Goal: Task Accomplishment & Management: Manage account settings

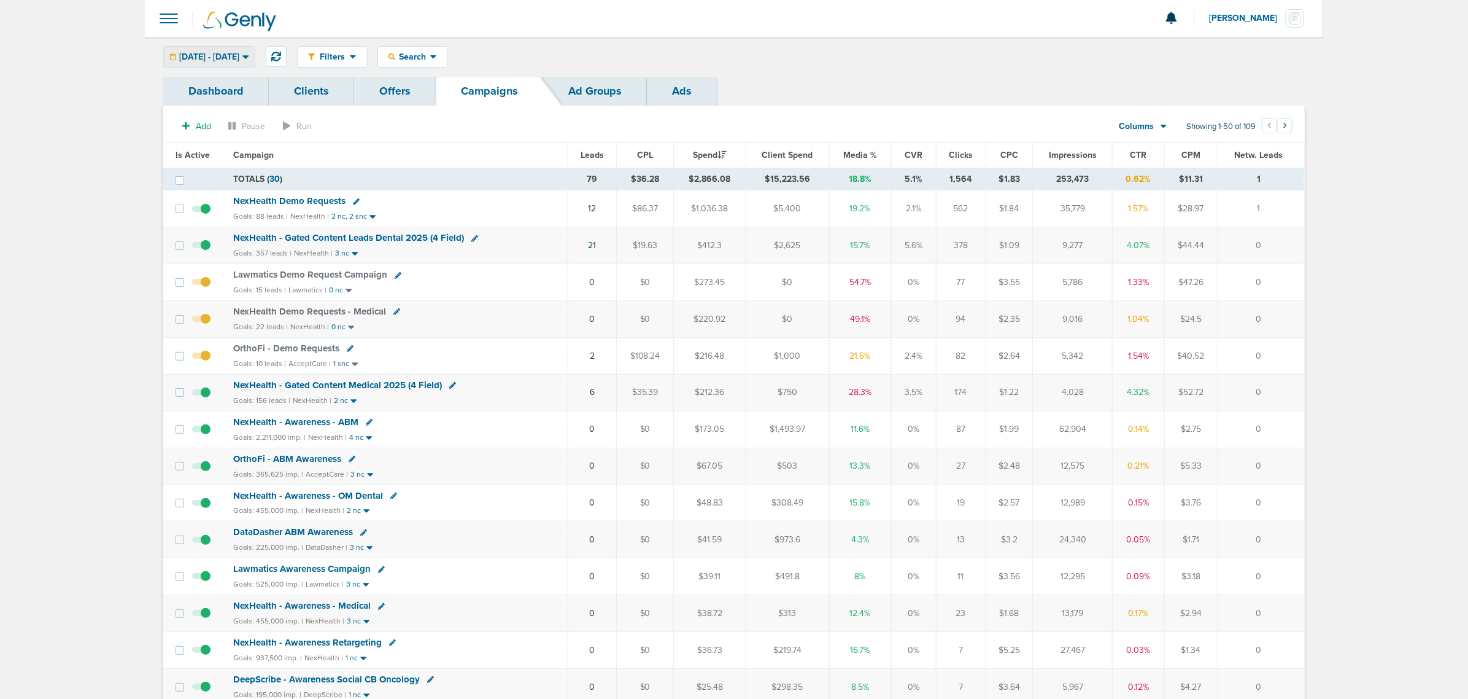
click at [239, 60] on span "[DATE] - [DATE]" at bounding box center [209, 57] width 60 height 9
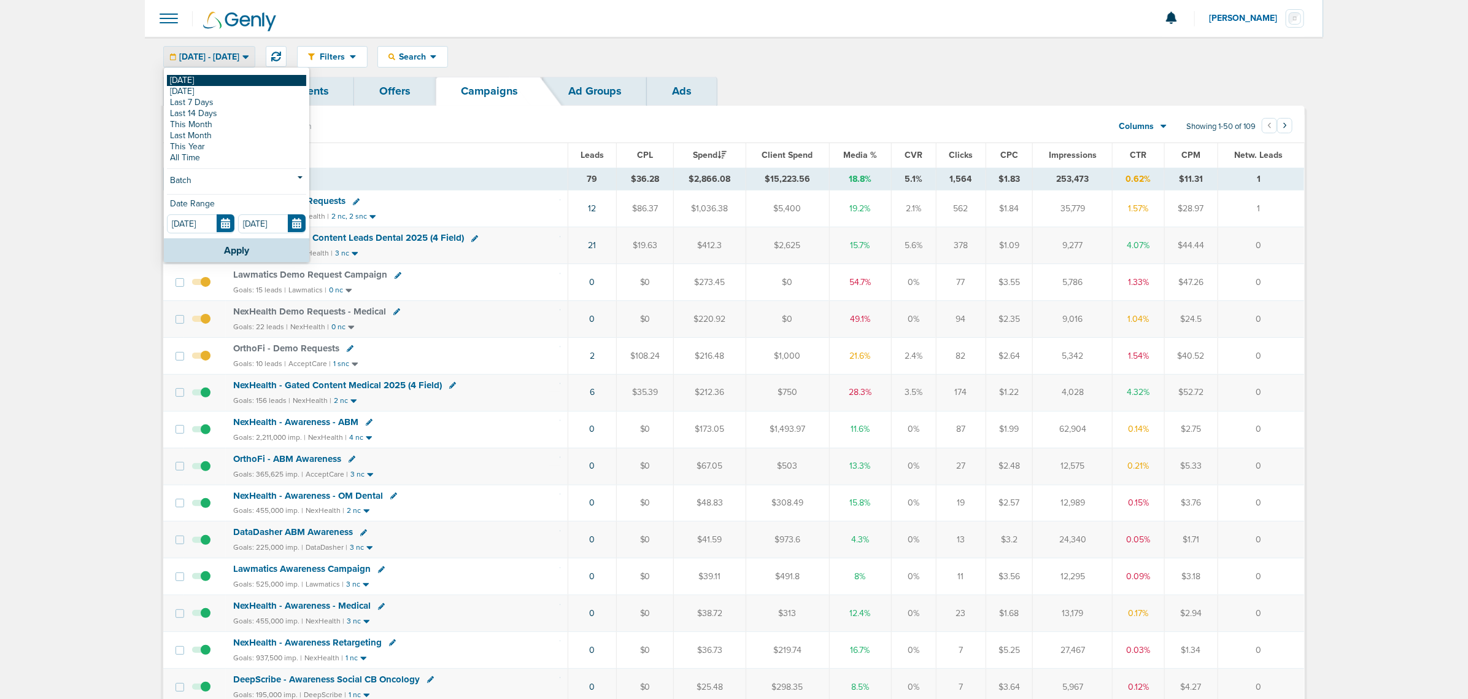
click at [238, 83] on link "[DATE]" at bounding box center [236, 80] width 139 height 11
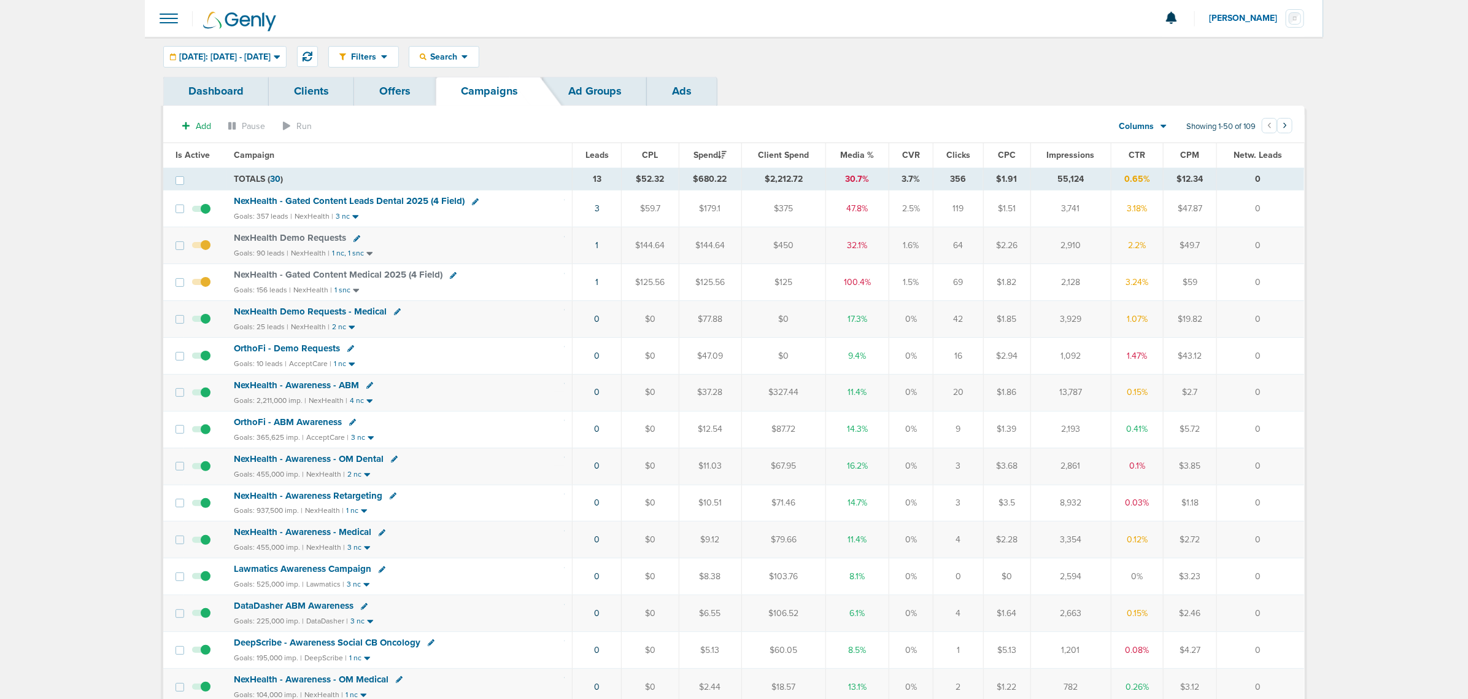
drag, startPoint x: 548, startPoint y: 284, endPoint x: 1263, endPoint y: 270, distance: 715.9
click at [1263, 270] on tr "NexHealth - Gated Content Medical 2025 (4 Field) Goals: 156 leads | NexHealth |…" at bounding box center [733, 282] width 1141 height 37
click at [1263, 270] on td "0" at bounding box center [1260, 282] width 87 height 37
click at [450, 276] on icon at bounding box center [453, 275] width 7 height 7
select select
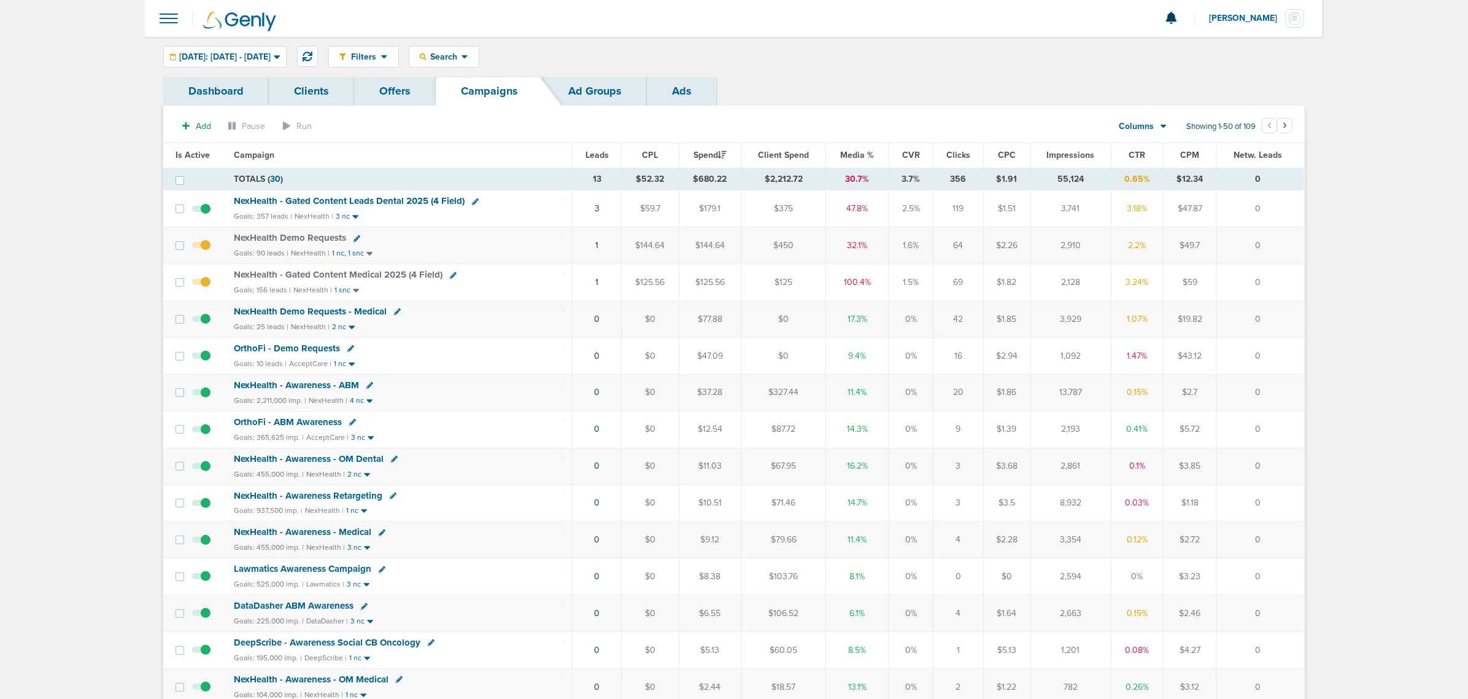
select select
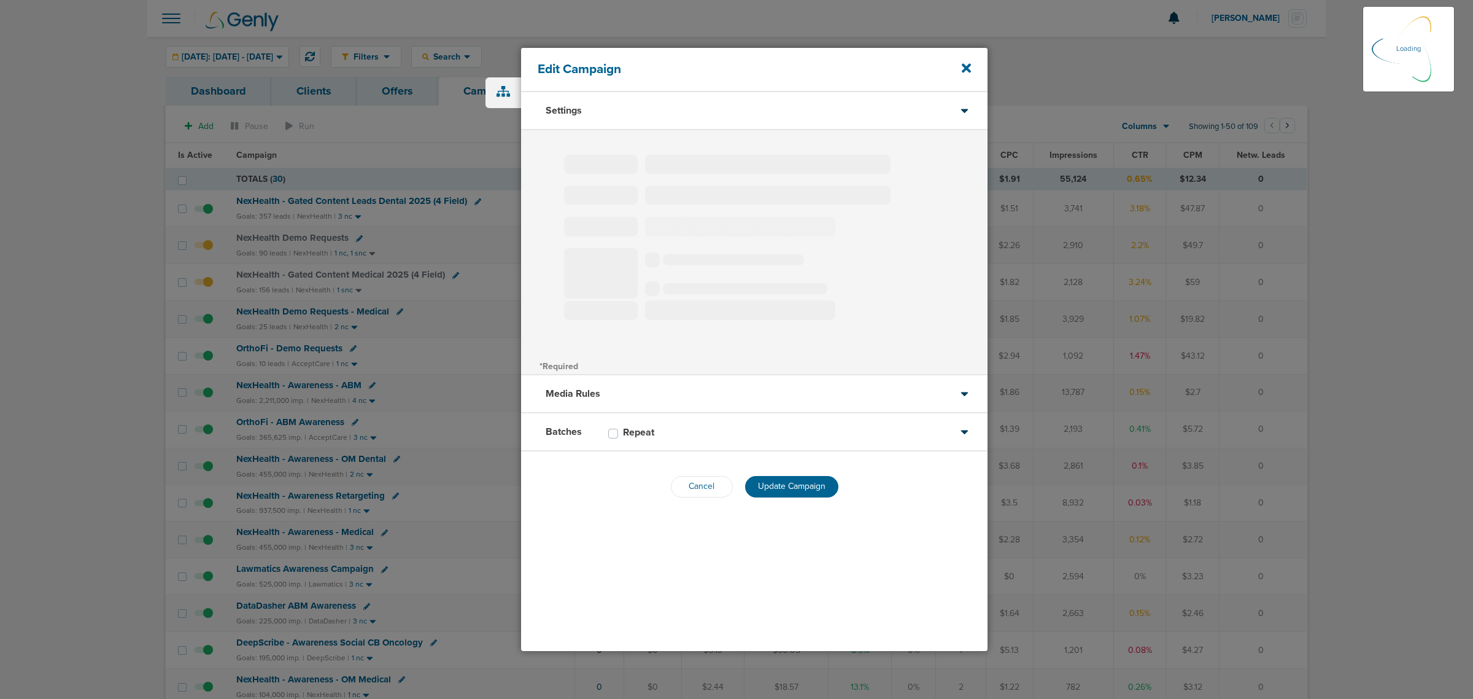
type input "NexHealth - Gated Content Medical 2025 (4 Field)"
select select "Leads"
radio input "true"
select select "readWrite"
checkbox input "true"
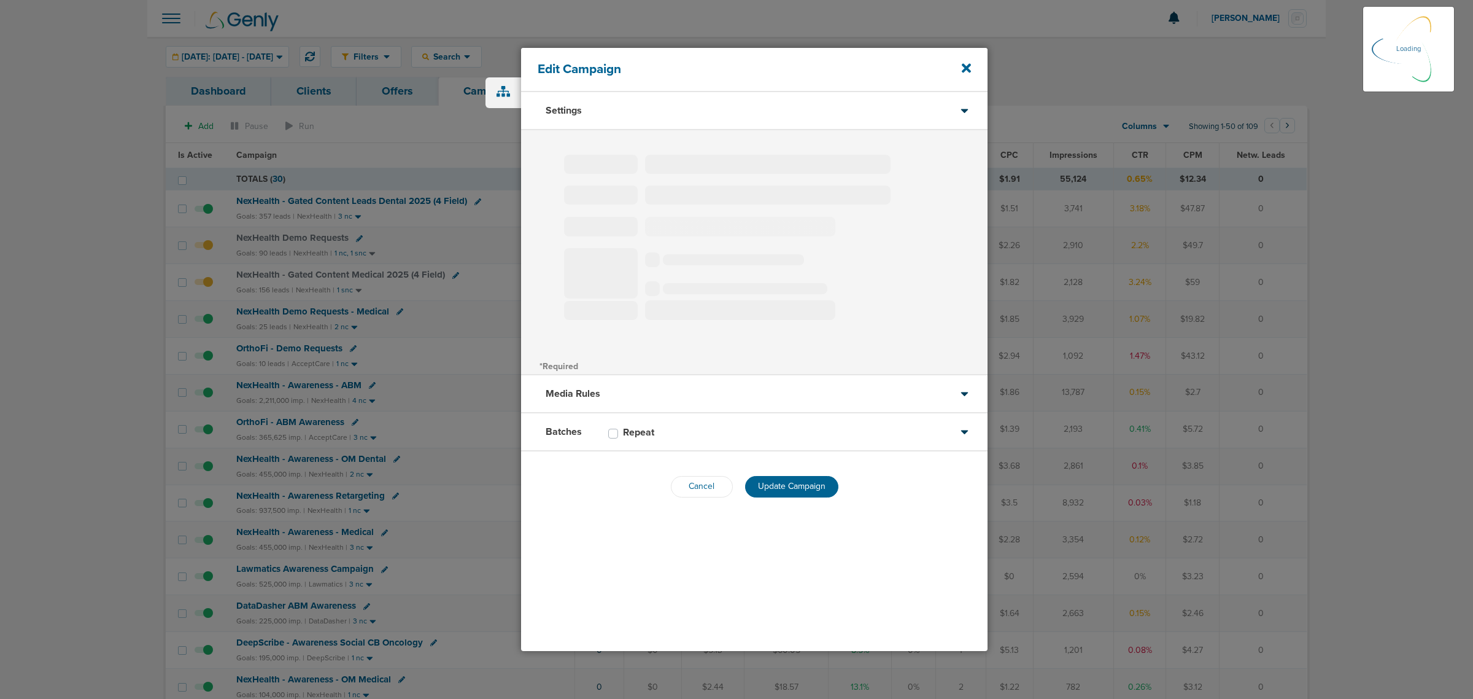
select select "1"
select select "2"
select select "3"
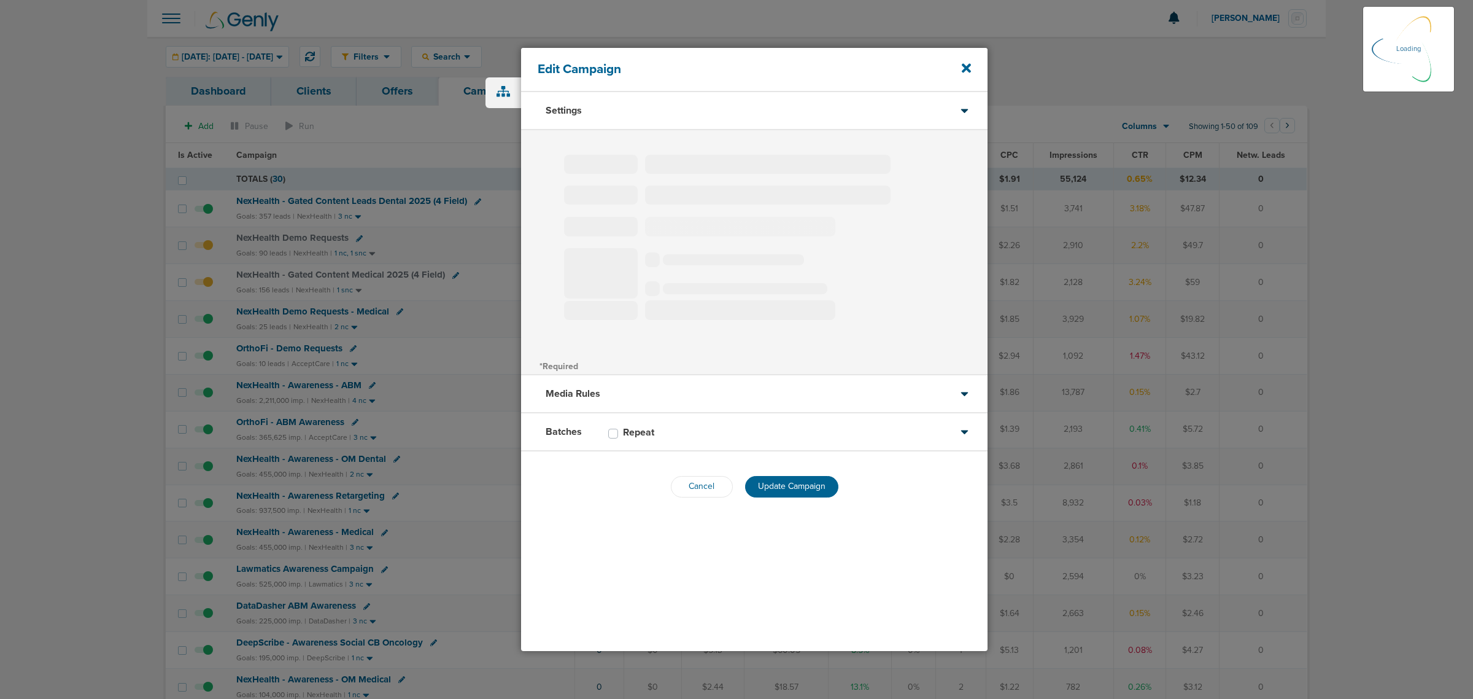
select select "4"
select select "6"
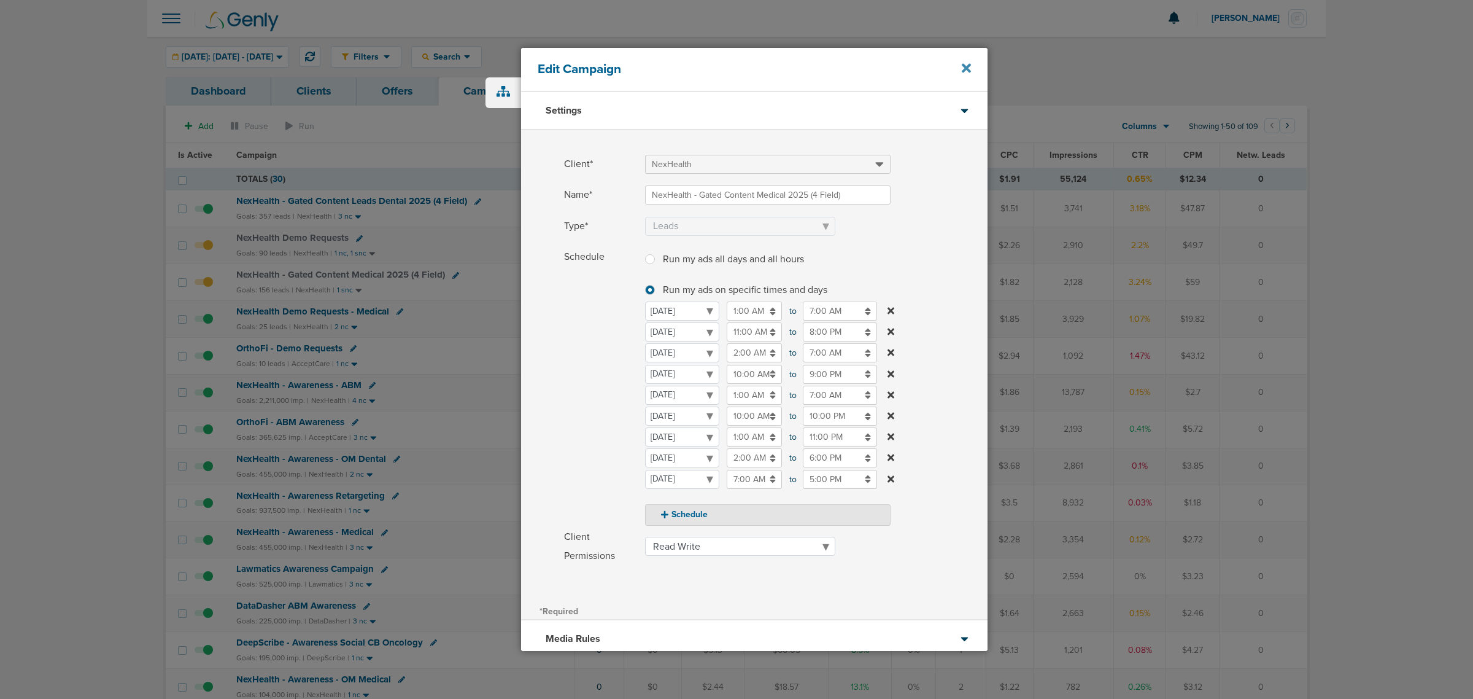
click at [964, 66] on icon at bounding box center [966, 68] width 9 height 9
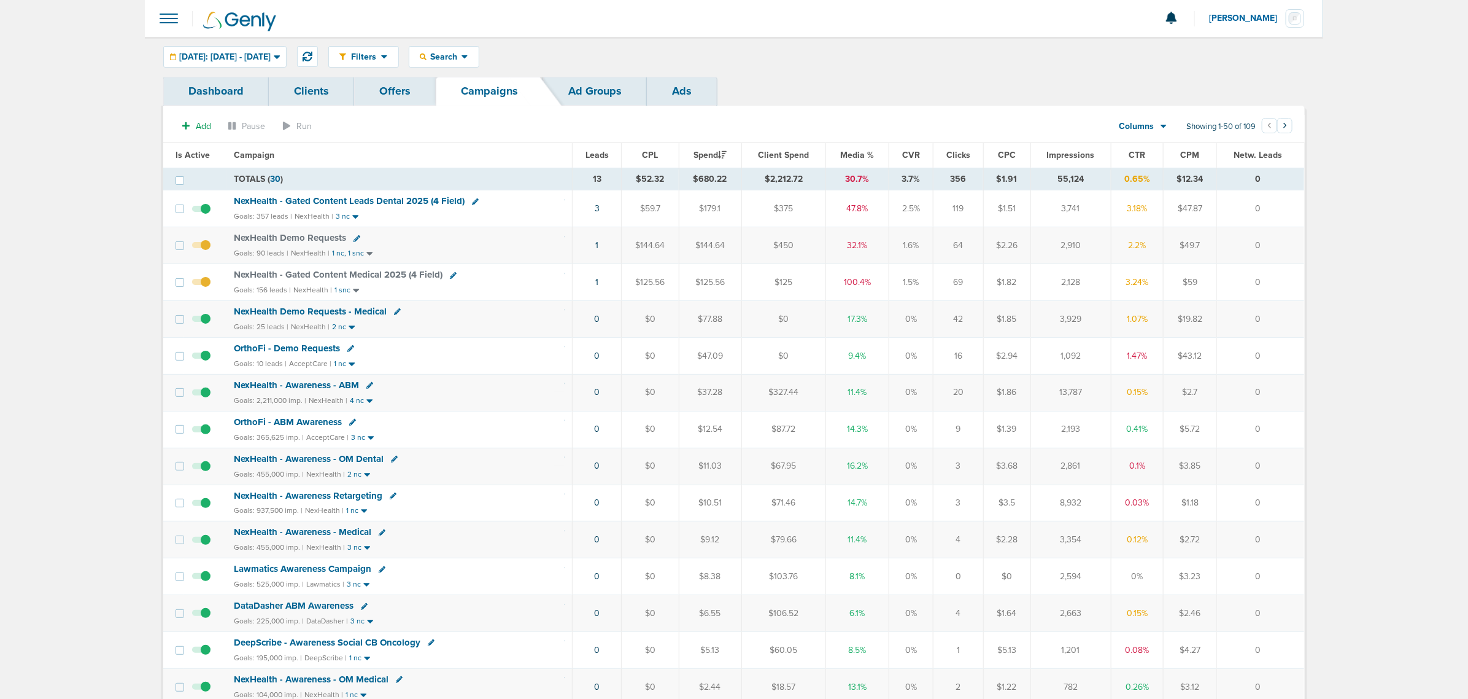
click at [315, 237] on span "NexHealth Demo Requests" at bounding box center [290, 237] width 112 height 11
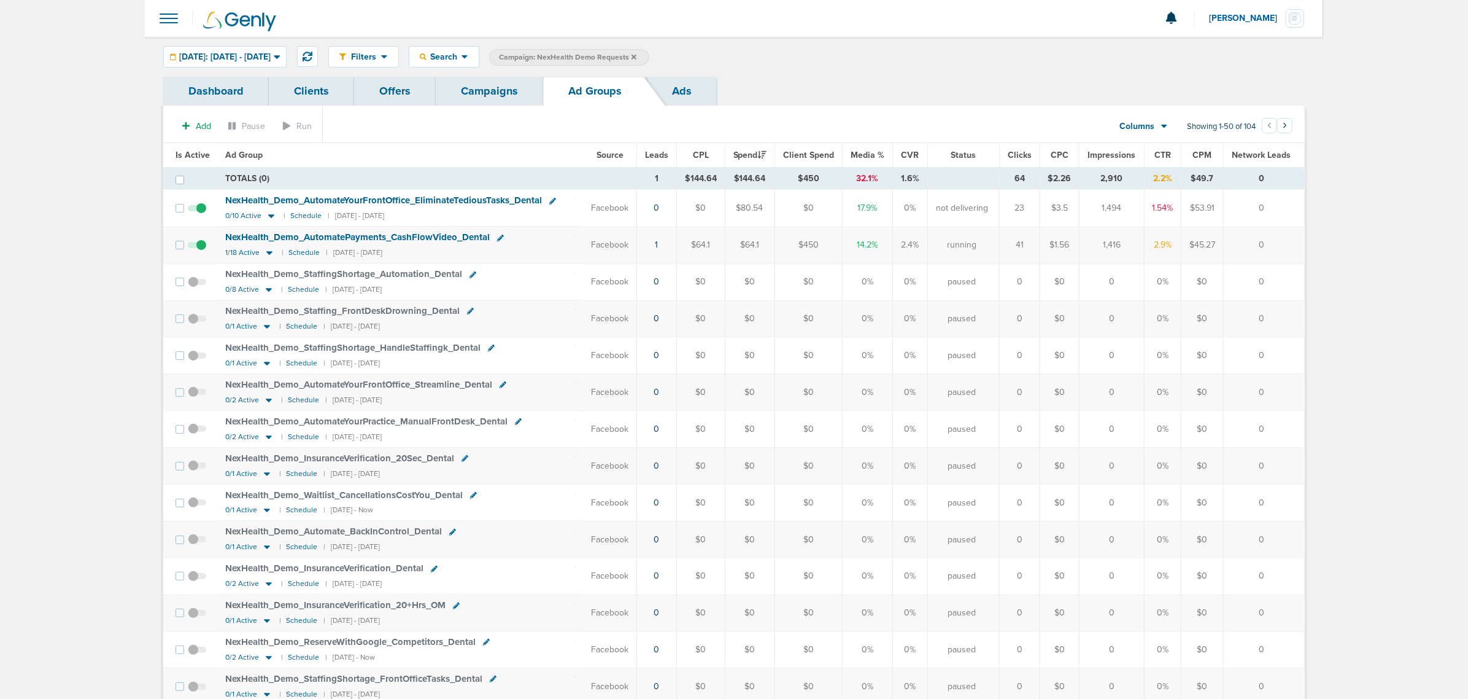
click at [657, 246] on td "1" at bounding box center [657, 244] width 40 height 37
click at [657, 246] on link "1" at bounding box center [657, 244] width 3 height 10
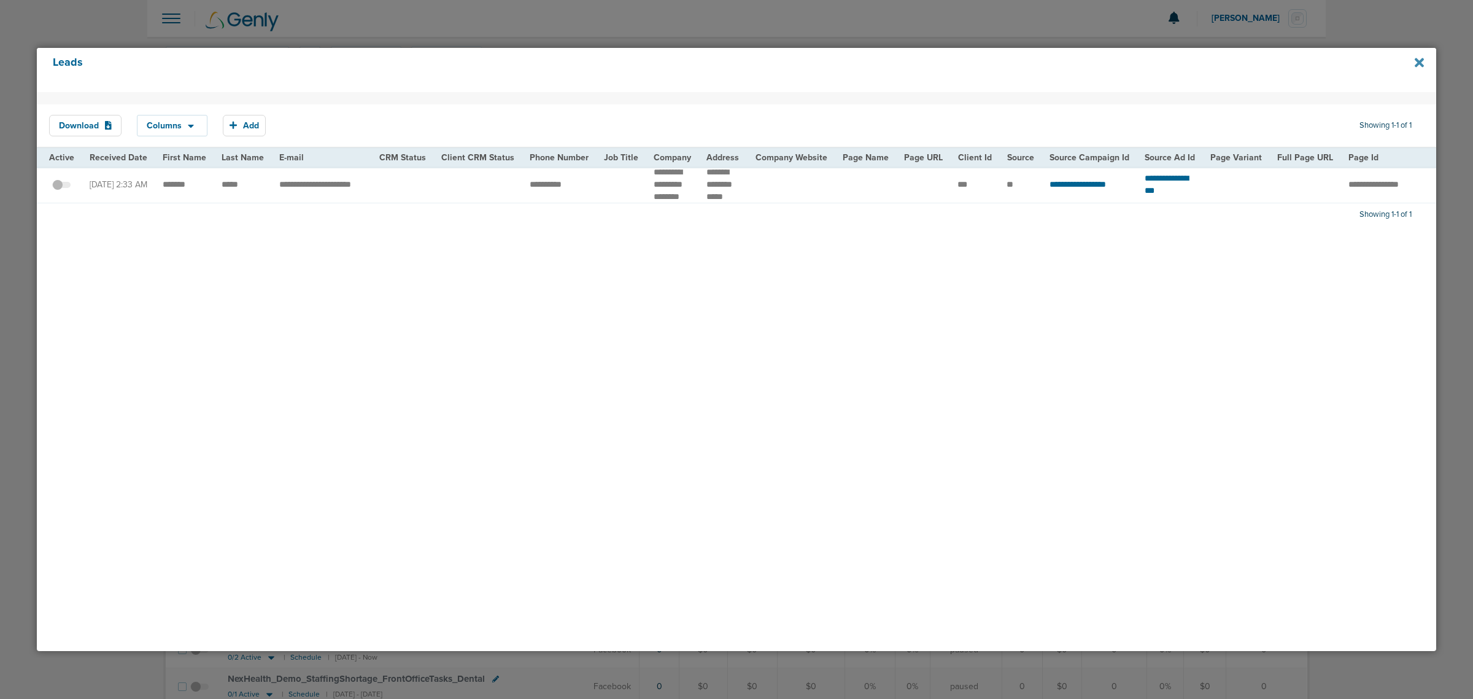
click at [1416, 61] on icon at bounding box center [1419, 63] width 9 height 14
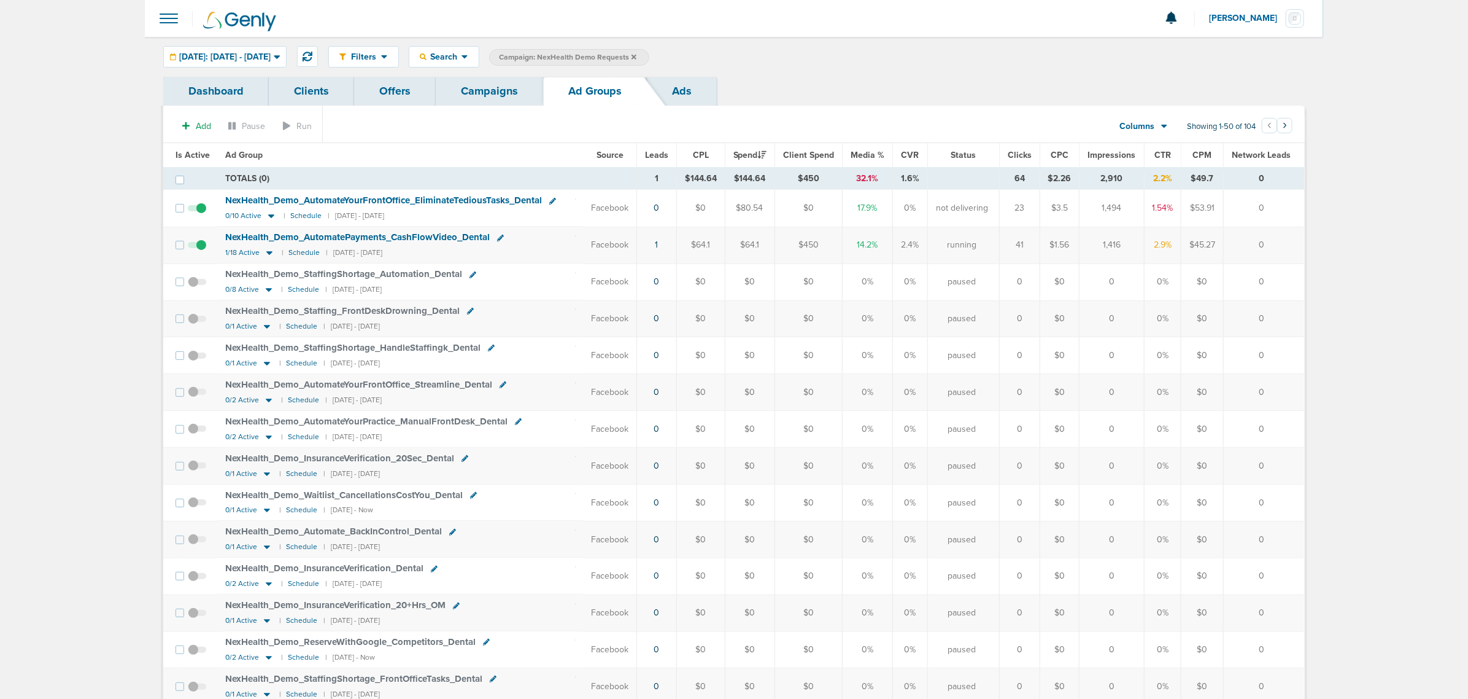
click at [497, 88] on link "Campaigns" at bounding box center [489, 91] width 107 height 29
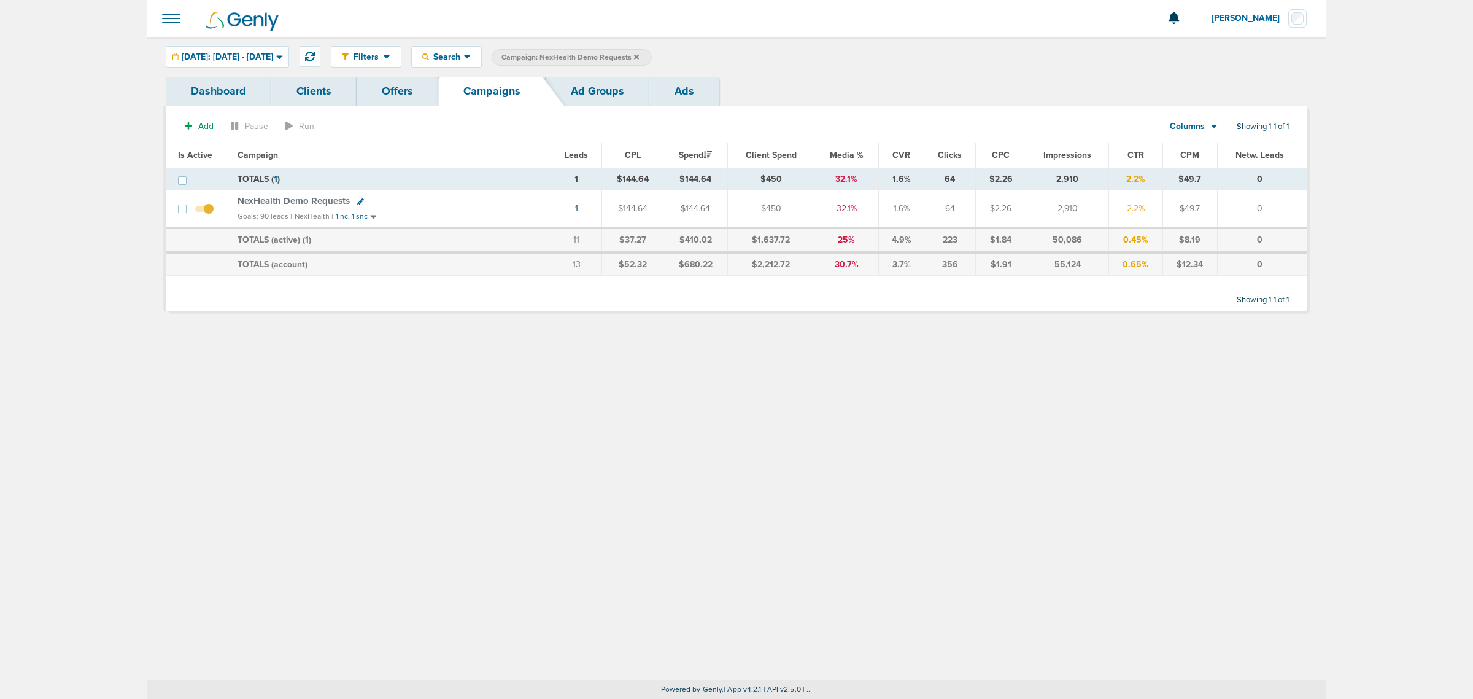
click at [639, 56] on icon at bounding box center [636, 56] width 5 height 5
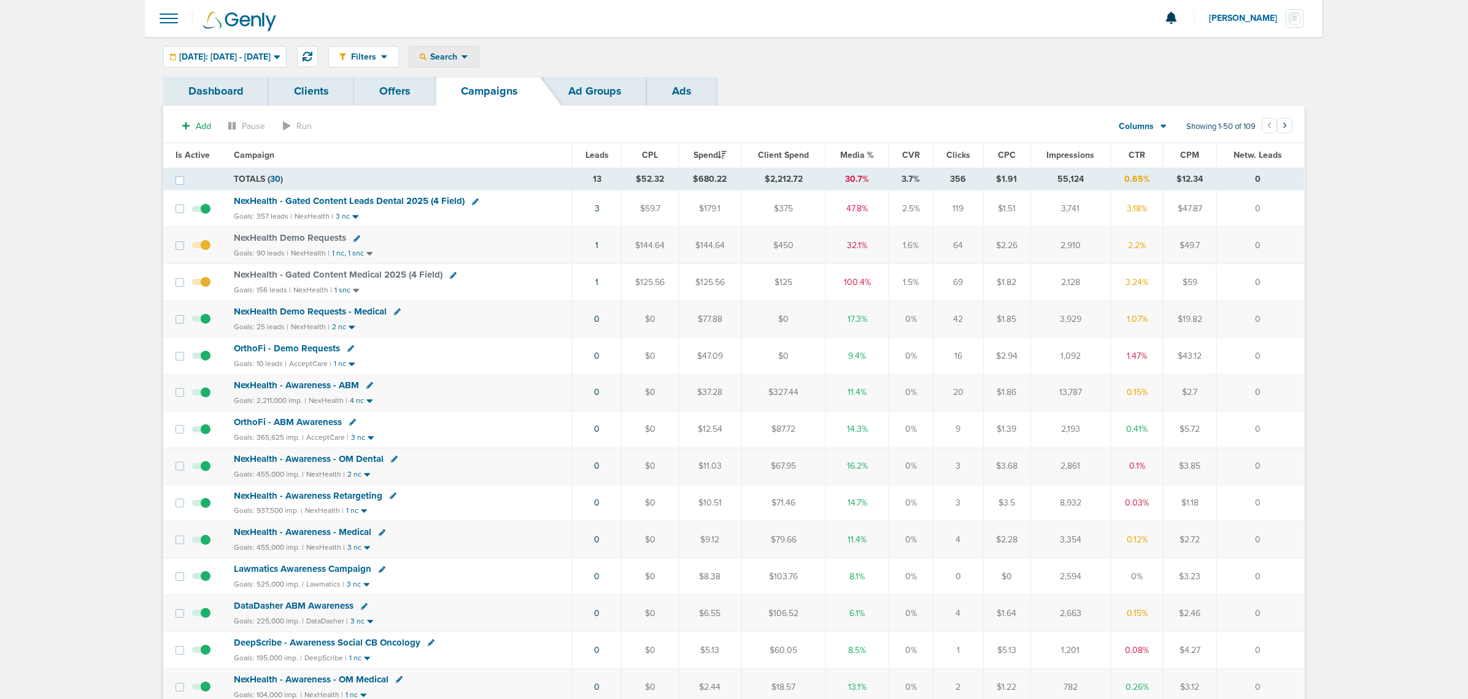
click at [462, 55] on span "Search" at bounding box center [444, 57] width 35 height 10
click at [473, 94] on link "Client" at bounding box center [472, 96] width 127 height 15
type input "nex"
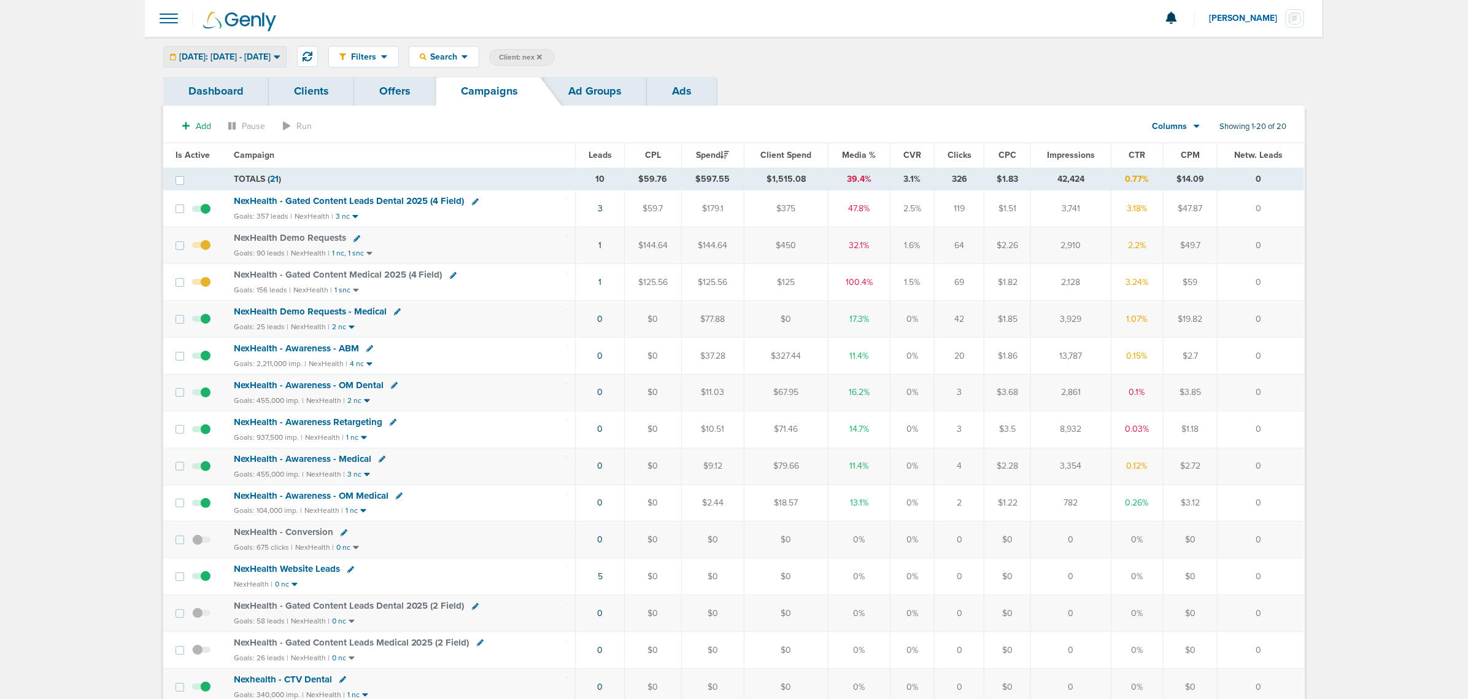
click at [271, 58] on span "[DATE]: [DATE] - [DATE]" at bounding box center [224, 57] width 91 height 9
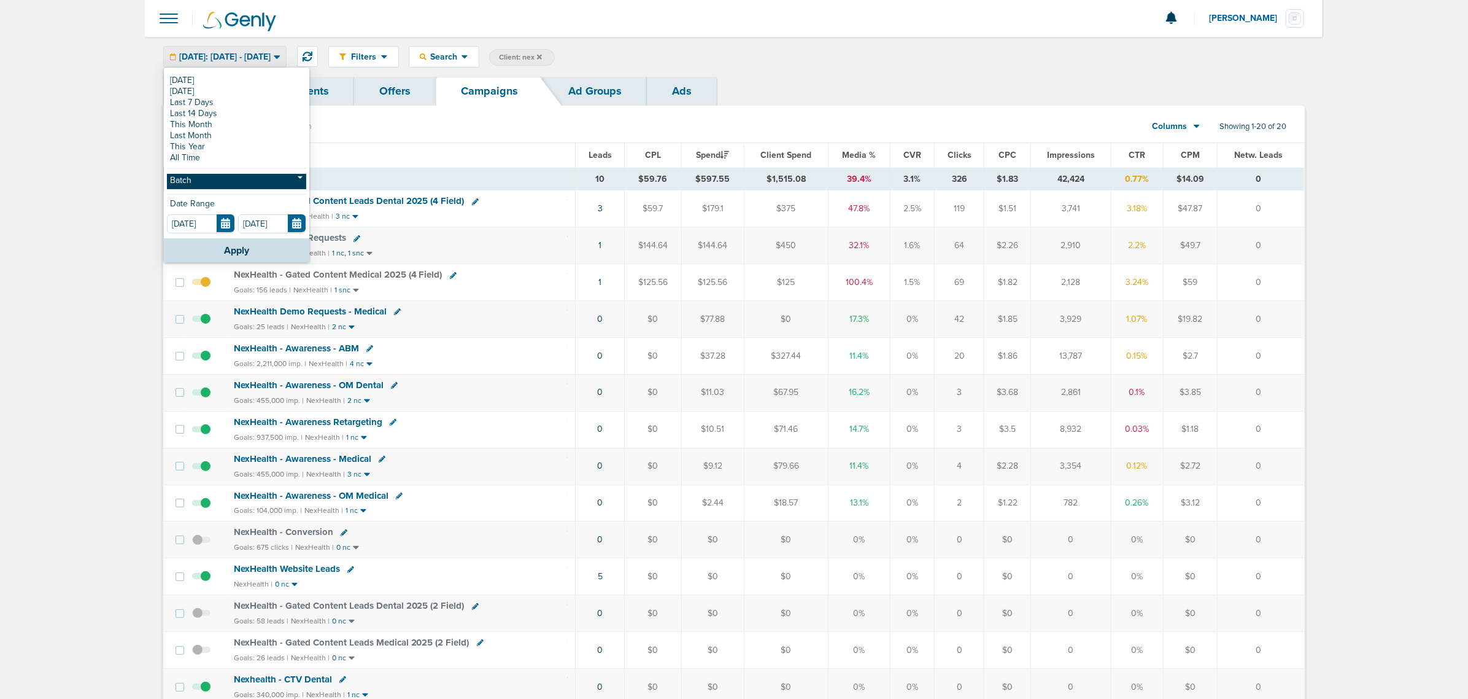
click at [191, 184] on link "Batch" at bounding box center [236, 181] width 139 height 15
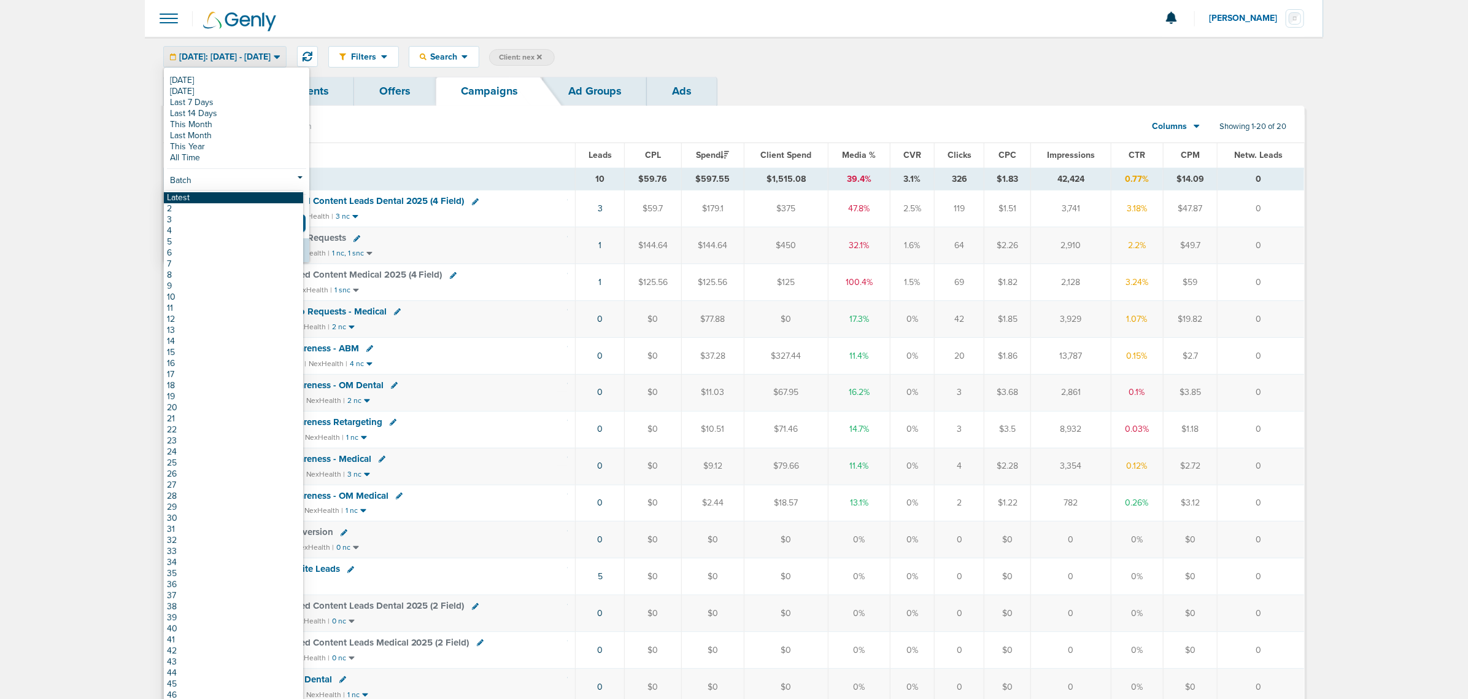
click at [190, 195] on link "Latest" at bounding box center [233, 197] width 139 height 11
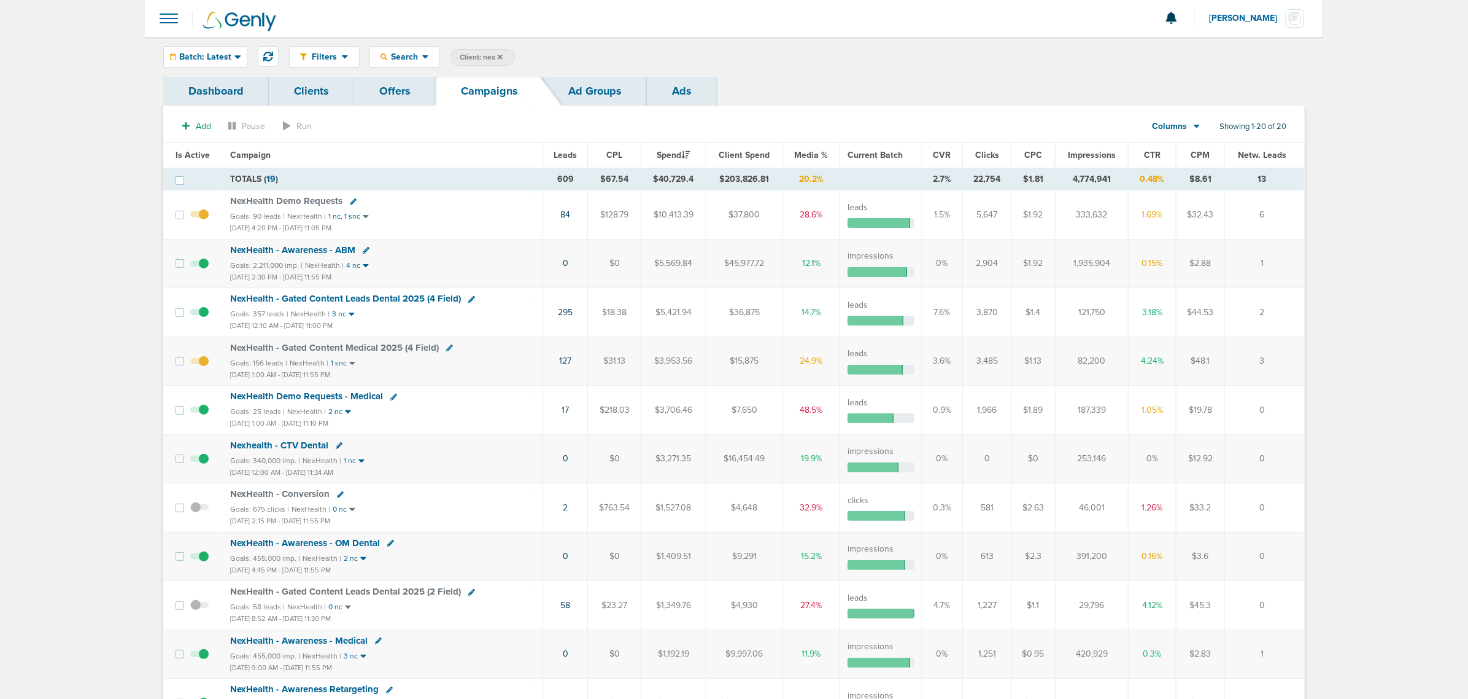
click at [1097, 160] on th "Impressions" at bounding box center [1092, 155] width 74 height 25
click at [1100, 155] on span "Impressions" at bounding box center [1092, 155] width 48 height 10
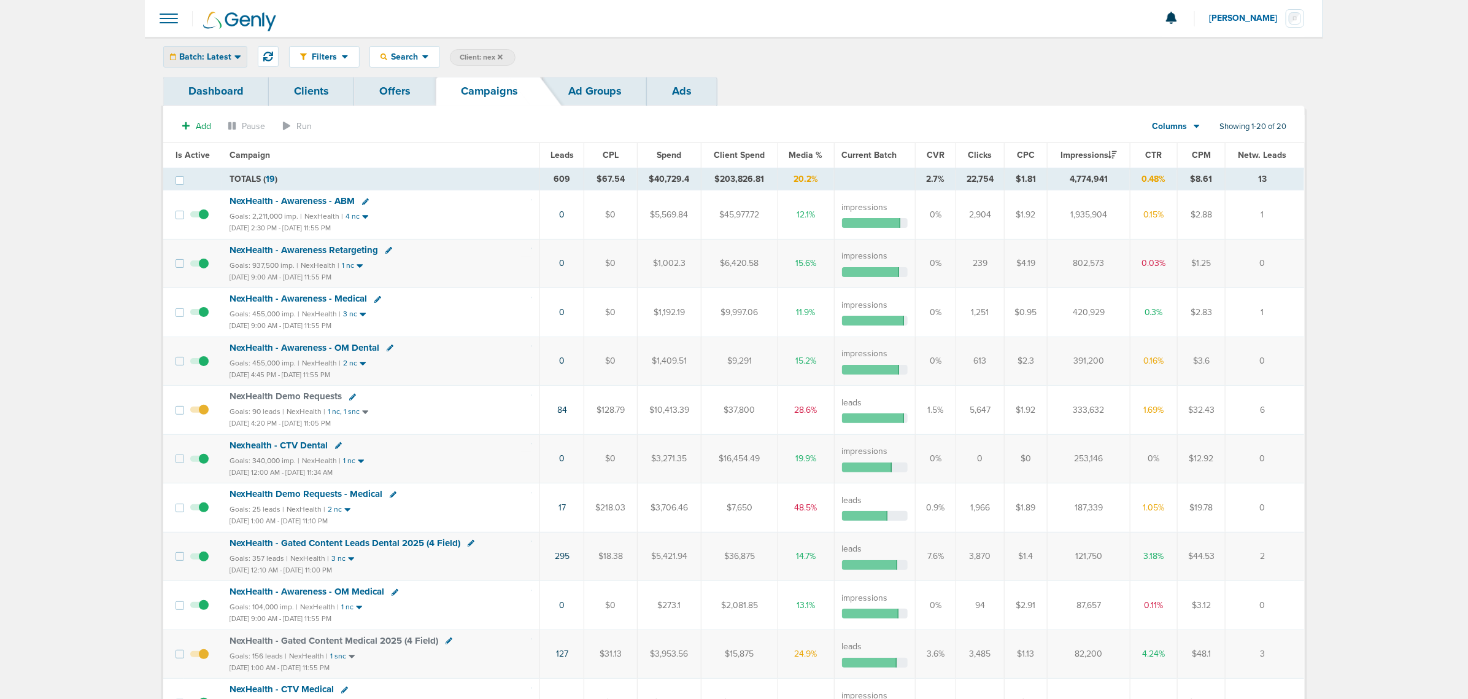
click at [215, 53] on span "Batch: Latest" at bounding box center [205, 57] width 52 height 9
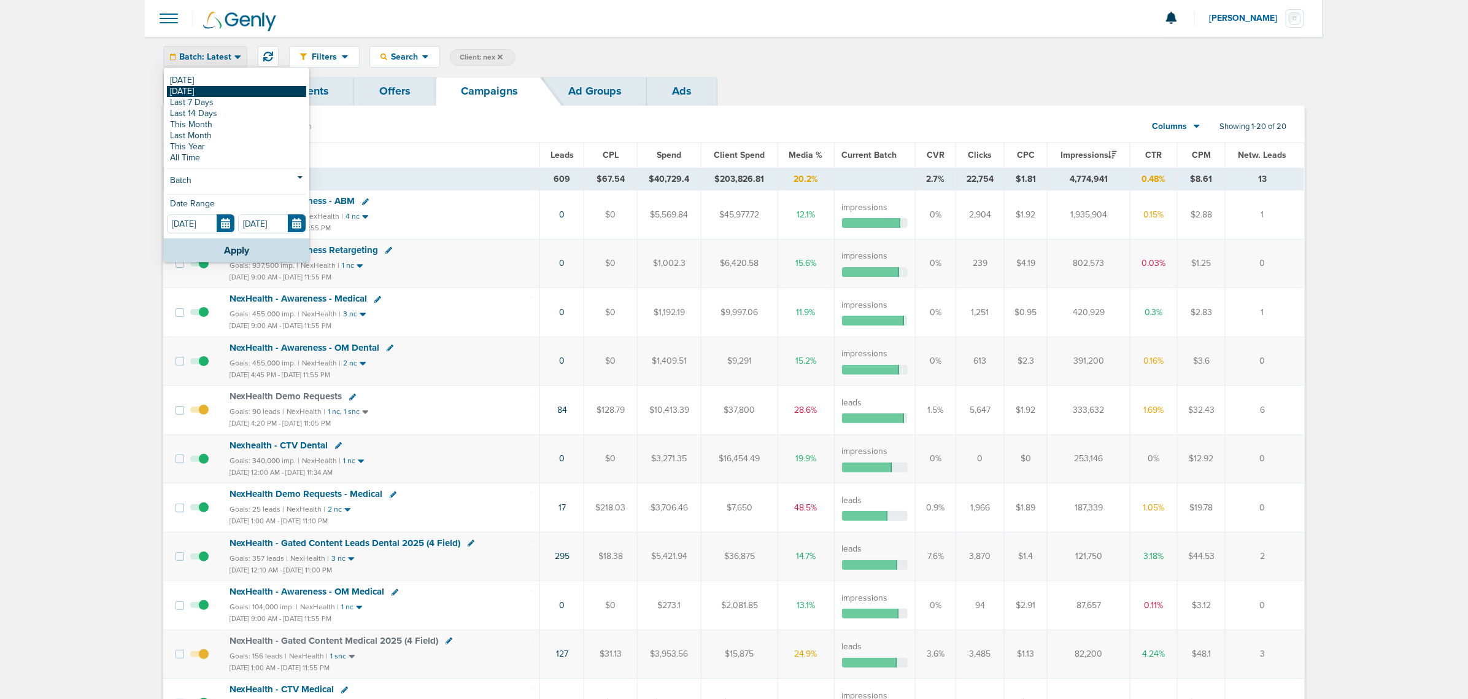
click at [218, 90] on link "[DATE]" at bounding box center [236, 91] width 139 height 11
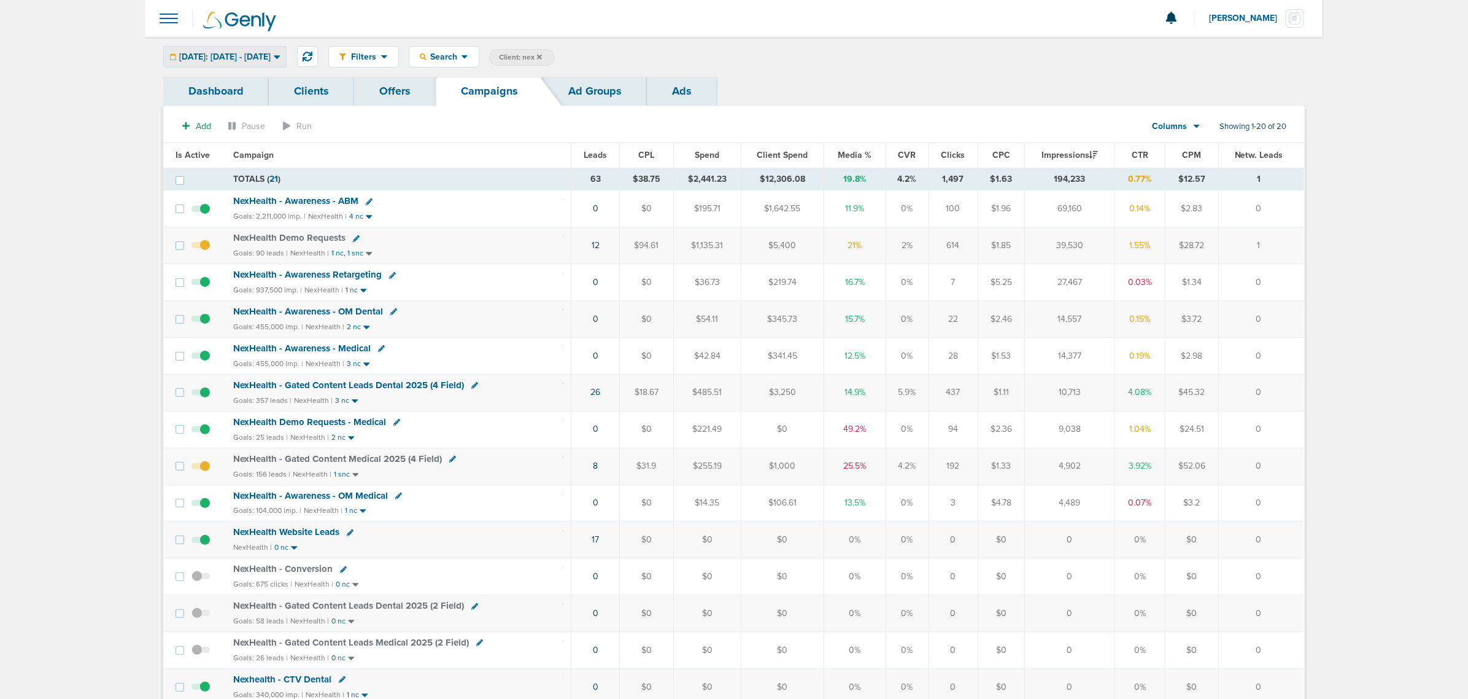
click at [258, 62] on div "[DATE]: [DATE] - [DATE]" at bounding box center [225, 57] width 122 height 20
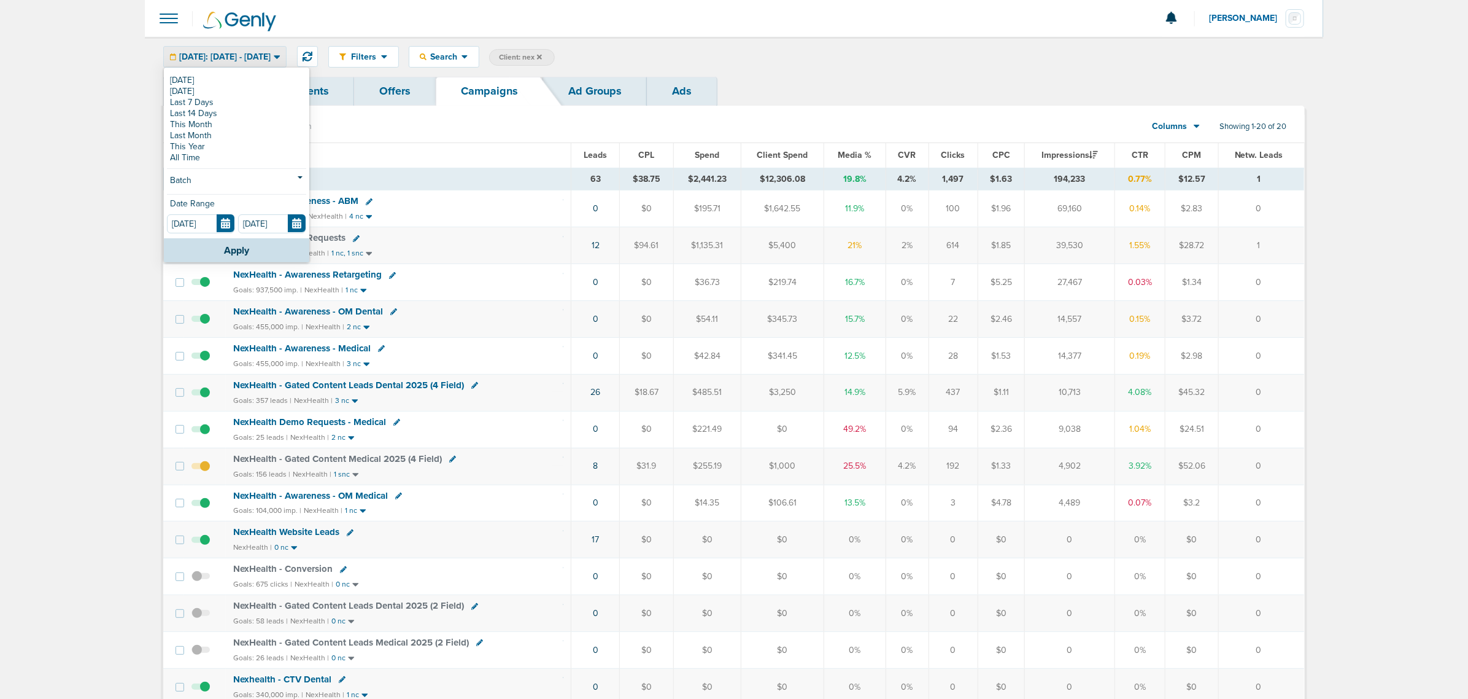
click at [502, 323] on div "Goals: 455,000 imp. | NexHealth | 2 nc" at bounding box center [398, 327] width 330 height 10
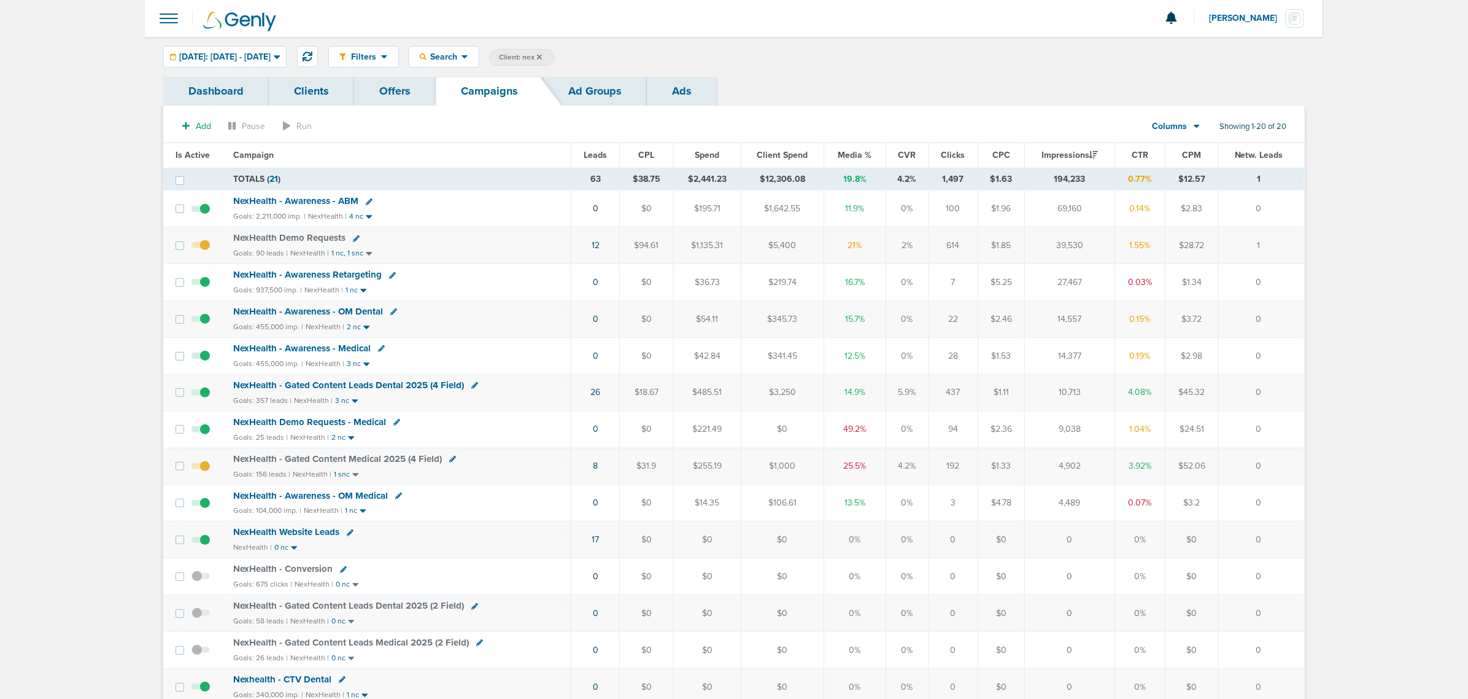
click at [327, 350] on span "NexHealth - Awareness - Medical" at bounding box center [301, 348] width 137 height 11
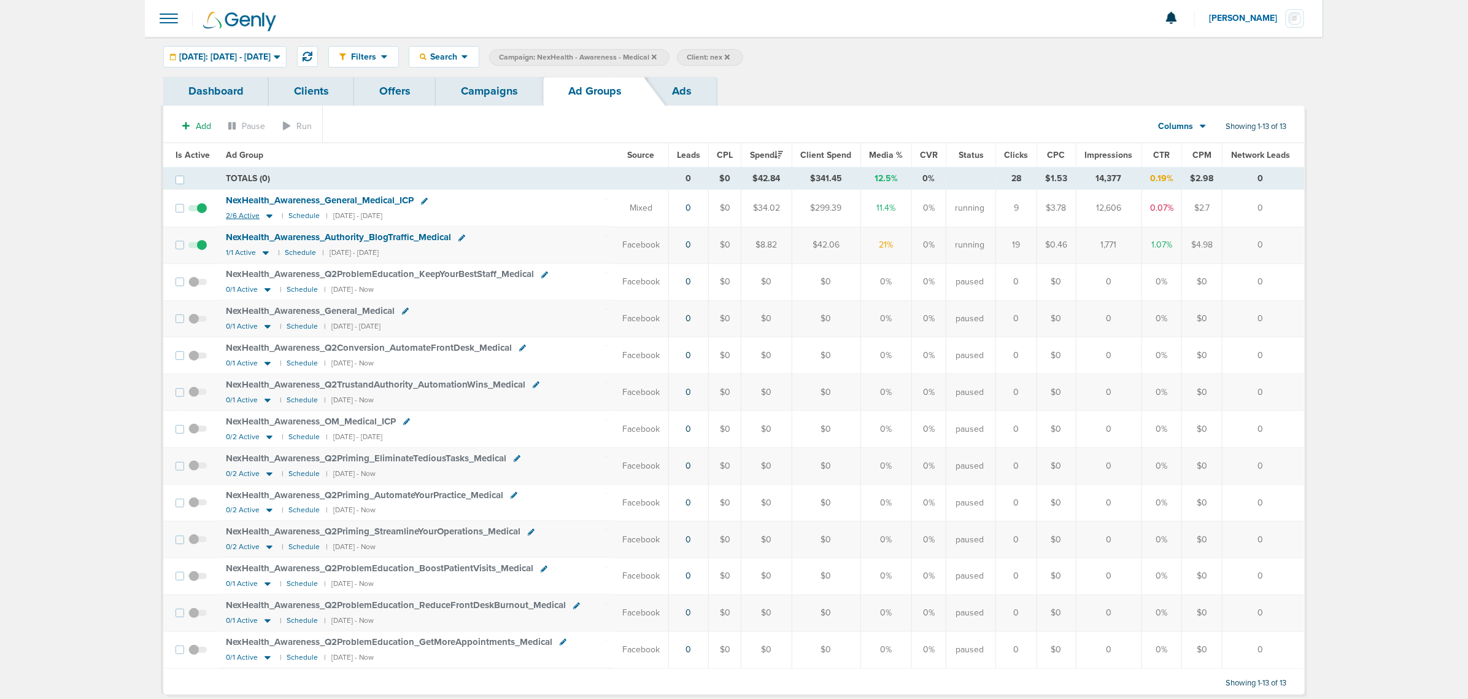
click at [265, 217] on icon at bounding box center [269, 216] width 12 height 10
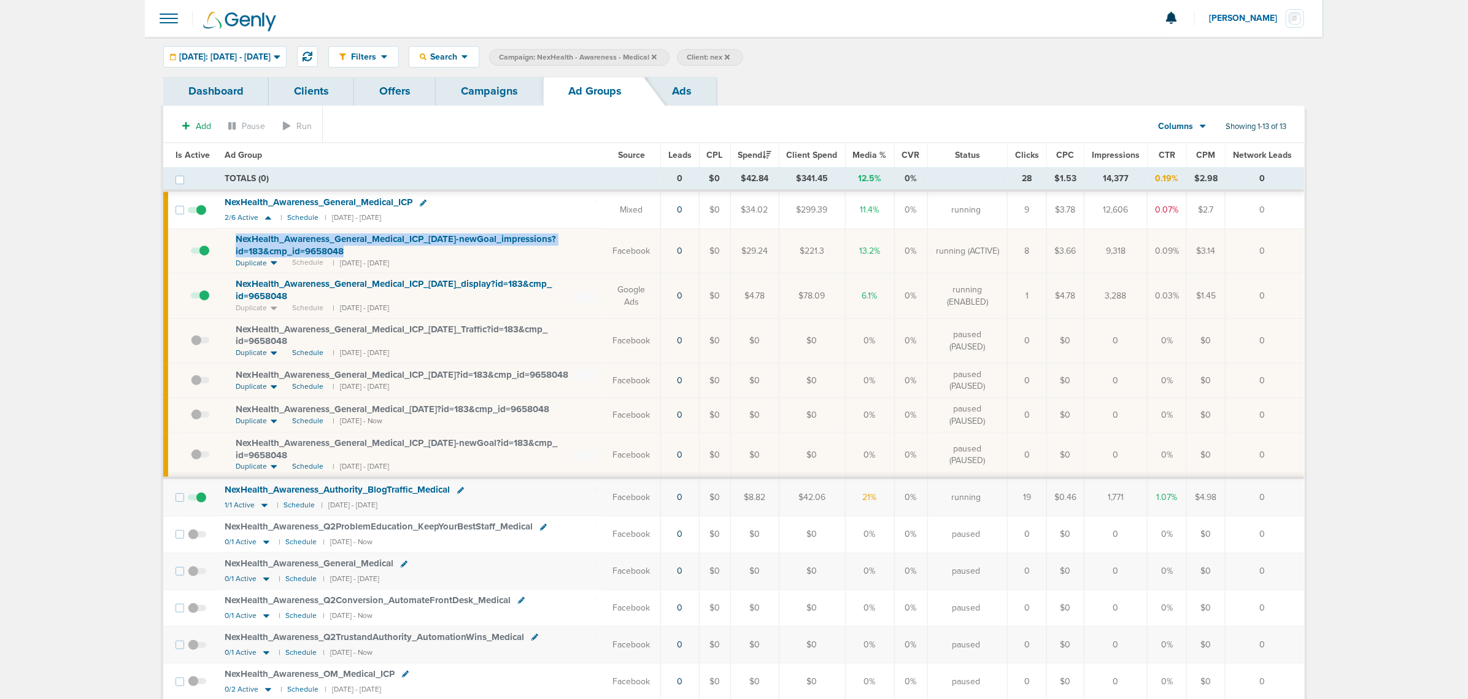
drag, startPoint x: 353, startPoint y: 250, endPoint x: 227, endPoint y: 241, distance: 126.2
click at [227, 241] on td "NexHealth_ Awareness_ General_ Medical_ ICP_ [DATE]-newGoal_ impressions?id=183…" at bounding box center [409, 250] width 385 height 45
copy span "NexHealth_ Awareness_ General_ Medical_ ICP_ [DATE]-newGoal_ impressions?id=183…"
click at [537, 220] on td "NexHealth_ Awareness_ General_ Medical_ ICP 2/6 Active | Schedule | [DATE] - [D…" at bounding box center [409, 210] width 385 height 37
click at [427, 204] on icon at bounding box center [423, 202] width 7 height 7
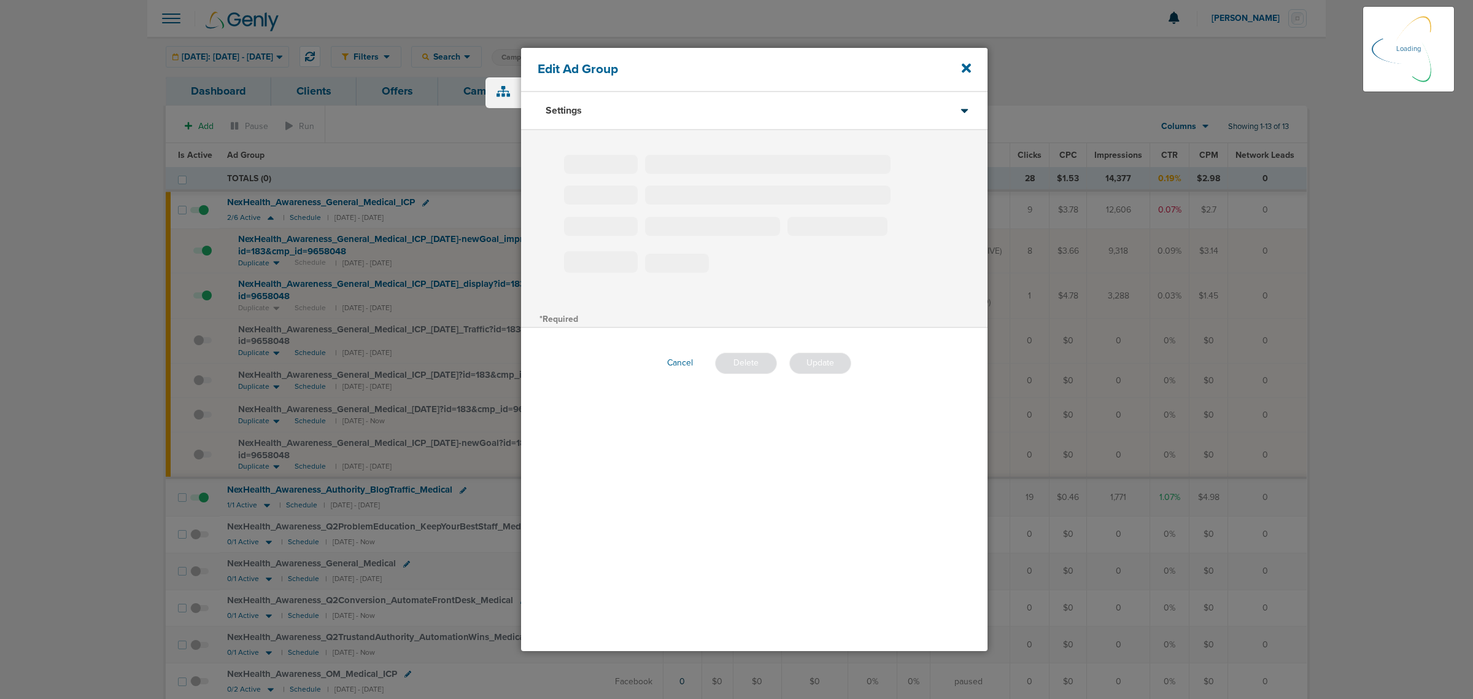
type input "NexHealth_Awareness_General_Medical_ICP"
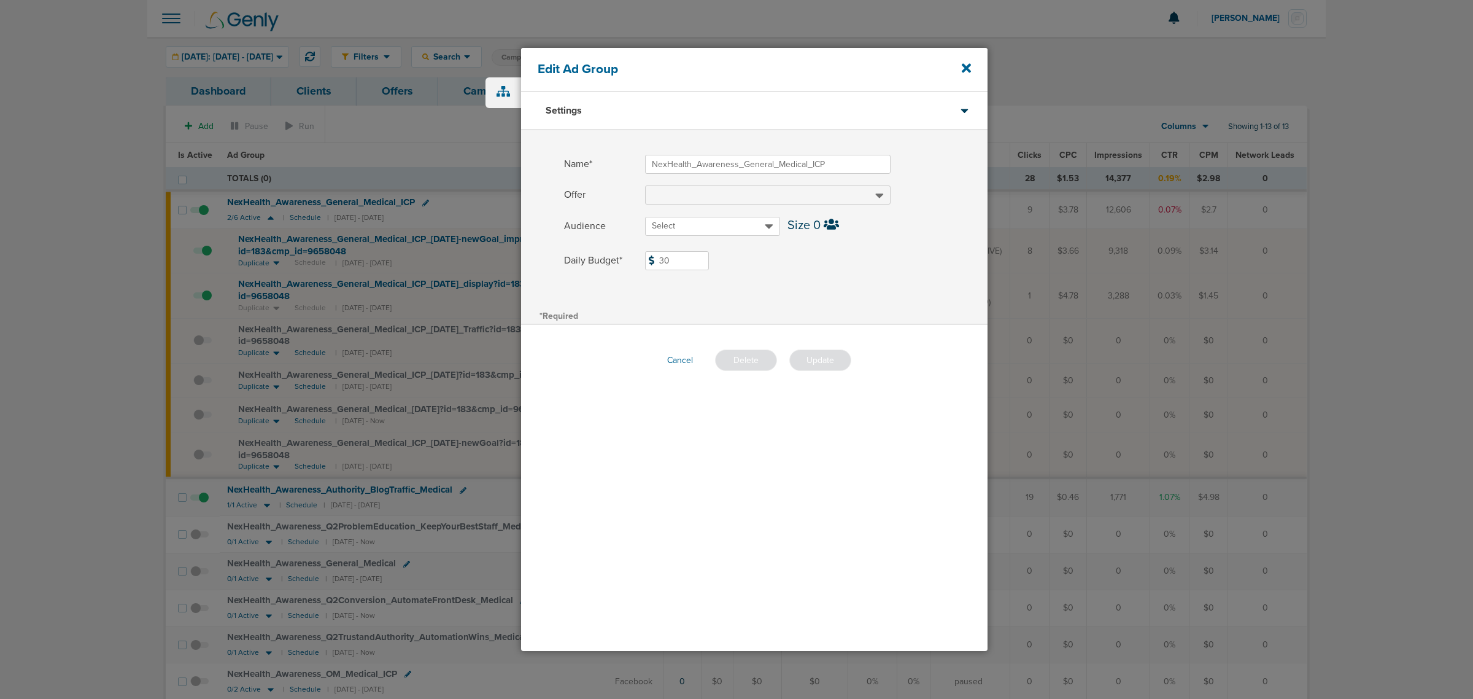
drag, startPoint x: 683, startPoint y: 258, endPoint x: 605, endPoint y: 262, distance: 78.7
click at [605, 262] on label "Daily Budget* 30 $30" at bounding box center [776, 260] width 424 height 19
type input "12"
click at [857, 275] on span at bounding box center [816, 276] width 343 height 8
click at [830, 358] on button "Update" at bounding box center [820, 359] width 62 height 21
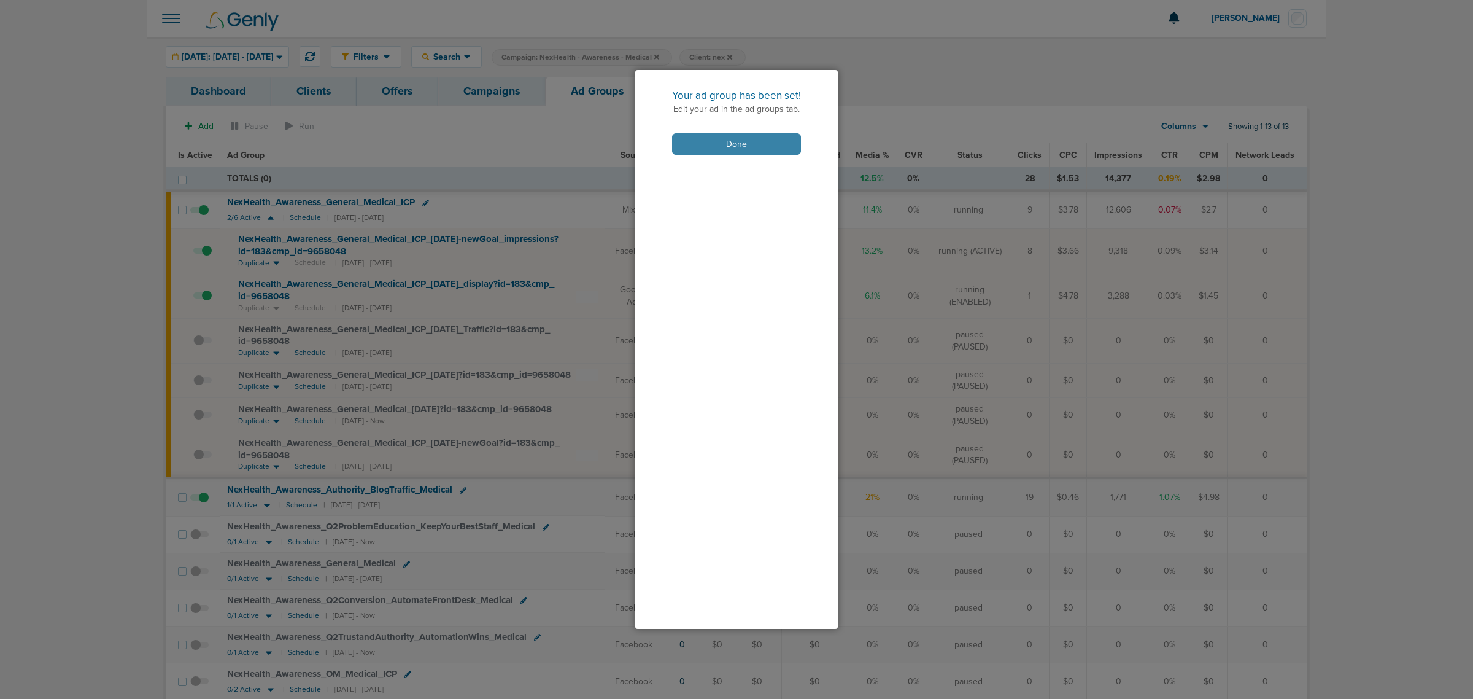
click at [760, 149] on button "Done" at bounding box center [736, 143] width 129 height 21
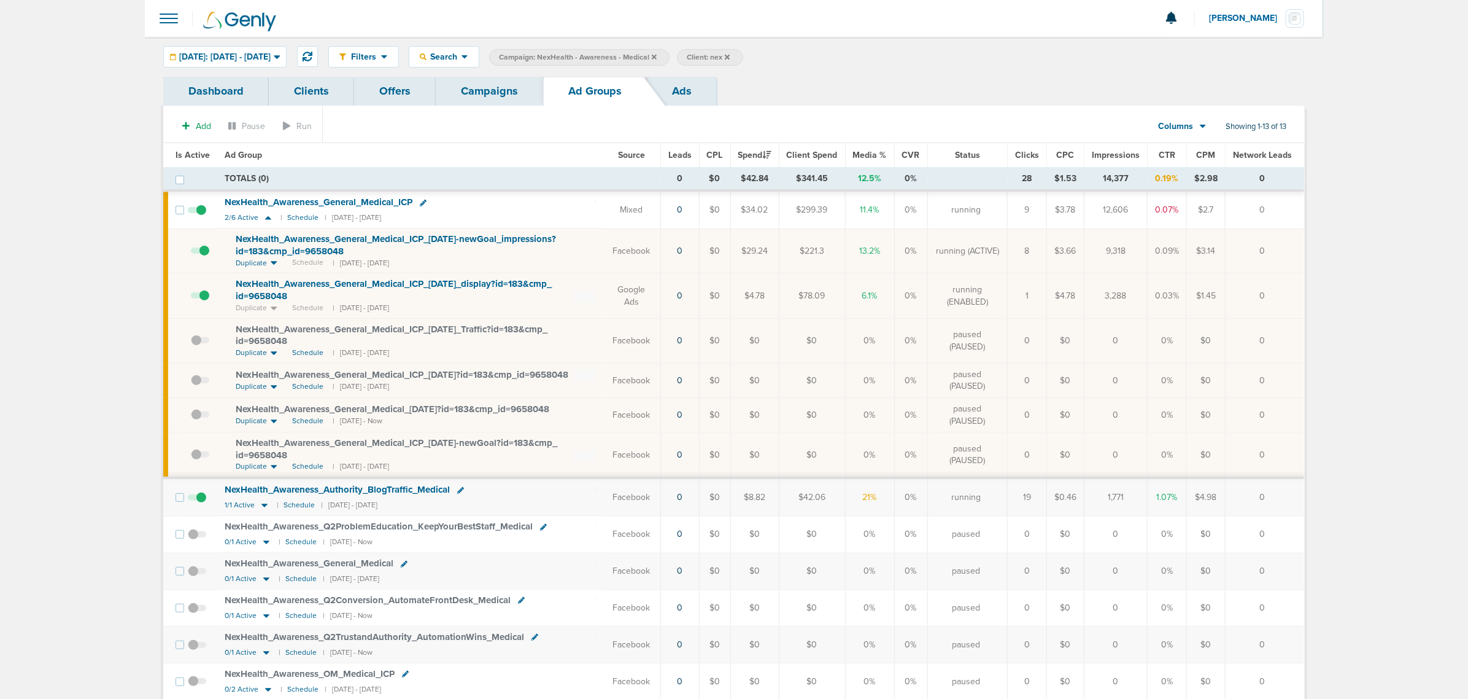
click at [463, 83] on link "Campaigns" at bounding box center [489, 91] width 107 height 29
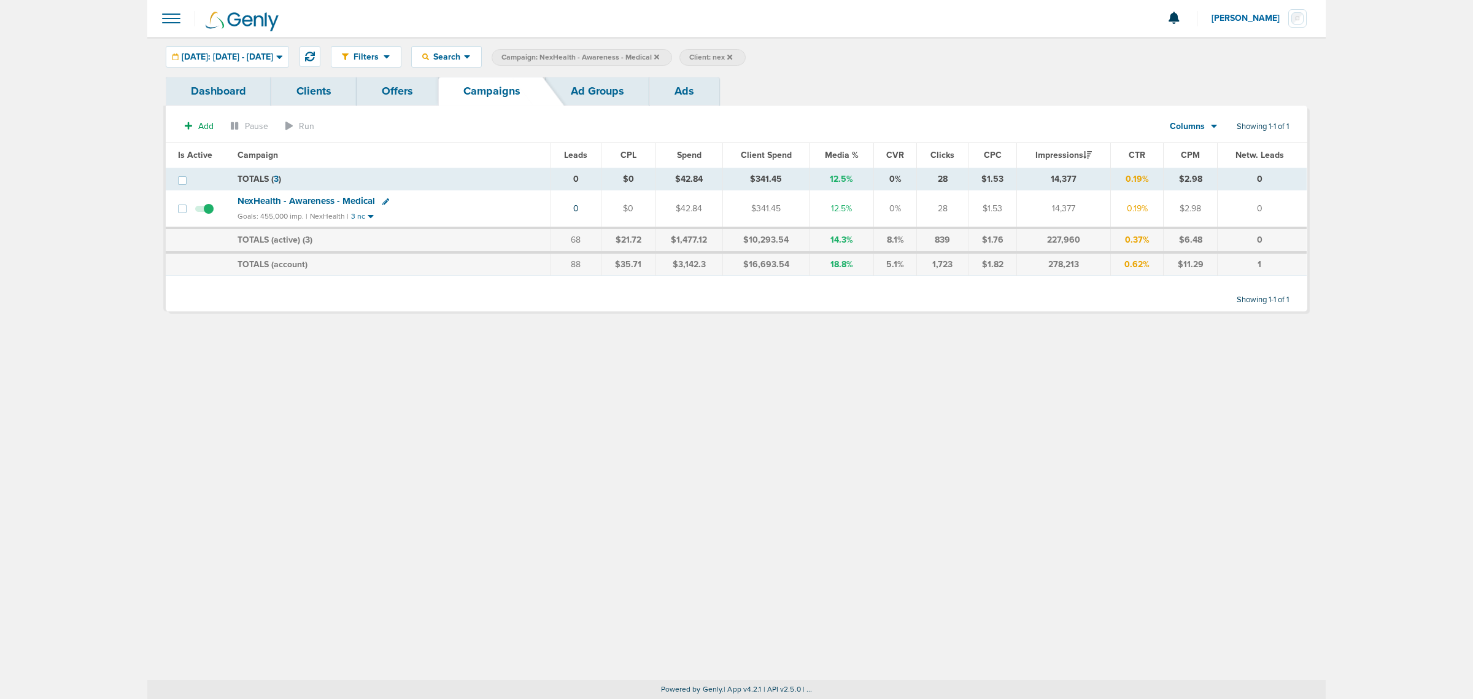
click at [659, 57] on icon at bounding box center [656, 56] width 5 height 7
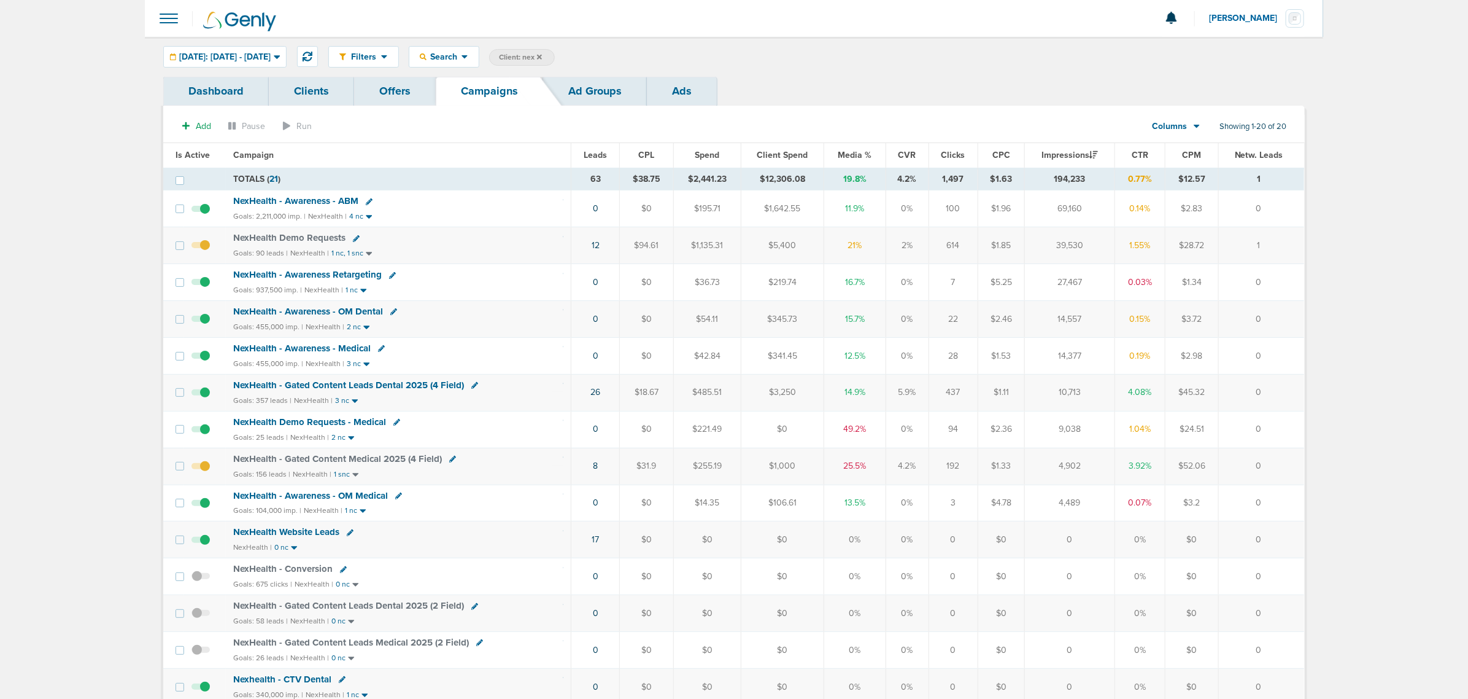
click at [303, 196] on span "NexHealth - Awareness - ABM" at bounding box center [295, 200] width 125 height 11
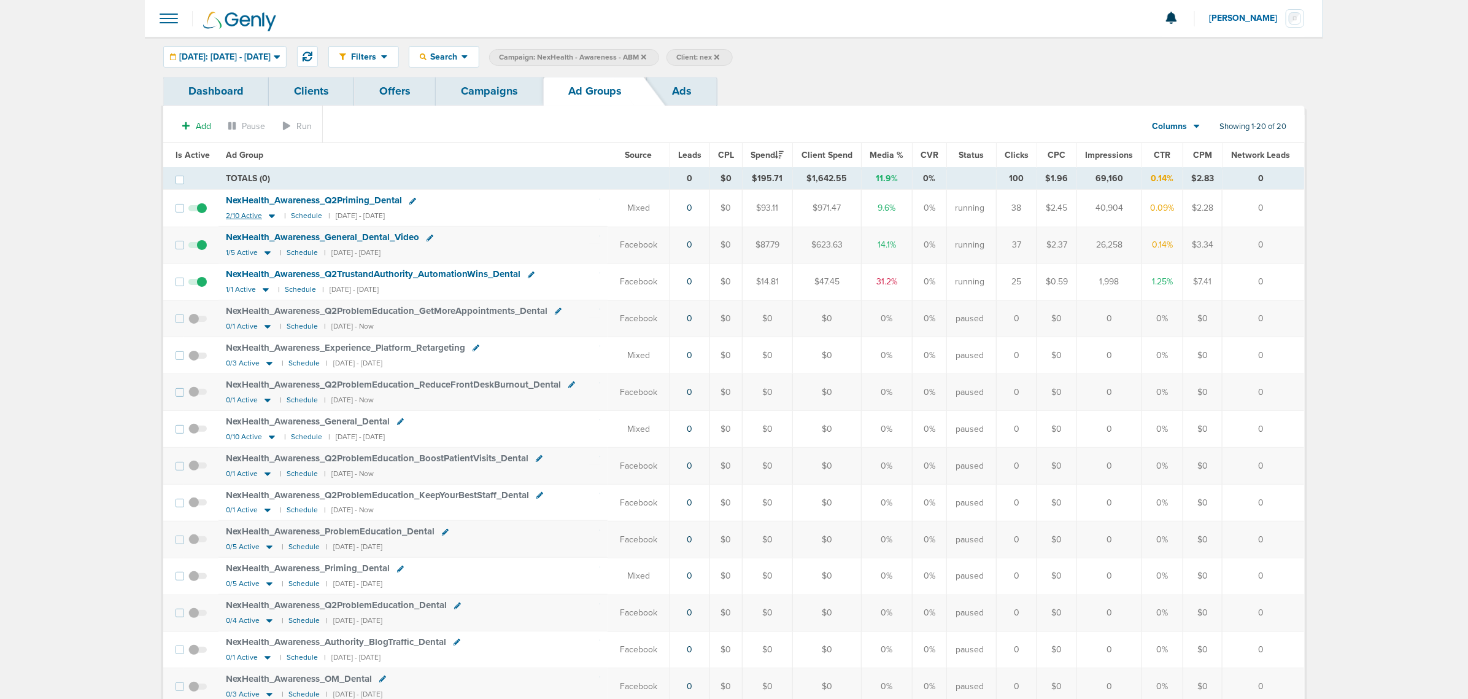
click at [269, 216] on icon at bounding box center [272, 217] width 6 height 4
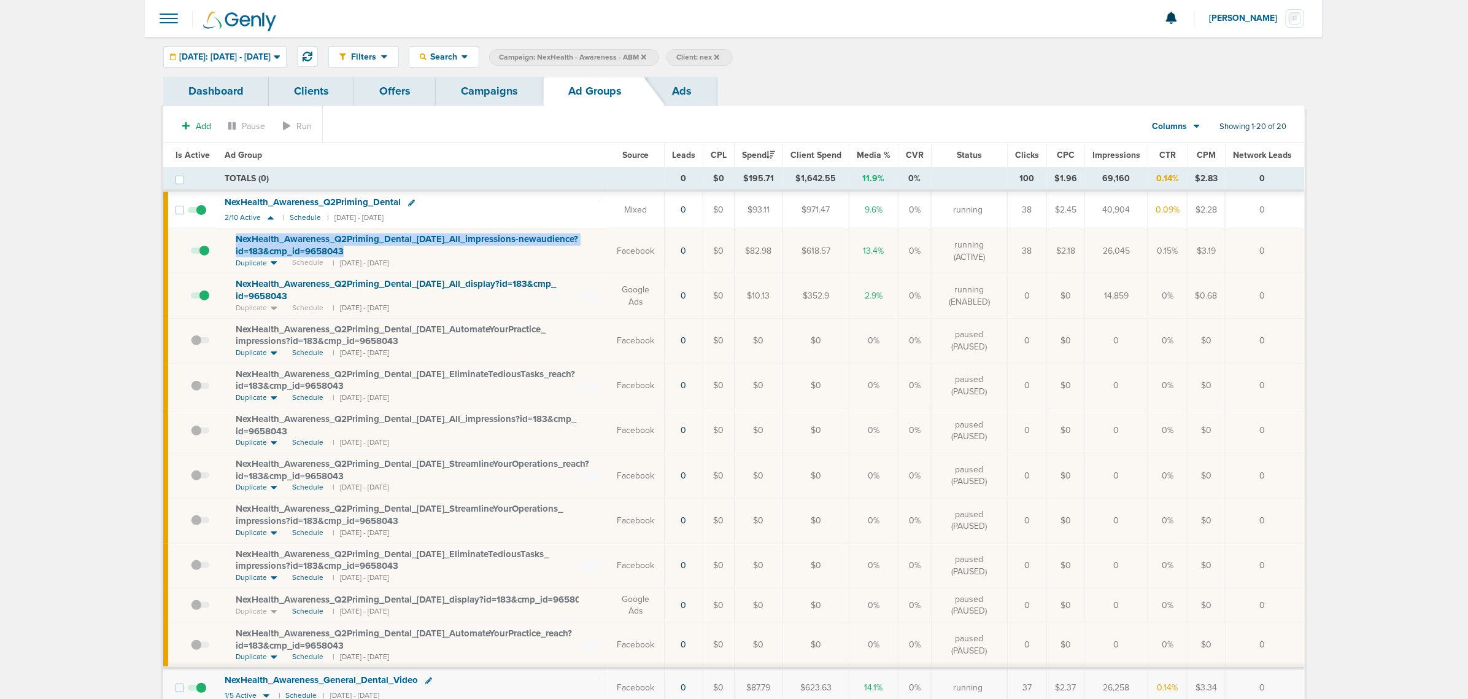
drag, startPoint x: 369, startPoint y: 249, endPoint x: 225, endPoint y: 241, distance: 143.9
click at [225, 241] on td "NexHealth_ Awareness_ Q2Priming_ Dental_ [DATE]_ All_ impressions-newaudience?i…" at bounding box center [412, 250] width 390 height 45
copy span "NexHealth_ Awareness_ Q2Priming_ Dental_ [DATE]_ All_ impressions-newaudience?i…"
click at [506, 139] on section "Add Pause Run Columns Media Stats Sales Performance Custom Showing 1-20 of 20" at bounding box center [734, 129] width 1142 height 28
click at [501, 95] on link "Campaigns" at bounding box center [489, 91] width 107 height 29
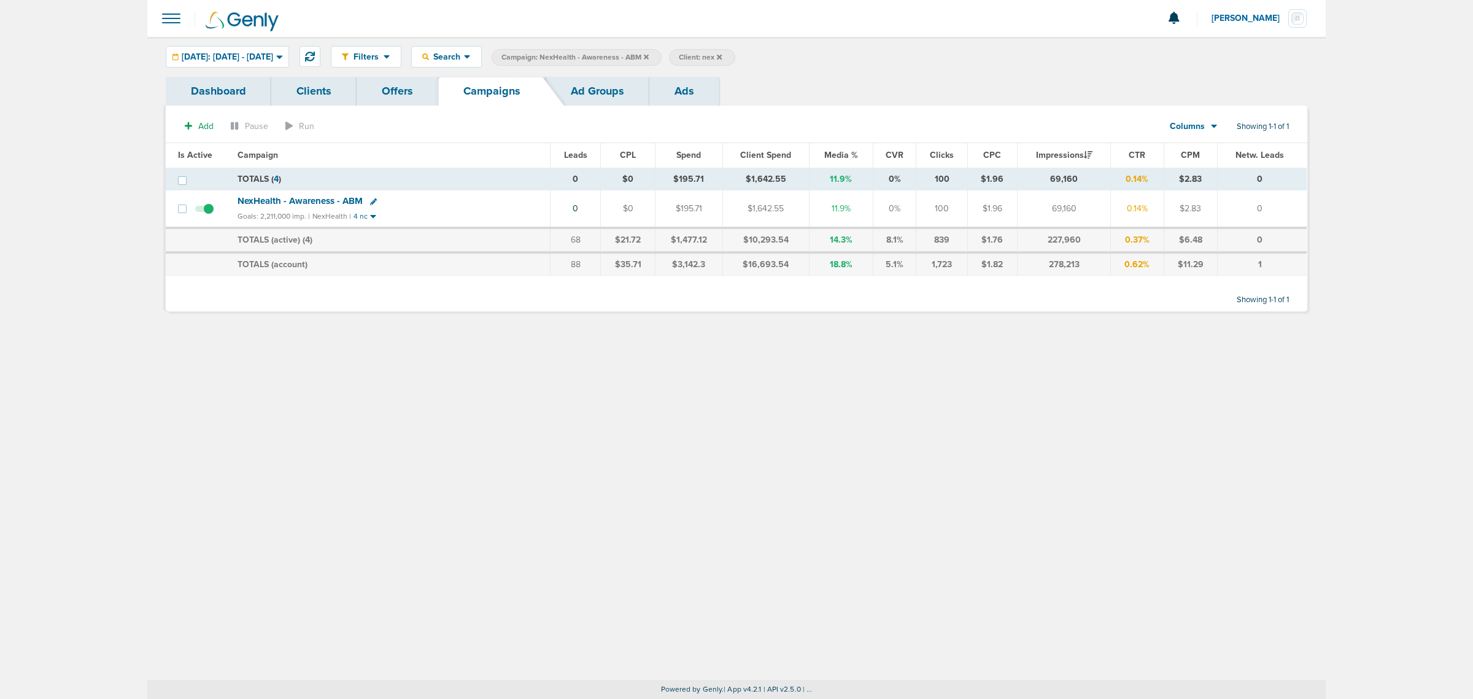
click at [649, 57] on icon at bounding box center [646, 56] width 5 height 7
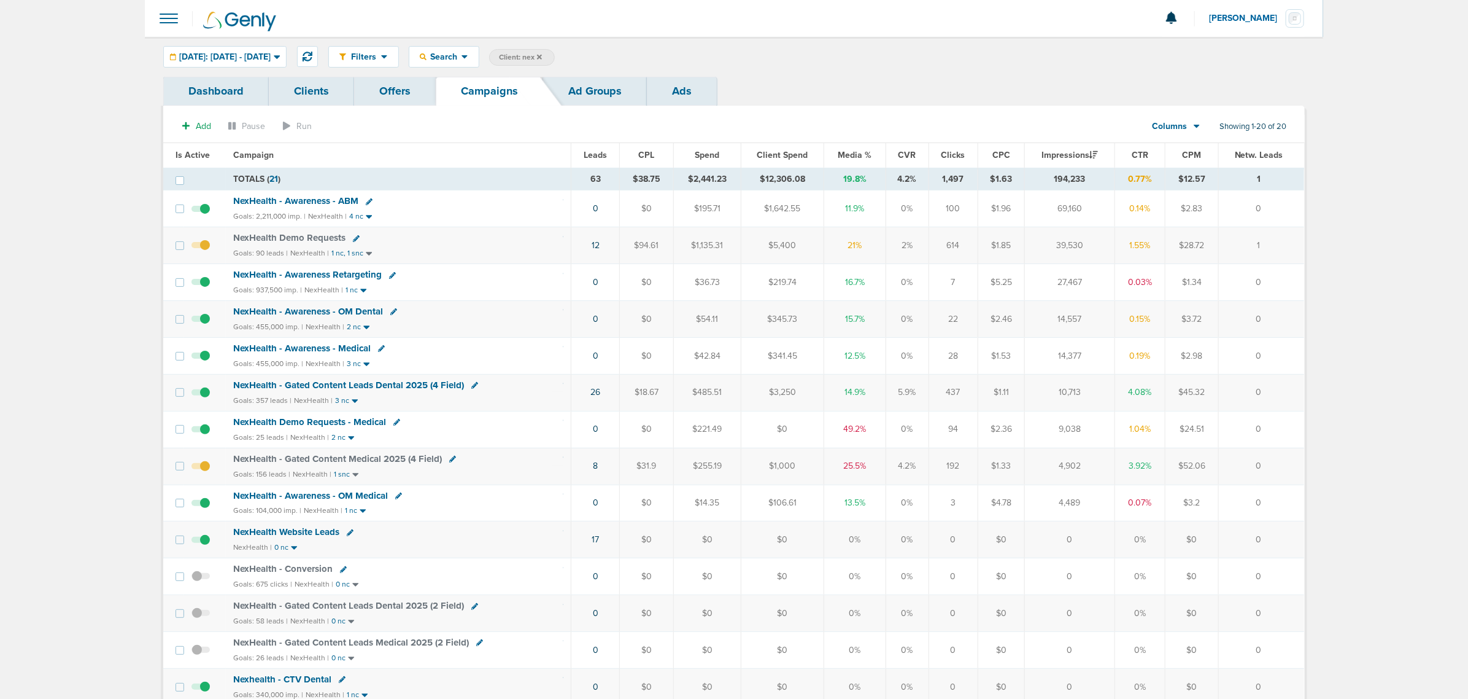
click at [542, 56] on span "Client: nex" at bounding box center [520, 57] width 43 height 10
drag, startPoint x: 684, startPoint y: 60, endPoint x: 652, endPoint y: 52, distance: 33.4
click at [652, 52] on input "nex" at bounding box center [625, 57] width 61 height 17
type input "n"
type input "deep"
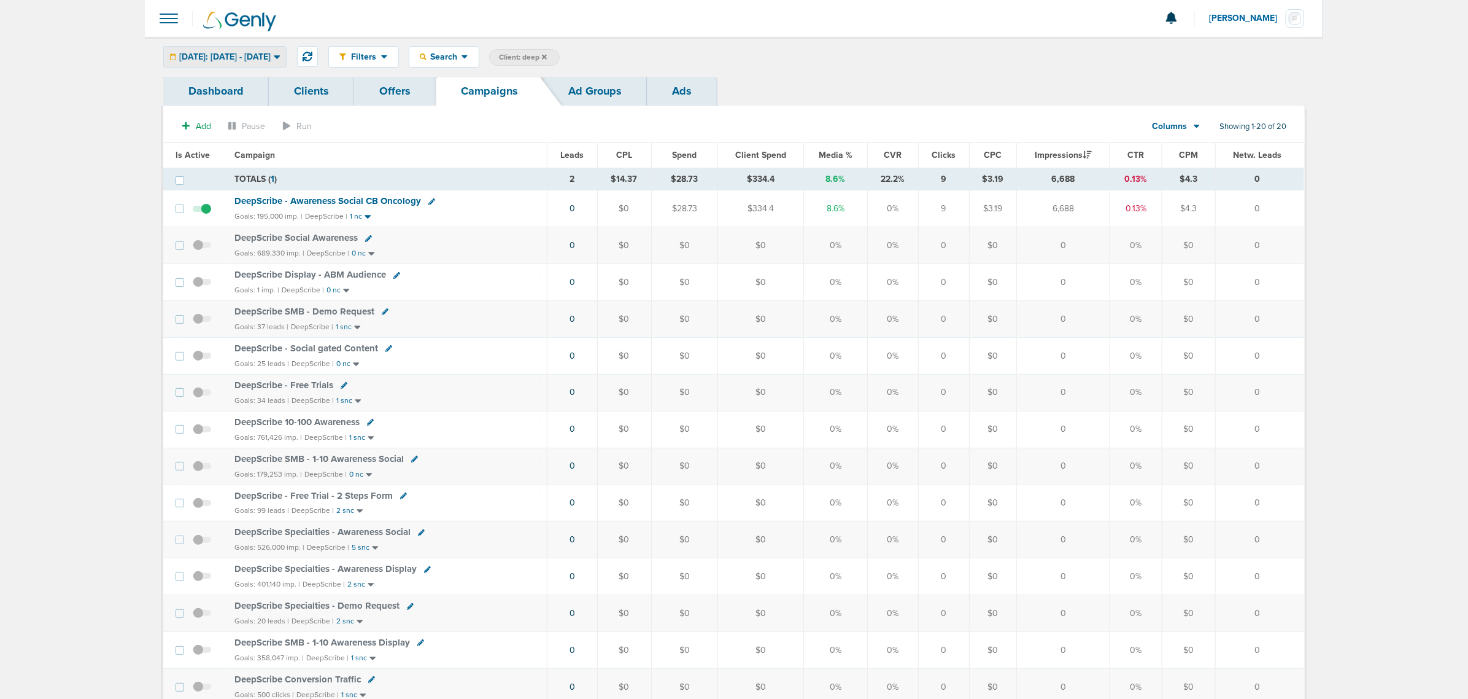
click at [271, 56] on span "[DATE]: [DATE] - [DATE]" at bounding box center [224, 57] width 91 height 9
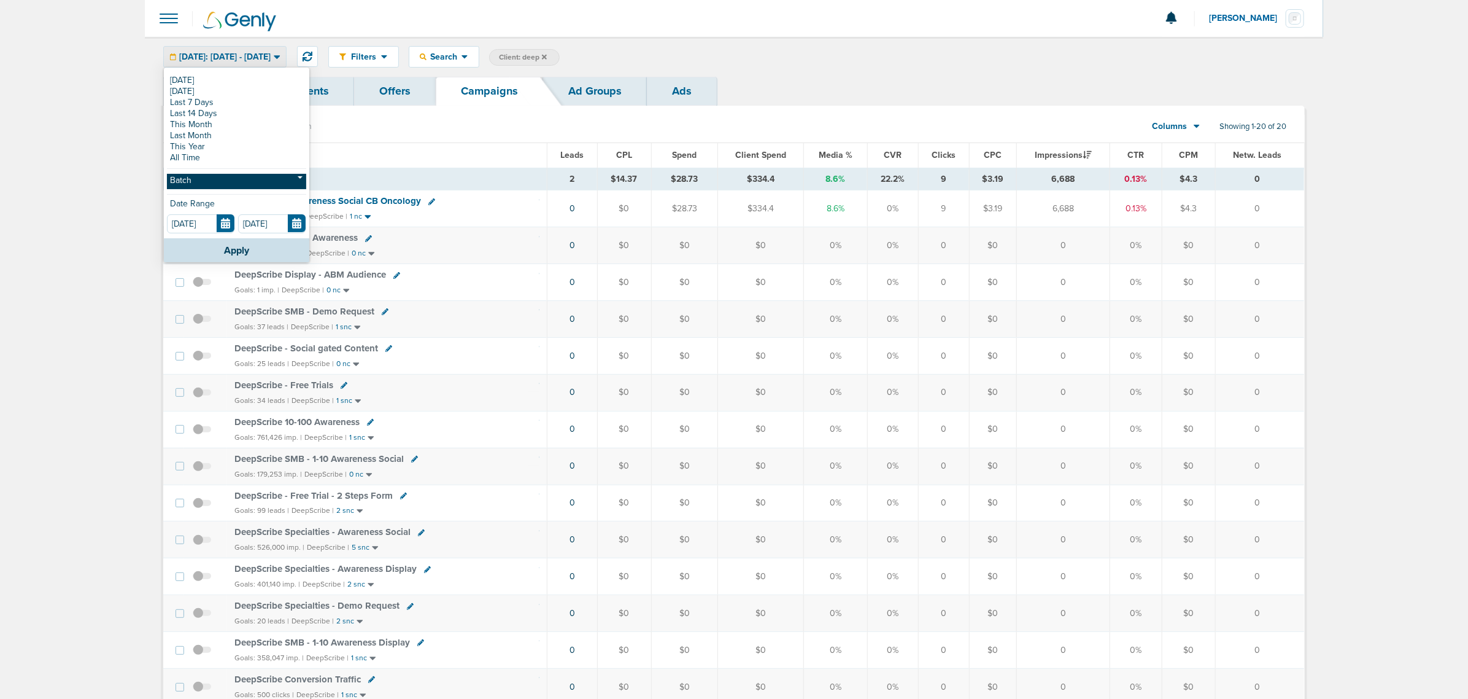
click at [223, 182] on link "Batch" at bounding box center [236, 181] width 139 height 15
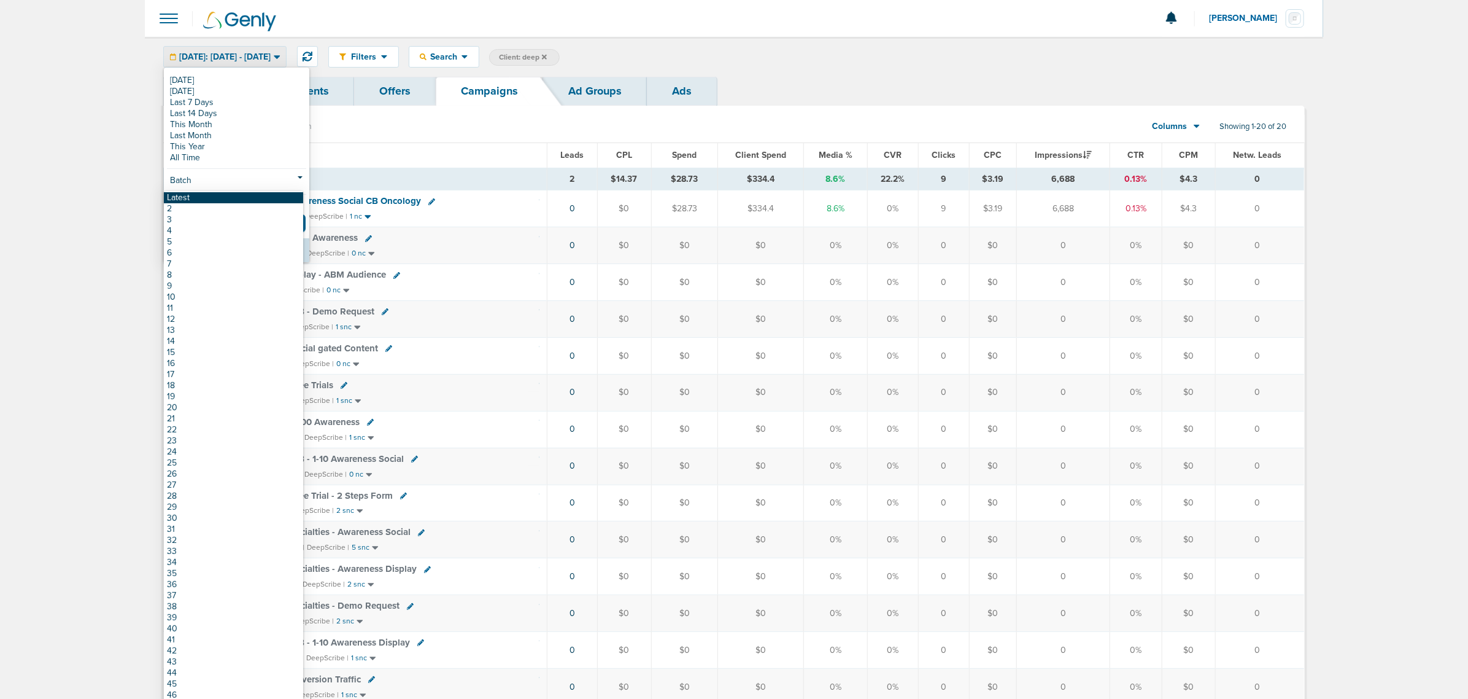
click at [203, 197] on link "Latest" at bounding box center [233, 197] width 139 height 11
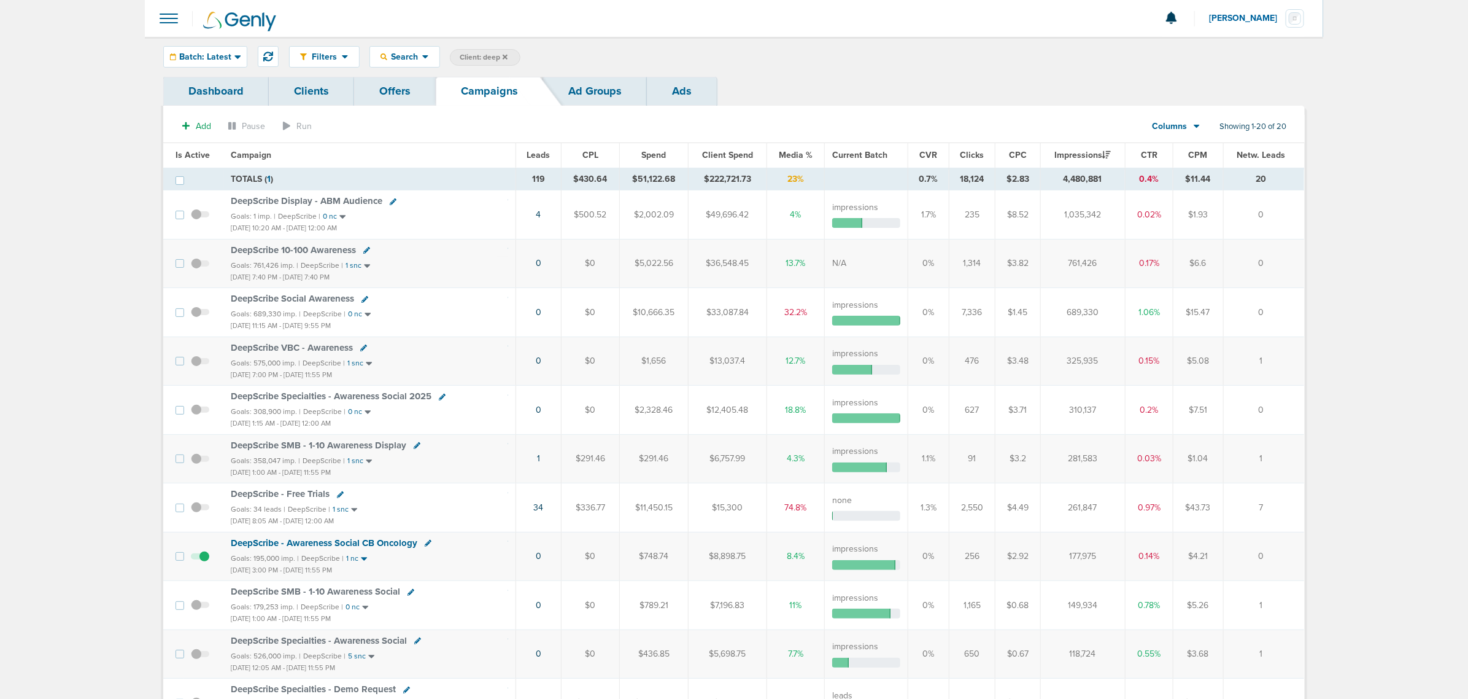
click at [484, 53] on span "Client: deep" at bounding box center [484, 57] width 48 height 10
drag, startPoint x: 588, startPoint y: 58, endPoint x: 516, endPoint y: 44, distance: 73.8
click at [516, 44] on div "Filters Active Only Settings Status Active Inactive Objectives MQL SQL Traffic …" at bounding box center [734, 57] width 1179 height 40
type input "accept"
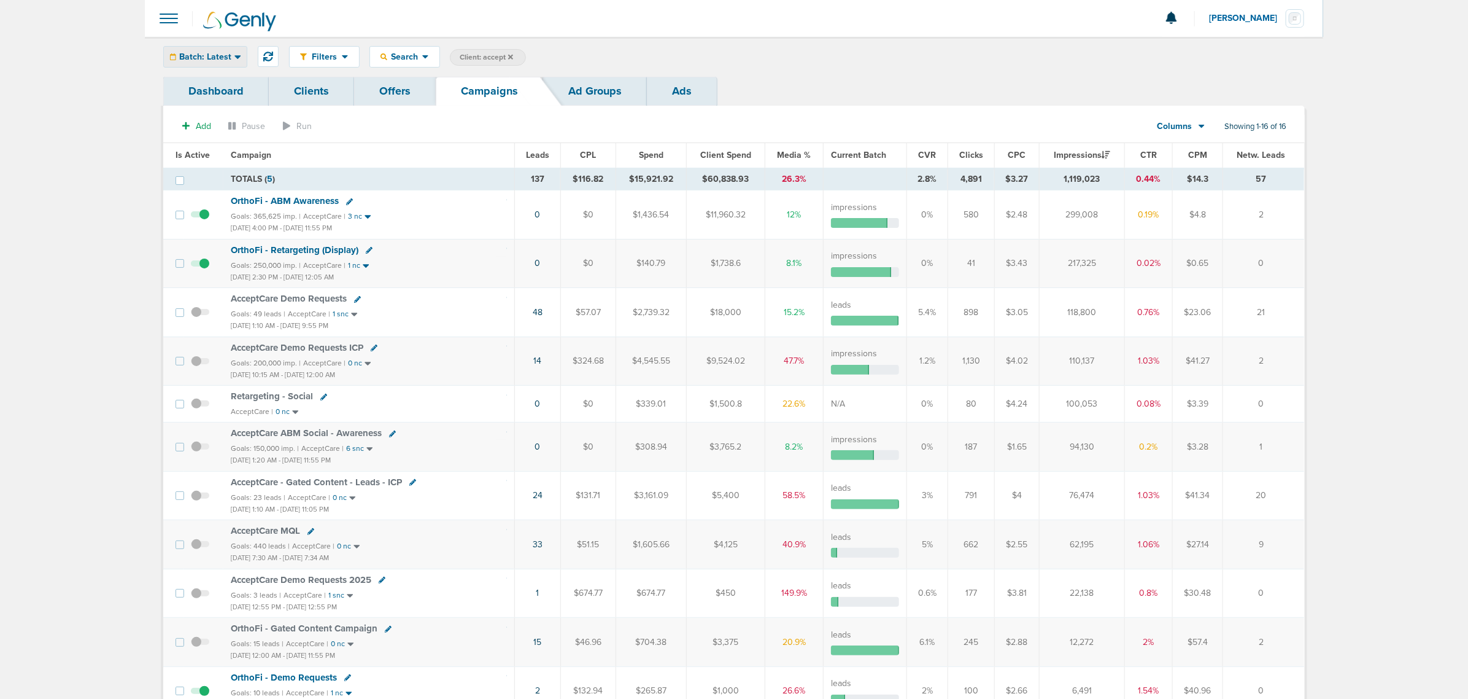
click at [209, 49] on div "Batch: Latest" at bounding box center [205, 57] width 83 height 20
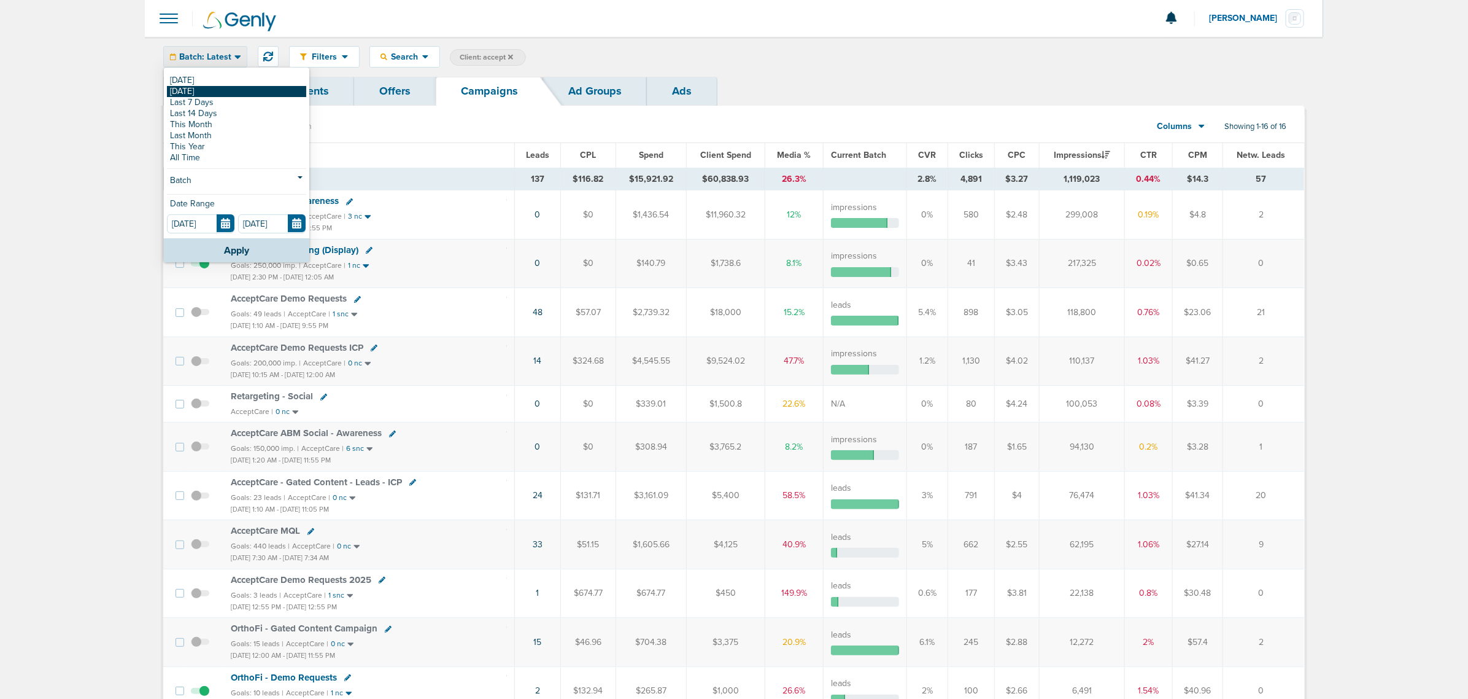
click at [209, 95] on link "[DATE]" at bounding box center [236, 91] width 139 height 11
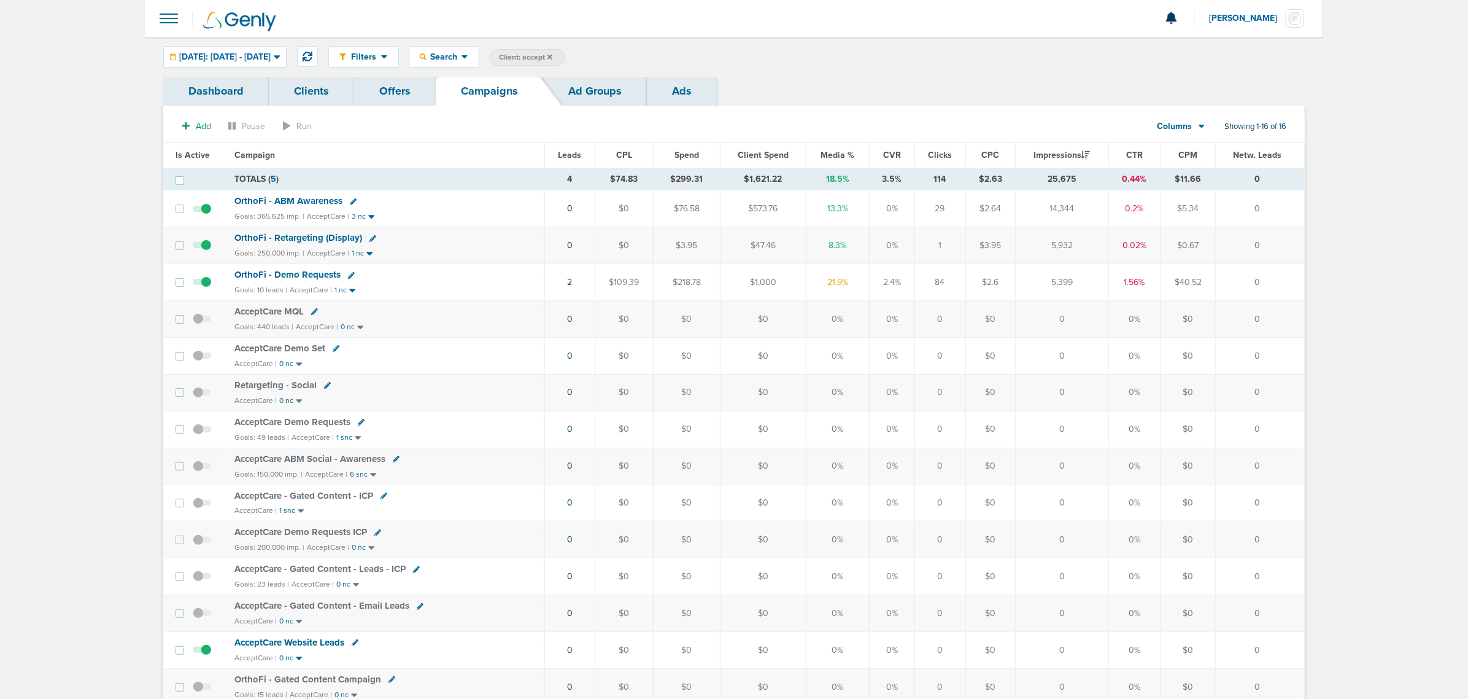
click at [300, 235] on span "OrthoFi - Retargeting (Display)" at bounding box center [298, 237] width 128 height 11
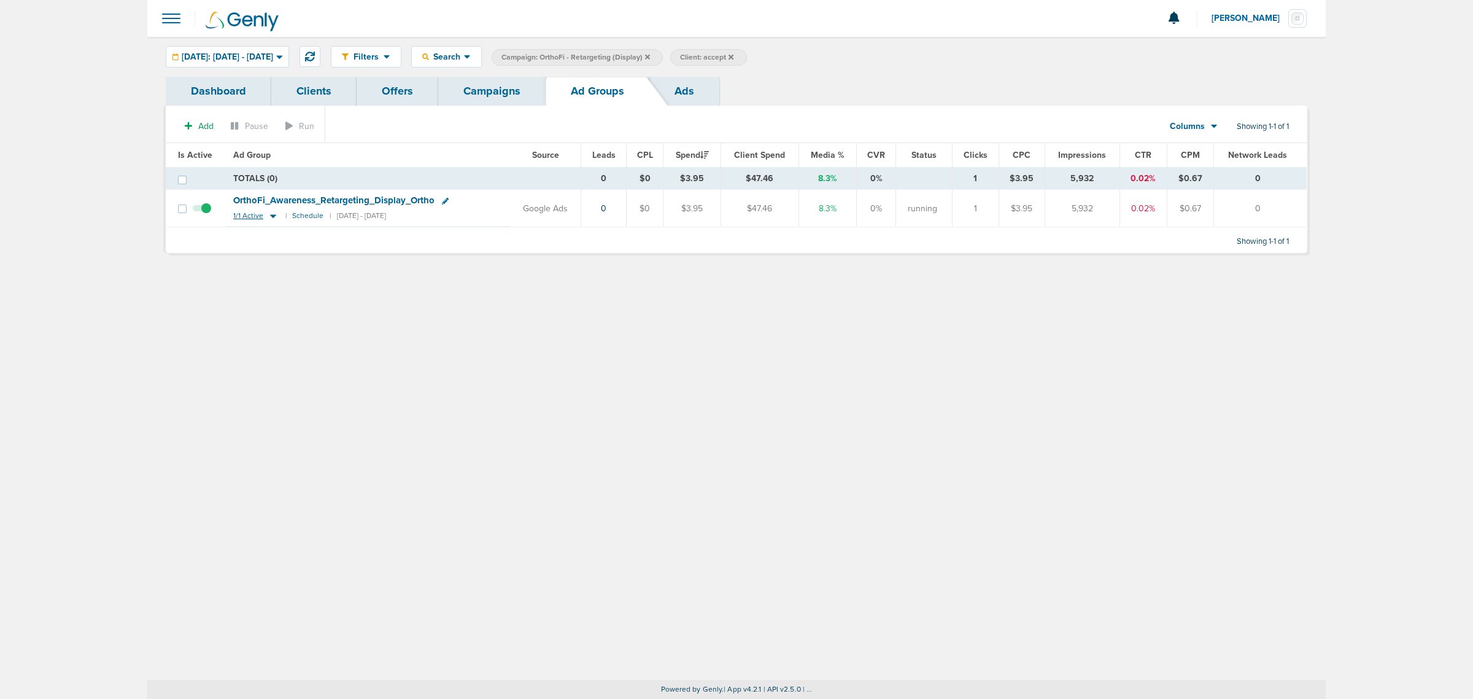
click at [271, 217] on icon at bounding box center [273, 217] width 6 height 4
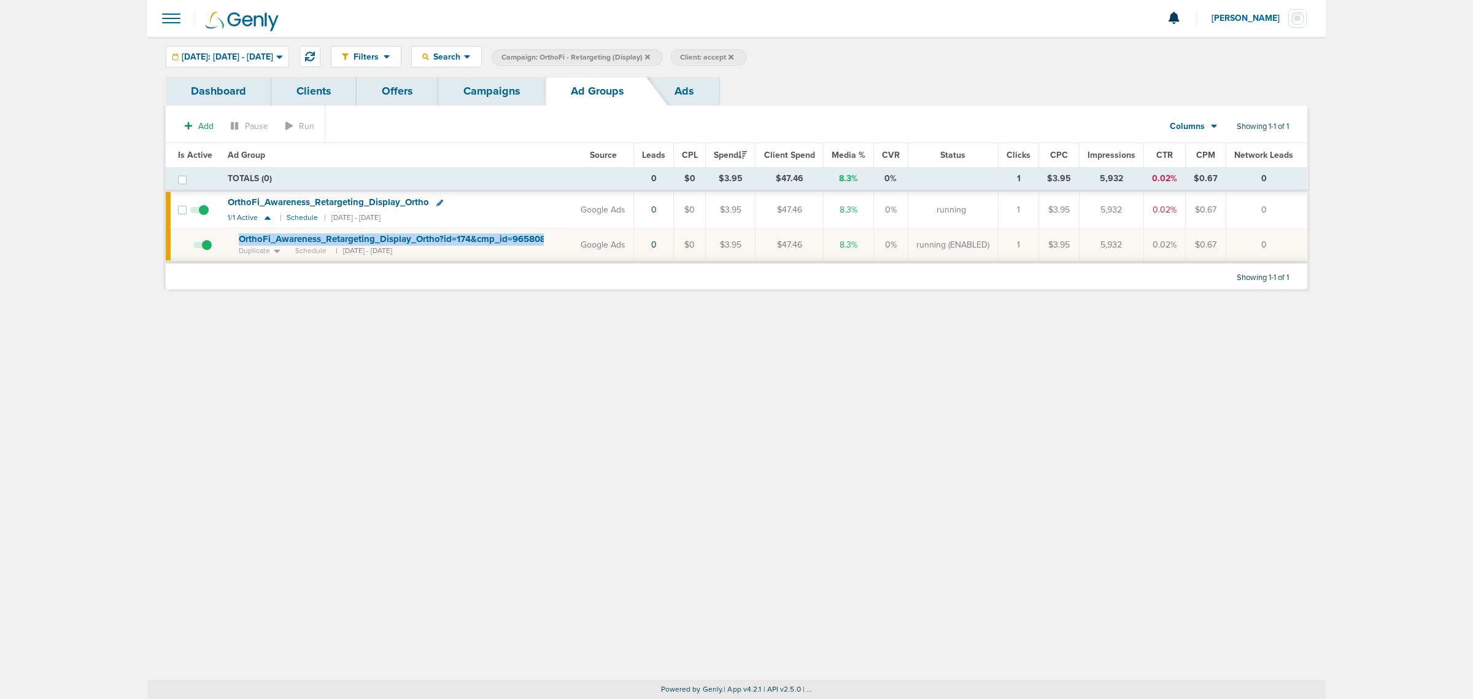
drag, startPoint x: 551, startPoint y: 239, endPoint x: 232, endPoint y: 243, distance: 318.6
click at [232, 243] on td "OrthoFi_ Awareness_ Retargeting_ Display_ Ortho?id=174&cmp_ id=9658085 Duplicat…" at bounding box center [396, 245] width 352 height 34
copy td "OrthoFi_ Awareness_ Retargeting_ Display_ Ortho?id=174&cmp_ id=9658085"
click at [524, 100] on link "Campaigns" at bounding box center [491, 91] width 107 height 29
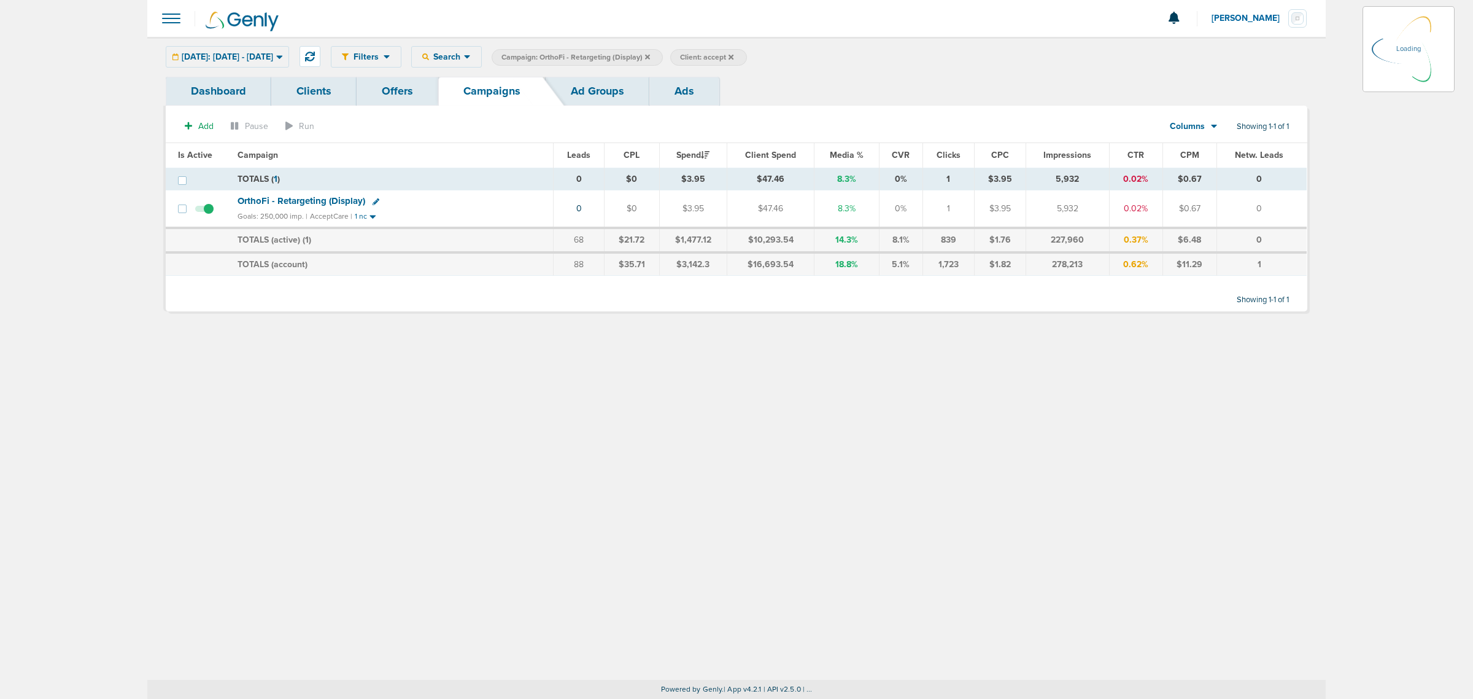
click at [650, 53] on icon at bounding box center [647, 56] width 5 height 7
click at [650, 58] on icon at bounding box center [647, 56] width 5 height 7
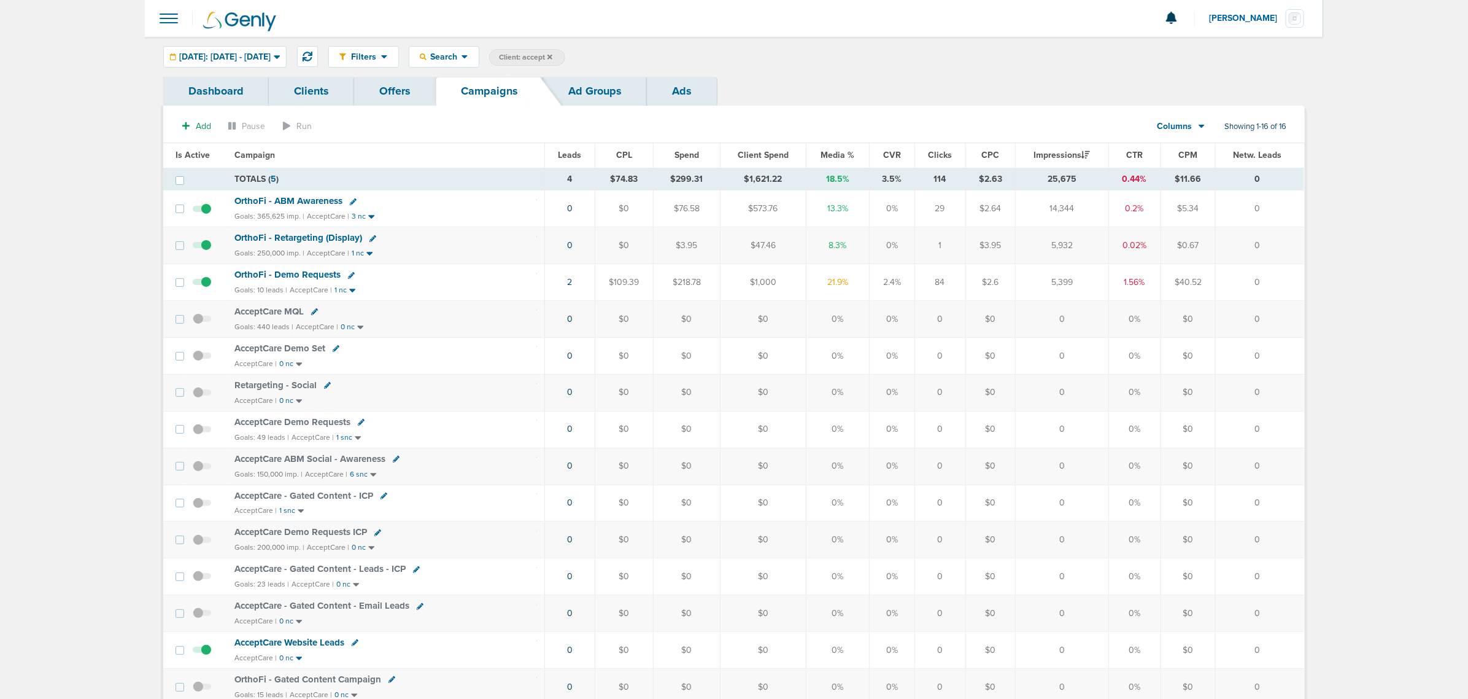
click at [293, 203] on span "OrthoFi - ABM Awareness" at bounding box center [288, 200] width 108 height 11
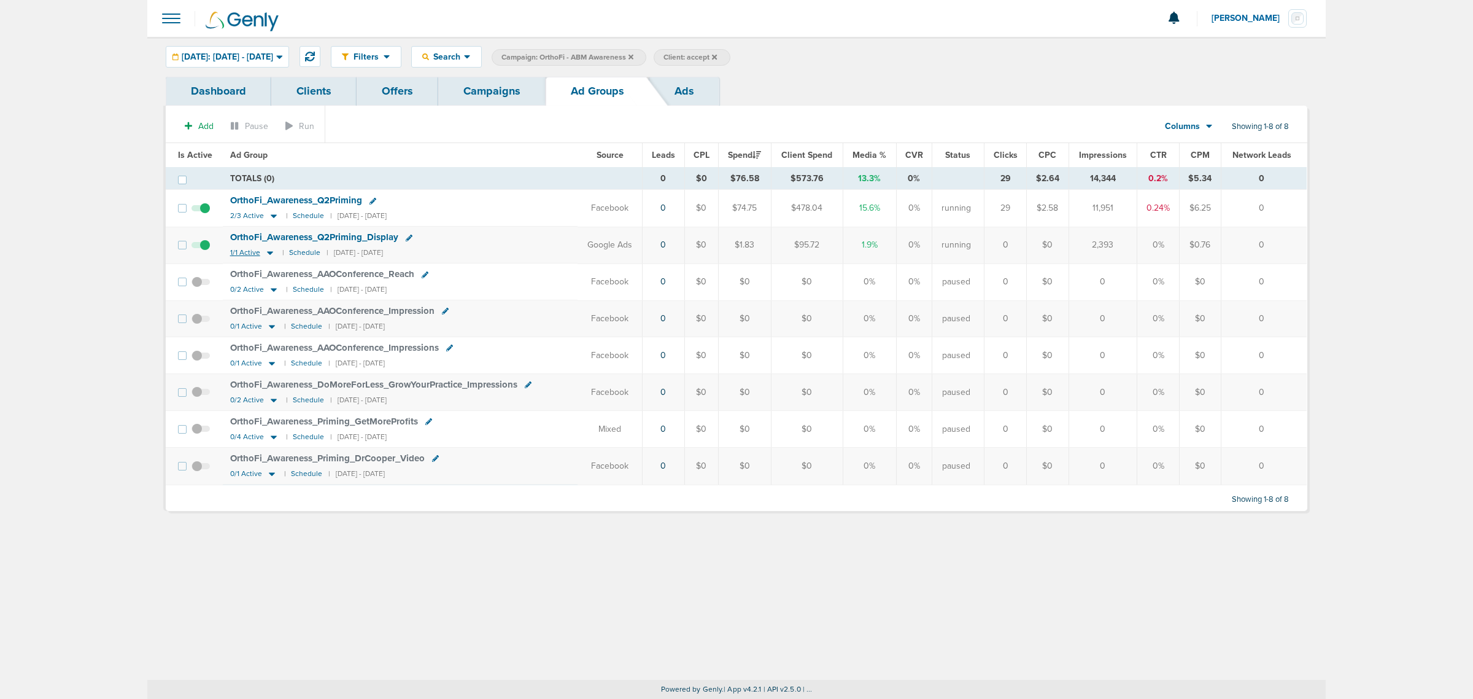
click at [267, 253] on icon at bounding box center [270, 254] width 6 height 4
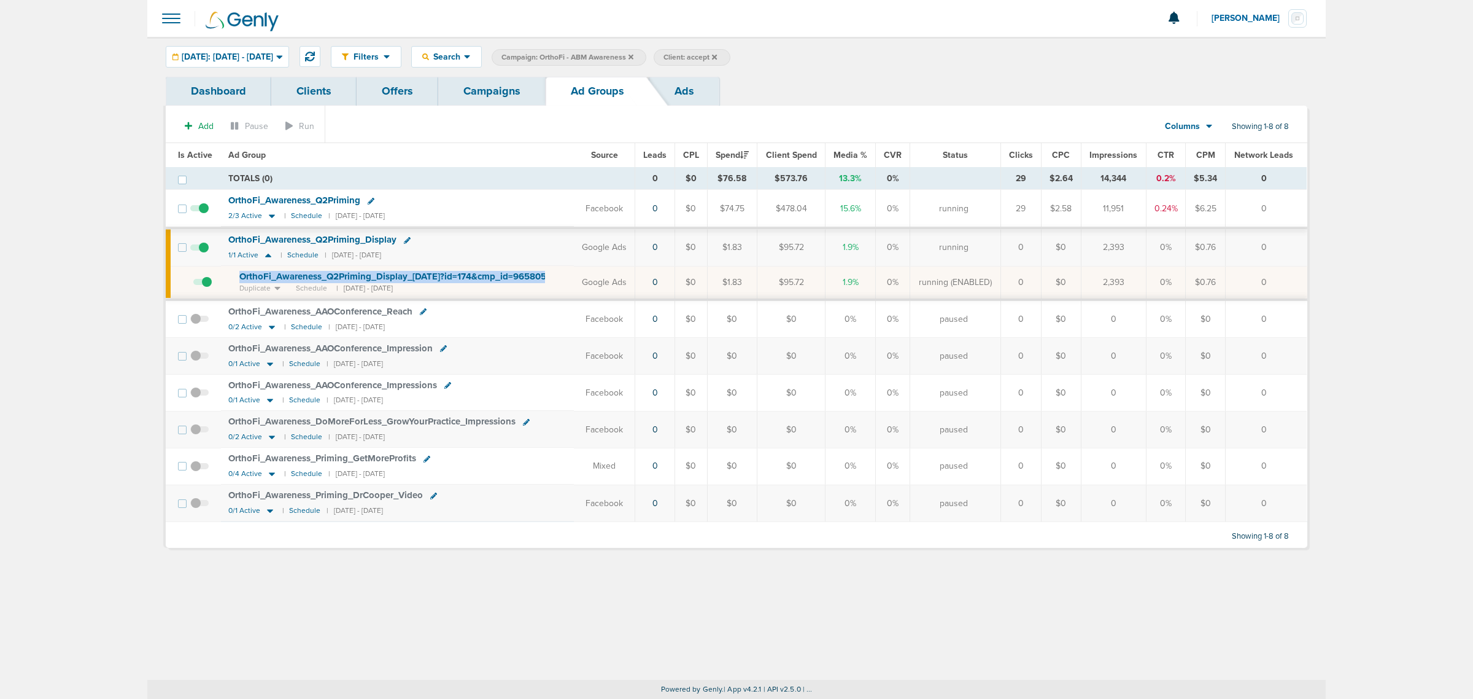
drag, startPoint x: 565, startPoint y: 277, endPoint x: 234, endPoint y: 275, distance: 330.9
click at [234, 275] on td "OrthoFi_ Awareness_ Q2Priming_ Display_ [DATE]?id=174&cmp_ id=9658059 Duplicate…" at bounding box center [397, 283] width 353 height 34
copy td "OrthoFi_ Awareness_ Q2Priming_ Display_ [DATE]?id=174&cmp_ id=9658059"
click at [523, 87] on link "Campaigns" at bounding box center [491, 91] width 107 height 29
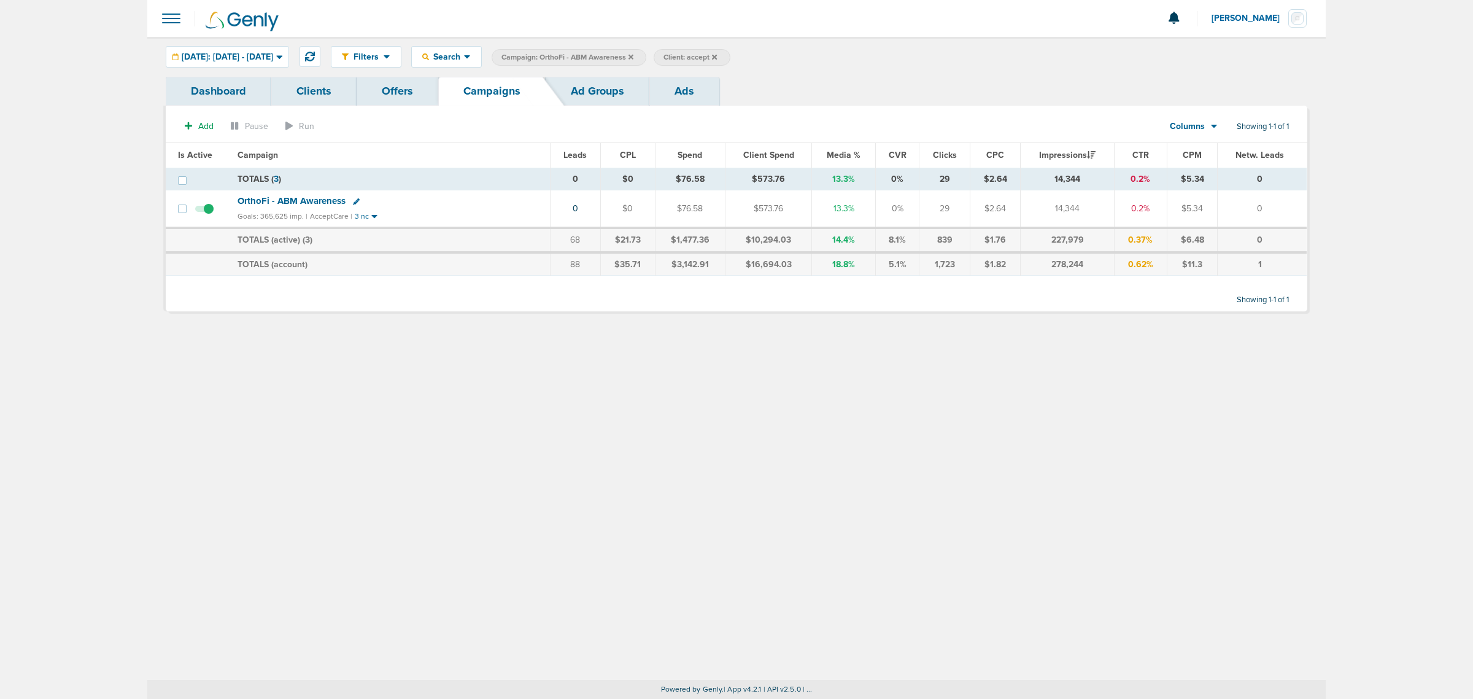
click at [633, 57] on icon at bounding box center [631, 56] width 5 height 5
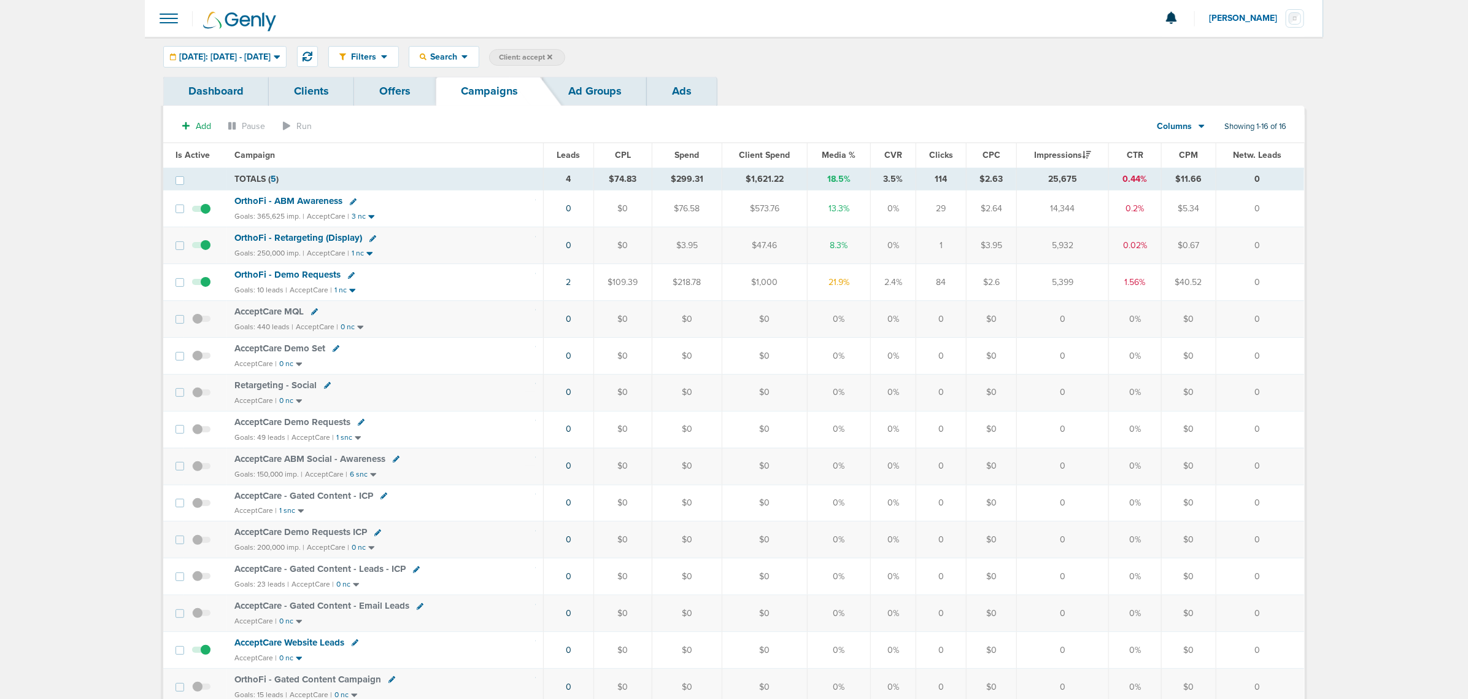
click at [552, 57] on span "Client: accept" at bounding box center [525, 57] width 53 height 10
drag, startPoint x: 685, startPoint y: 58, endPoint x: 567, endPoint y: 55, distance: 118.5
click at [567, 55] on span "Client Campaign Offers Landing Page Ad Group Network Campaign Ad Ad Status Netw…" at bounding box center [596, 57] width 214 height 17
type input "law"
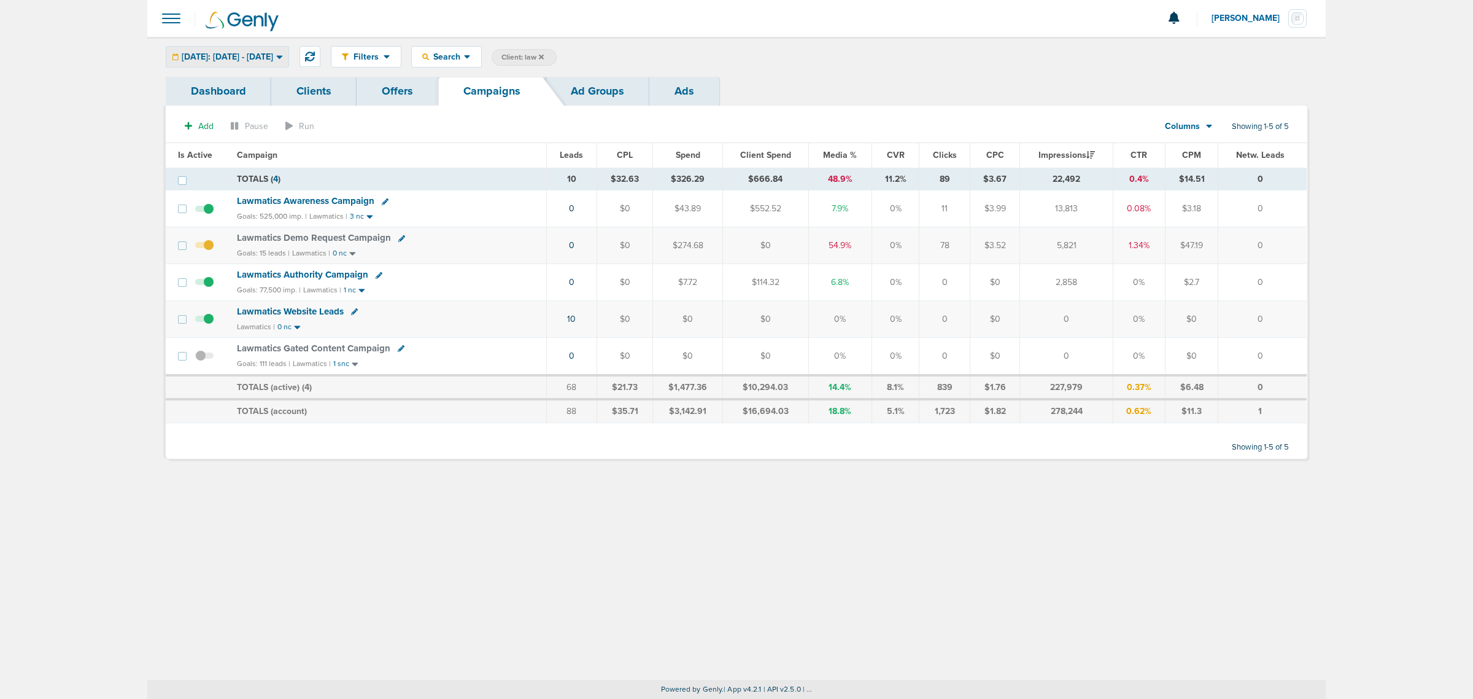
click at [273, 57] on span "[DATE]: [DATE] - [DATE]" at bounding box center [227, 57] width 91 height 9
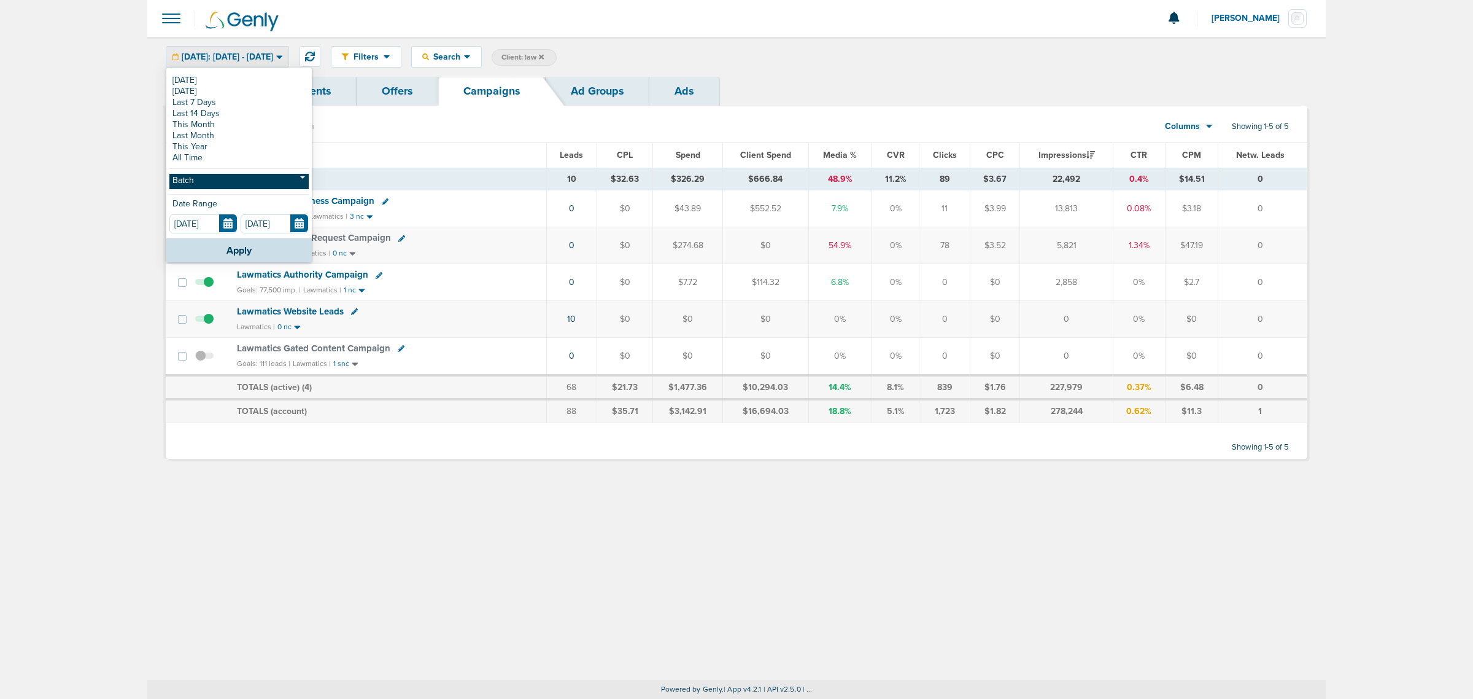
click at [236, 178] on link "Batch" at bounding box center [238, 181] width 139 height 15
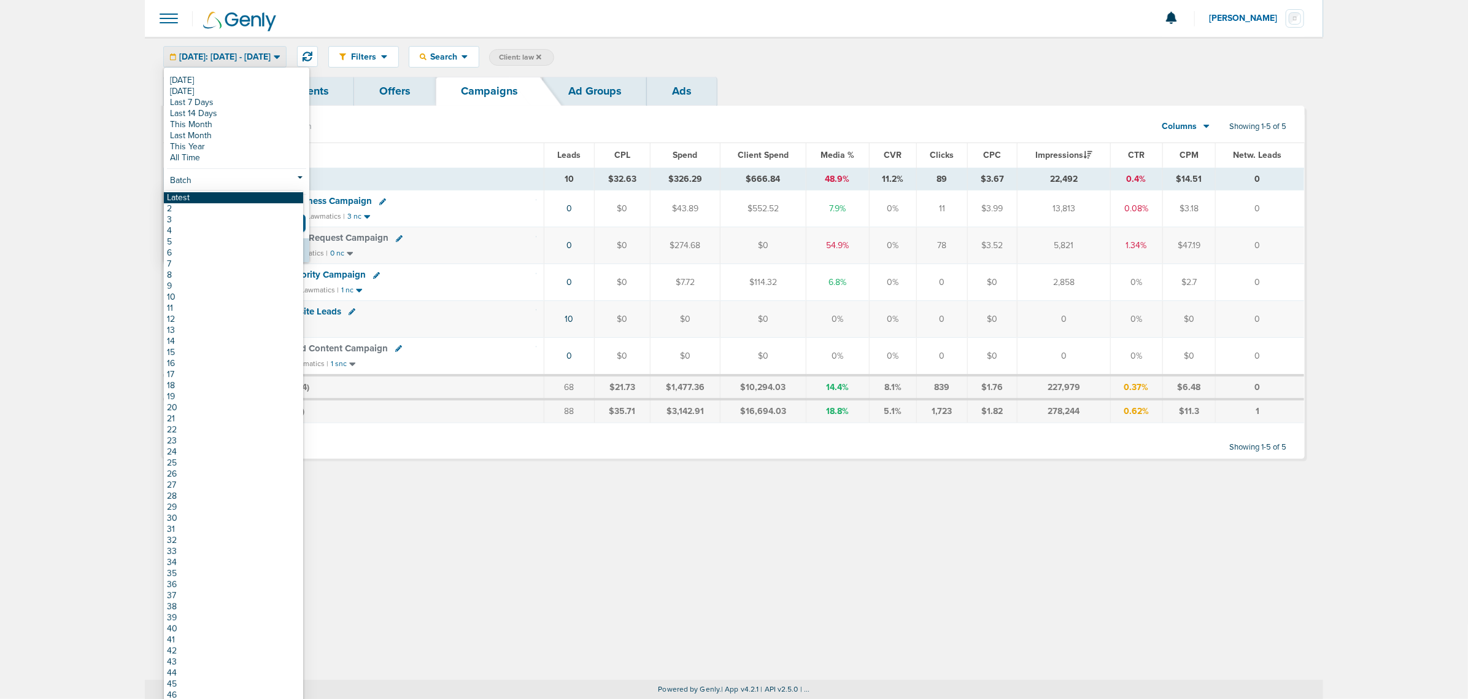
click at [222, 200] on link "Latest" at bounding box center [233, 197] width 139 height 11
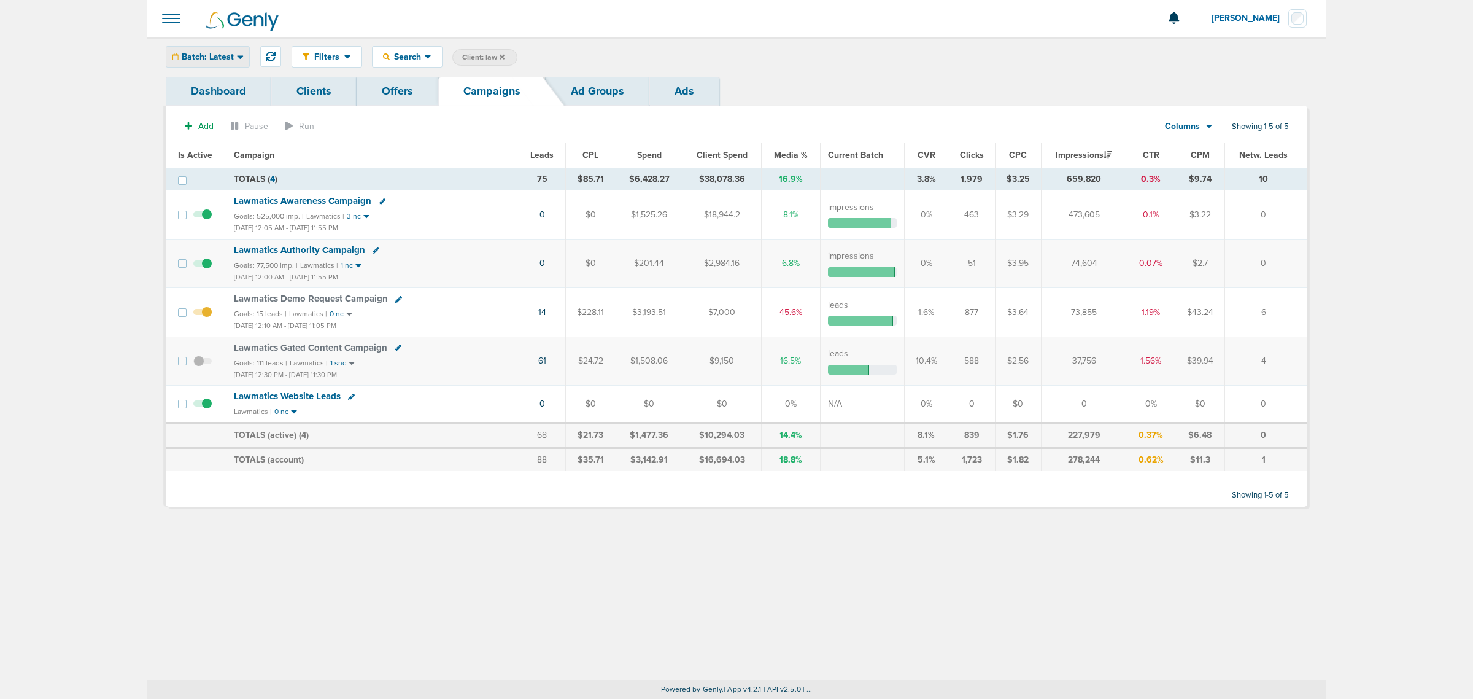
click at [242, 62] on div "Batch: Latest" at bounding box center [207, 57] width 83 height 20
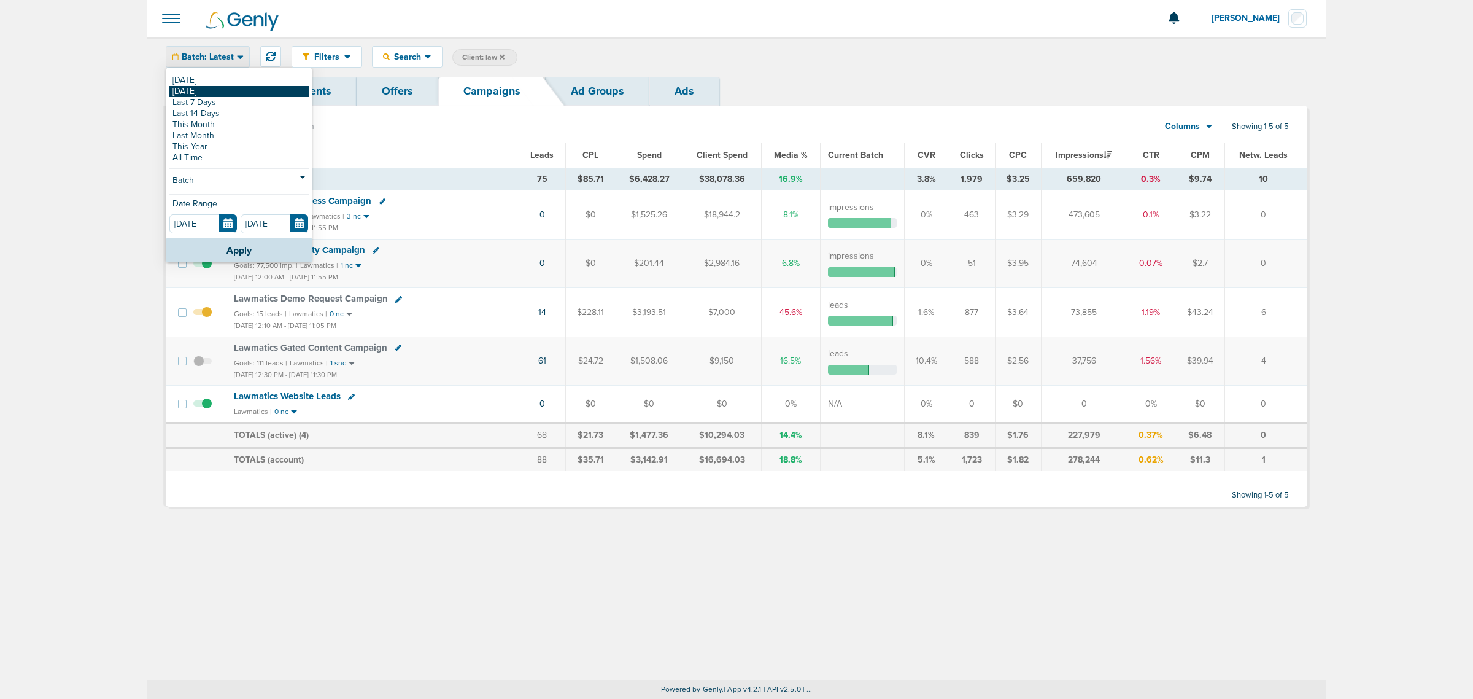
click at [231, 88] on link "[DATE]" at bounding box center [238, 91] width 139 height 11
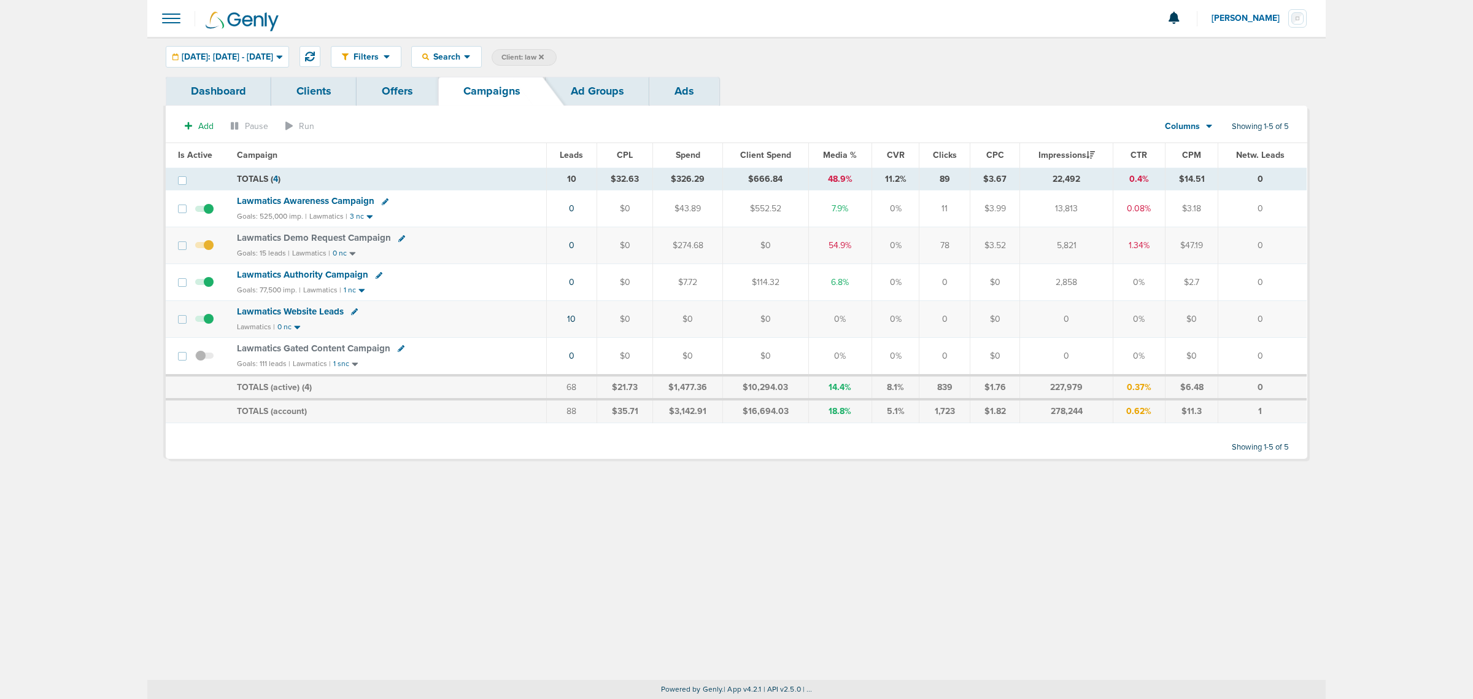
click at [544, 59] on span "Client: law" at bounding box center [522, 57] width 42 height 10
drag, startPoint x: 683, startPoint y: 58, endPoint x: 620, endPoint y: 53, distance: 63.4
click at [621, 53] on span "Client Campaign Offers Landing Page Ad Group Network Campaign Ad Ad Status Netw…" at bounding box center [599, 57] width 214 height 17
type input "data"
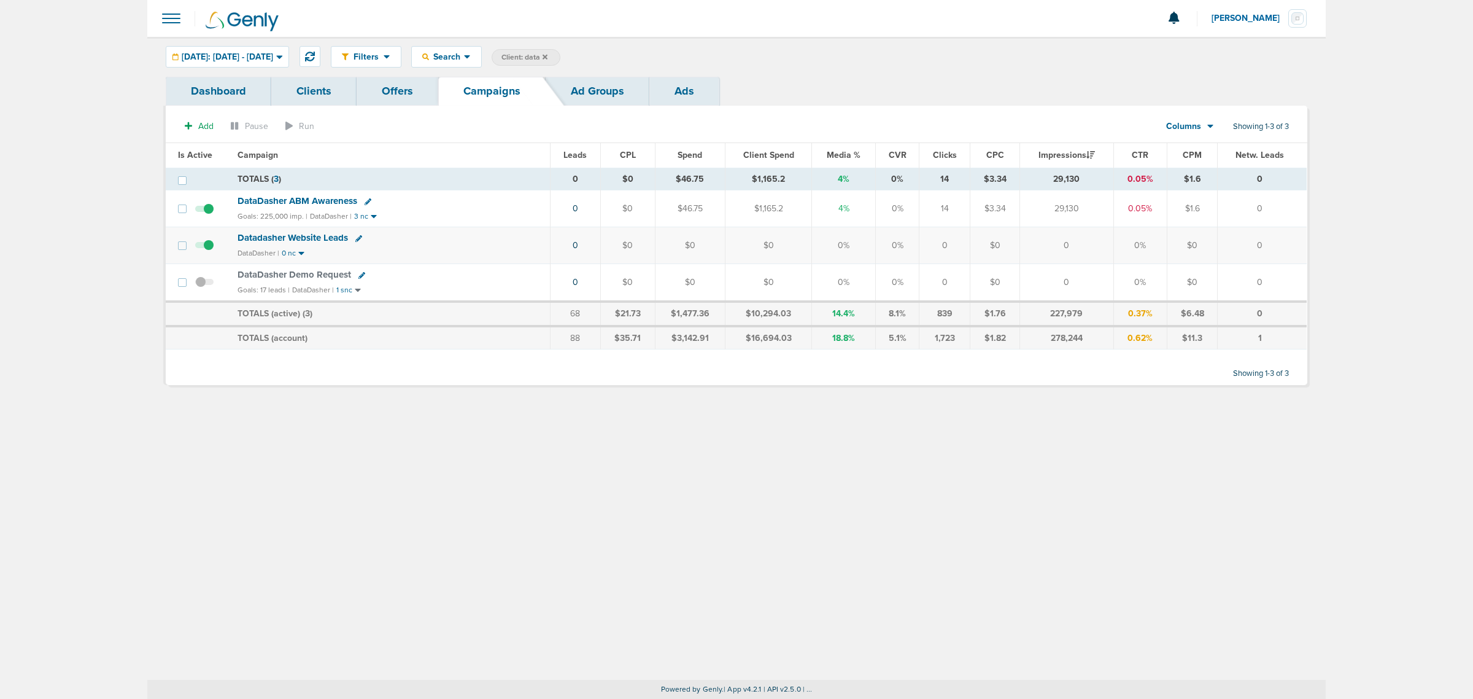
click at [241, 69] on div "Filters Active Only Settings Status Active Inactive Objectives MQL SQL Traffic …" at bounding box center [736, 57] width 1179 height 40
click at [241, 53] on span "[DATE]: [DATE] - [DATE]" at bounding box center [227, 57] width 91 height 9
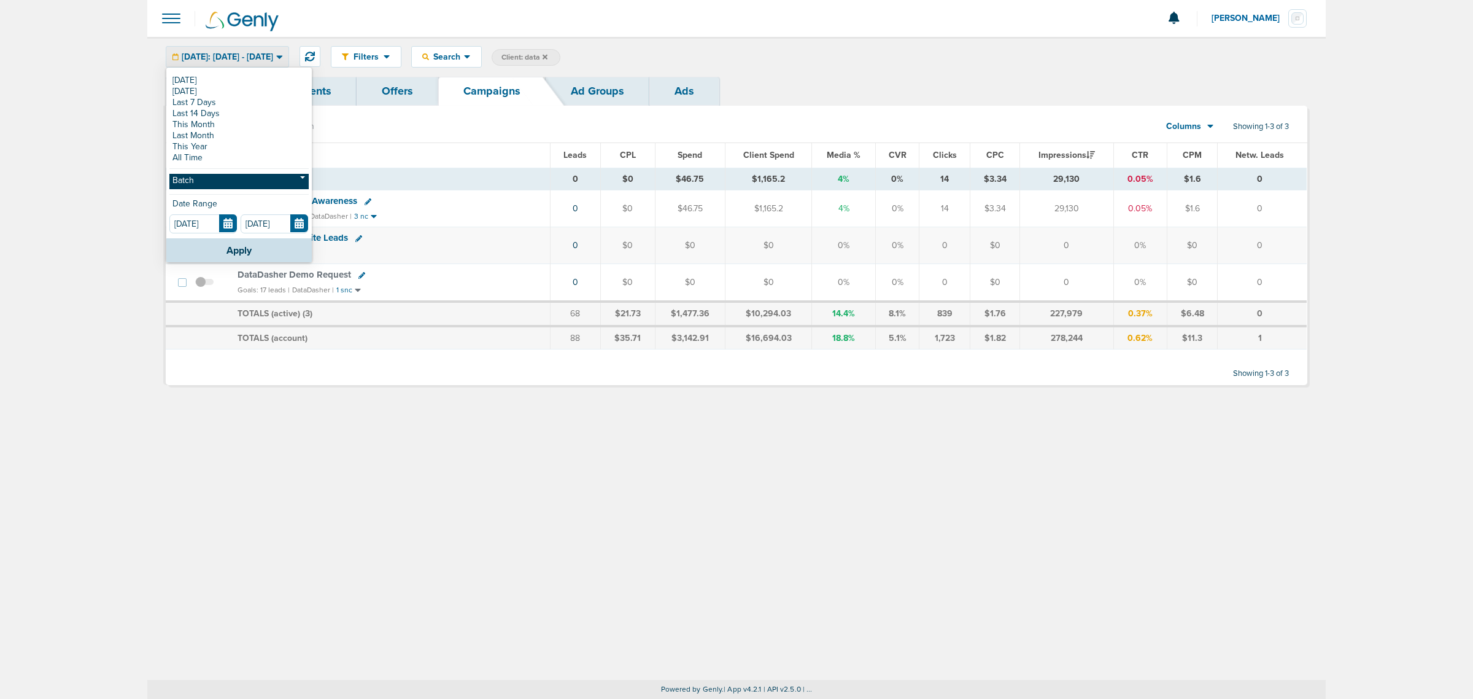
click at [220, 181] on link "Batch" at bounding box center [238, 181] width 139 height 15
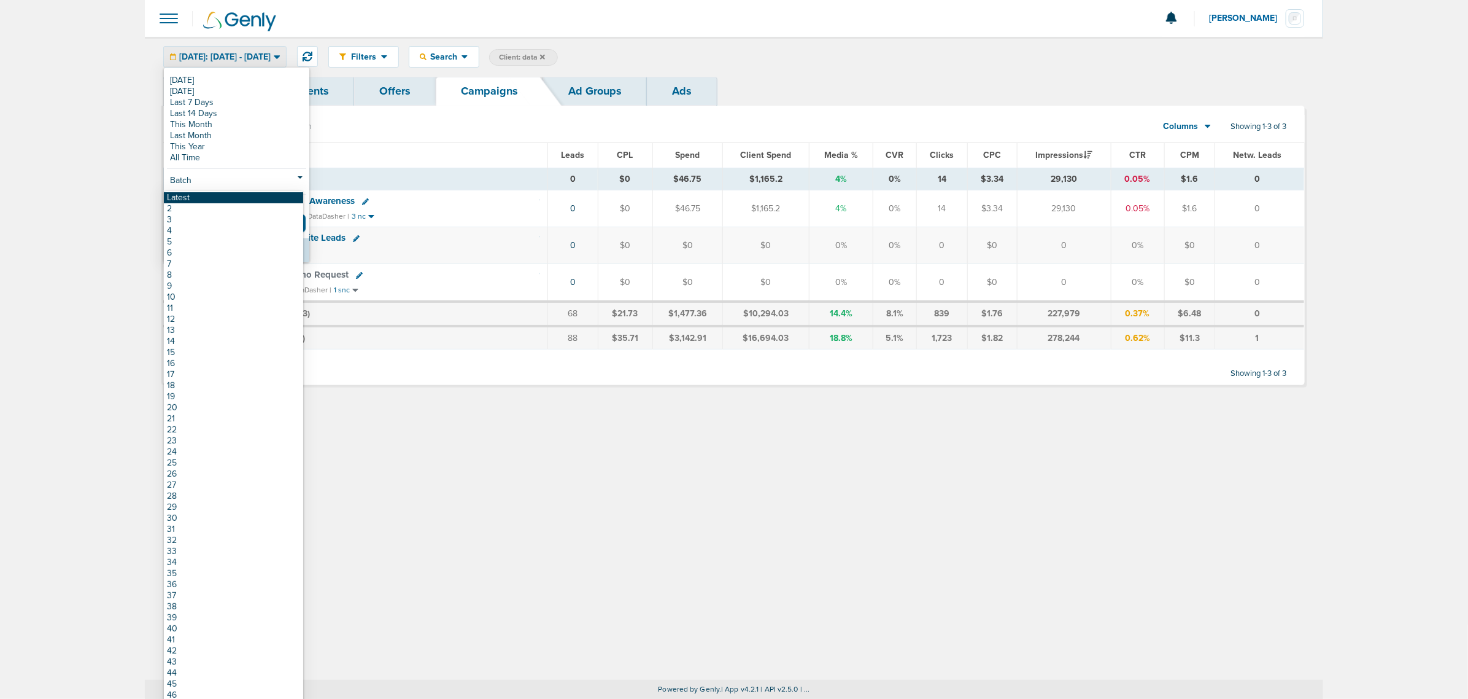
click at [207, 195] on link "Latest" at bounding box center [233, 197] width 139 height 11
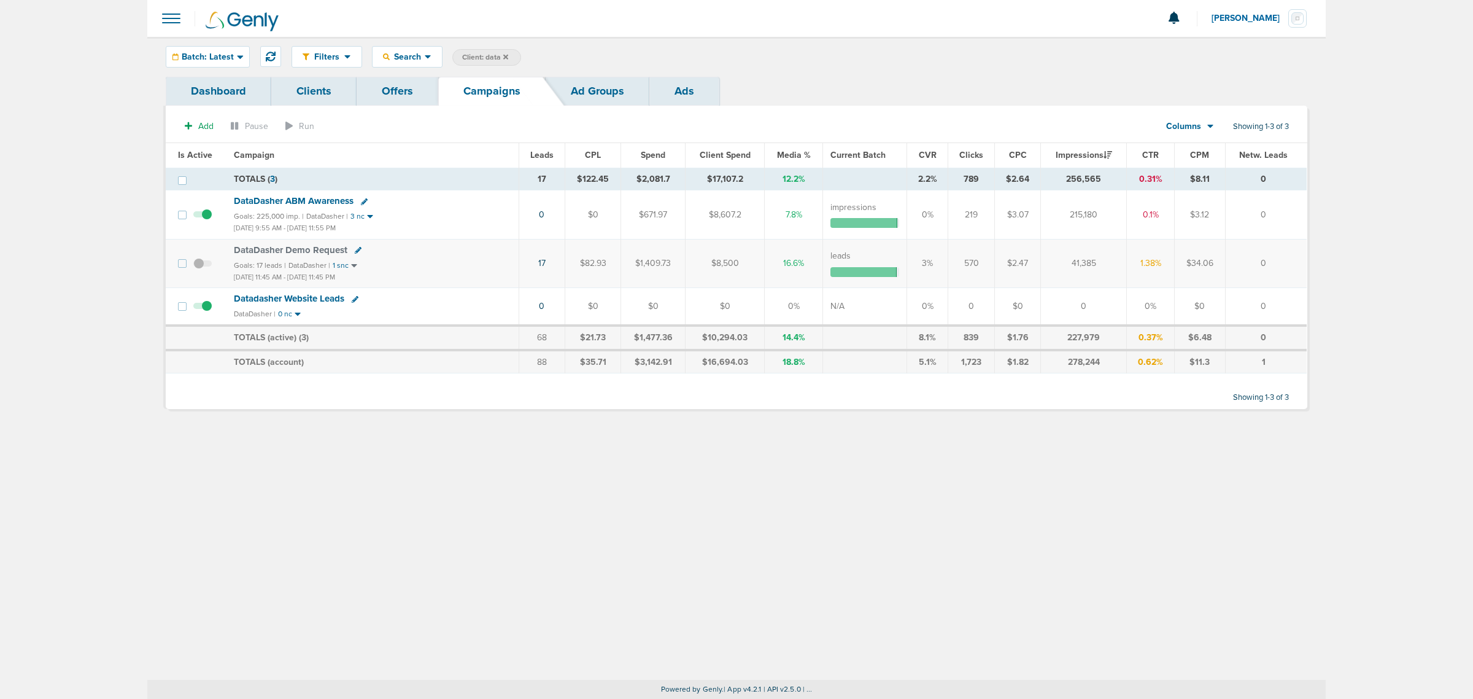
click at [506, 56] on icon at bounding box center [505, 56] width 5 height 5
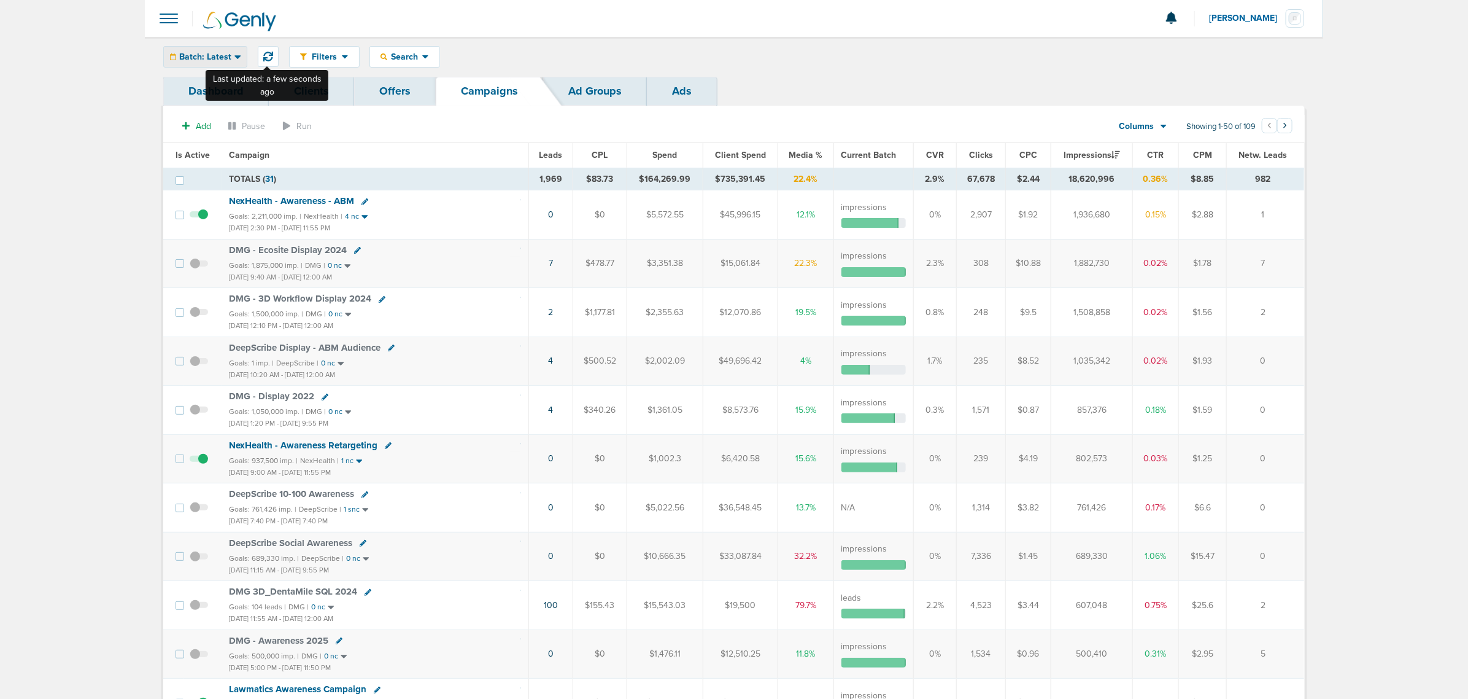
click at [227, 56] on span "Batch: Latest" at bounding box center [205, 57] width 52 height 9
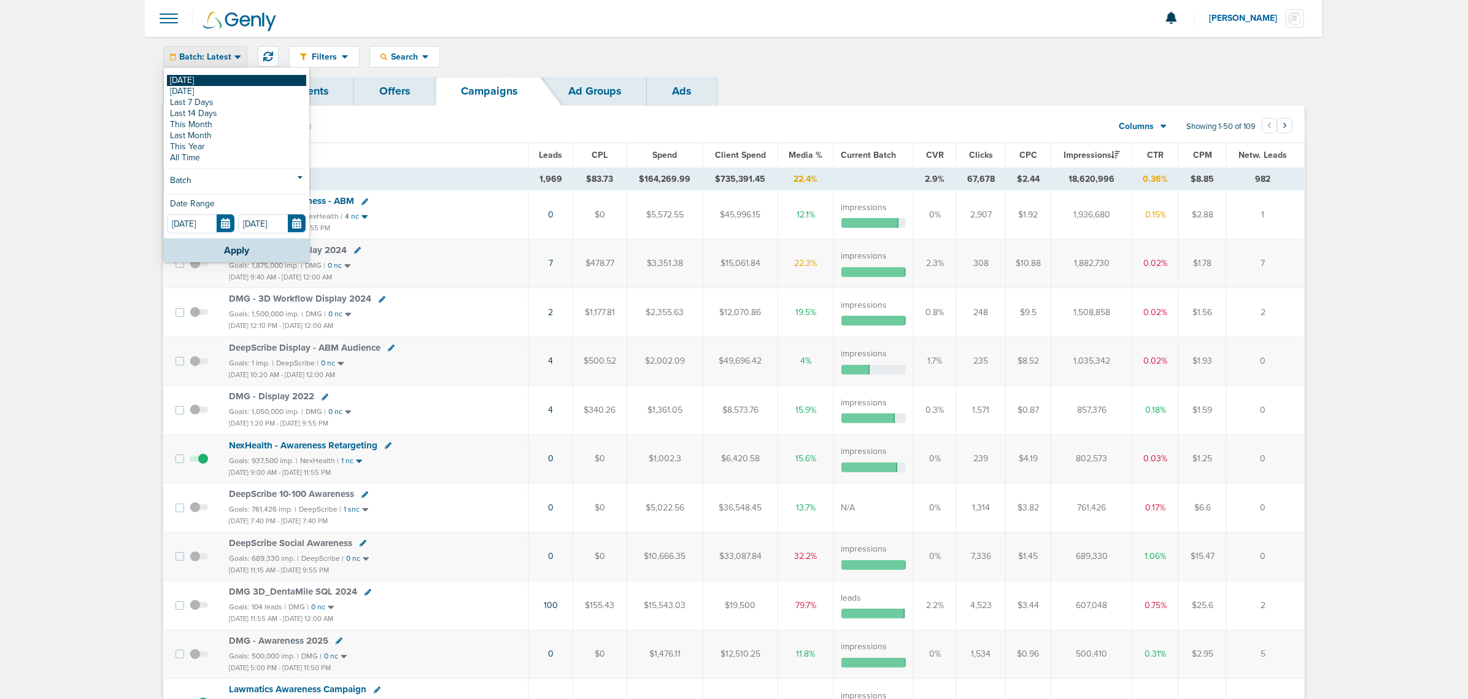
click at [220, 75] on link "[DATE]" at bounding box center [236, 80] width 139 height 11
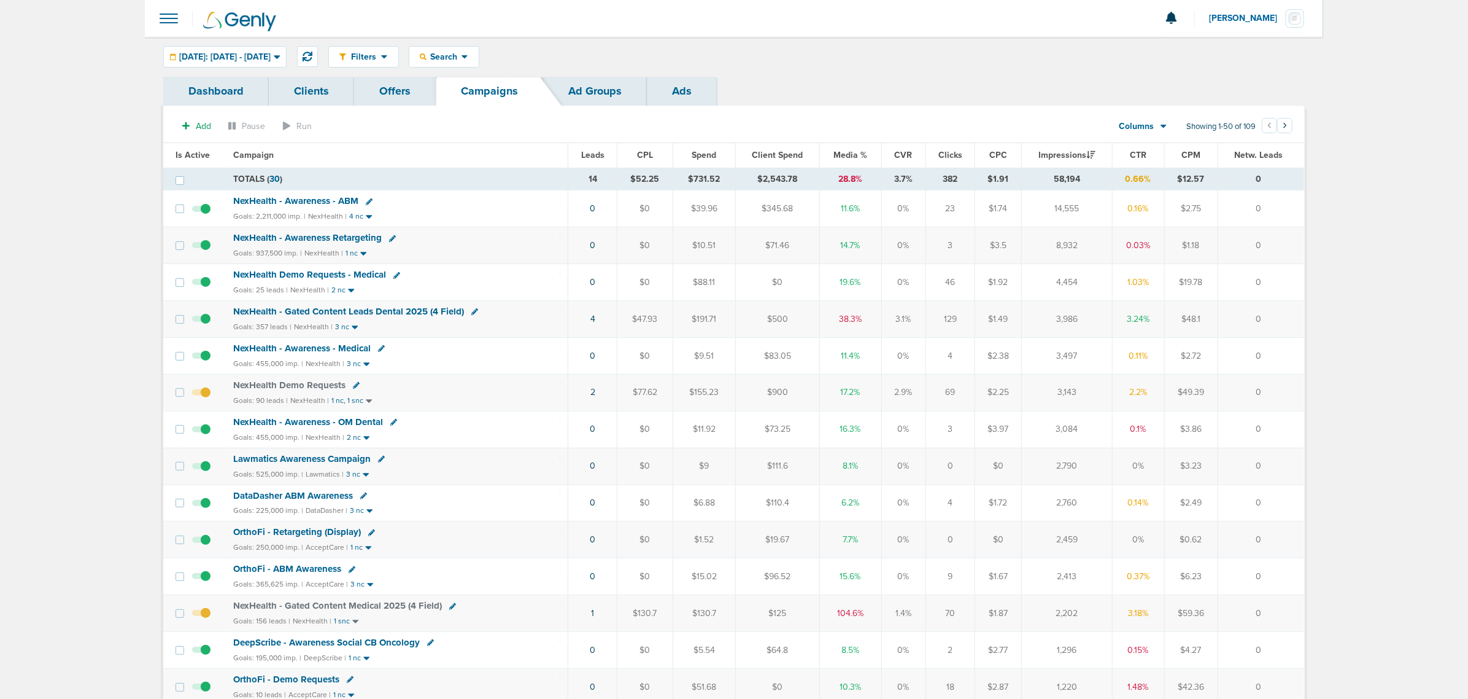
click at [397, 310] on span "NexHealth - Gated Content Leads Dental 2025 (4 Field)" at bounding box center [348, 311] width 231 height 11
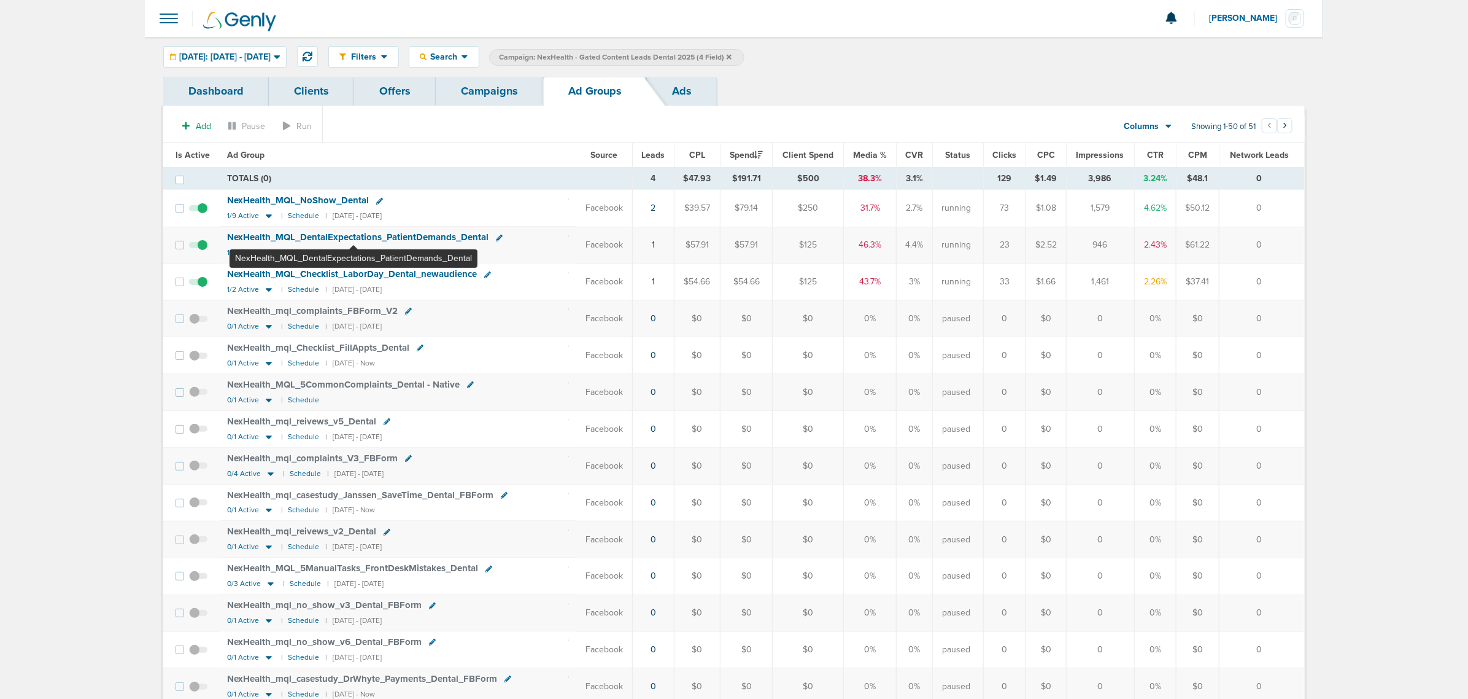
click at [354, 237] on span "NexHealth_ MQL_ DentalExpectations_ PatientDemands_ Dental" at bounding box center [357, 236] width 261 height 11
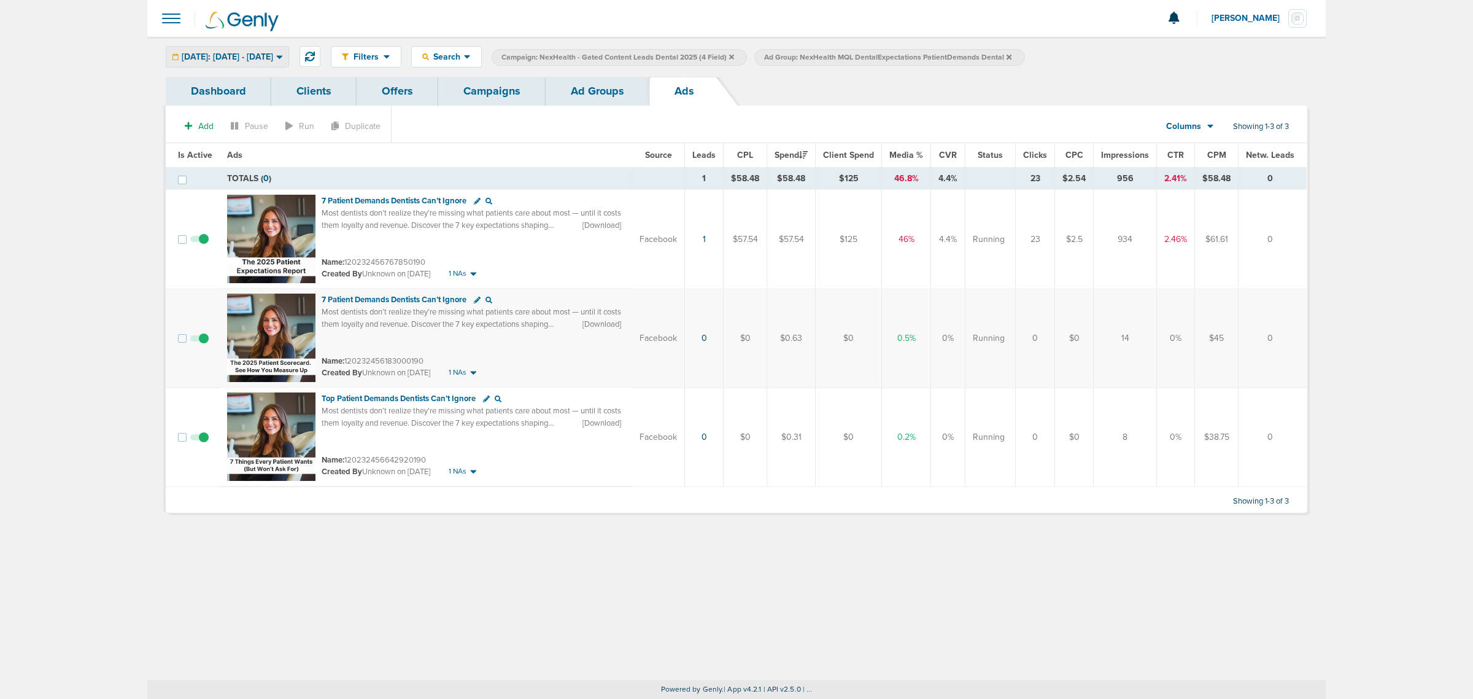
click at [282, 64] on div "[DATE]: [DATE] - [DATE]" at bounding box center [227, 57] width 122 height 20
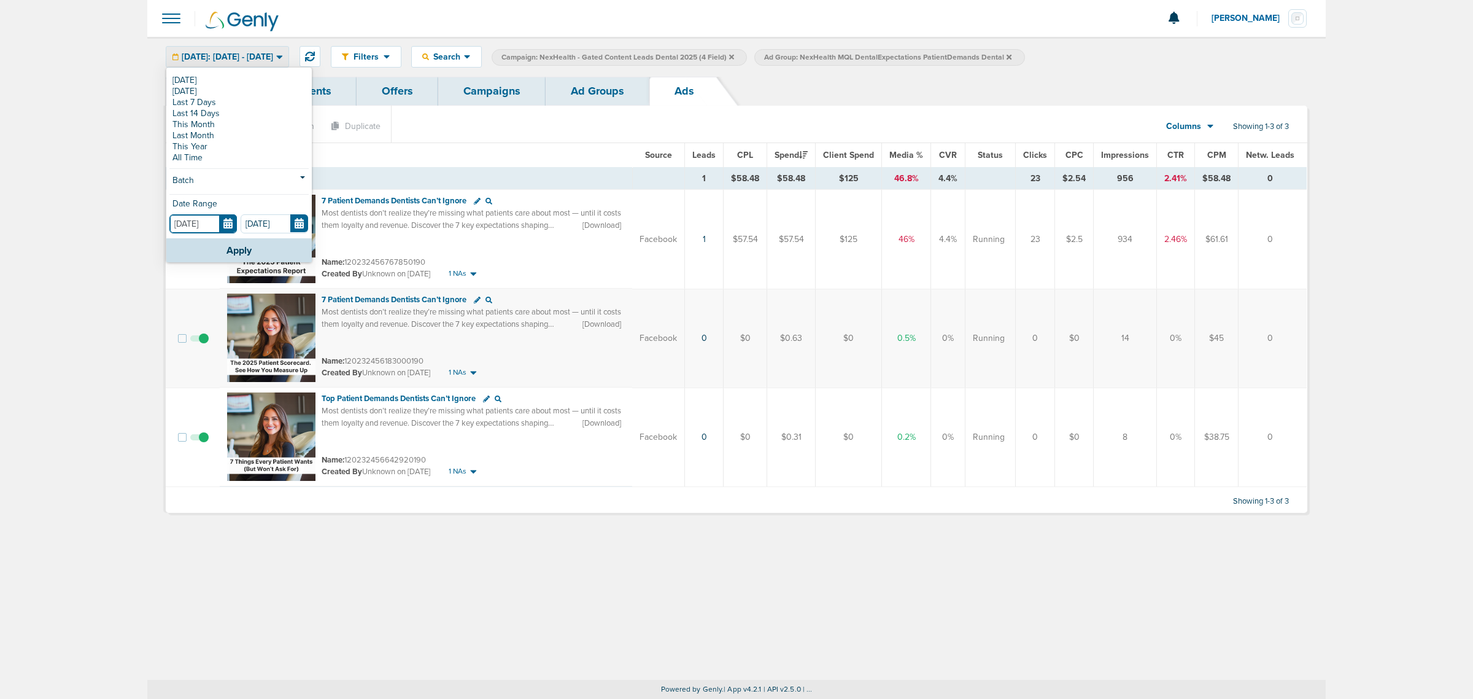
click at [231, 228] on input "[DATE]" at bounding box center [203, 223] width 68 height 19
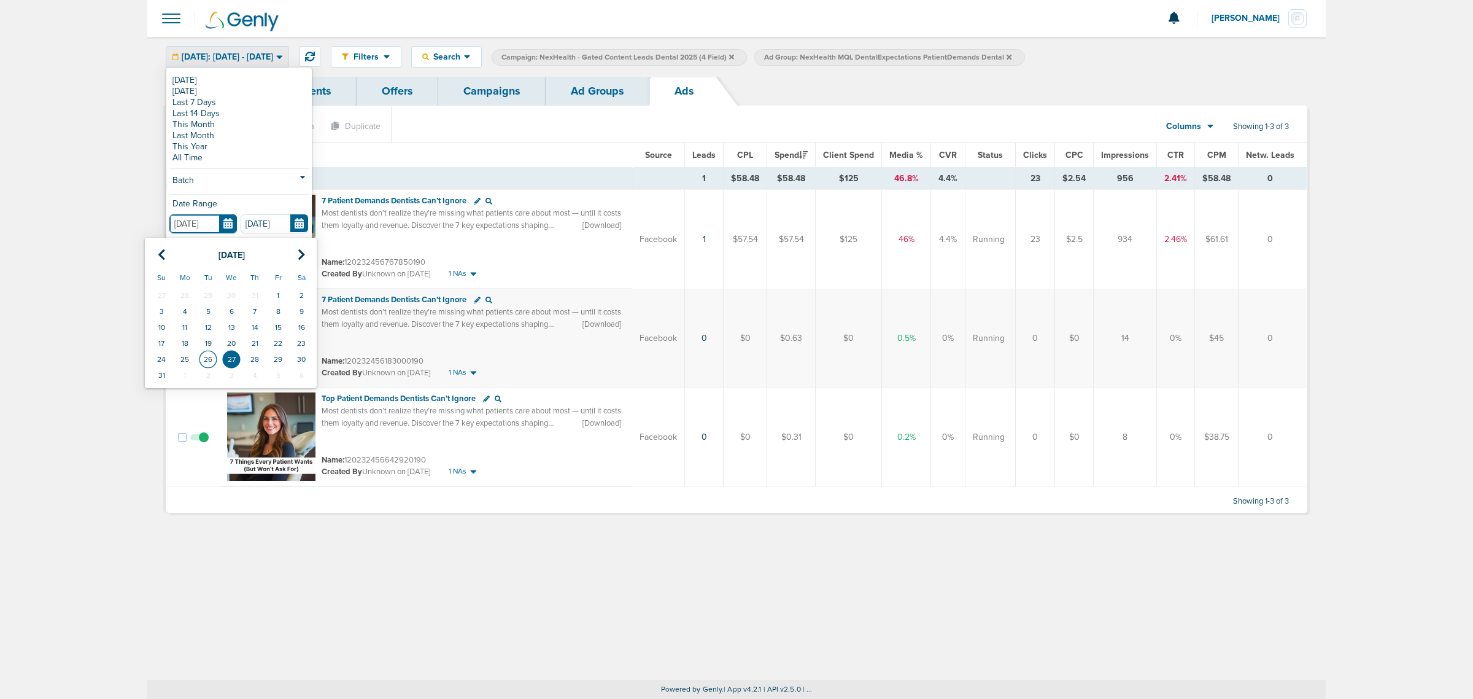
click at [207, 362] on td "26" at bounding box center [207, 359] width 23 height 16
type input "[DATE]"
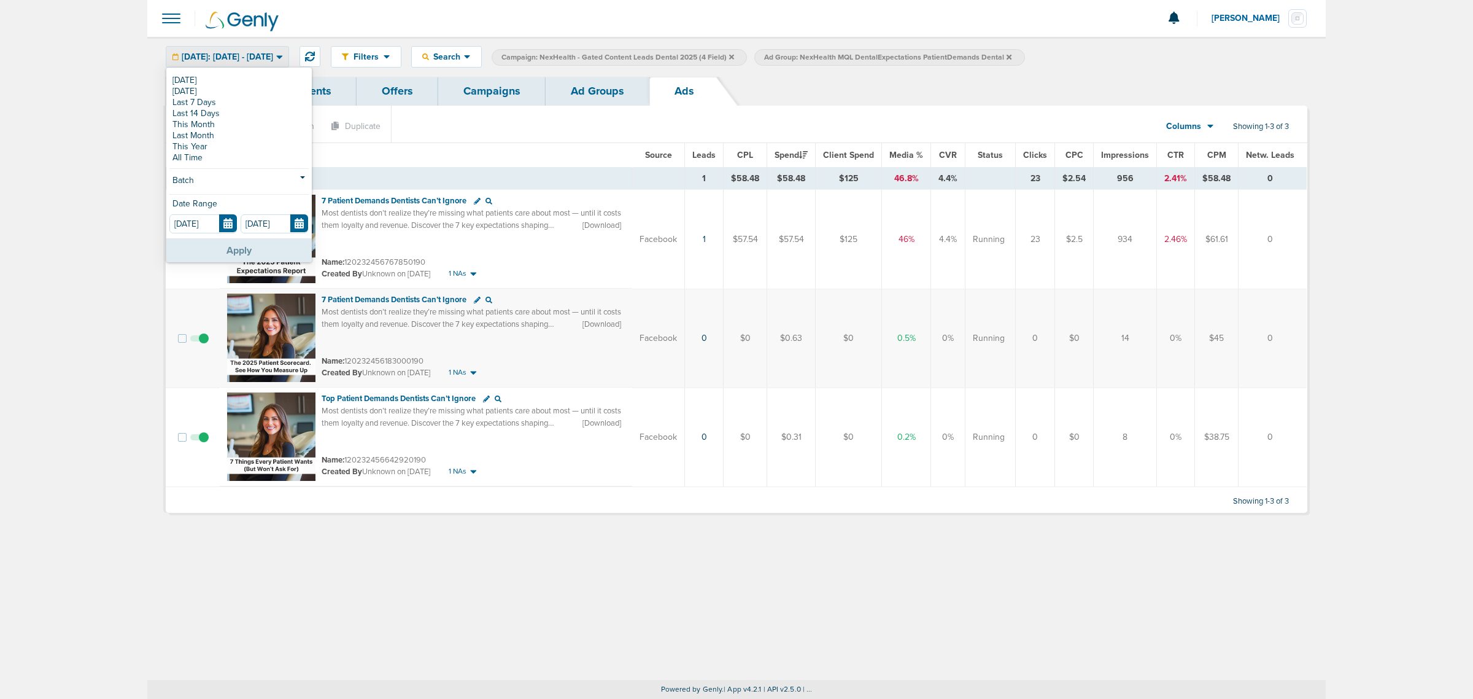
click at [215, 247] on button "Apply" at bounding box center [238, 250] width 145 height 24
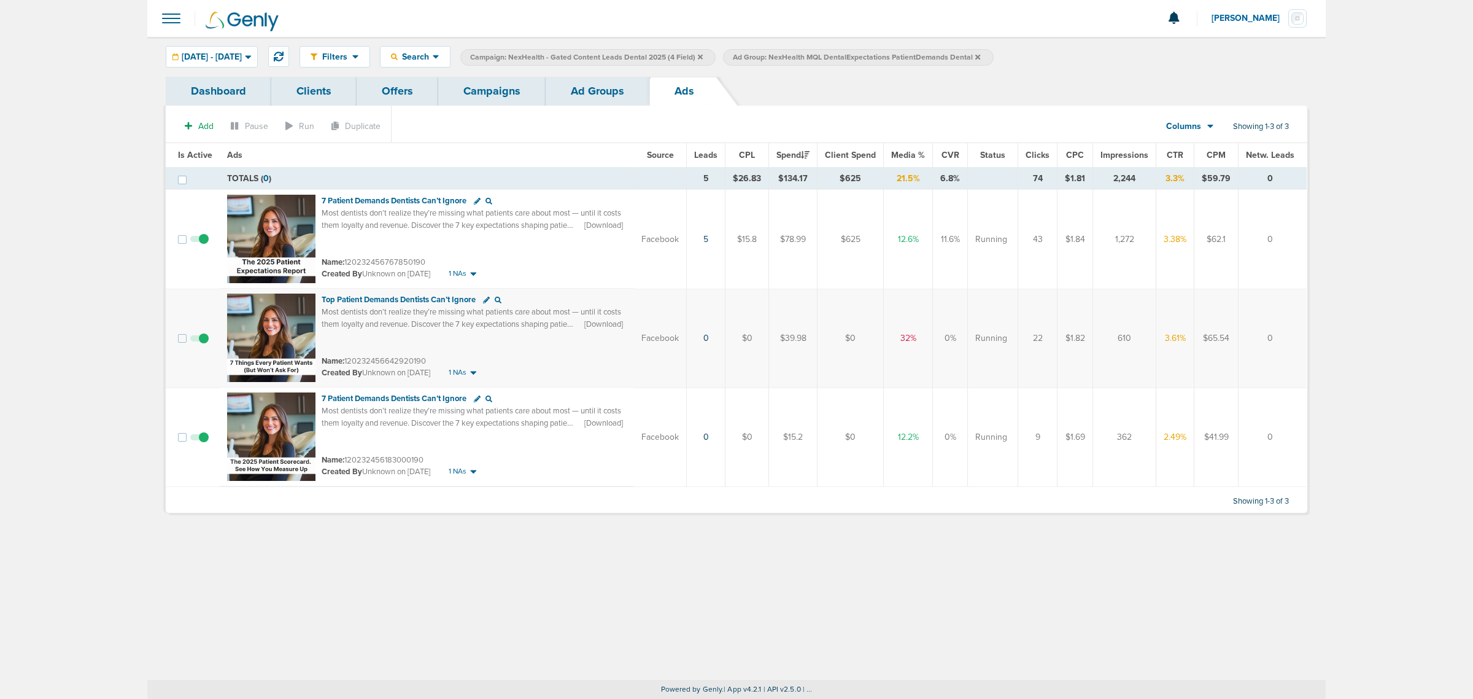
click at [200, 443] on span at bounding box center [199, 443] width 18 height 0
click at [199, 439] on input "checkbox" at bounding box center [199, 439] width 0 height 0
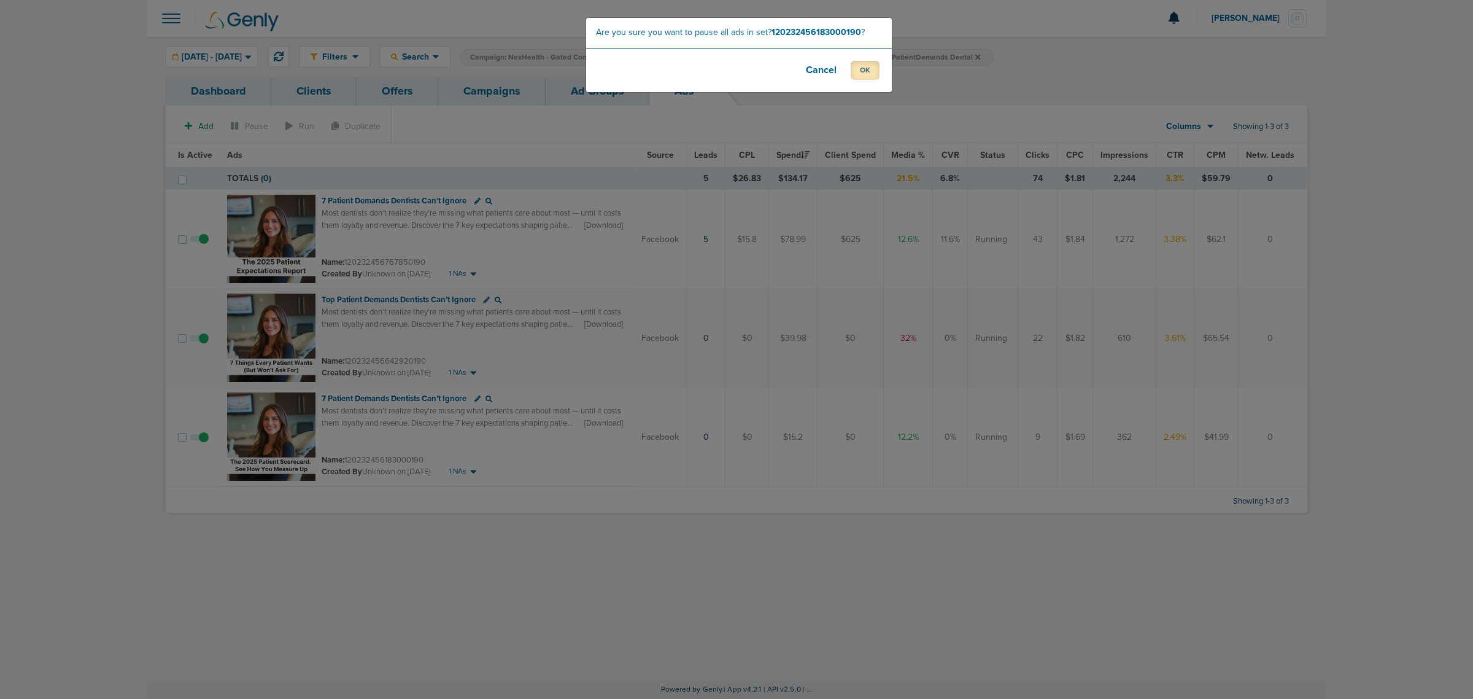
click at [875, 71] on button "OK" at bounding box center [865, 70] width 29 height 19
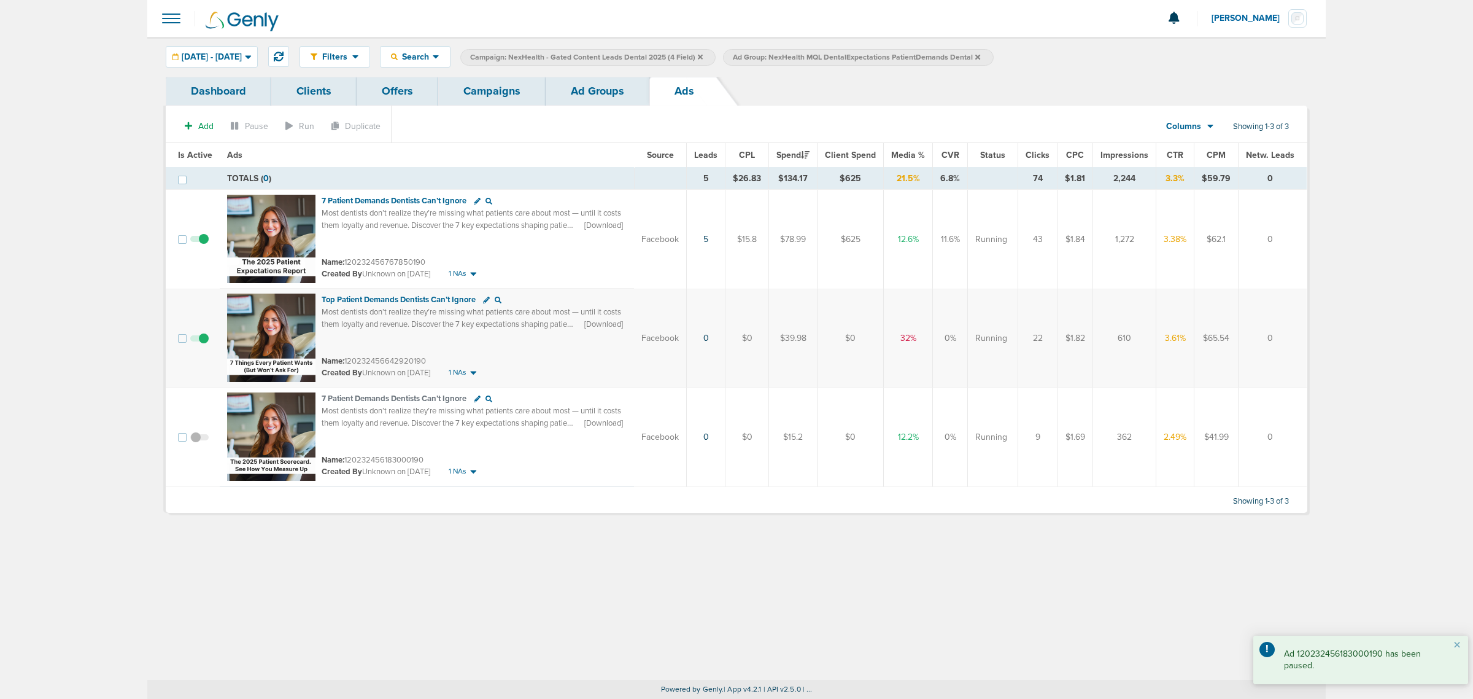
click at [471, 90] on link "Campaigns" at bounding box center [491, 91] width 107 height 29
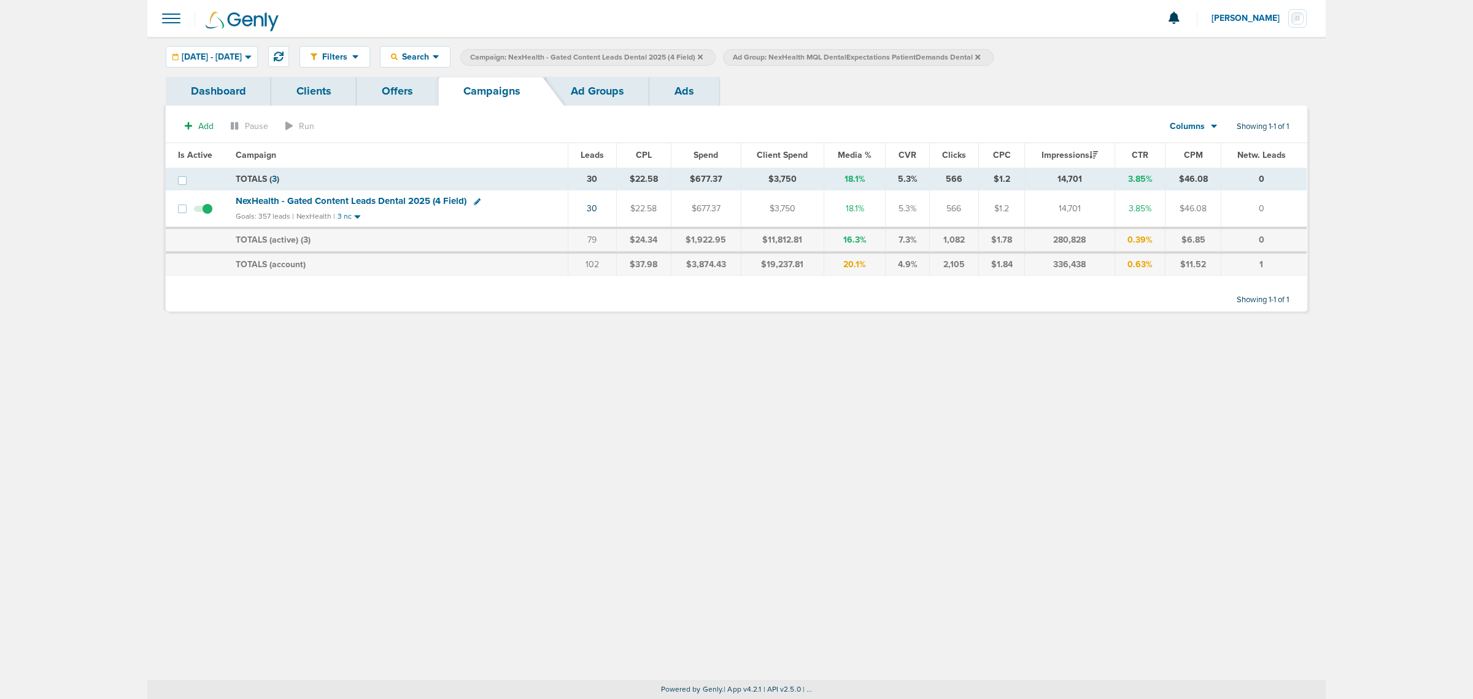
click at [716, 56] on label "Campaign: NexHealth - Gated Content Leads Dental 2025 (4 Field)" at bounding box center [587, 57] width 255 height 17
click at [703, 58] on icon at bounding box center [700, 56] width 5 height 7
click at [718, 57] on icon at bounding box center [715, 56] width 5 height 5
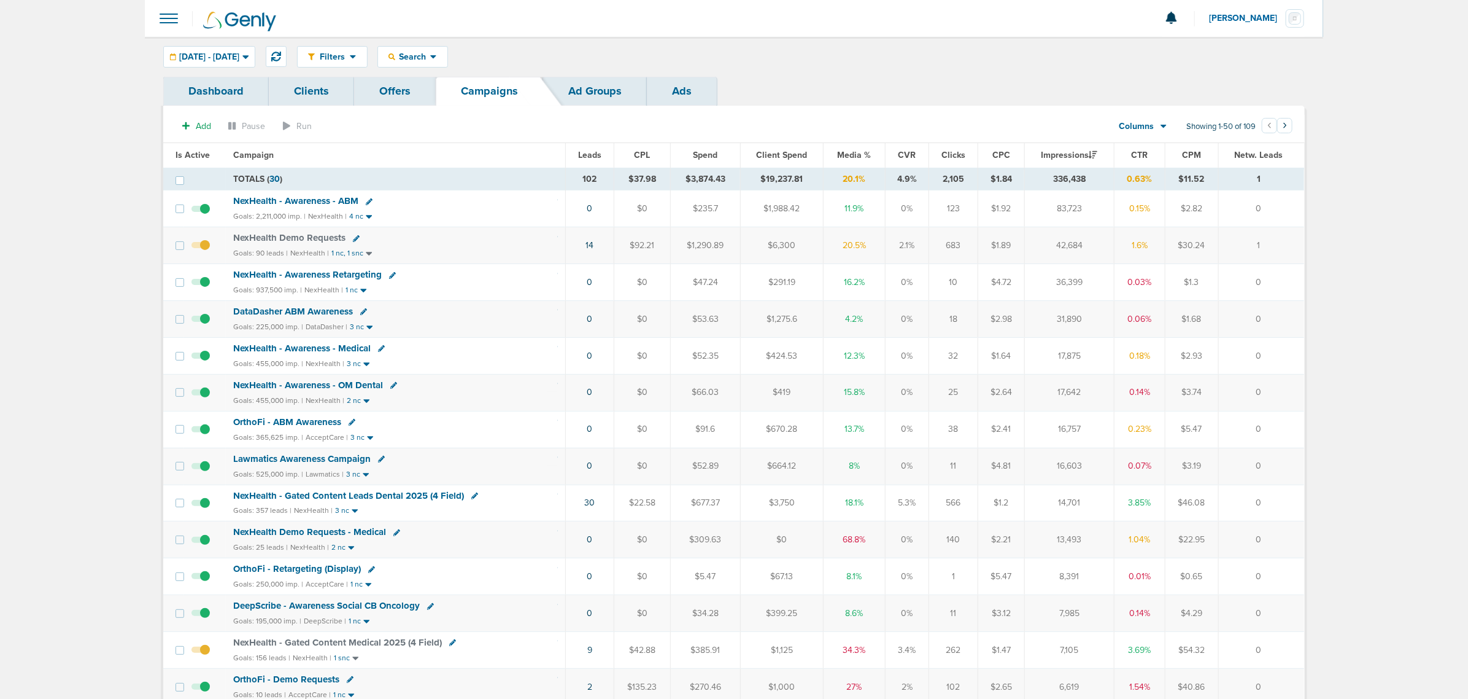
drag, startPoint x: 904, startPoint y: 64, endPoint x: 897, endPoint y: 66, distance: 7.0
click at [904, 65] on div "Filters Active Only Settings Status Active Inactive Objectives MQL SQL Traffic …" at bounding box center [801, 56] width 1008 height 21
drag, startPoint x: 244, startPoint y: 61, endPoint x: 207, endPoint y: 71, distance: 38.1
click at [243, 61] on div "[DATE] - [DATE]" at bounding box center [209, 57] width 91 height 20
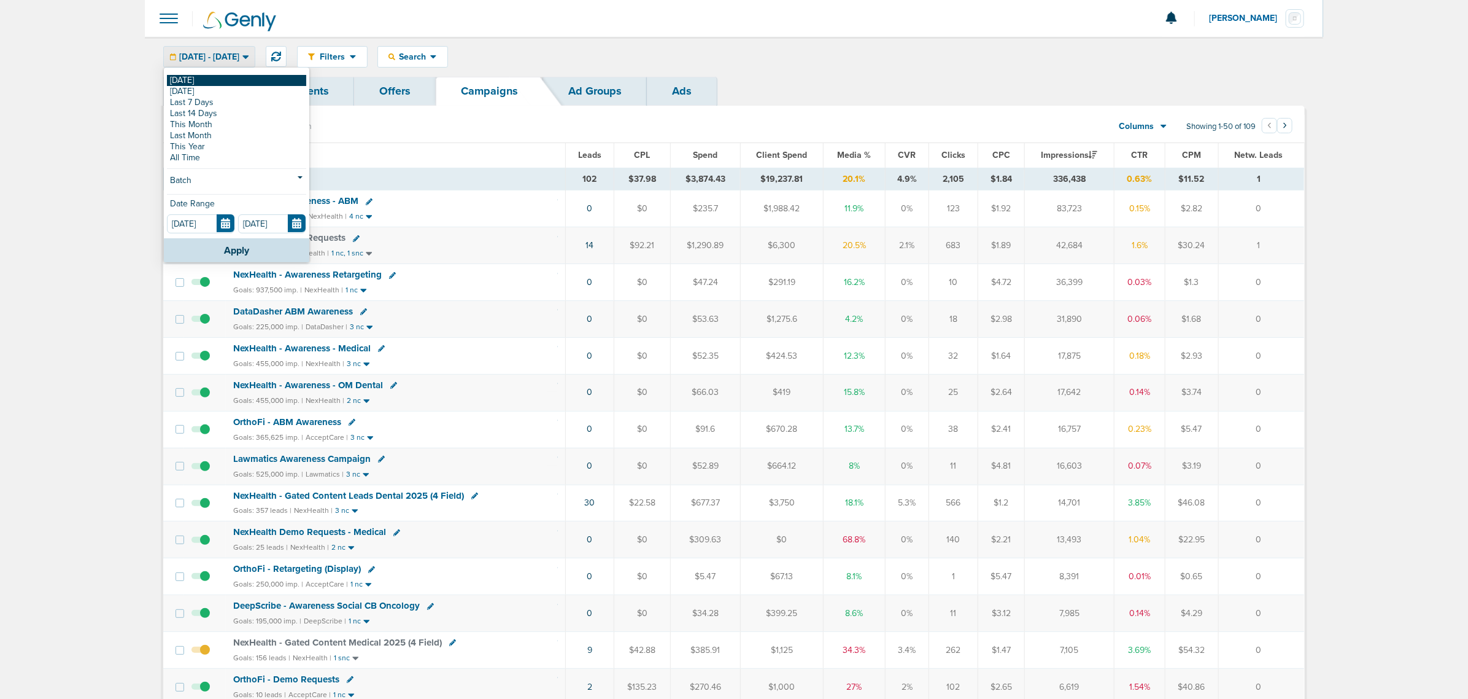
click at [204, 77] on link "[DATE]" at bounding box center [236, 80] width 139 height 11
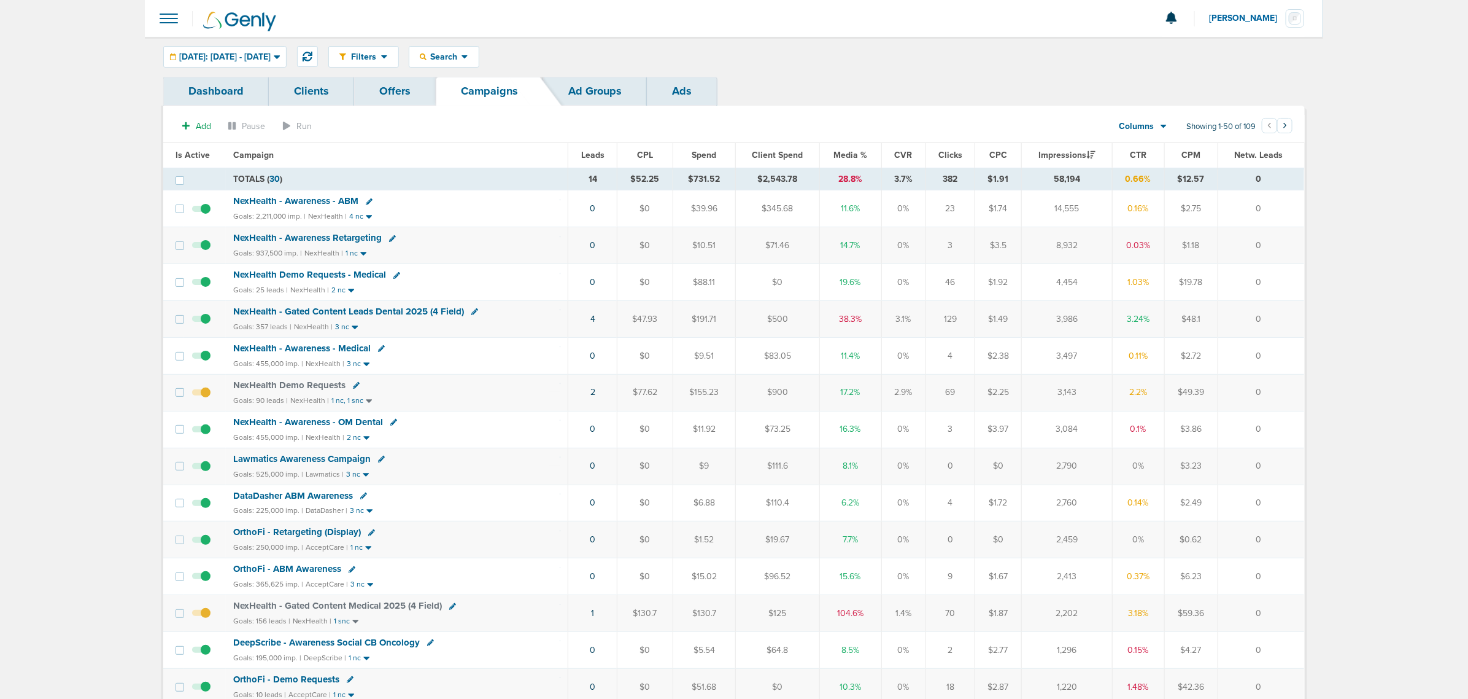
click at [402, 611] on span "NexHealth - Gated Content Medical 2025 (4 Field)" at bounding box center [337, 605] width 209 height 11
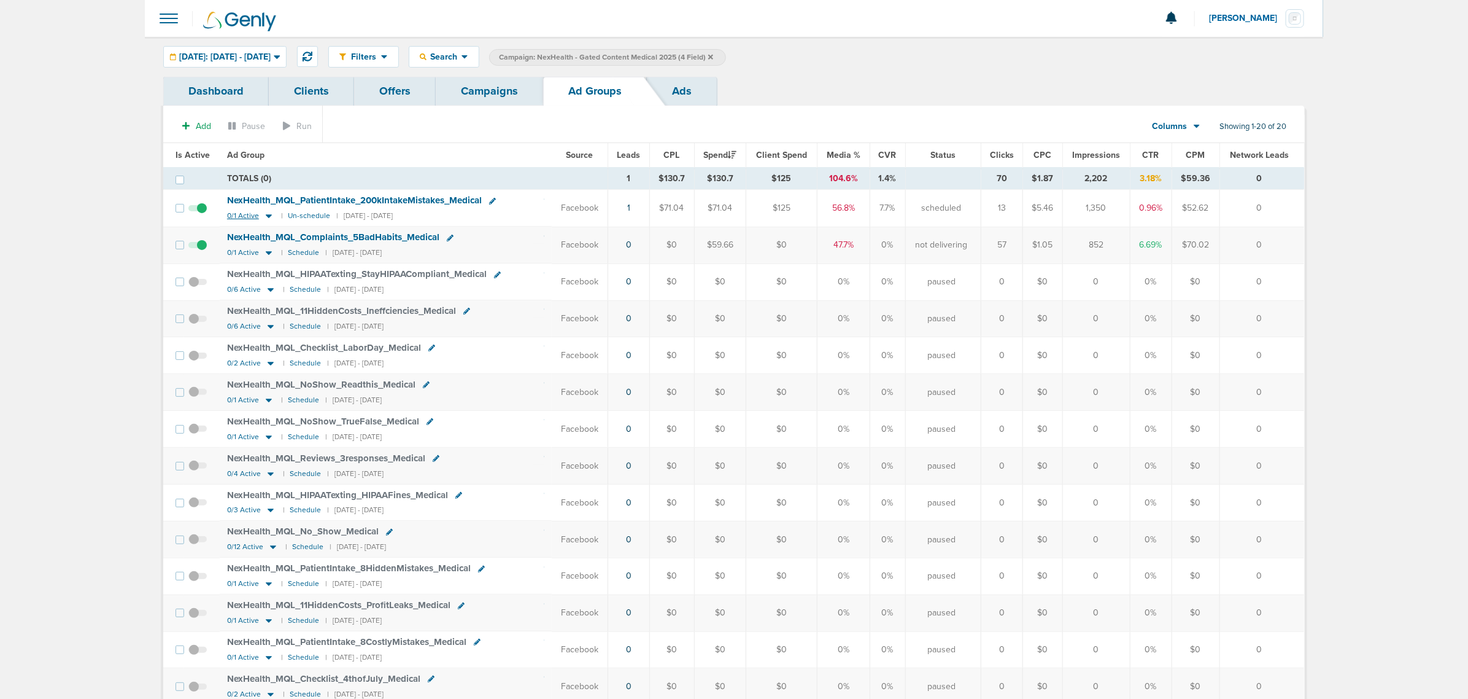
click at [266, 215] on icon at bounding box center [269, 217] width 6 height 4
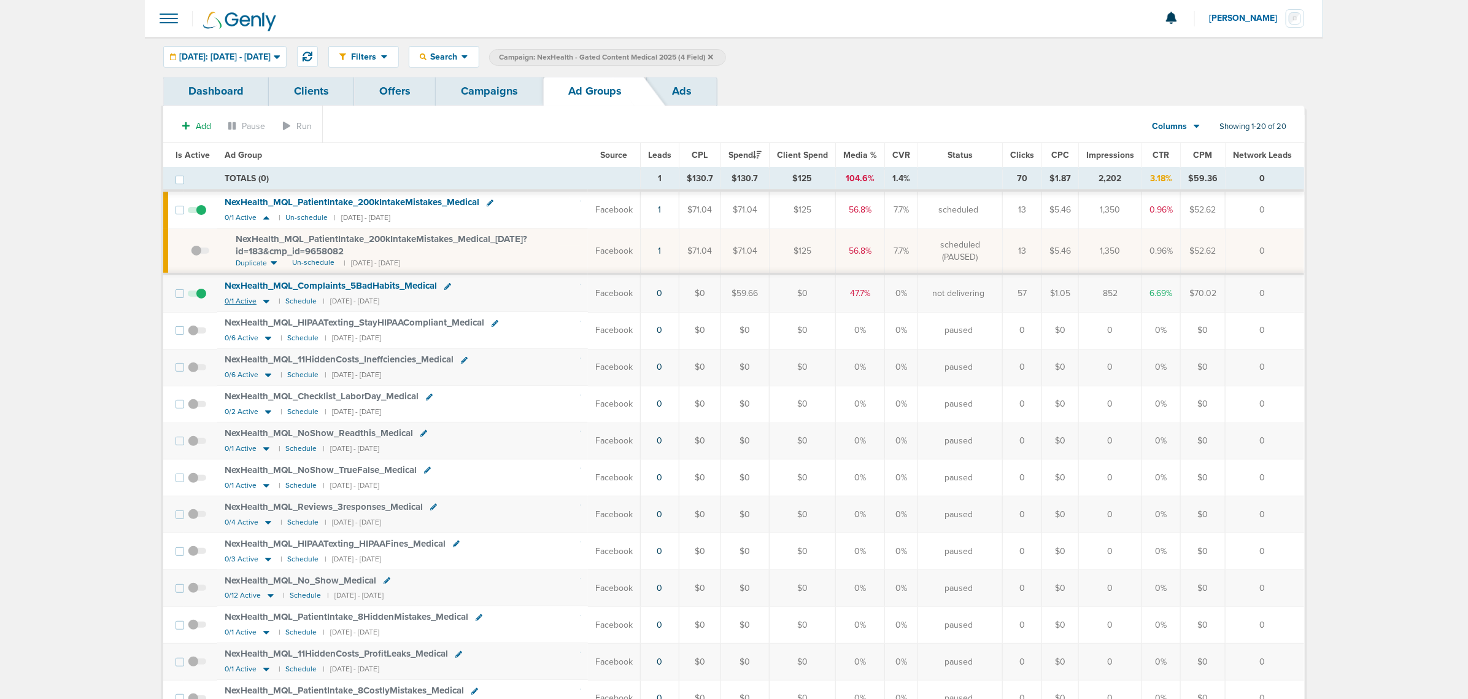
click at [265, 303] on icon at bounding box center [266, 302] width 6 height 4
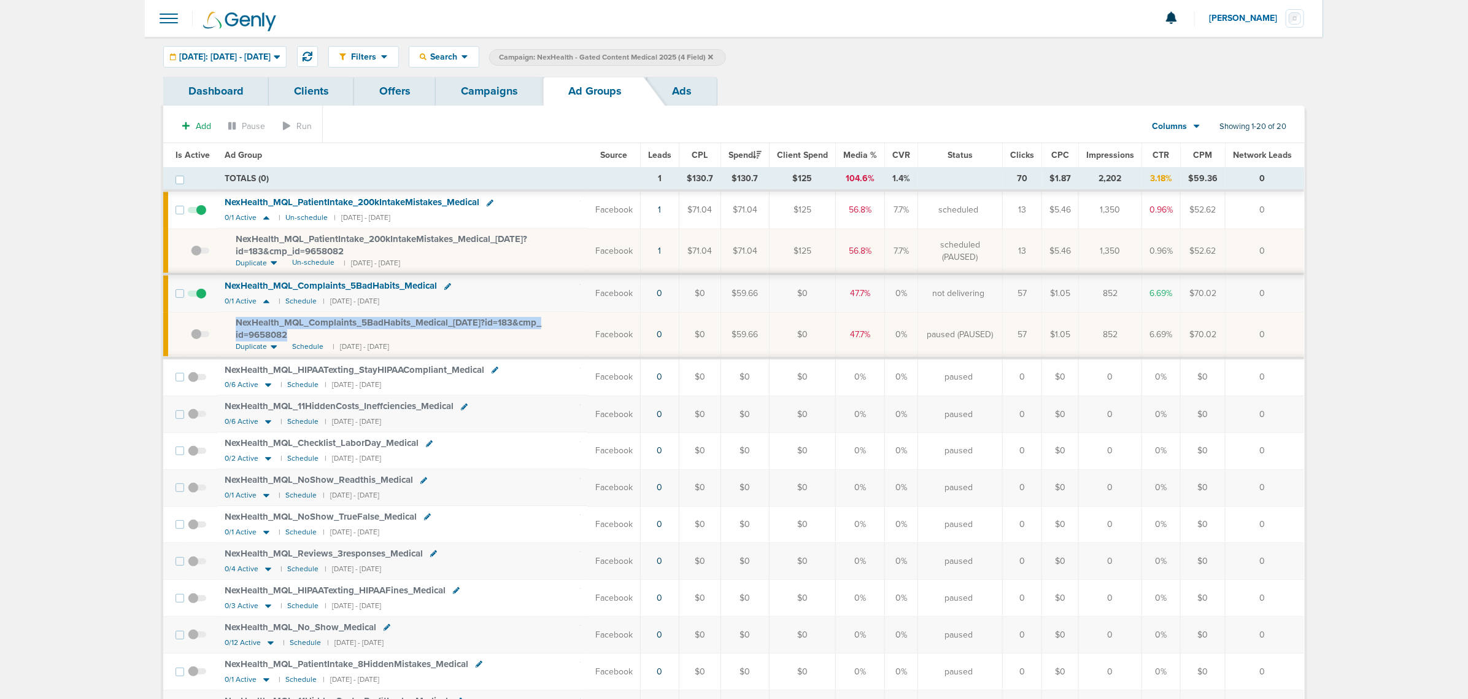
drag, startPoint x: 298, startPoint y: 336, endPoint x: 228, endPoint y: 325, distance: 70.7
click at [228, 325] on td "NexHealth_ MQL_ Complaints_ 5BadHabits_ Medical_ [DATE]?id=183&cmp_ id=9658082 …" at bounding box center [402, 334] width 371 height 45
copy span "NexHealth_ MQL_ Complaints_ 5BadHabits_ Medical_ [DATE]?id=183&cmp_ id=9658082"
click at [271, 53] on span "[DATE]: [DATE] - [DATE]" at bounding box center [224, 57] width 91 height 9
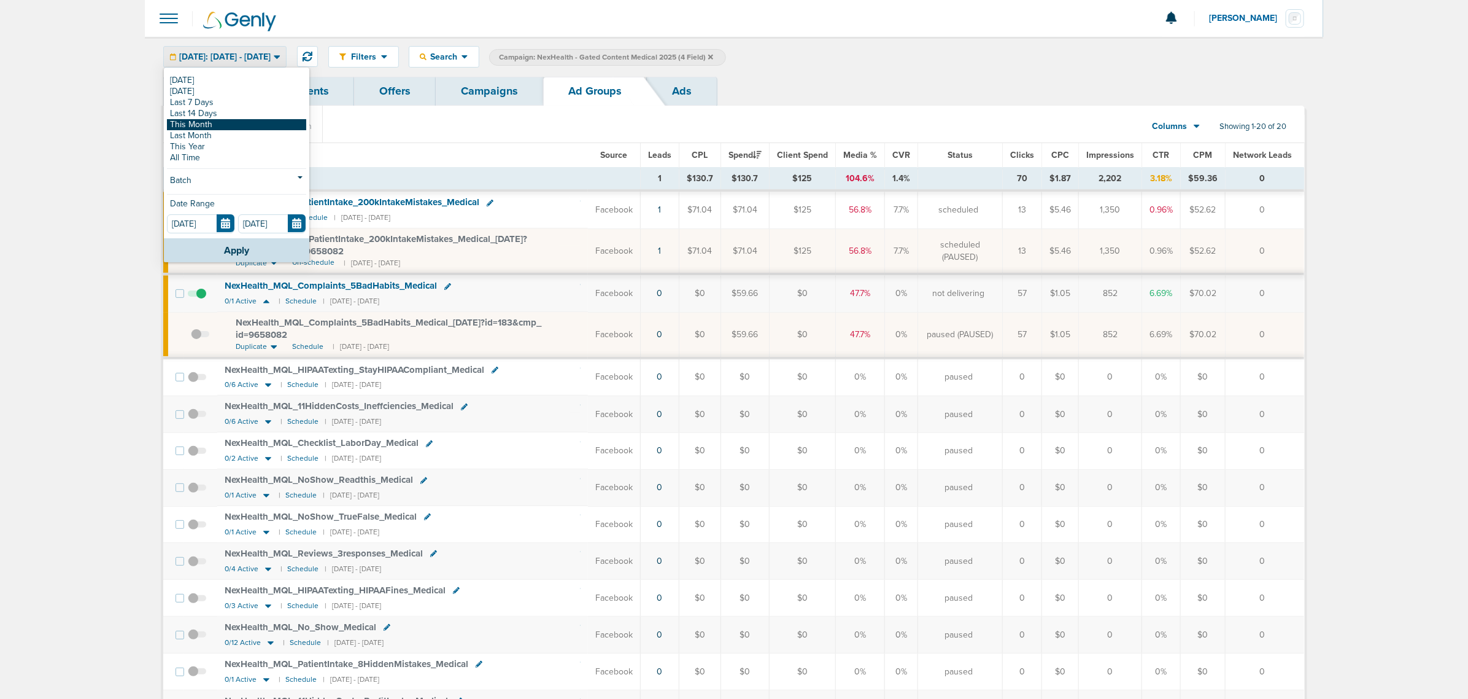
click at [213, 120] on link "This Month" at bounding box center [236, 124] width 139 height 11
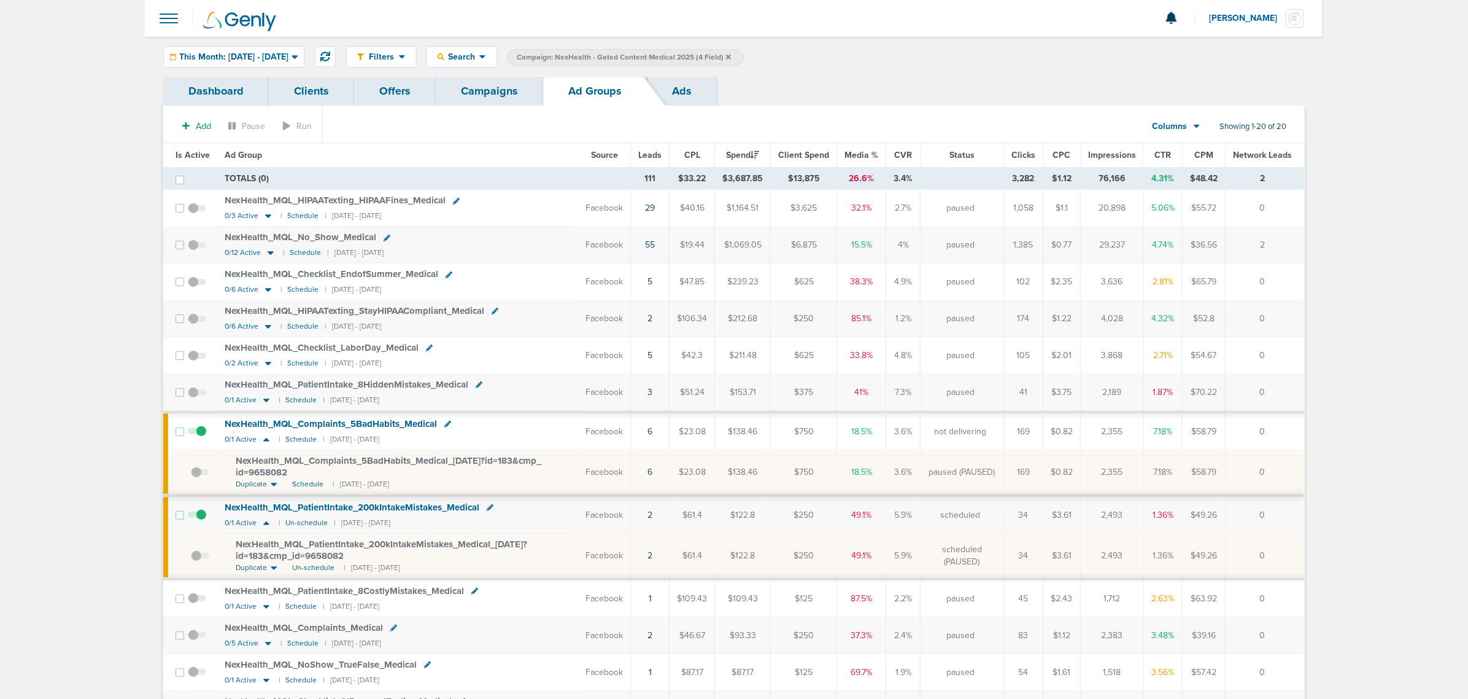
click at [275, 238] on span "NexHealth_ MQL_ No_ Show_ Medical" at bounding box center [301, 236] width 152 height 11
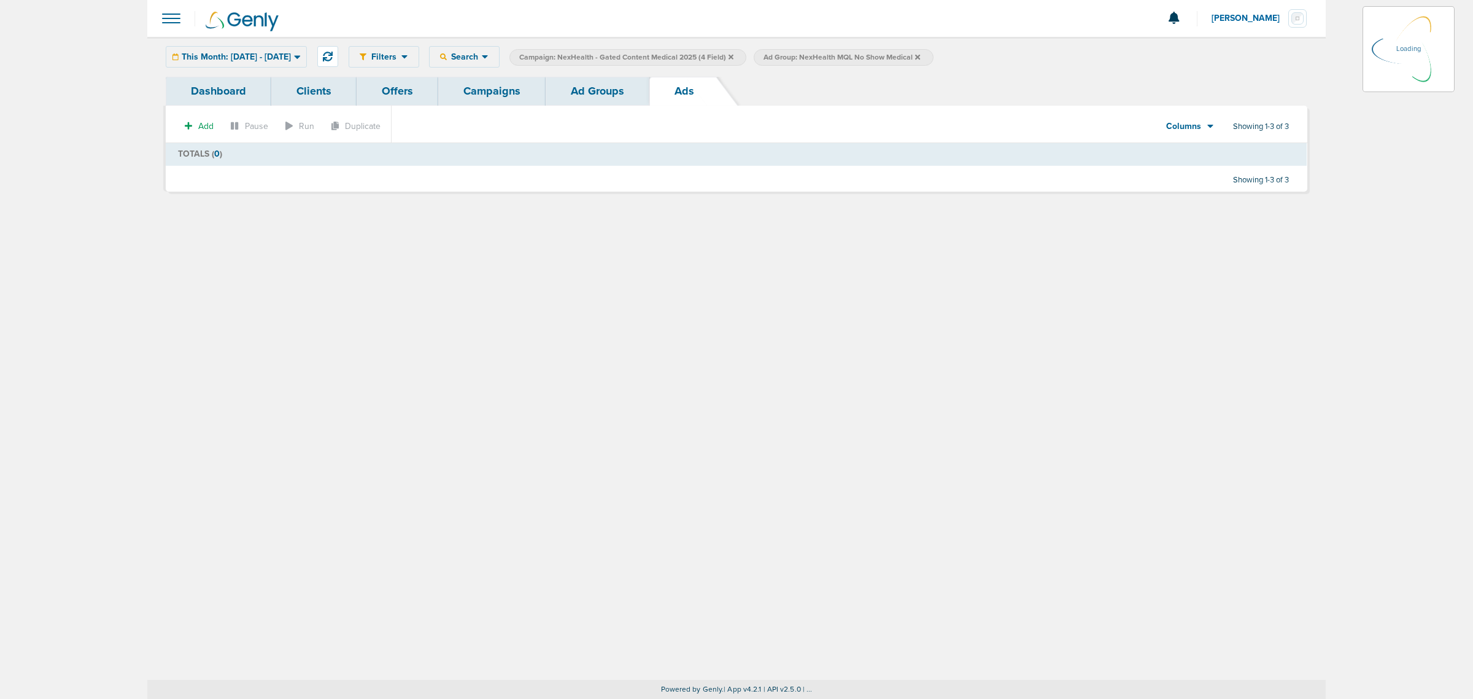
click at [560, 85] on link "Ad Groups" at bounding box center [598, 91] width 104 height 29
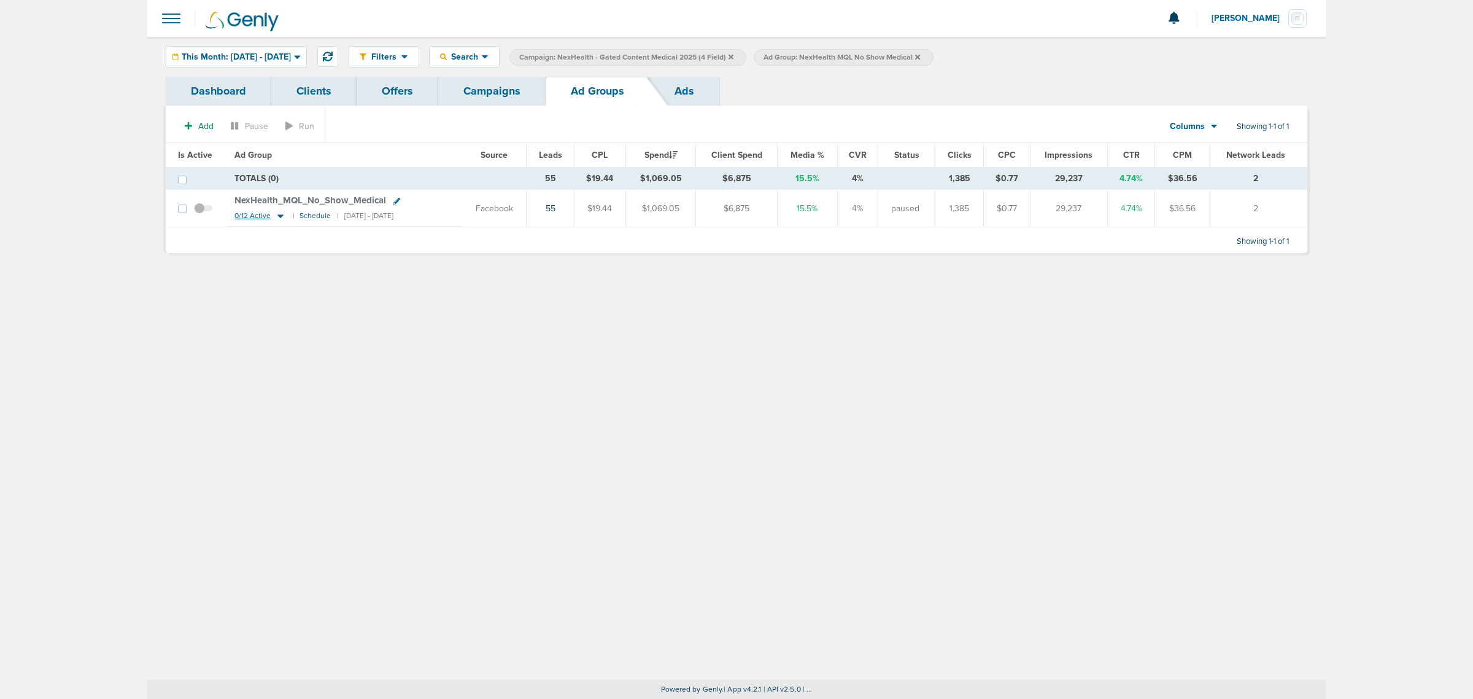
click at [278, 215] on icon at bounding box center [280, 216] width 12 height 10
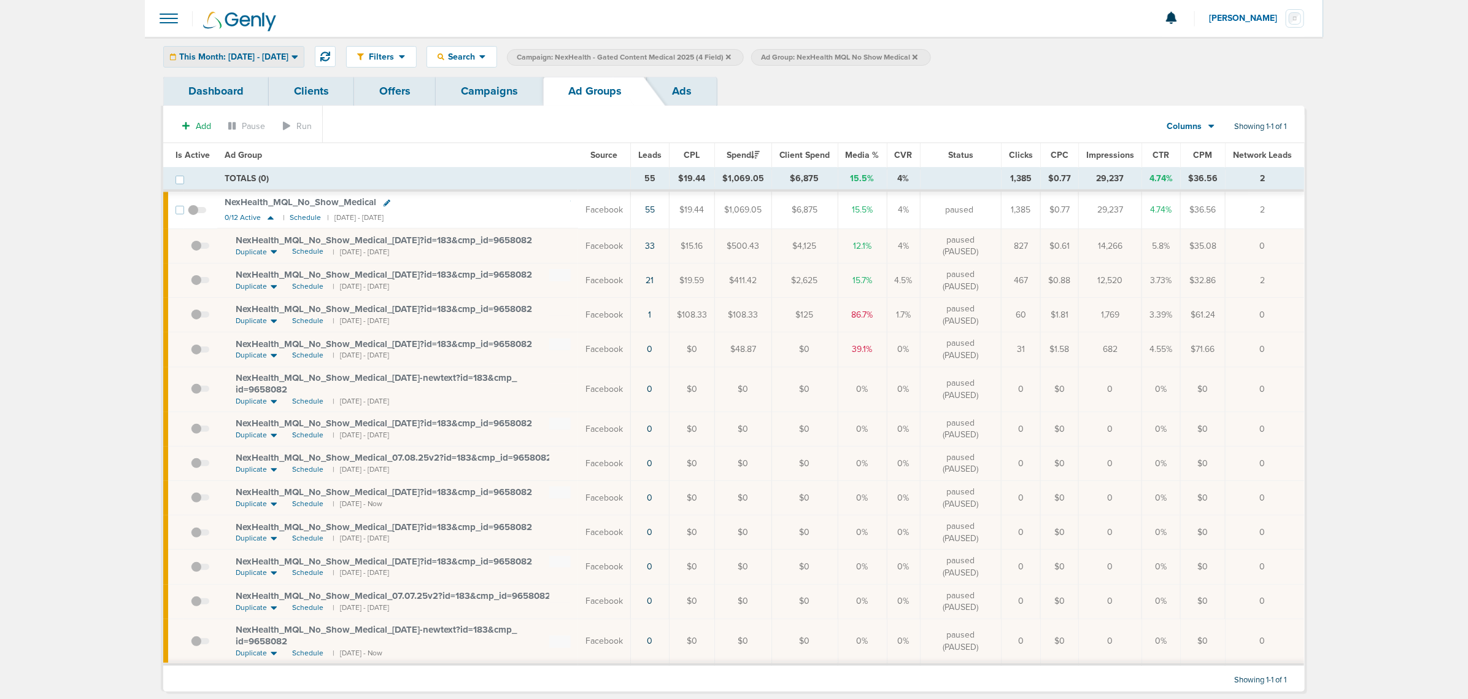
click at [252, 55] on span "This Month: [DATE] - [DATE]" at bounding box center [233, 57] width 109 height 9
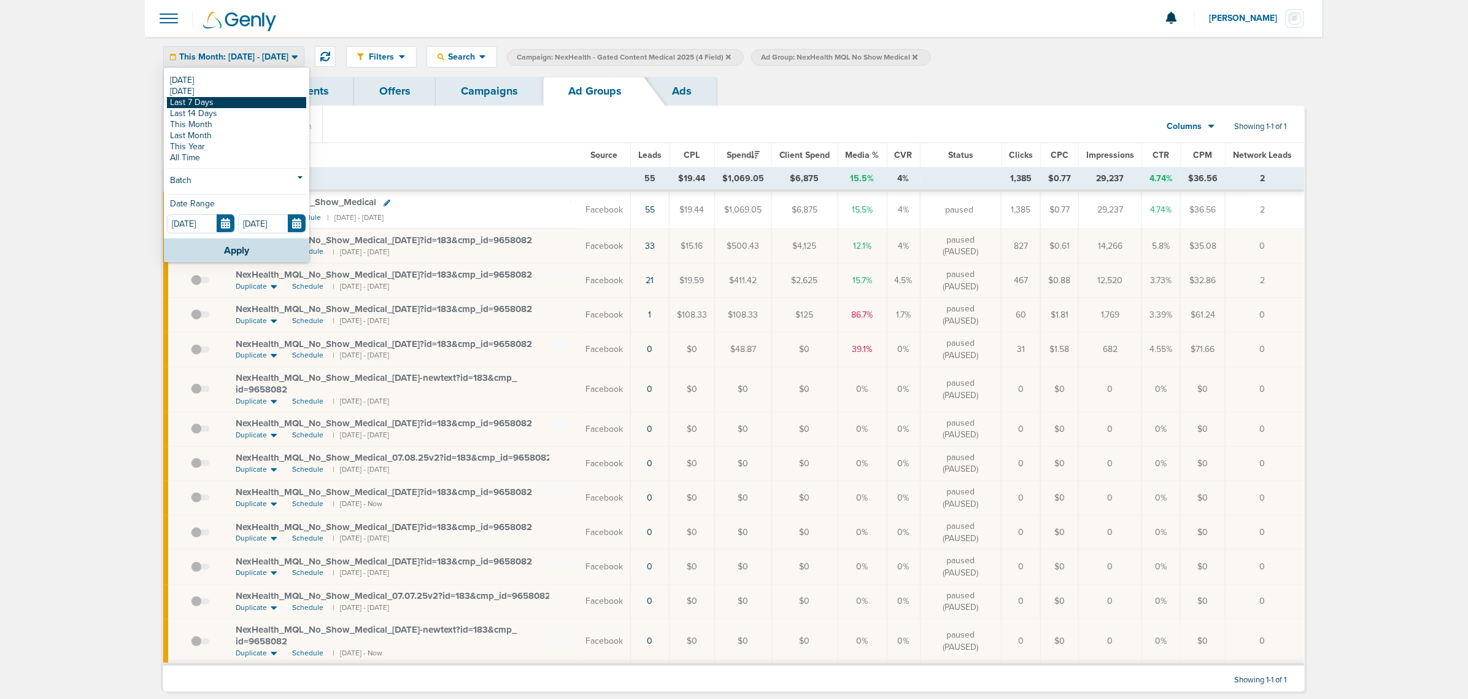
click at [234, 103] on link "Last 7 Days" at bounding box center [236, 102] width 139 height 11
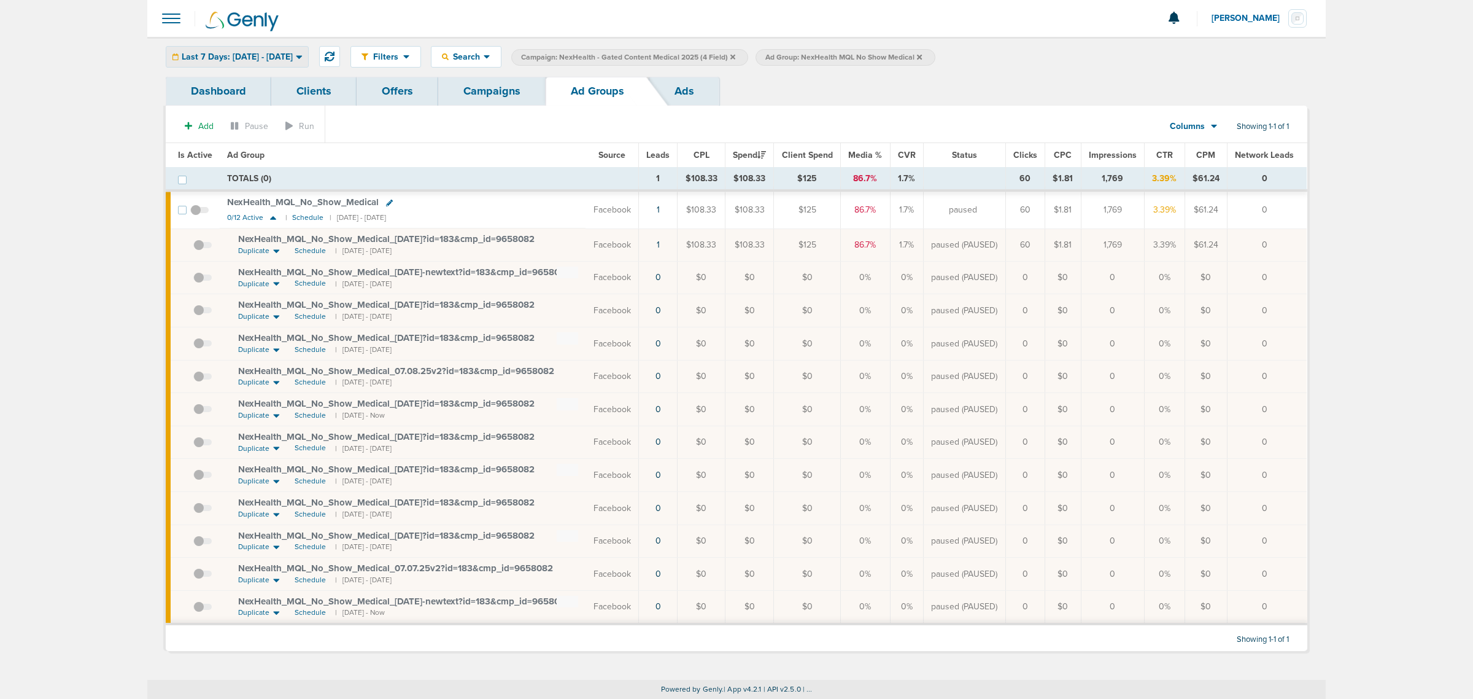
click at [284, 62] on div "Last 7 Days: [DATE] - [DATE]" at bounding box center [237, 57] width 142 height 20
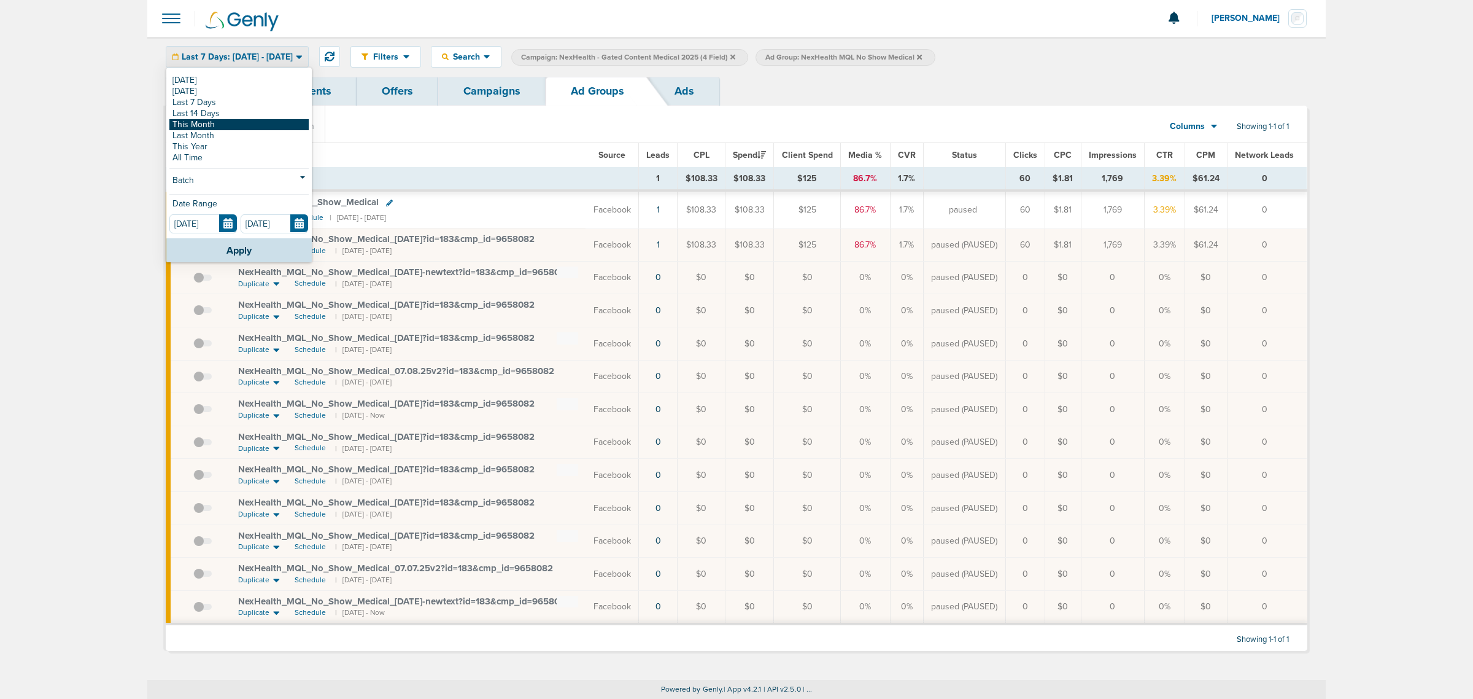
click at [227, 125] on link "This Month" at bounding box center [238, 124] width 139 height 11
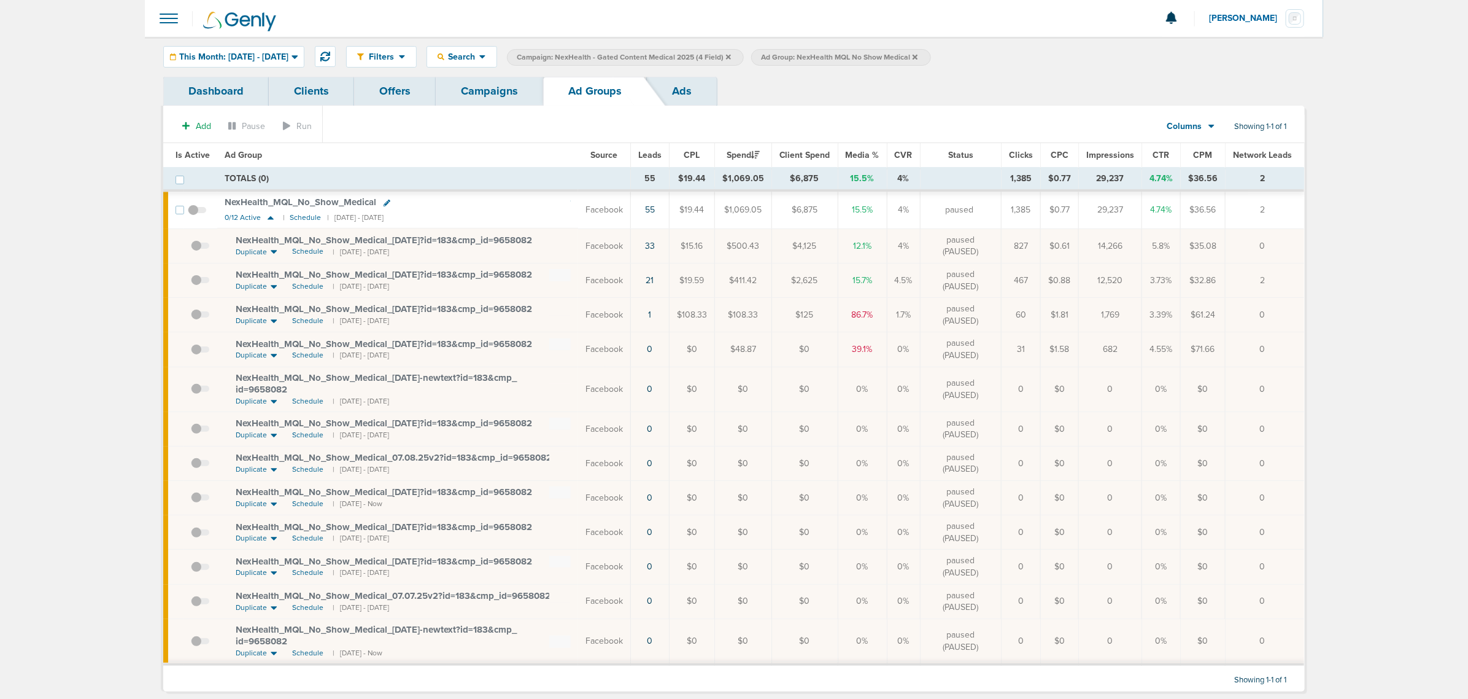
click at [417, 243] on span "NexHealth_ MQL_ No_ Show_ Medical_ [DATE]?id=183&cmp_ id=9658082" at bounding box center [384, 239] width 296 height 11
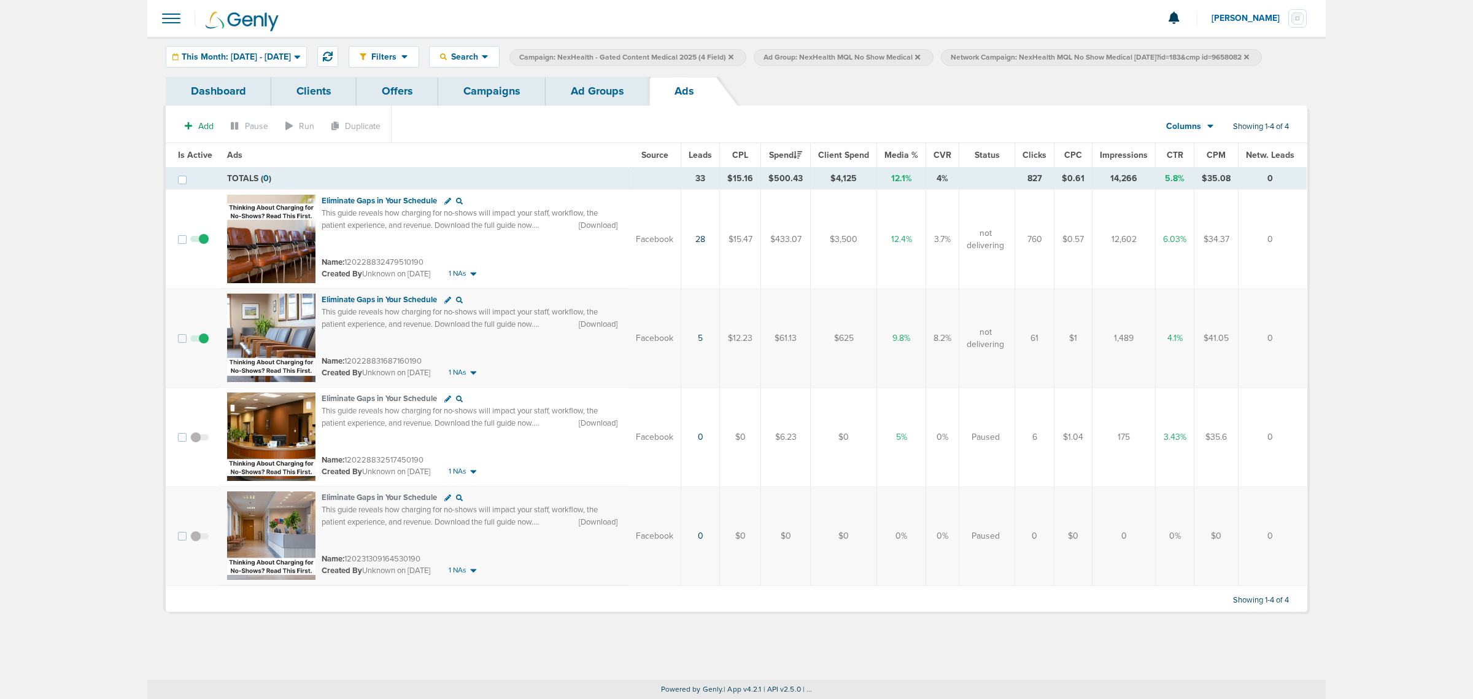
click at [516, 106] on link "Campaigns" at bounding box center [491, 91] width 107 height 29
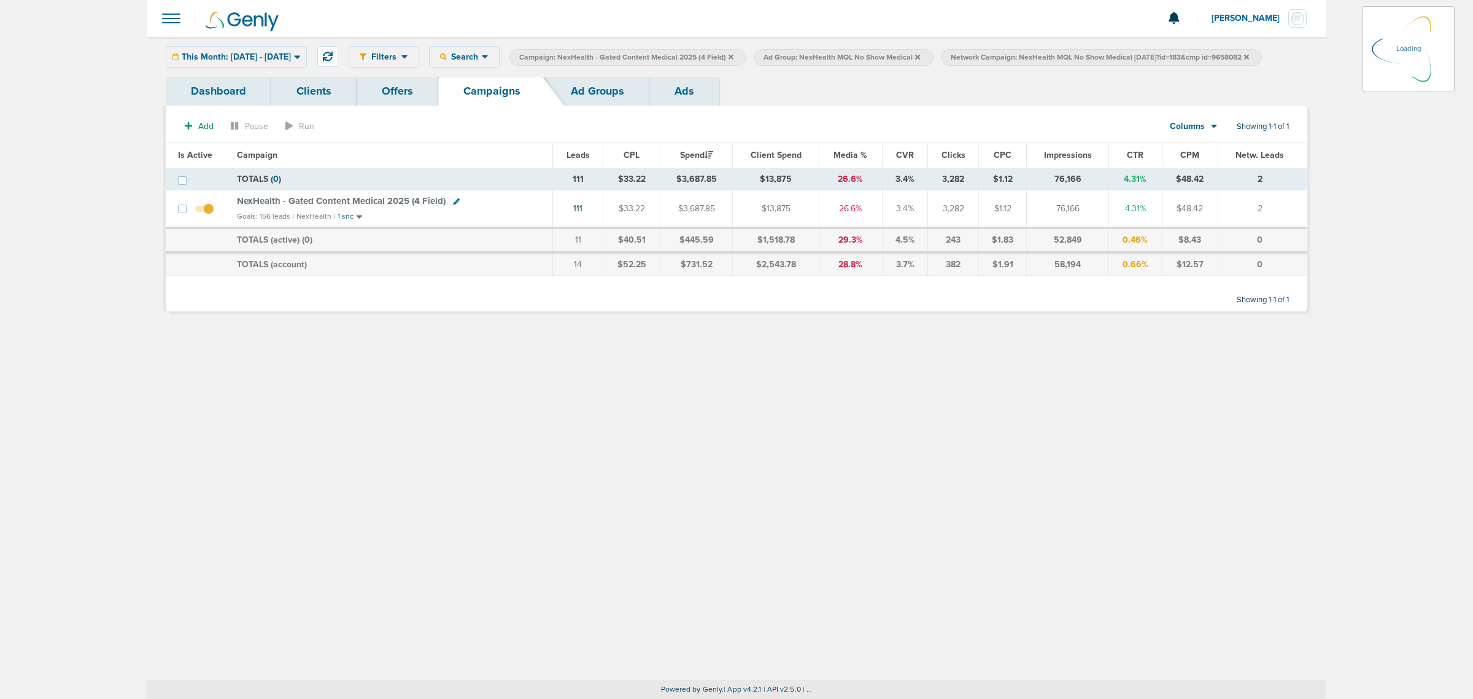
click at [1244, 59] on icon at bounding box center [1246, 56] width 5 height 5
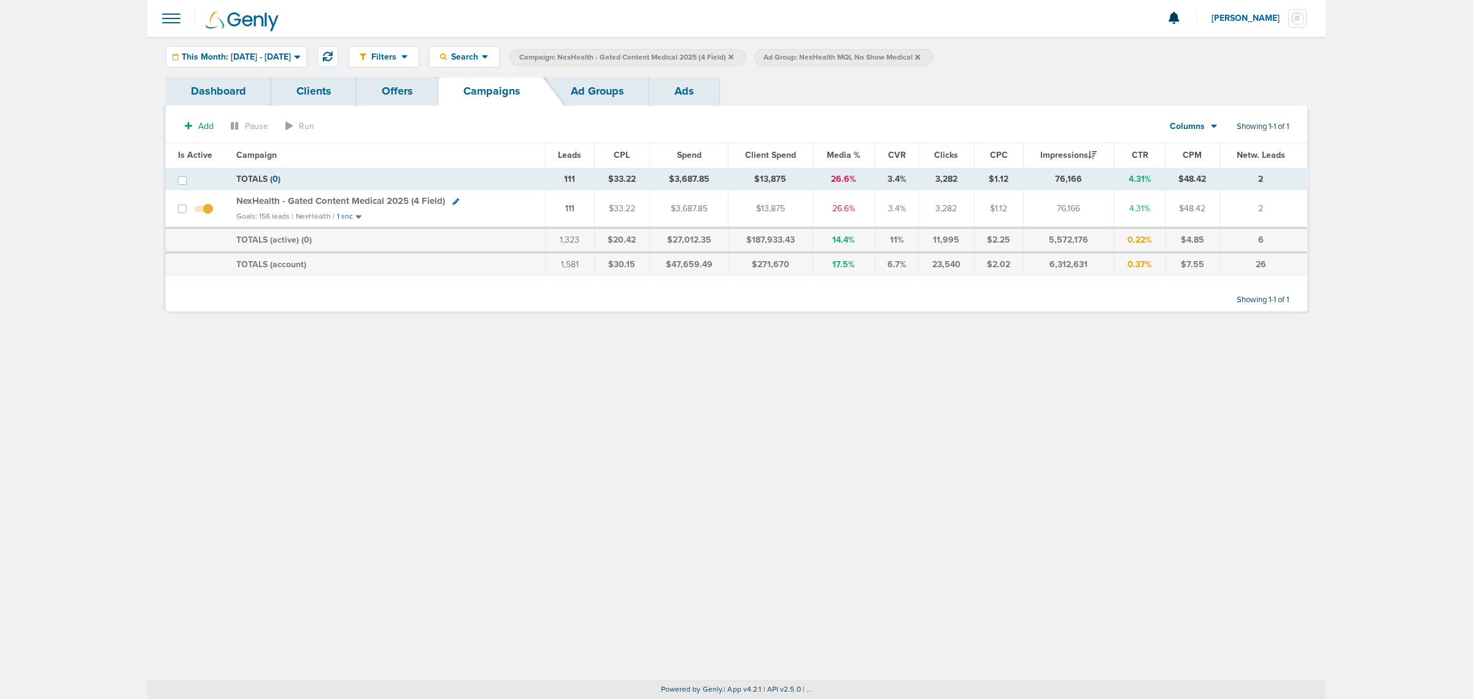
click at [734, 56] on icon at bounding box center [731, 56] width 5 height 5
click at [676, 53] on icon at bounding box center [673, 56] width 5 height 7
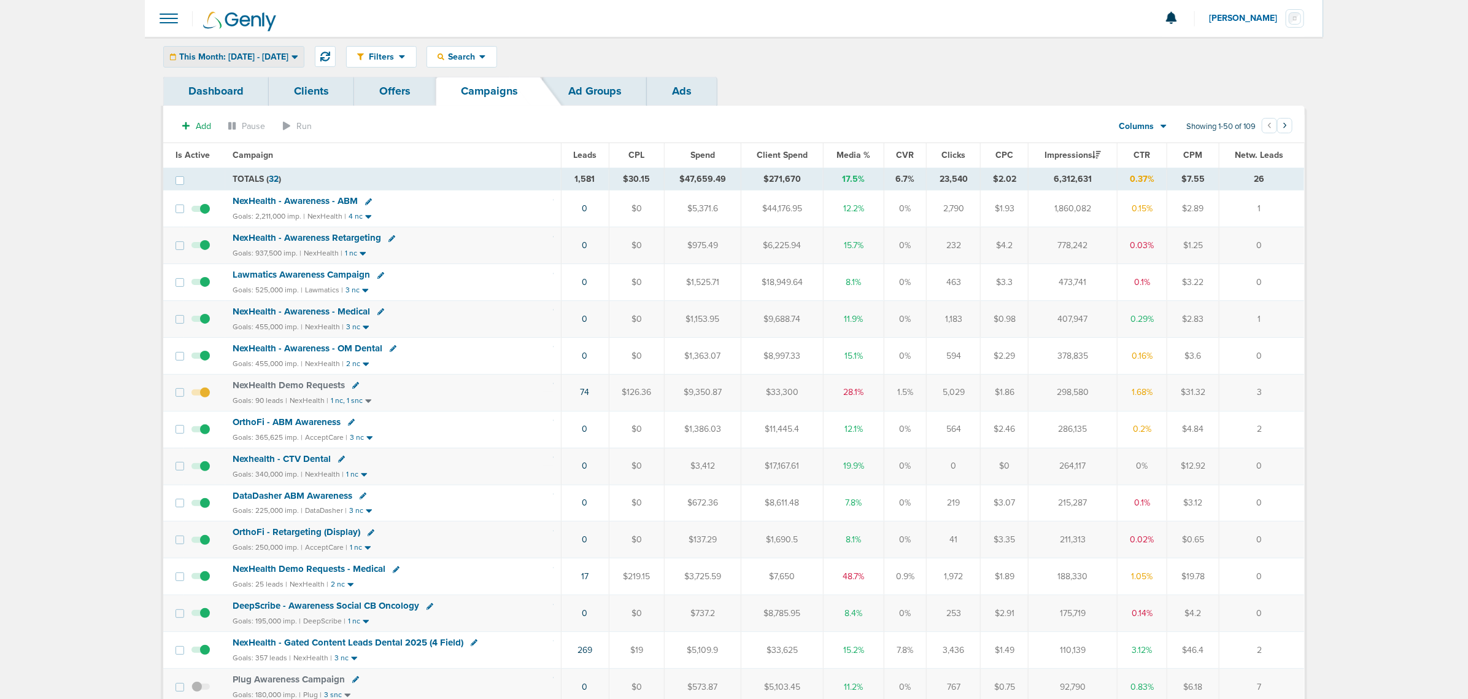
click at [286, 63] on div "This Month: [DATE] - [DATE]" at bounding box center [234, 57] width 140 height 20
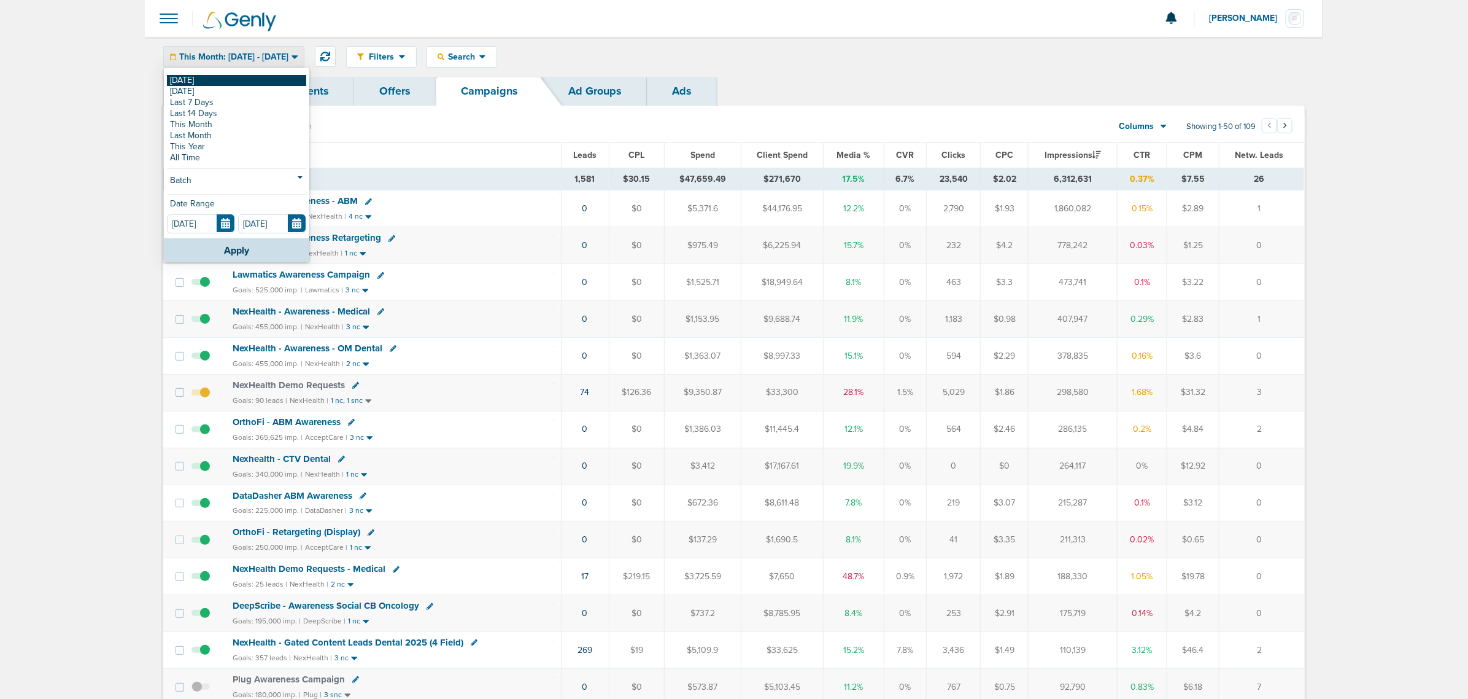
click at [219, 75] on link "[DATE]" at bounding box center [236, 80] width 139 height 11
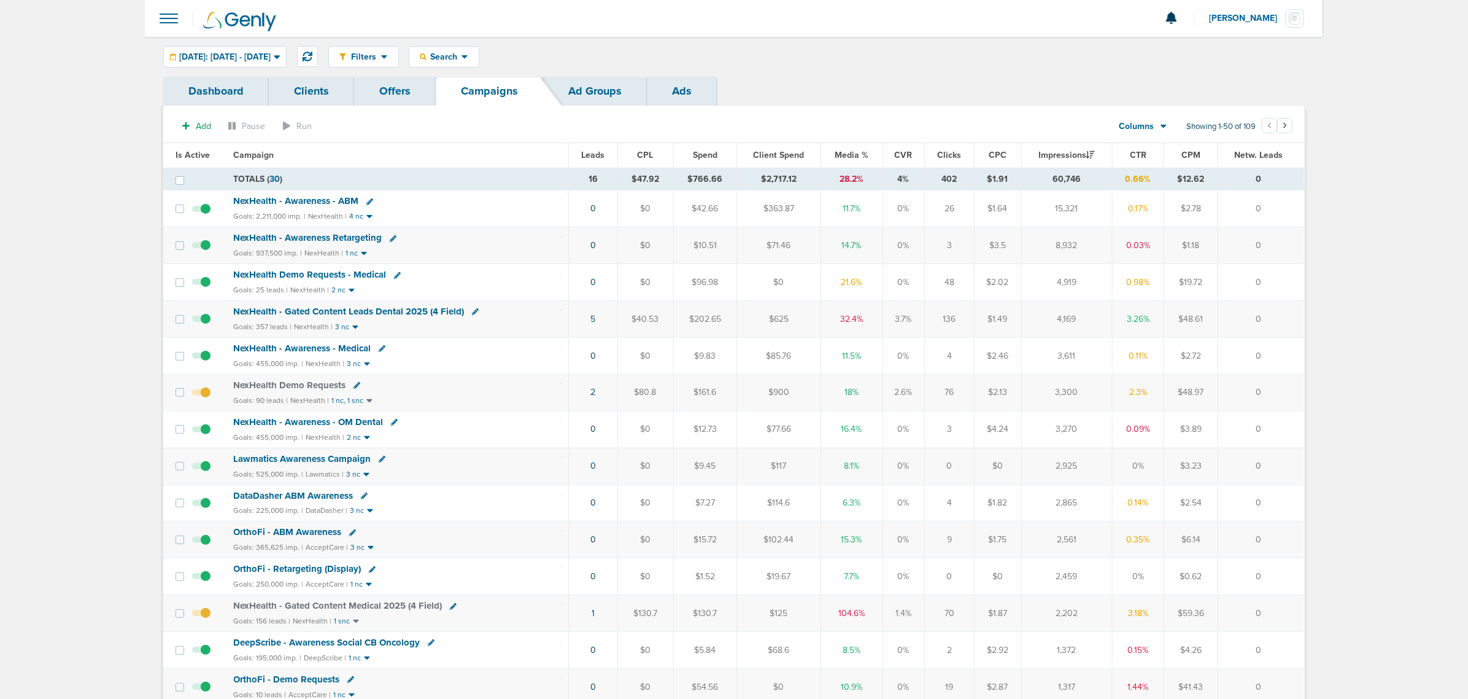
click at [367, 273] on span "NexHealth Demo Requests - Medical" at bounding box center [310, 274] width 153 height 11
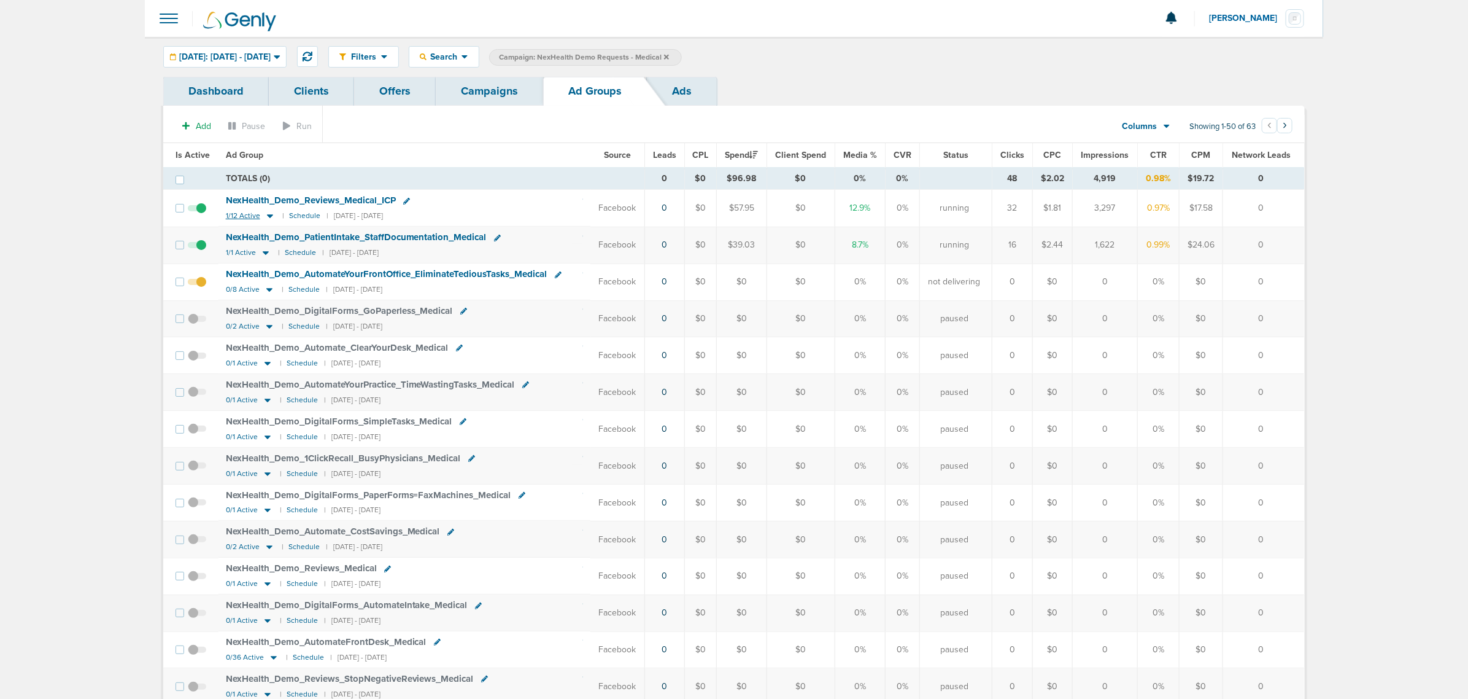
click at [266, 219] on icon at bounding box center [270, 216] width 12 height 10
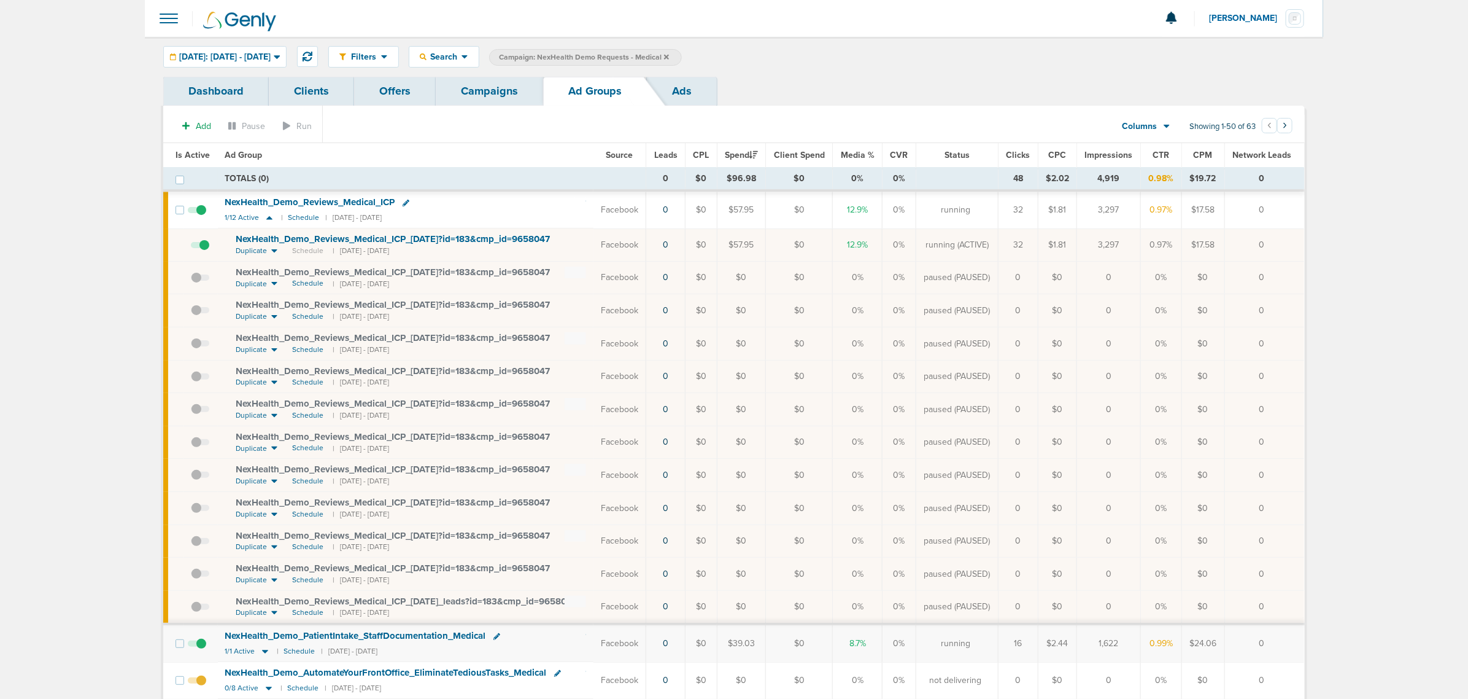
click at [482, 95] on link "Campaigns" at bounding box center [489, 91] width 107 height 29
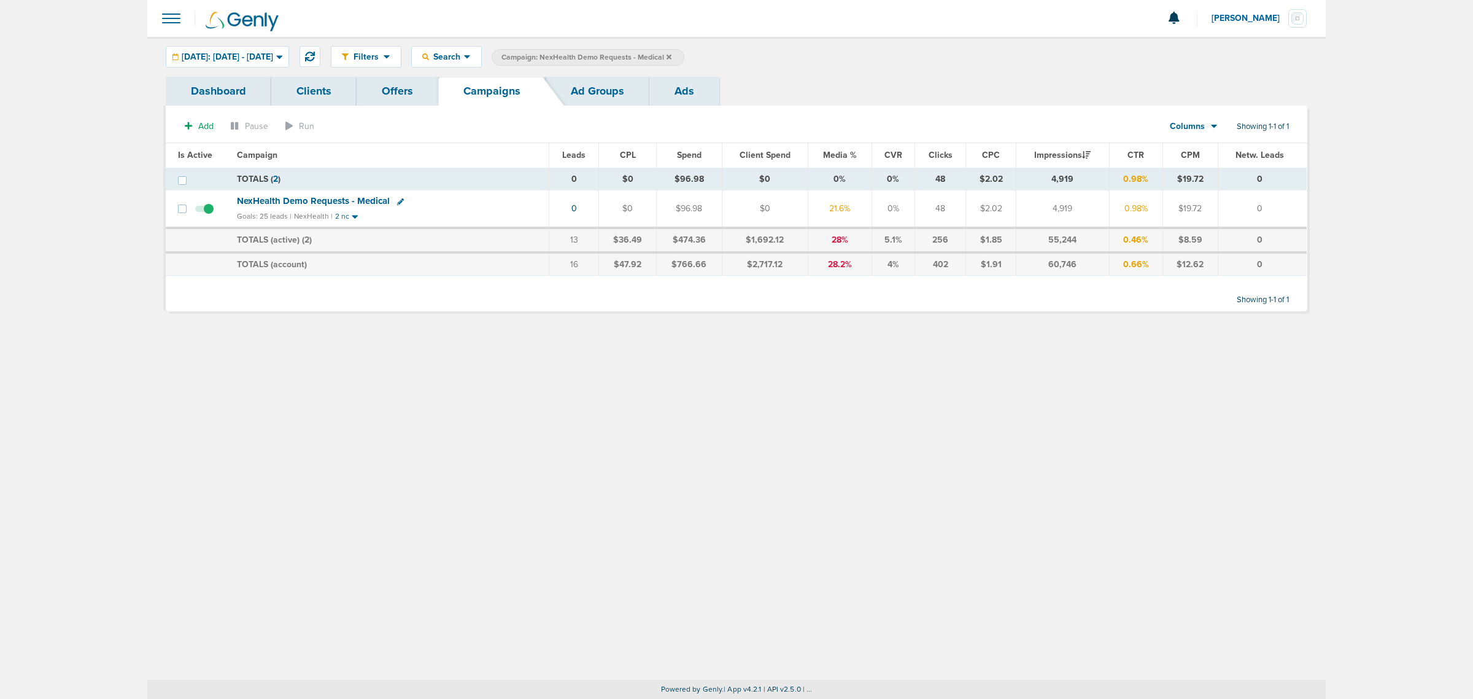
click at [672, 56] on icon at bounding box center [669, 56] width 5 height 7
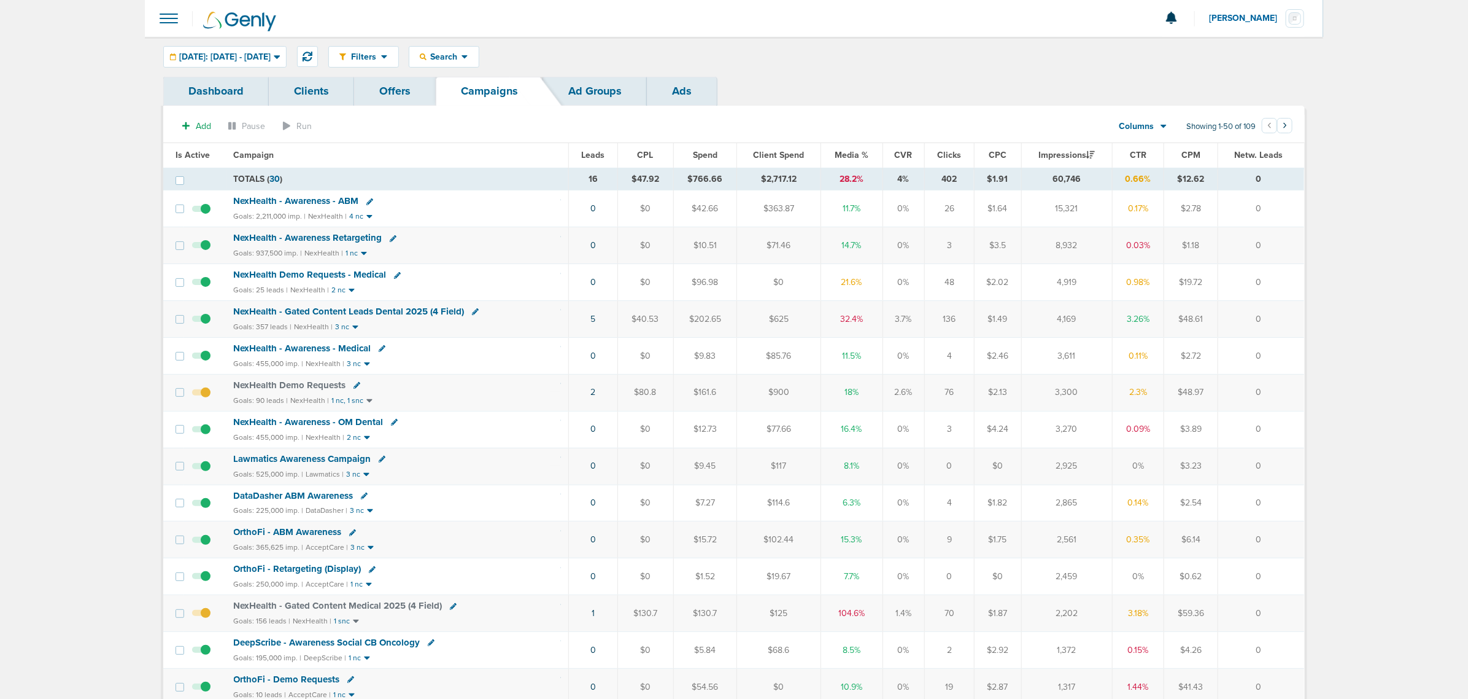
click at [360, 611] on span "NexHealth - Gated Content Medical 2025 (4 Field)" at bounding box center [338, 605] width 209 height 11
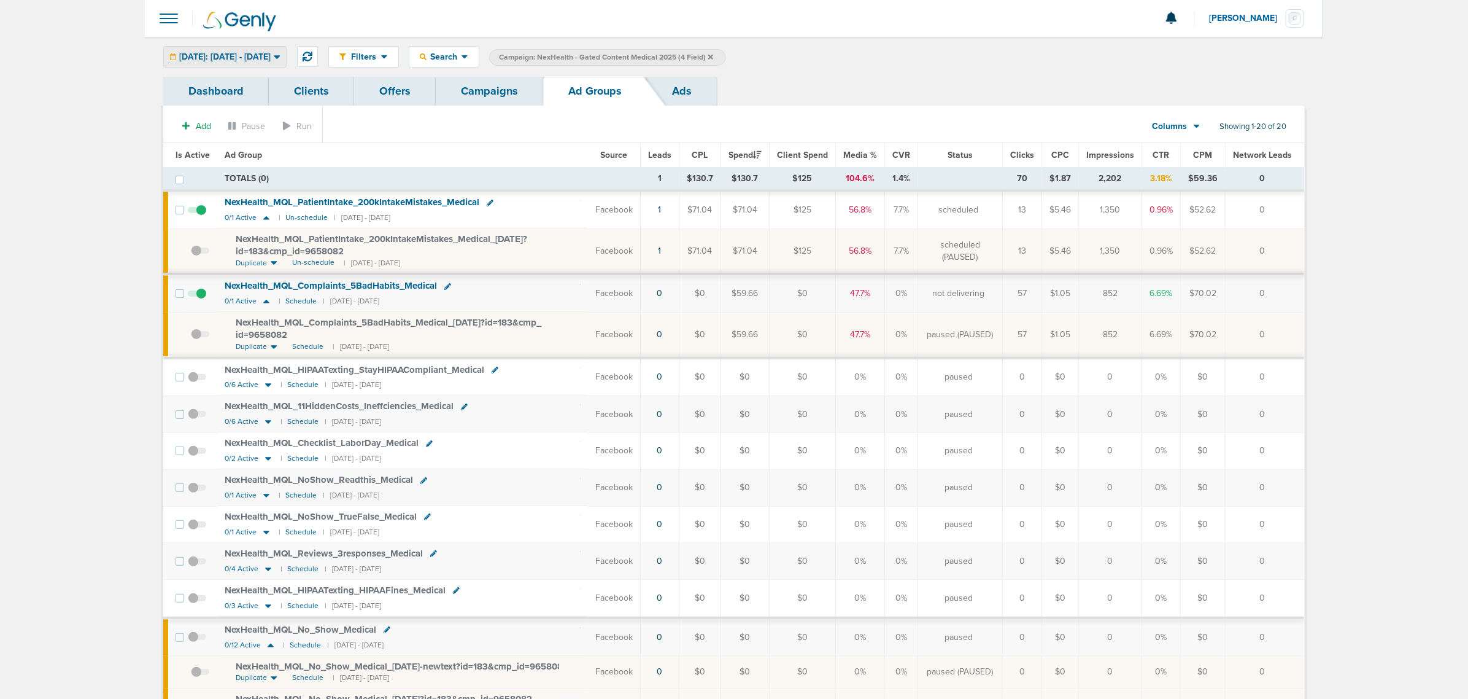
click at [255, 53] on span "[DATE]: [DATE] - [DATE]" at bounding box center [224, 57] width 91 height 9
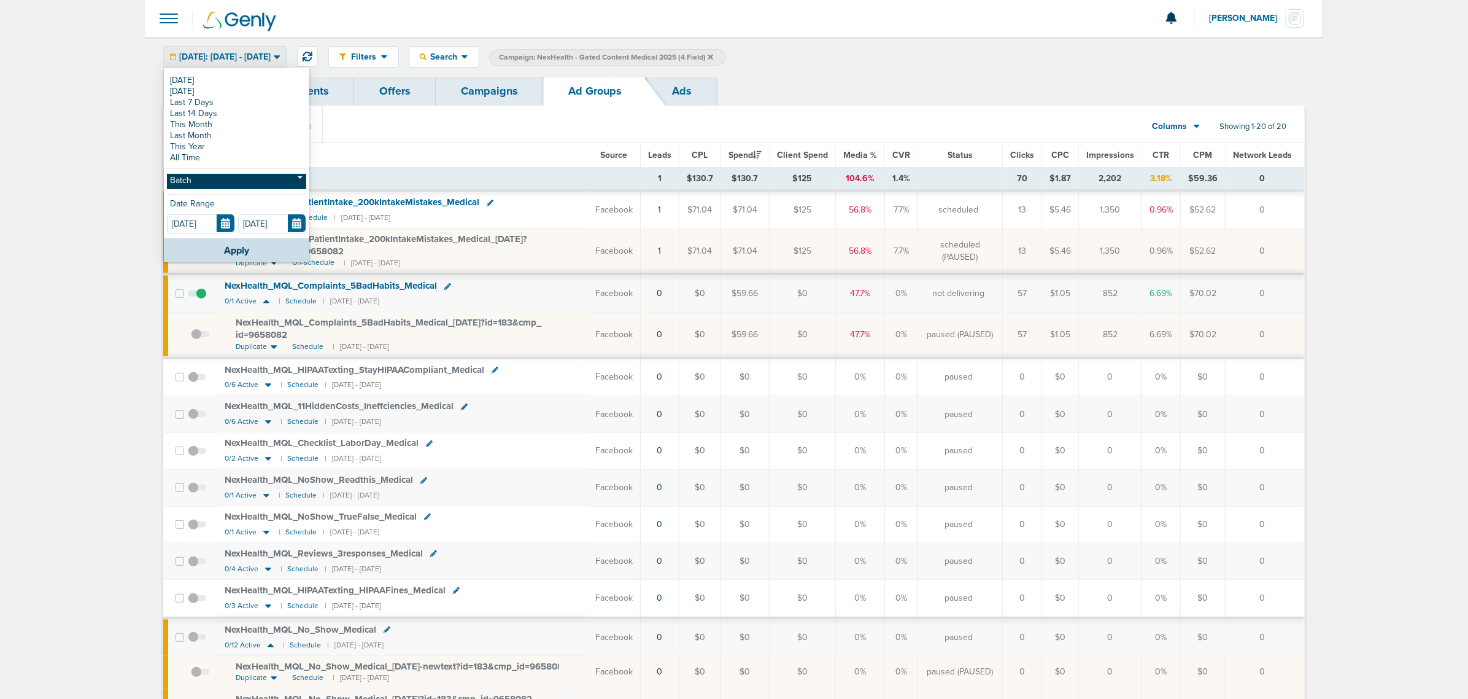
click at [207, 180] on link "Batch" at bounding box center [236, 181] width 139 height 15
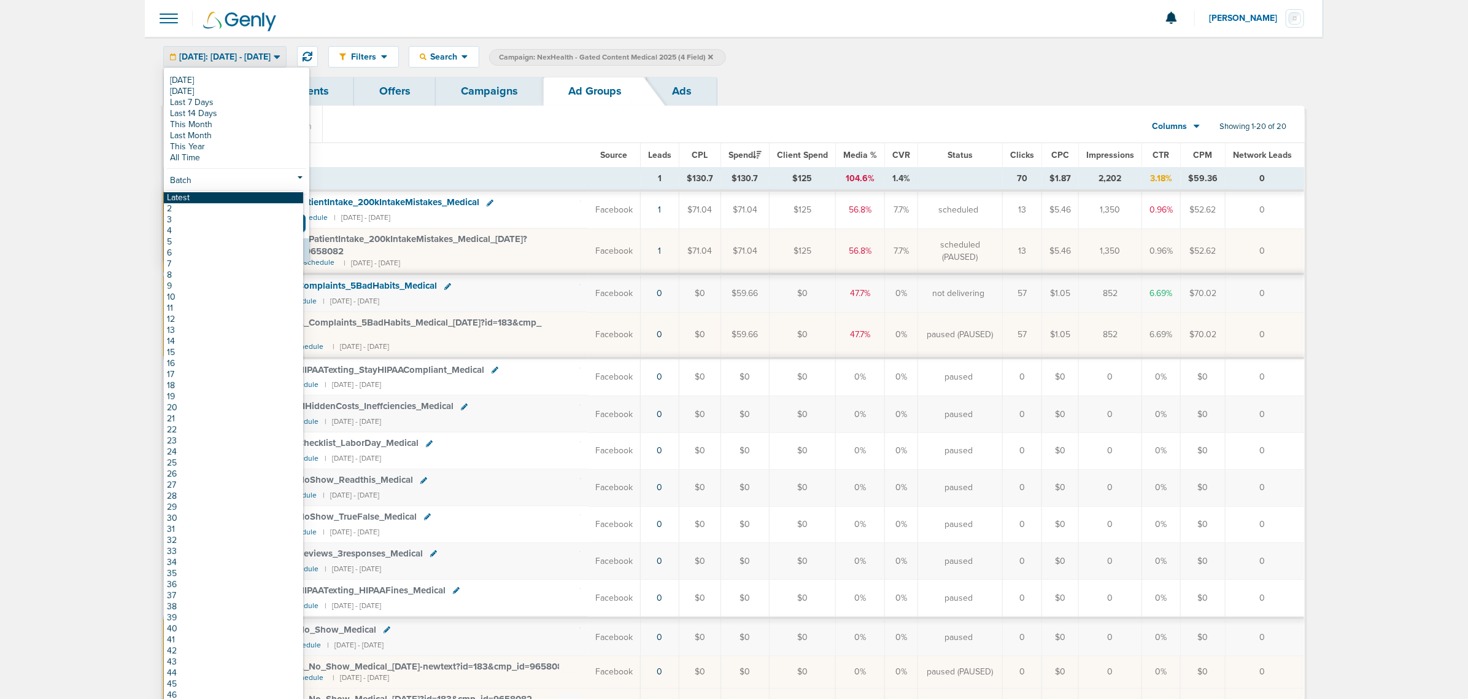
click at [231, 195] on link "Latest" at bounding box center [233, 197] width 139 height 11
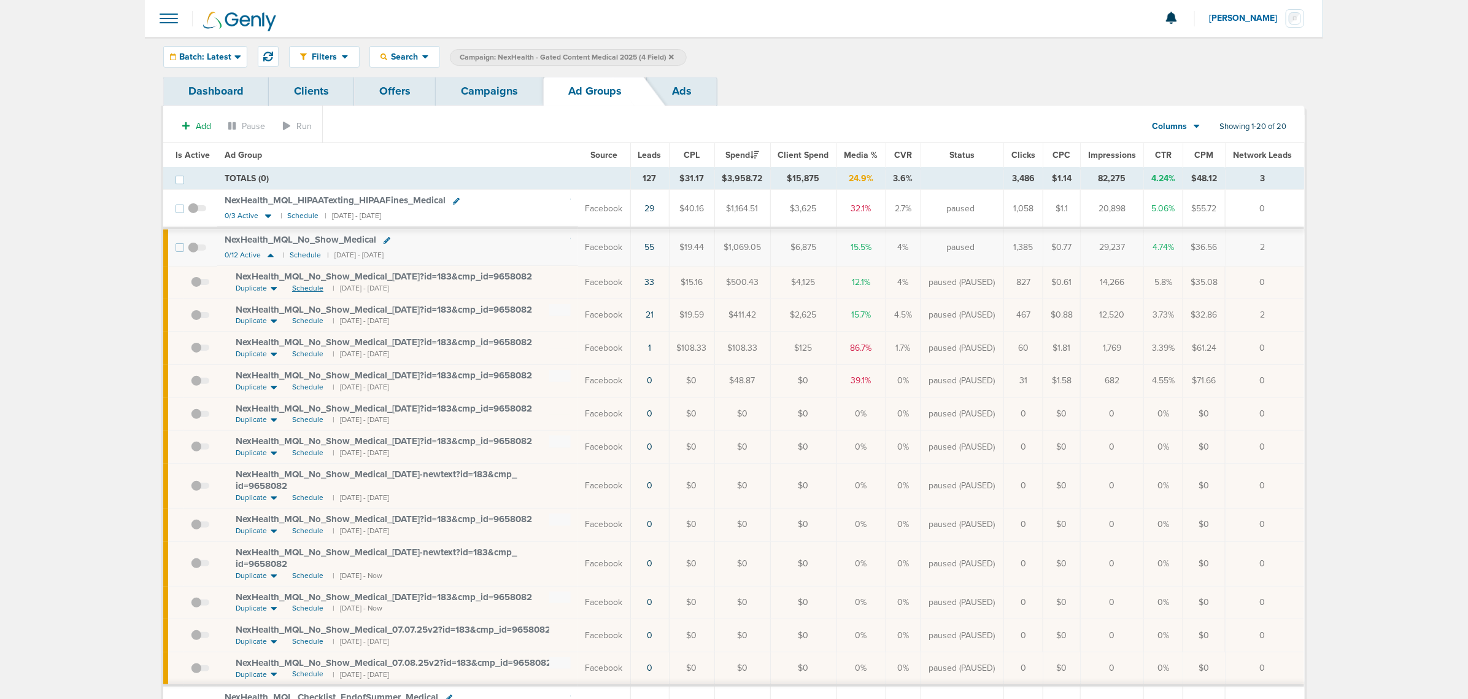
click at [304, 292] on span "Schedule" at bounding box center [307, 288] width 31 height 10
click at [501, 86] on link "Campaigns" at bounding box center [489, 91] width 107 height 29
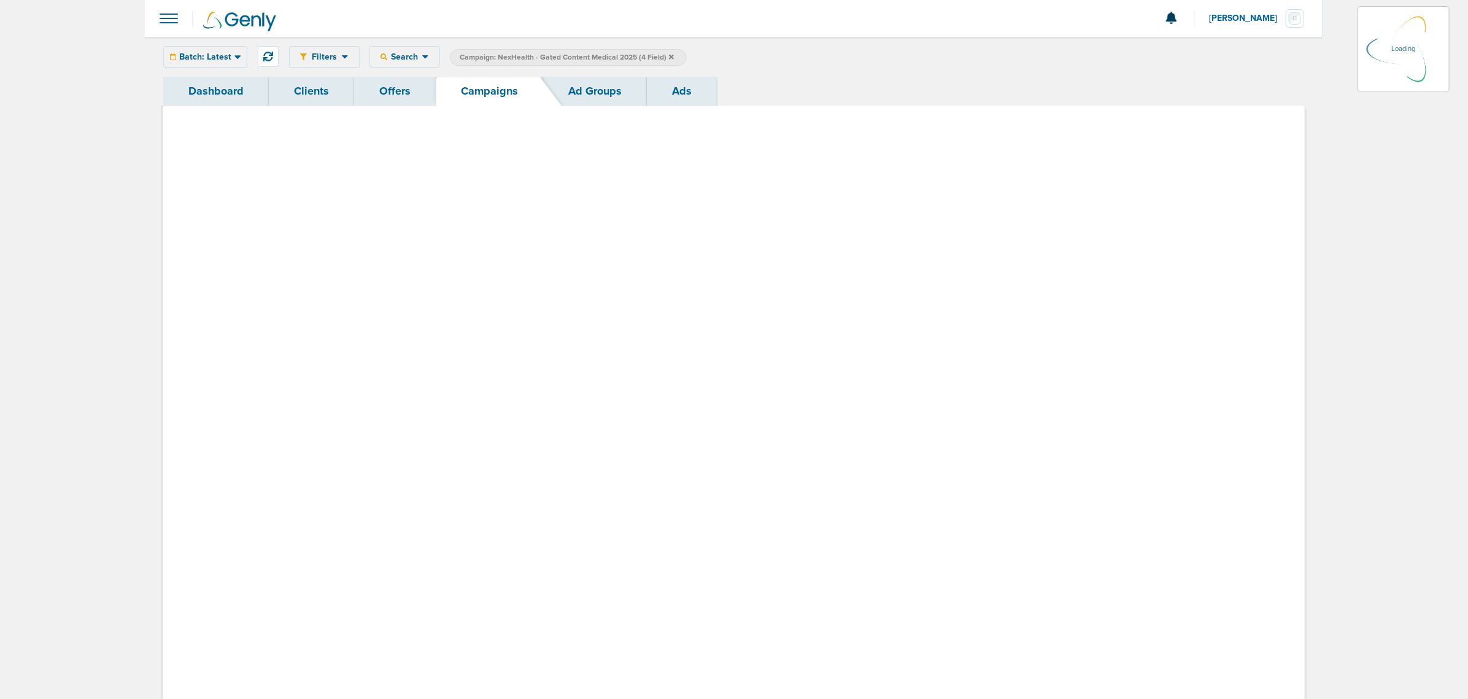
click at [506, 101] on link "Campaigns" at bounding box center [489, 91] width 107 height 29
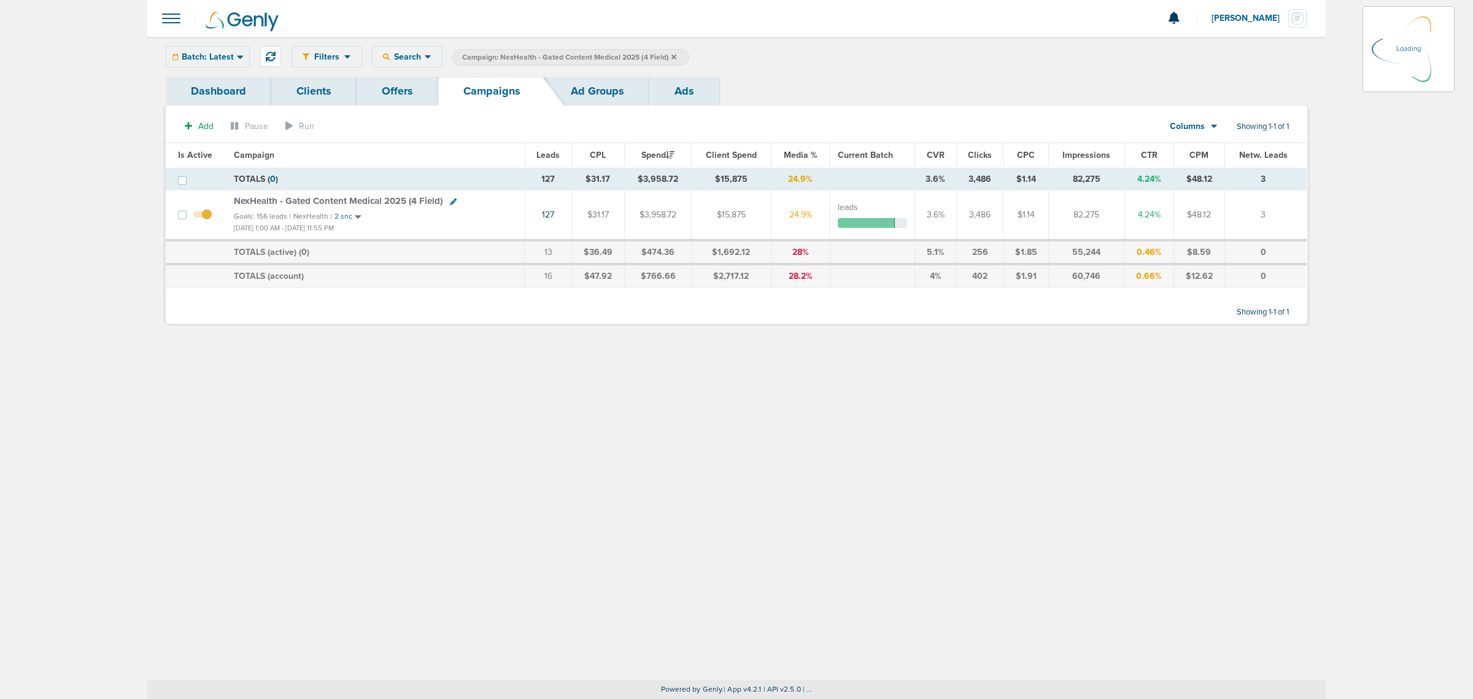
click at [672, 54] on icon at bounding box center [674, 56] width 5 height 5
click at [672, 55] on icon at bounding box center [674, 56] width 5 height 5
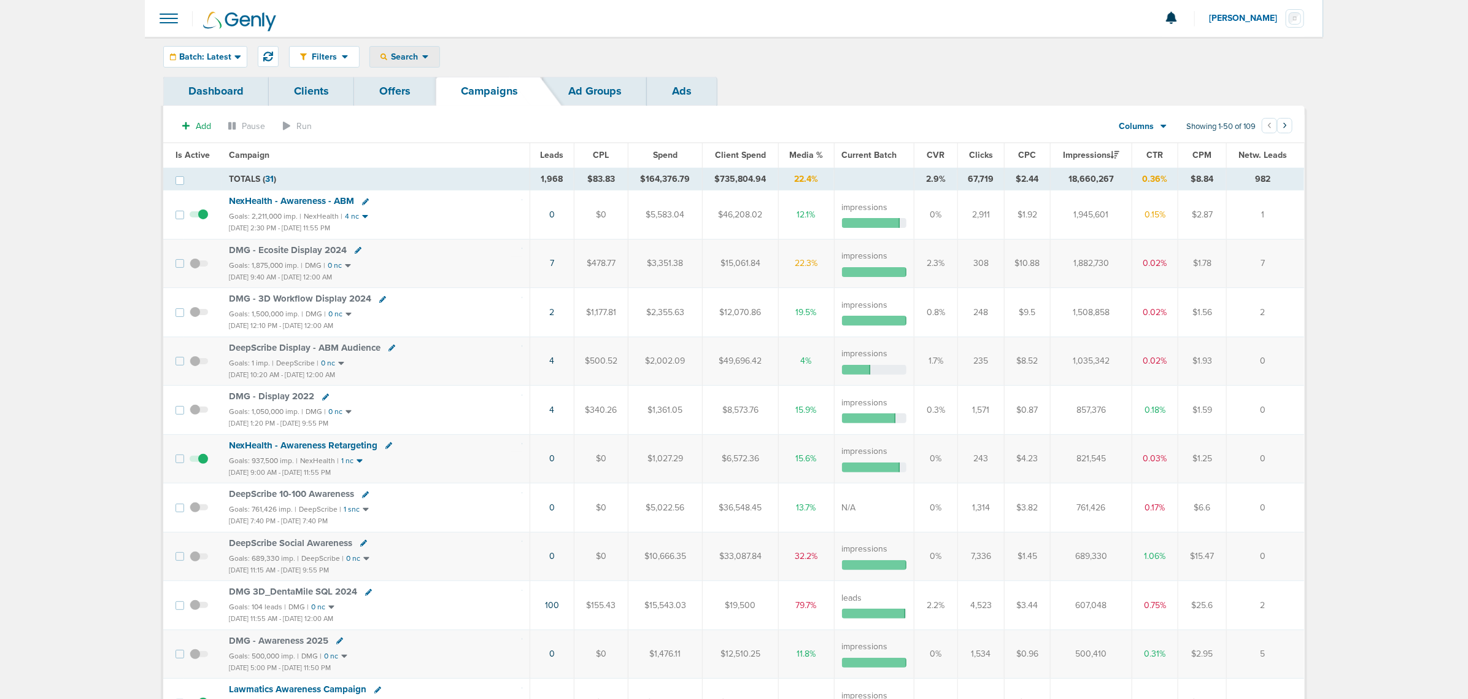
click at [422, 60] on icon at bounding box center [425, 57] width 7 height 10
click at [416, 99] on link "Client" at bounding box center [433, 96] width 127 height 15
type input "accept"
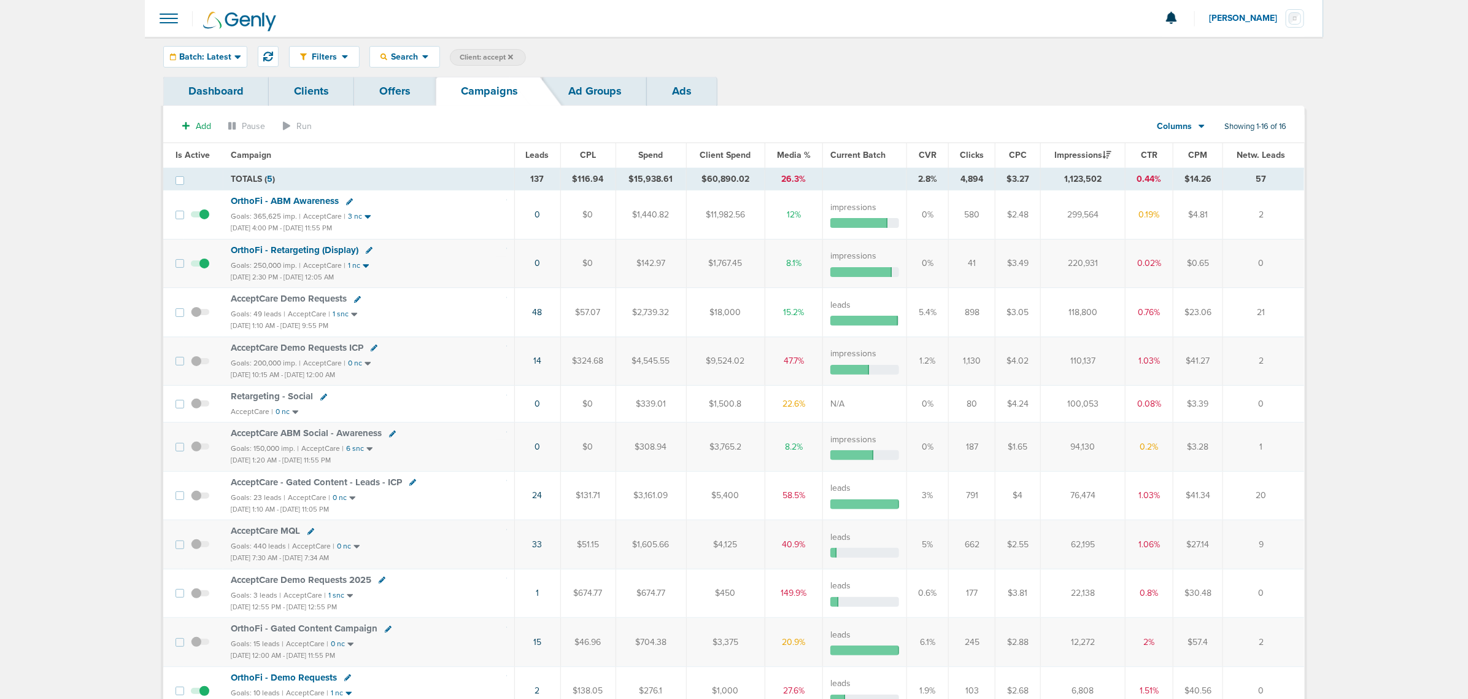
click at [305, 250] on span "OrthoFi - Retargeting (Display)" at bounding box center [295, 249] width 128 height 11
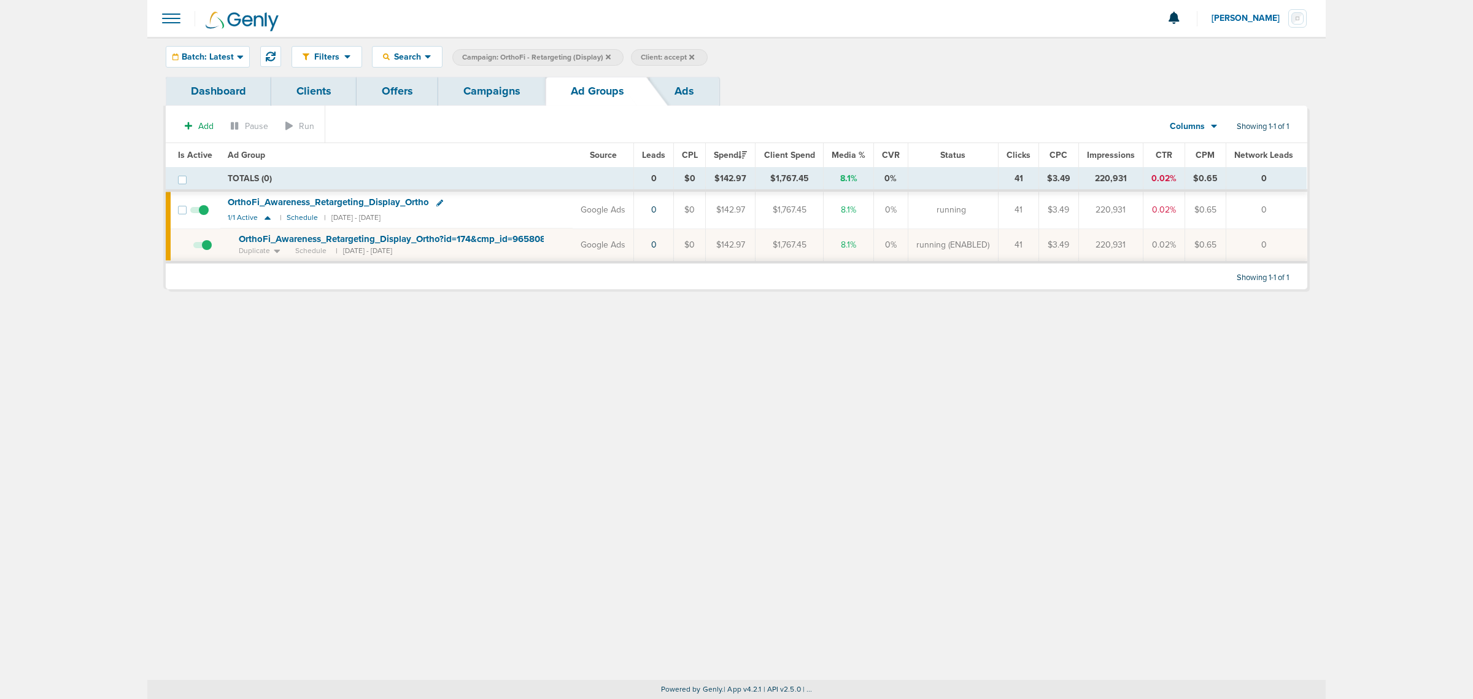
click at [373, 243] on span "OrthoFi_ Awareness_ Retargeting_ Display_ Ortho?id=174&cmp_ id=9658085" at bounding box center [395, 238] width 312 height 11
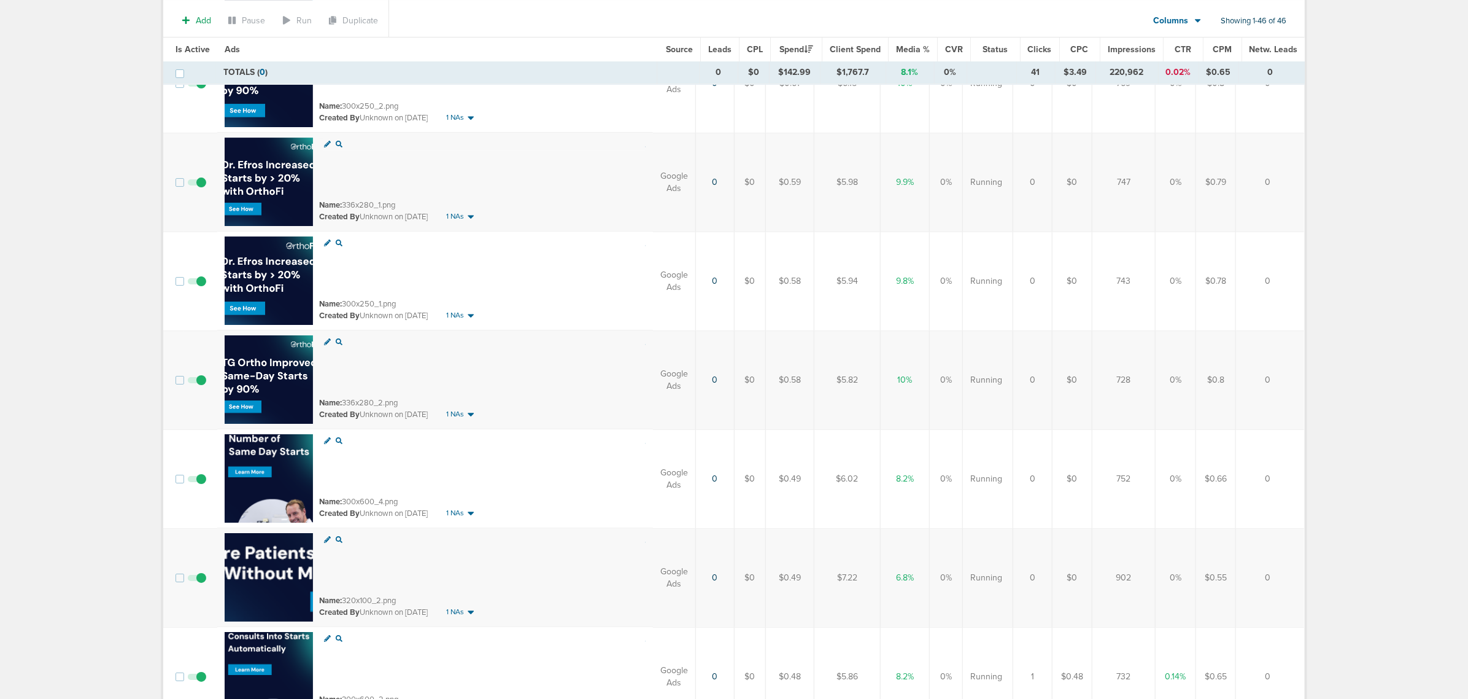
scroll to position [2532, 0]
click at [272, 247] on img at bounding box center [269, 279] width 88 height 88
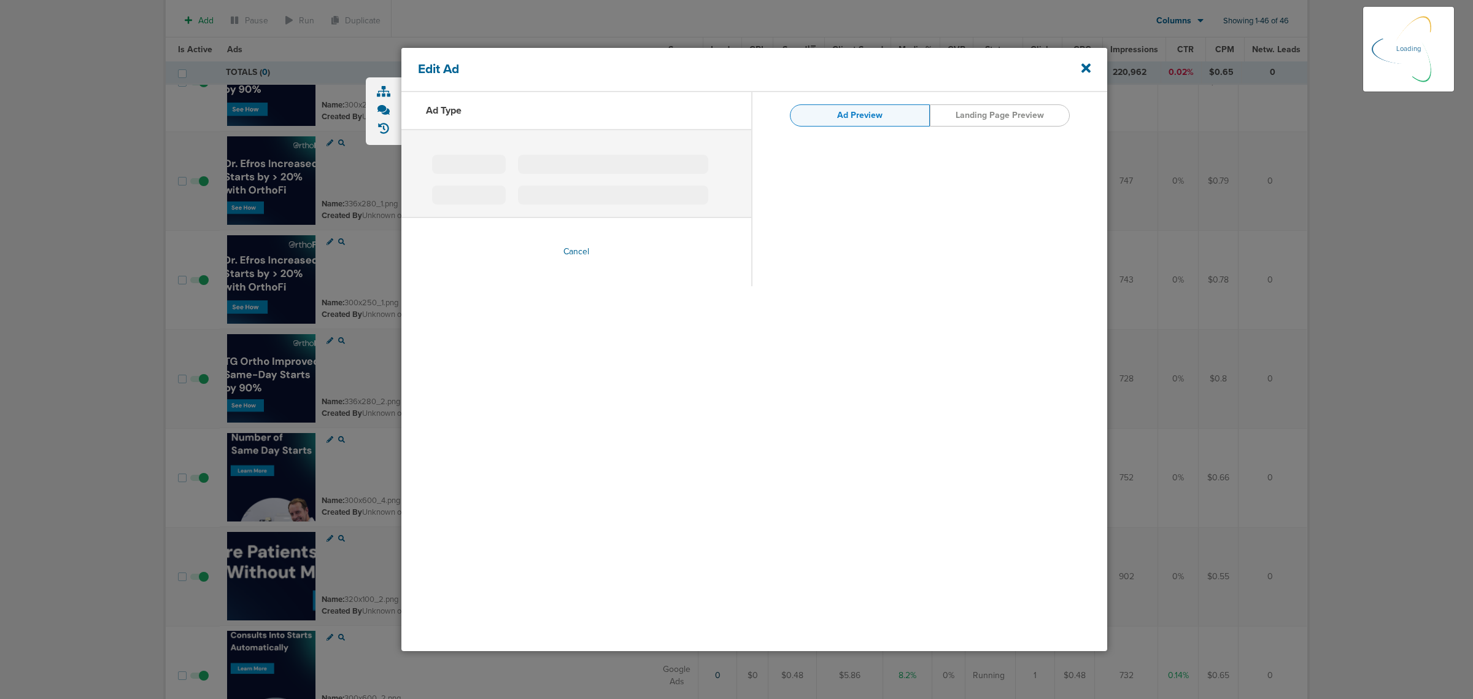
type input "300x250_1.png"
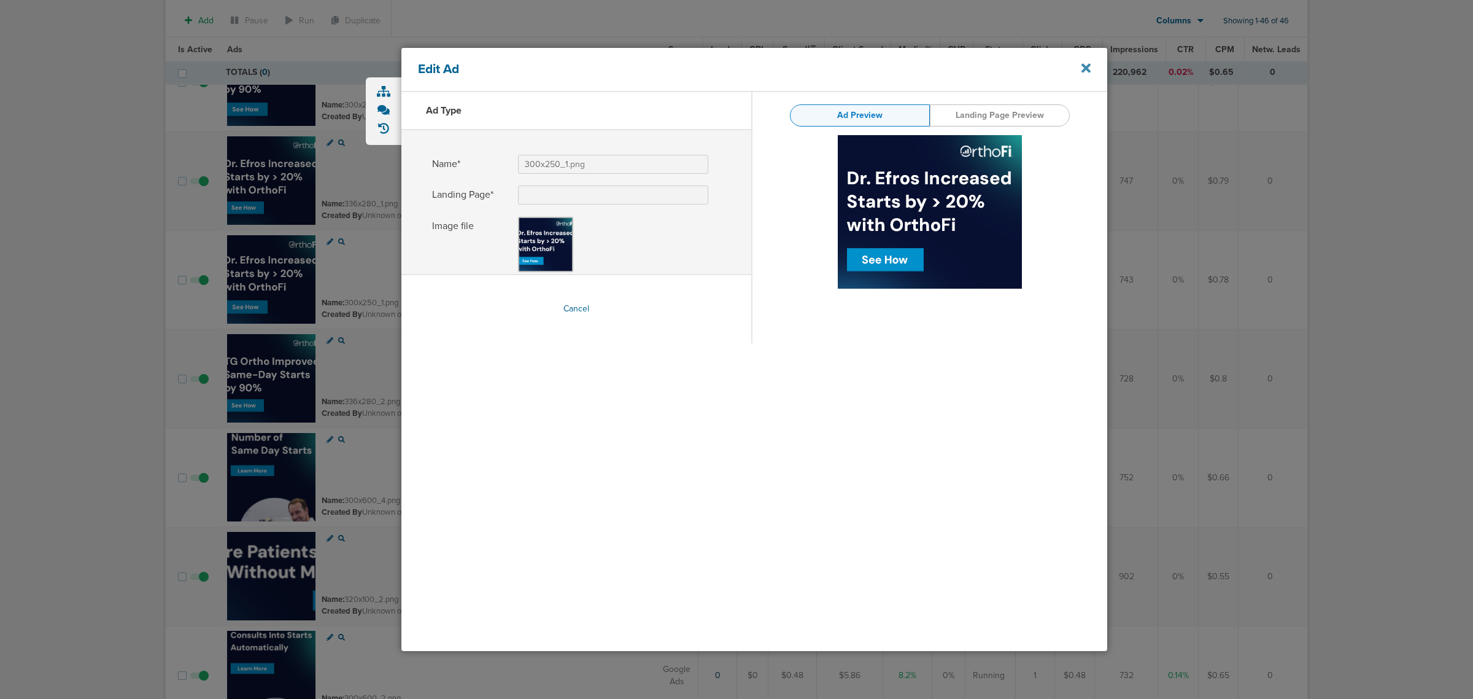
click at [1083, 66] on icon at bounding box center [1086, 68] width 9 height 9
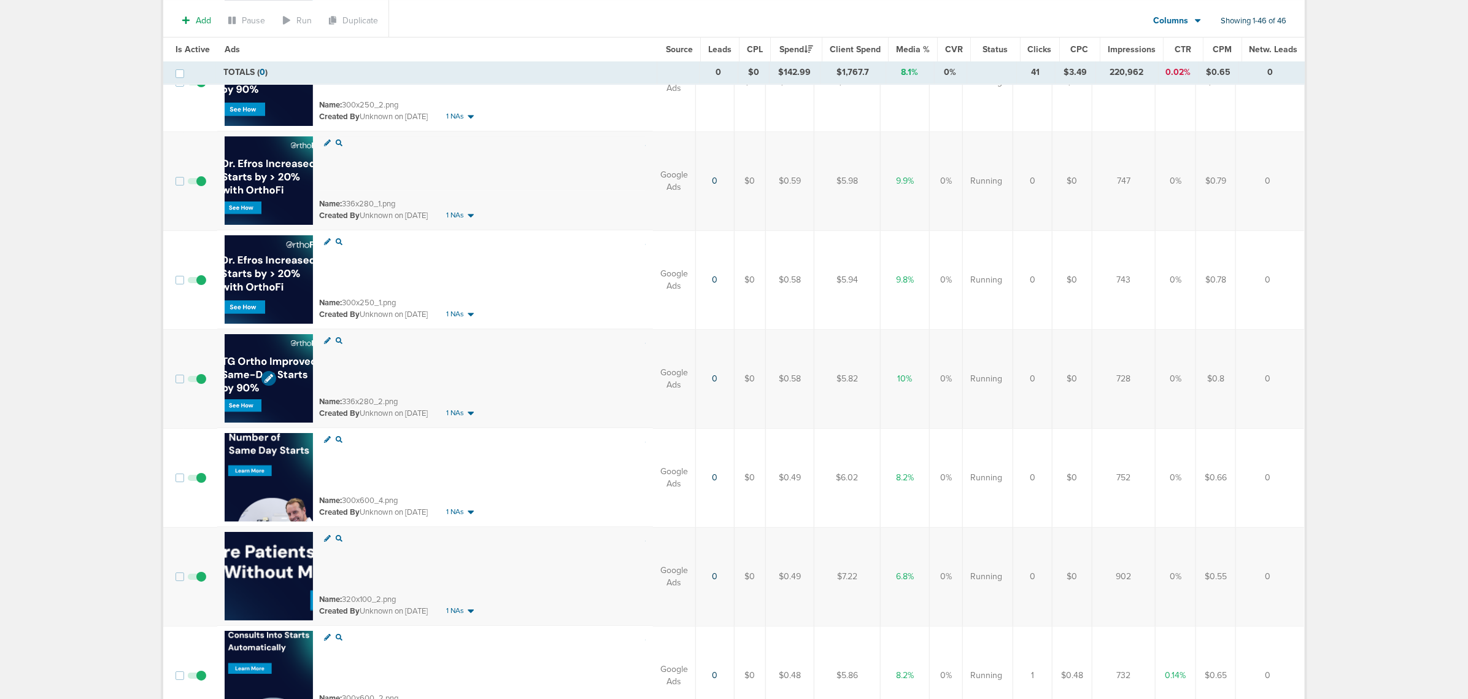
click at [284, 348] on img at bounding box center [269, 378] width 88 height 88
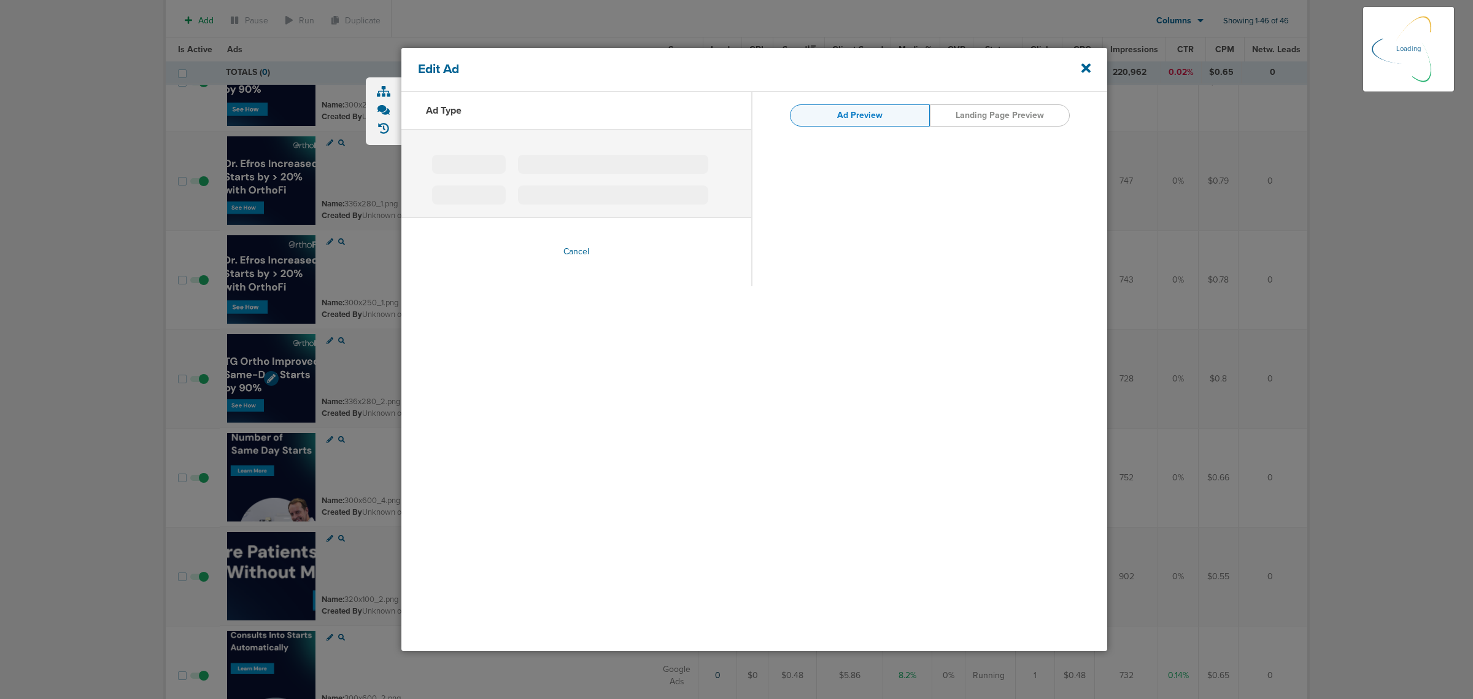
type input "336x280_2.png"
click at [1090, 64] on icon at bounding box center [1086, 68] width 9 height 9
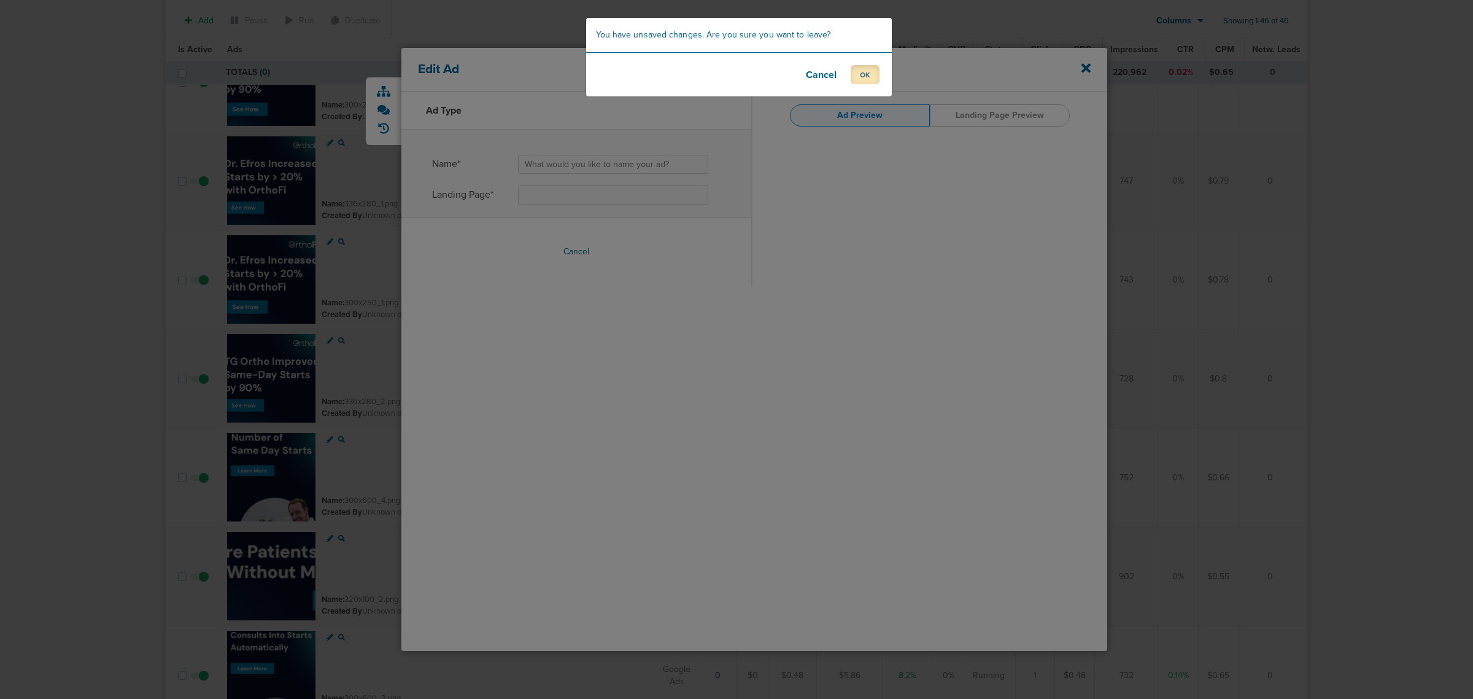
click at [869, 77] on button "OK" at bounding box center [865, 74] width 29 height 19
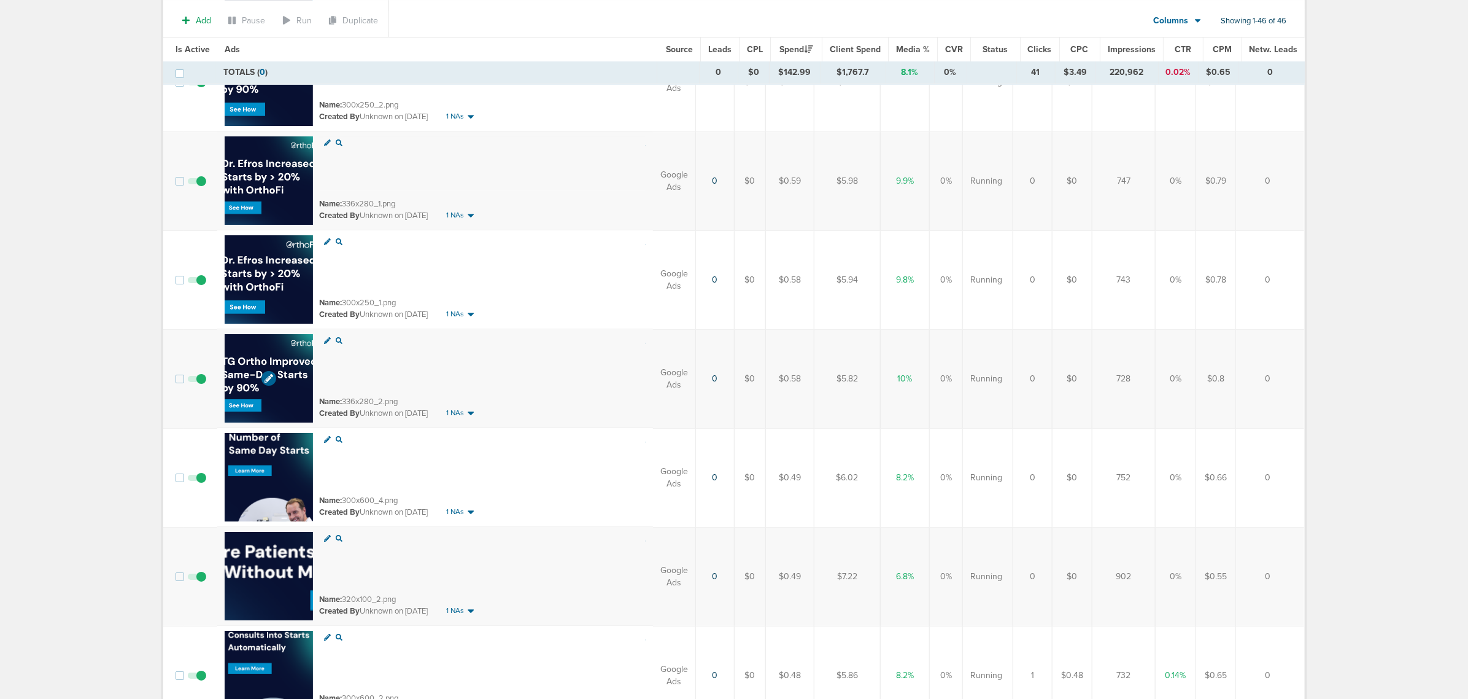
click at [290, 345] on img at bounding box center [269, 378] width 88 height 88
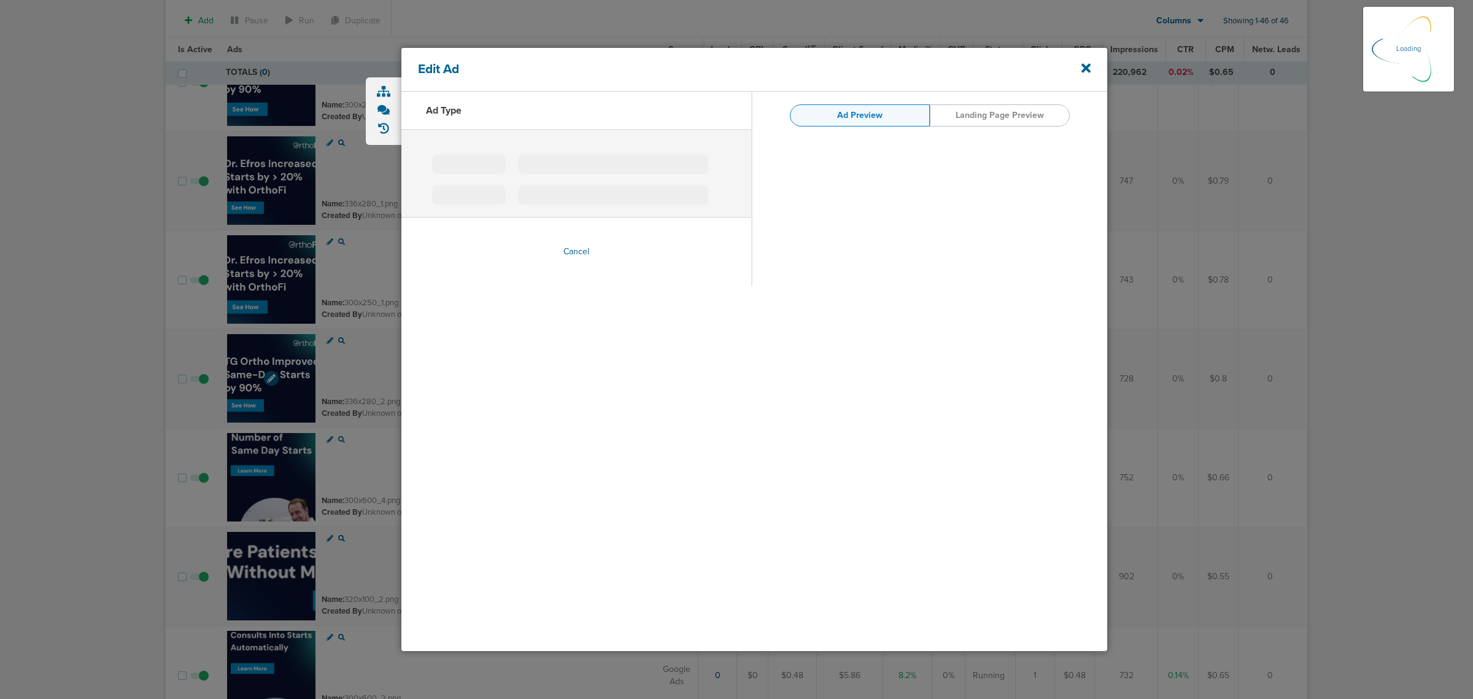
type input "336x280_2.png"
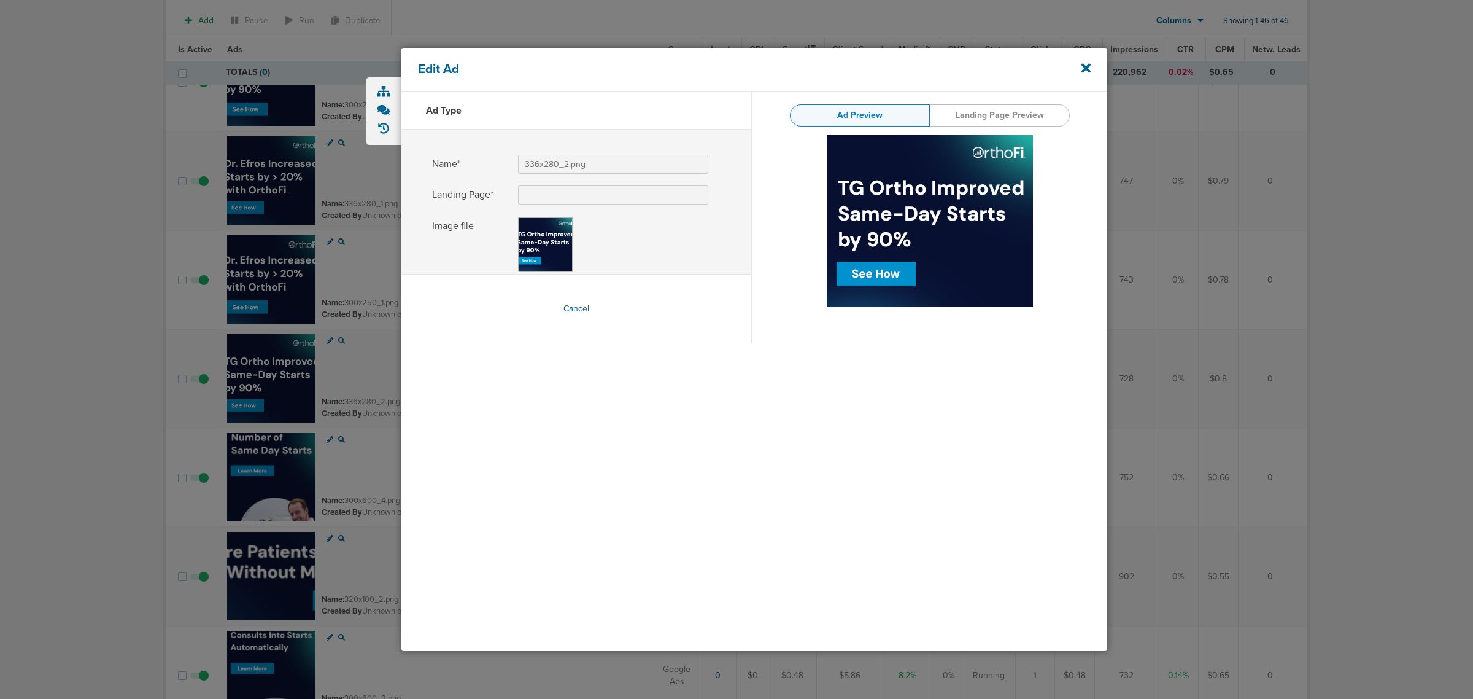
drag, startPoint x: 1088, startPoint y: 71, endPoint x: 1070, endPoint y: 72, distance: 17.8
click at [1088, 71] on icon at bounding box center [1086, 68] width 9 height 9
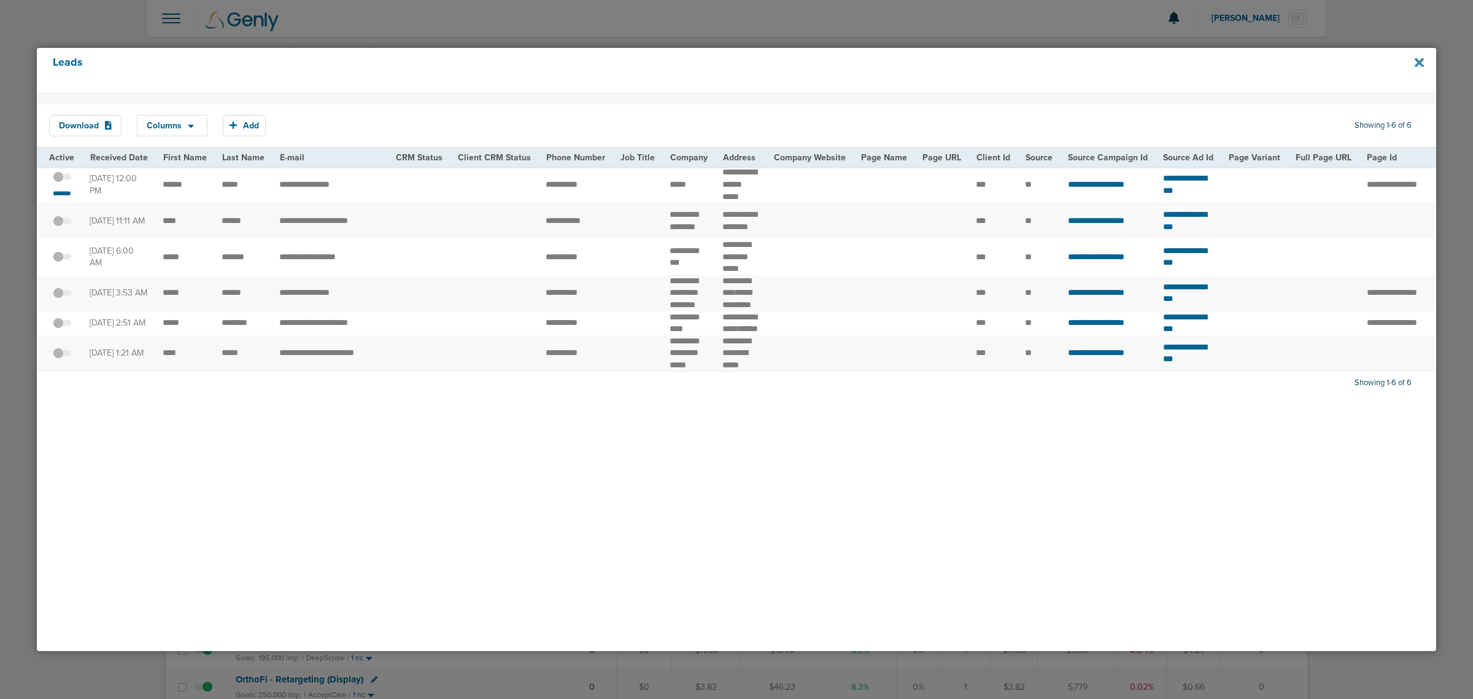
click at [747, 63] on icon at bounding box center [1419, 62] width 9 height 9
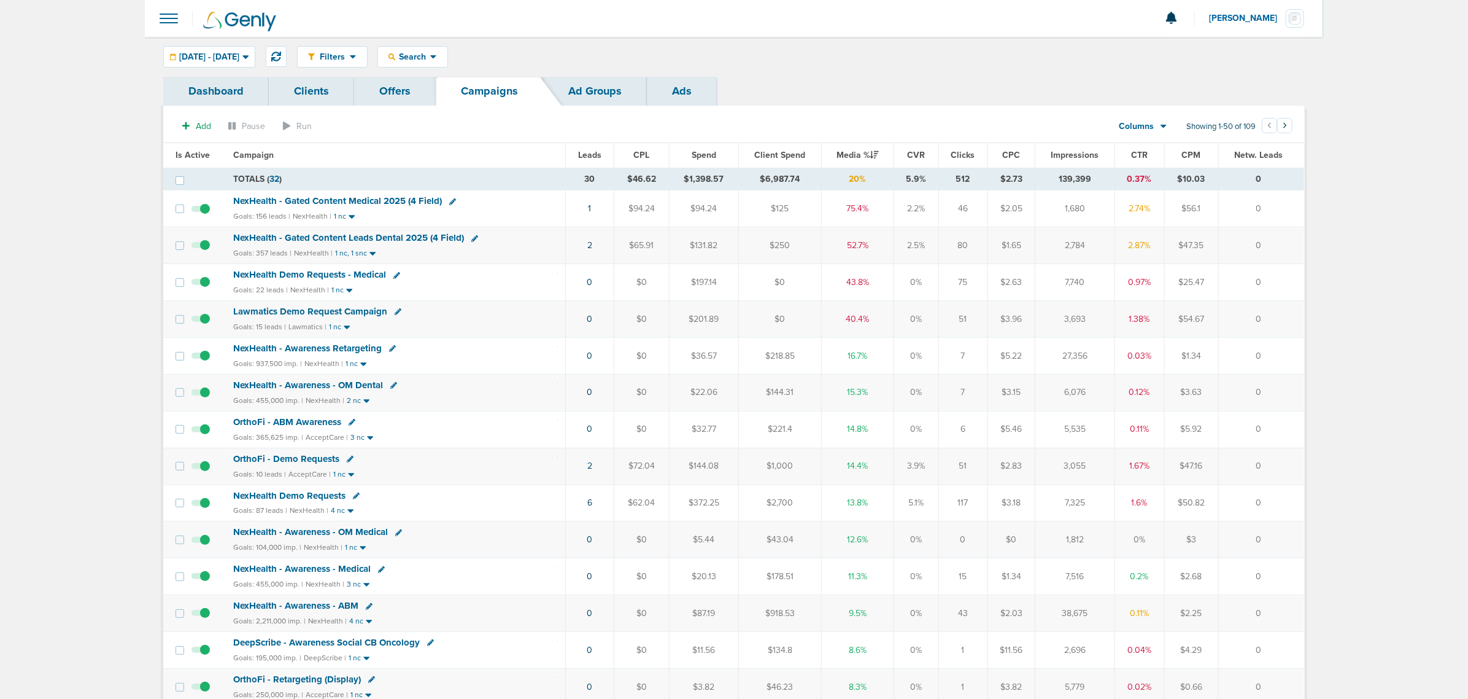
click at [283, 461] on span "OrthoFi - Demo Requests" at bounding box center [286, 458] width 106 height 11
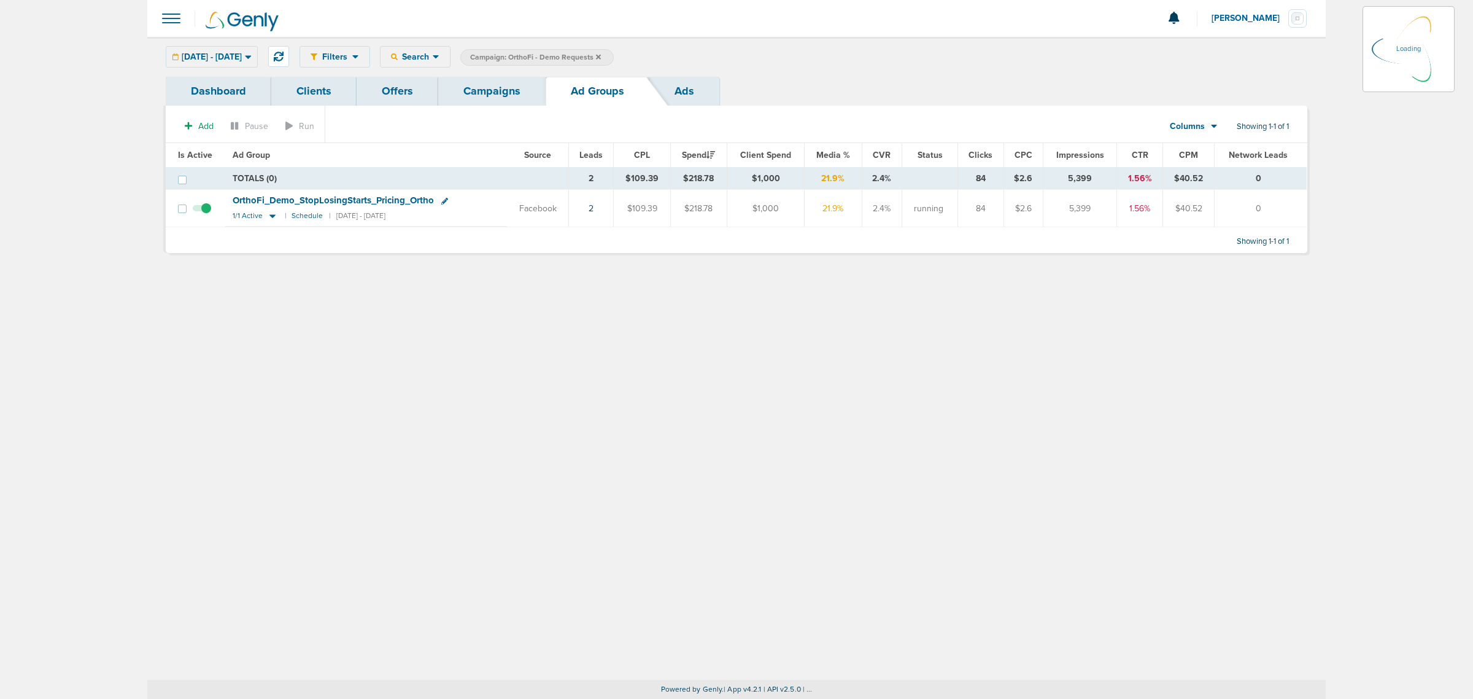
click at [258, 53] on div "08.26.2025 - 08.26.2025 Today Yesterday Last 7 Days Last 14 Days This Month Las…" at bounding box center [212, 56] width 92 height 21
click at [242, 60] on span "[DATE] - [DATE]" at bounding box center [212, 57] width 60 height 9
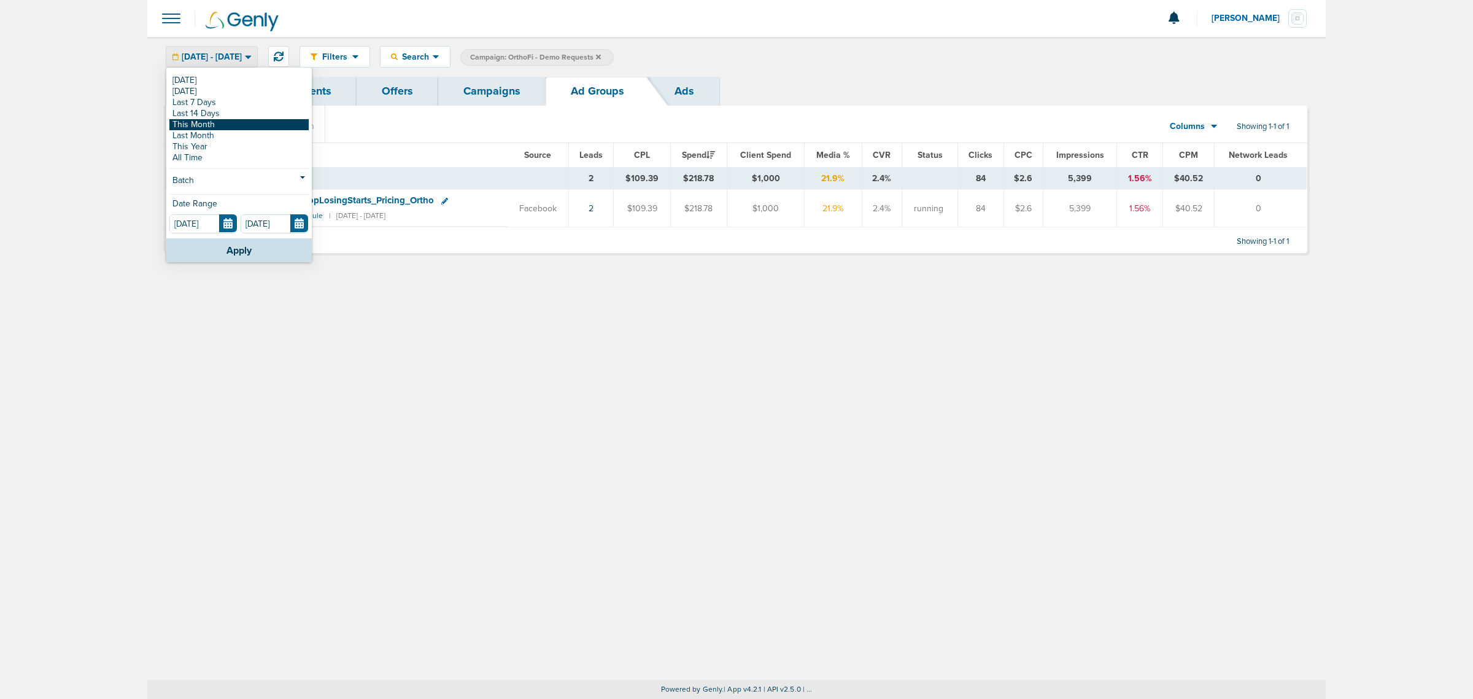
click at [219, 125] on link "This Month" at bounding box center [238, 124] width 139 height 11
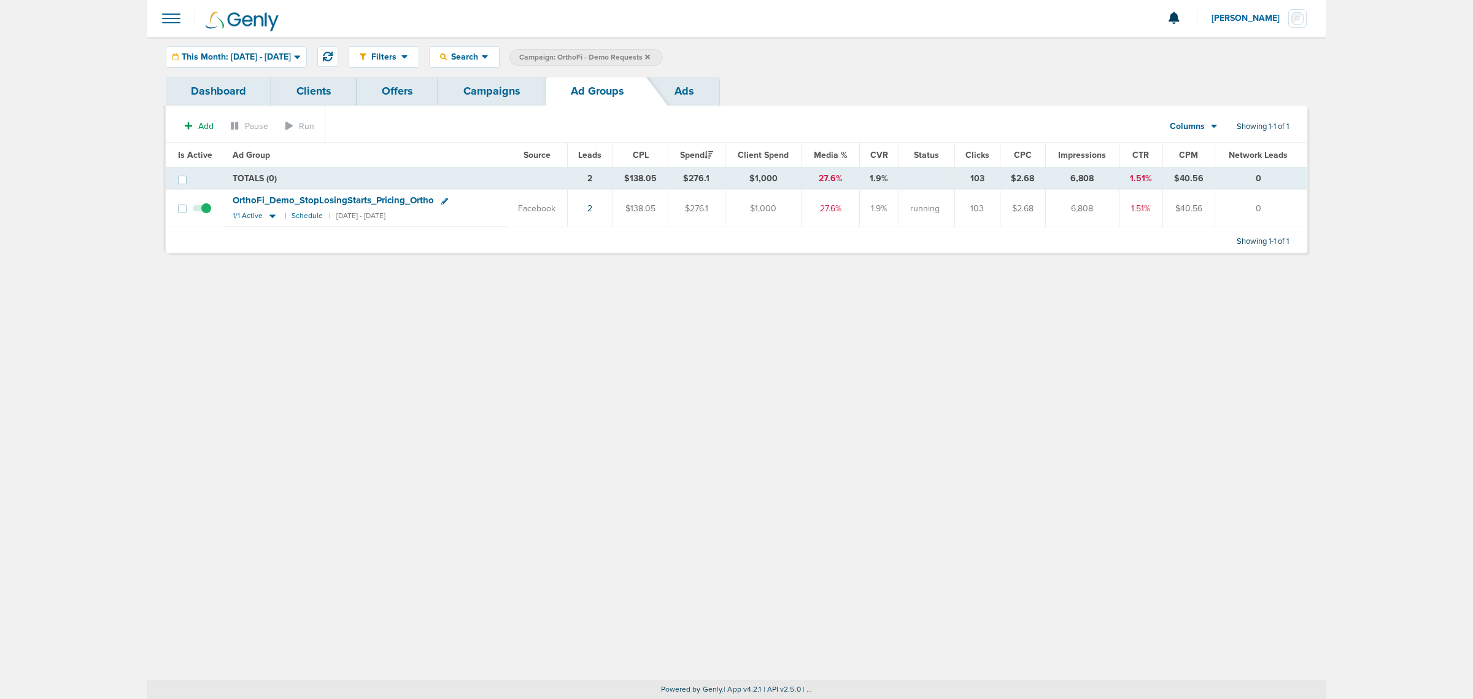
click at [324, 197] on span "OrthoFi_ Demo_ StopLosingStarts_ Pricing_ Ortho" at bounding box center [333, 200] width 201 height 11
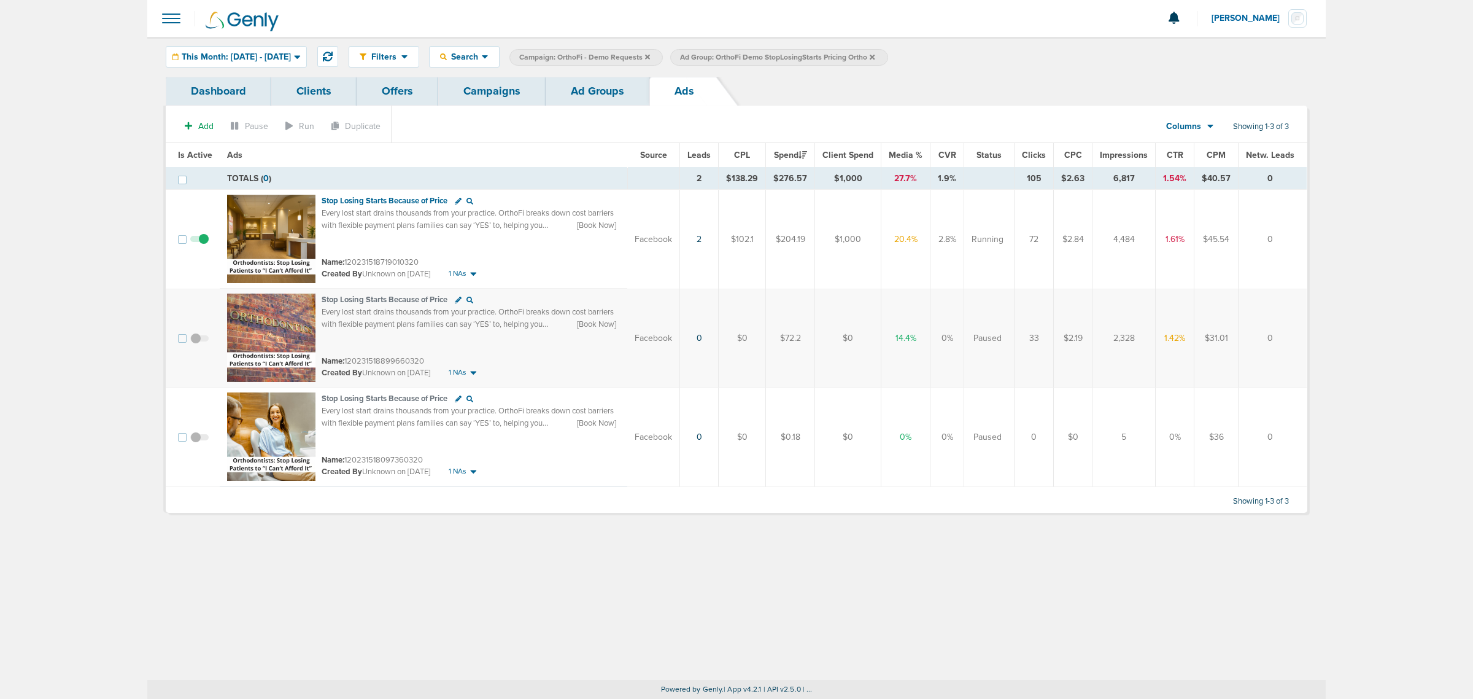
click at [514, 96] on link "Campaigns" at bounding box center [491, 91] width 107 height 29
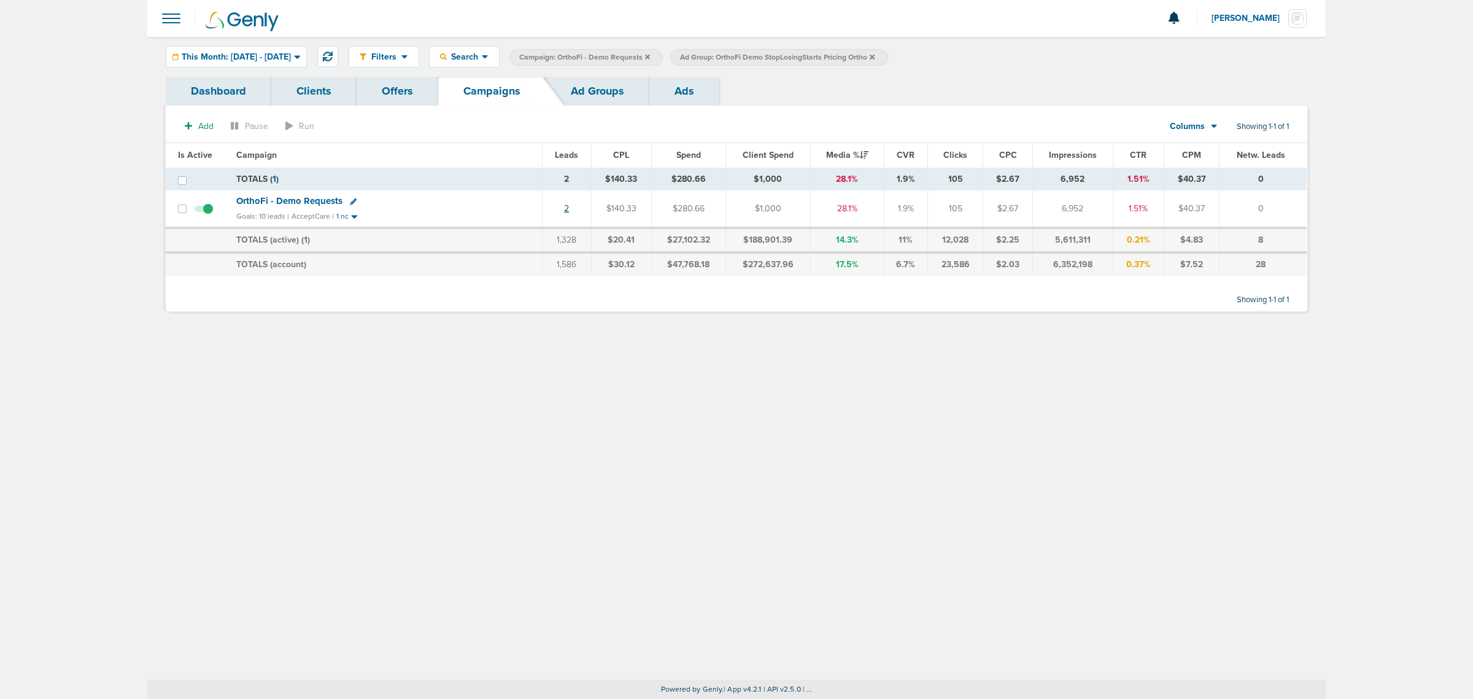
click at [565, 207] on link "2" at bounding box center [566, 208] width 5 height 10
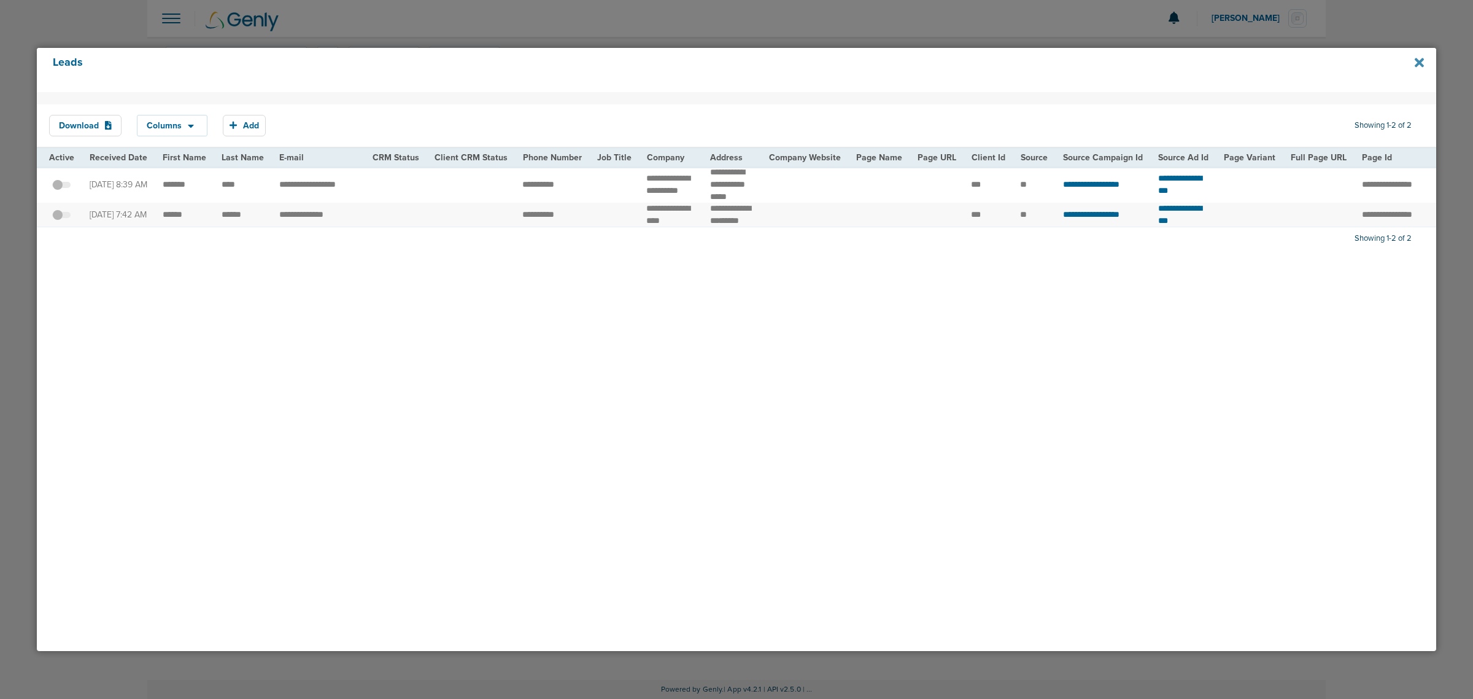
click at [747, 61] on icon at bounding box center [1419, 62] width 9 height 9
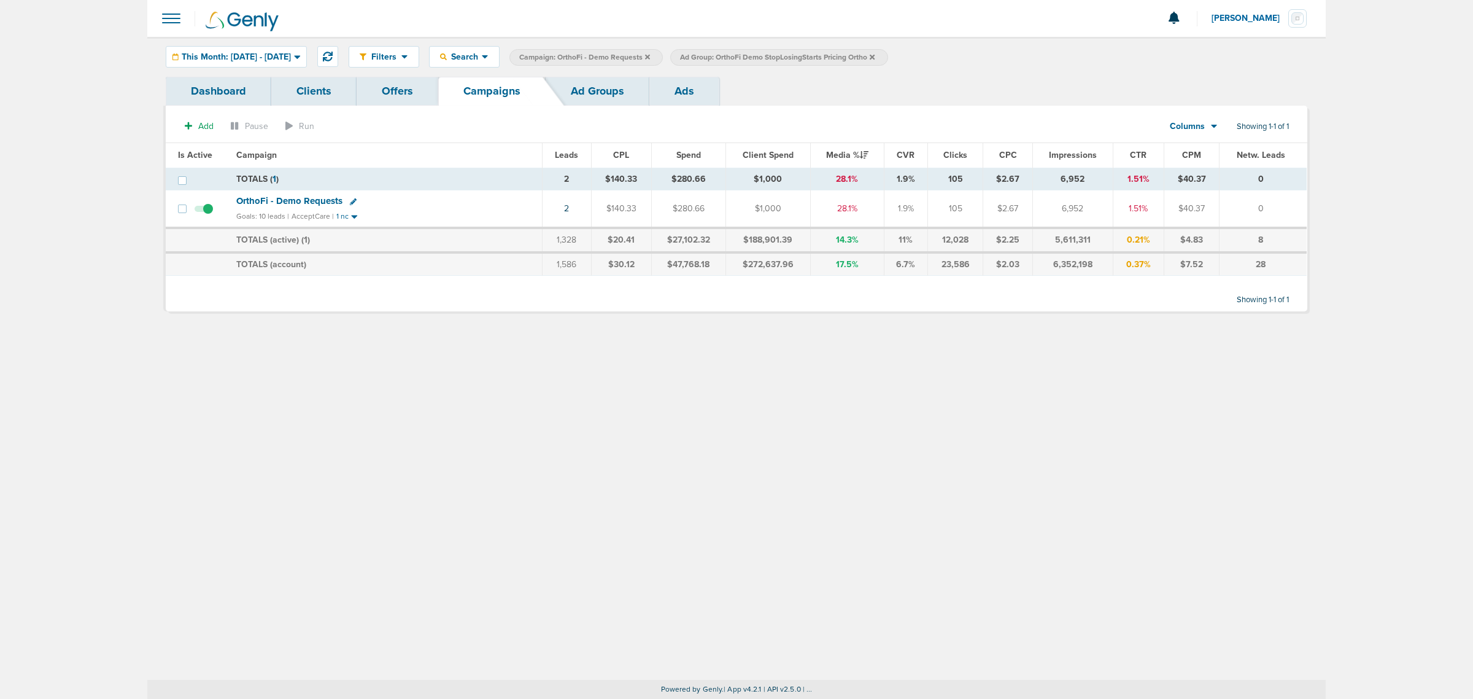
click at [650, 55] on icon at bounding box center [647, 56] width 5 height 5
click at [714, 56] on icon at bounding box center [711, 56] width 5 height 7
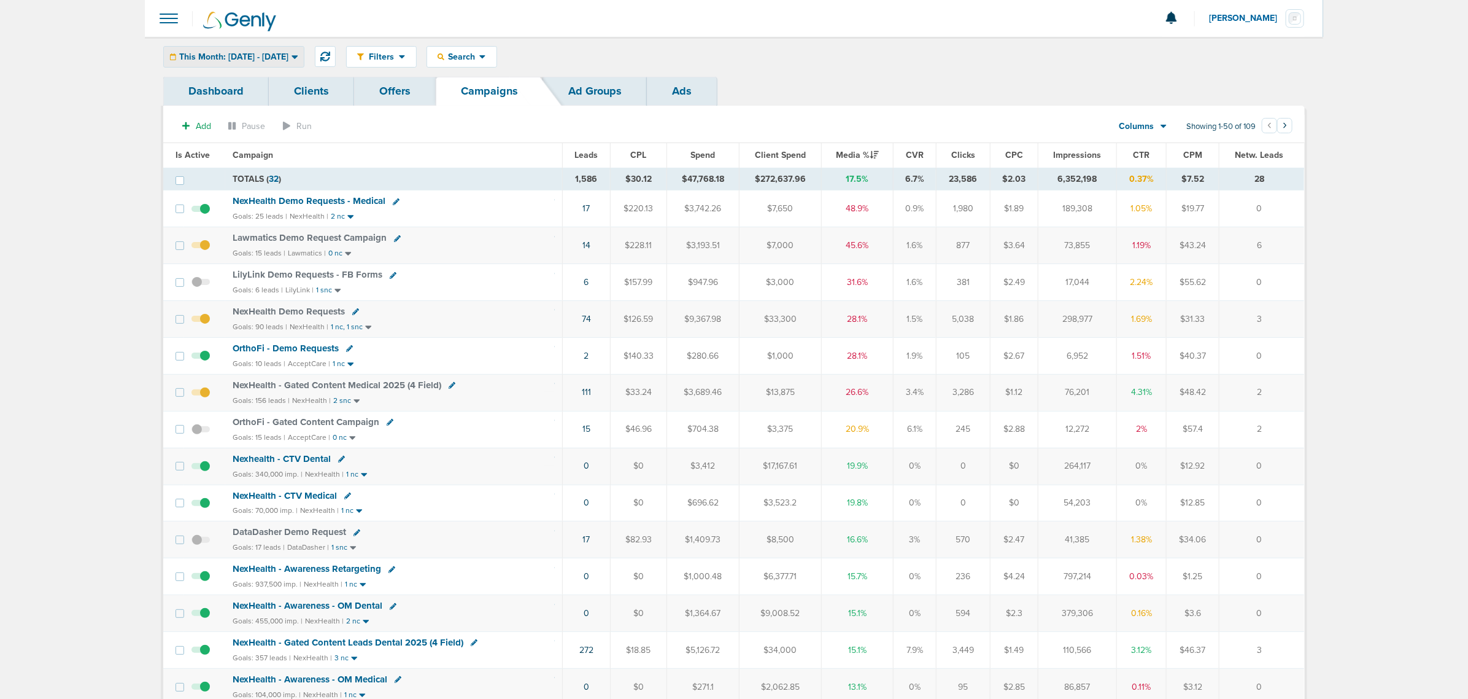
click at [304, 47] on div "This Month: [DATE] - [DATE]" at bounding box center [234, 57] width 140 height 20
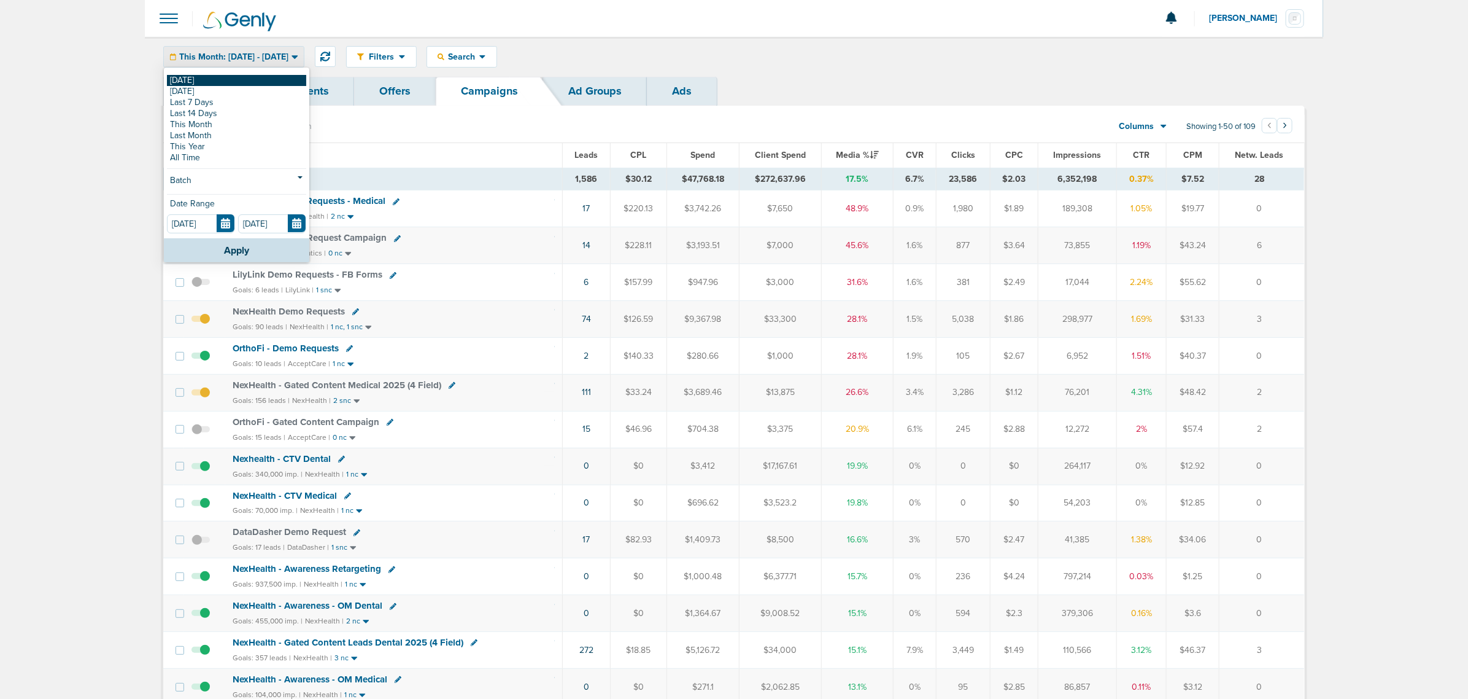
click at [246, 80] on link "[DATE]" at bounding box center [236, 80] width 139 height 11
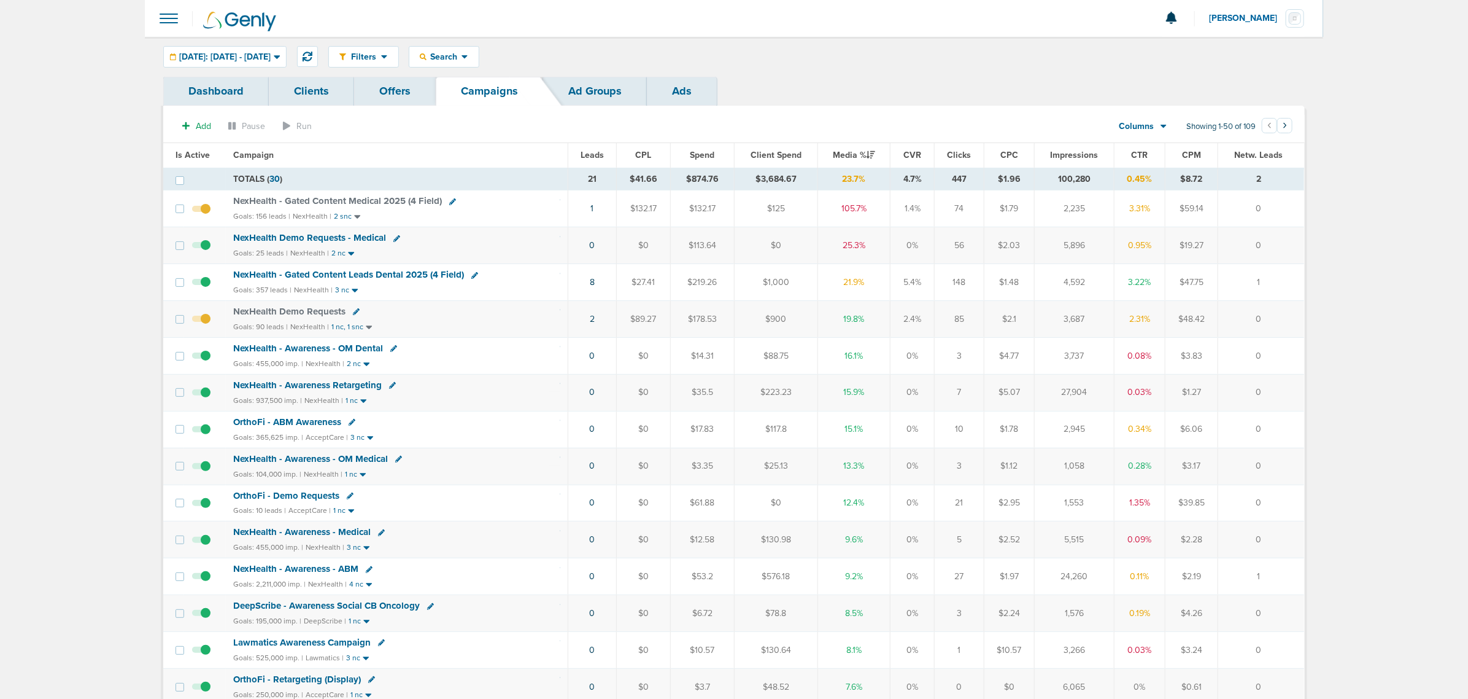
click at [398, 277] on span "NexHealth - Gated Content Leads Dental 2025 (4 Field)" at bounding box center [348, 274] width 231 height 11
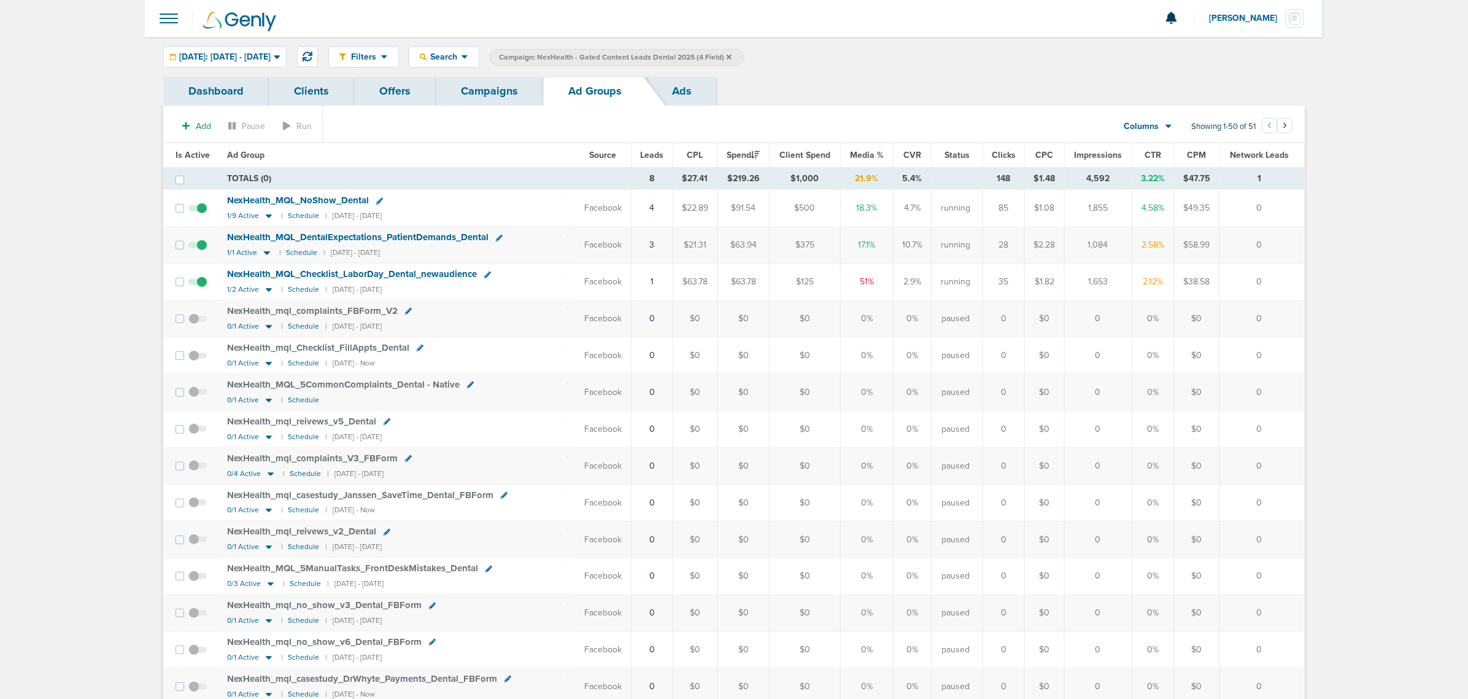
click at [489, 90] on link "Campaigns" at bounding box center [489, 91] width 107 height 29
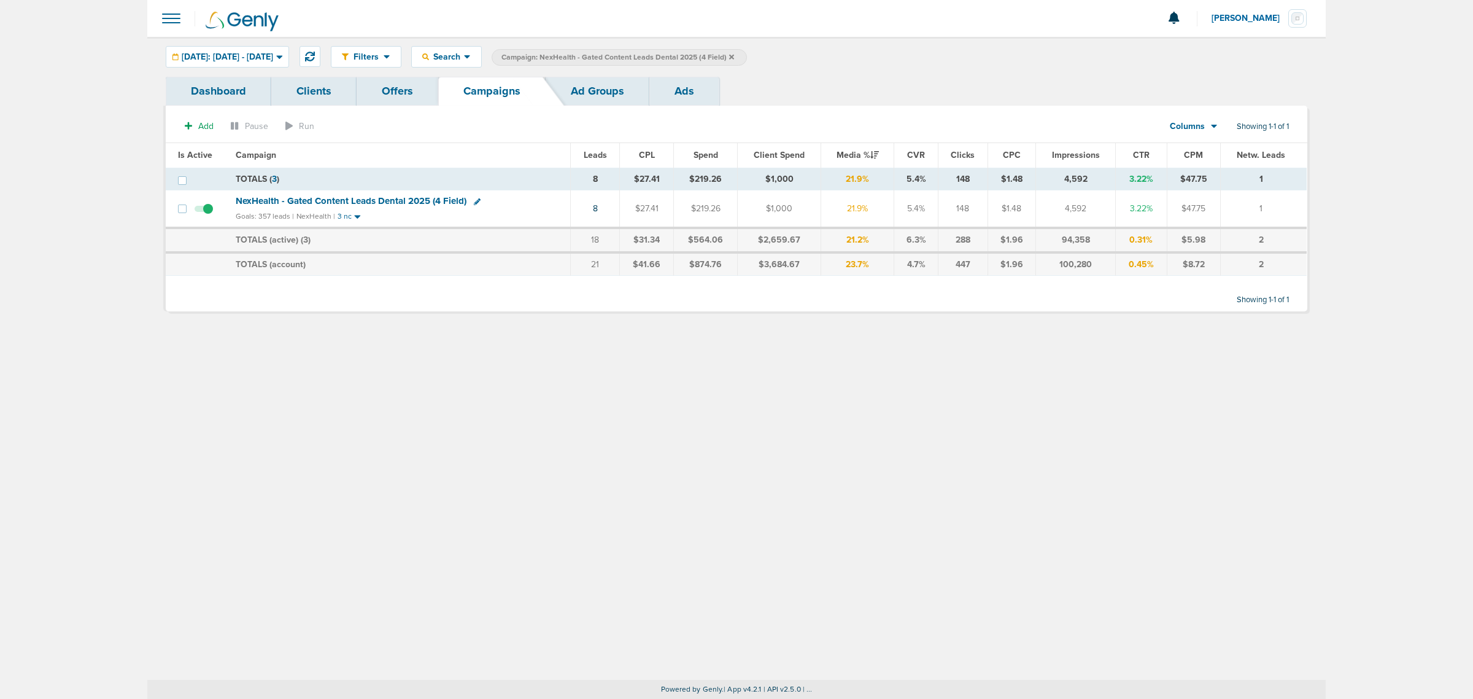
click at [734, 56] on icon at bounding box center [731, 56] width 5 height 7
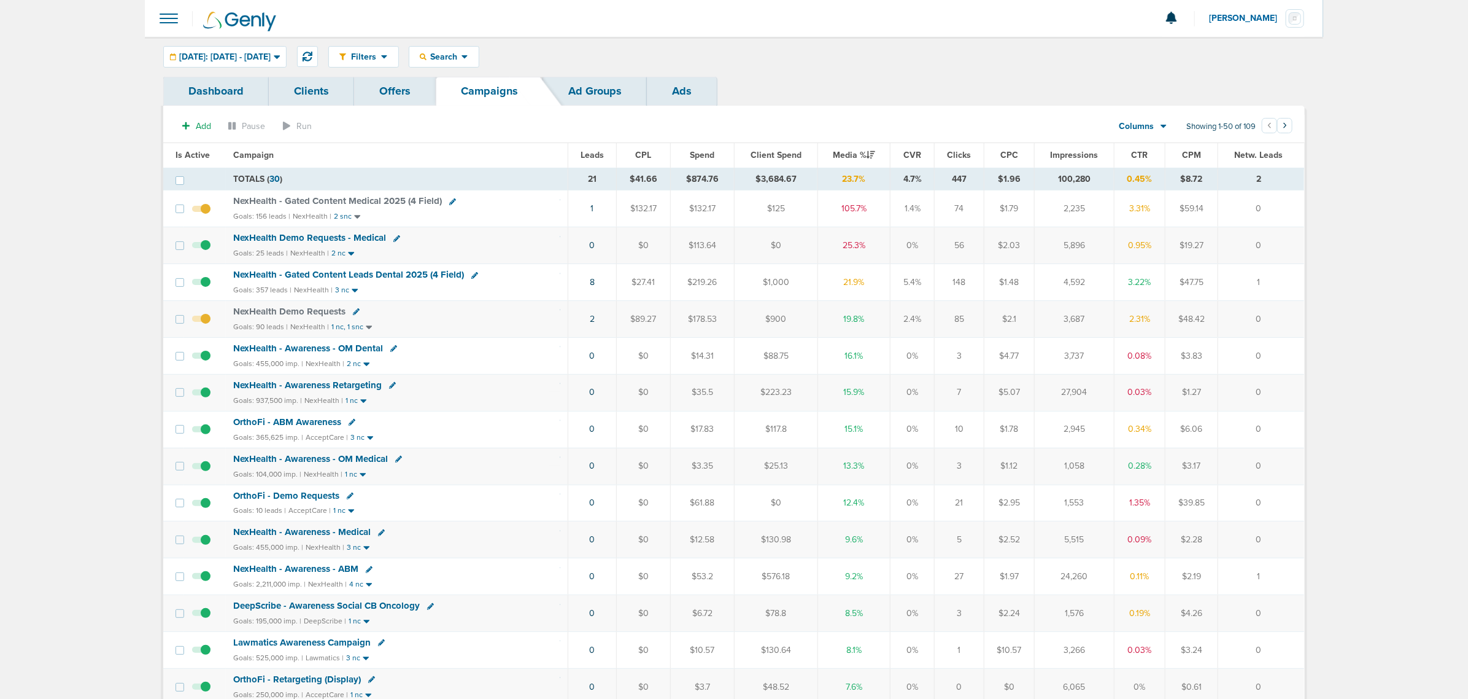
click at [300, 500] on span "OrthoFi - Demo Requests" at bounding box center [286, 495] width 106 height 11
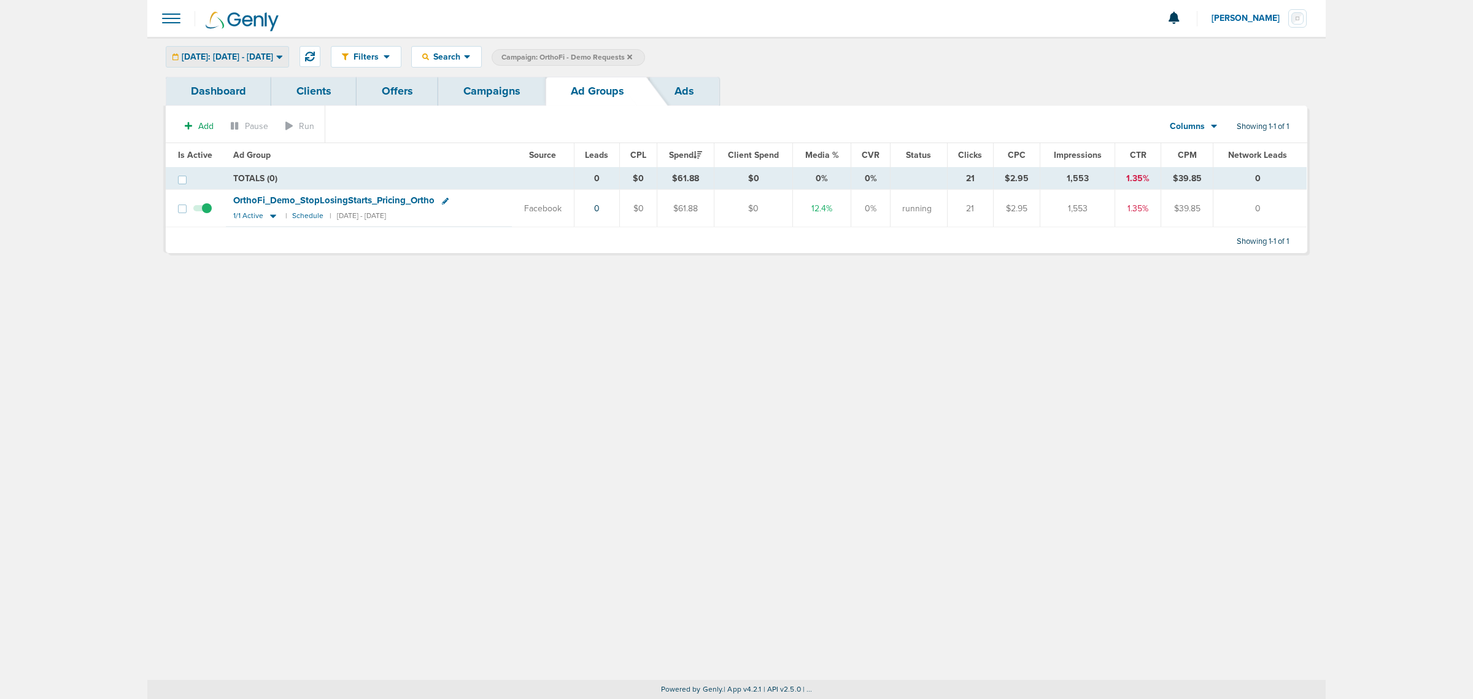
click at [252, 54] on span "[DATE]: [DATE] - [DATE]" at bounding box center [227, 57] width 91 height 9
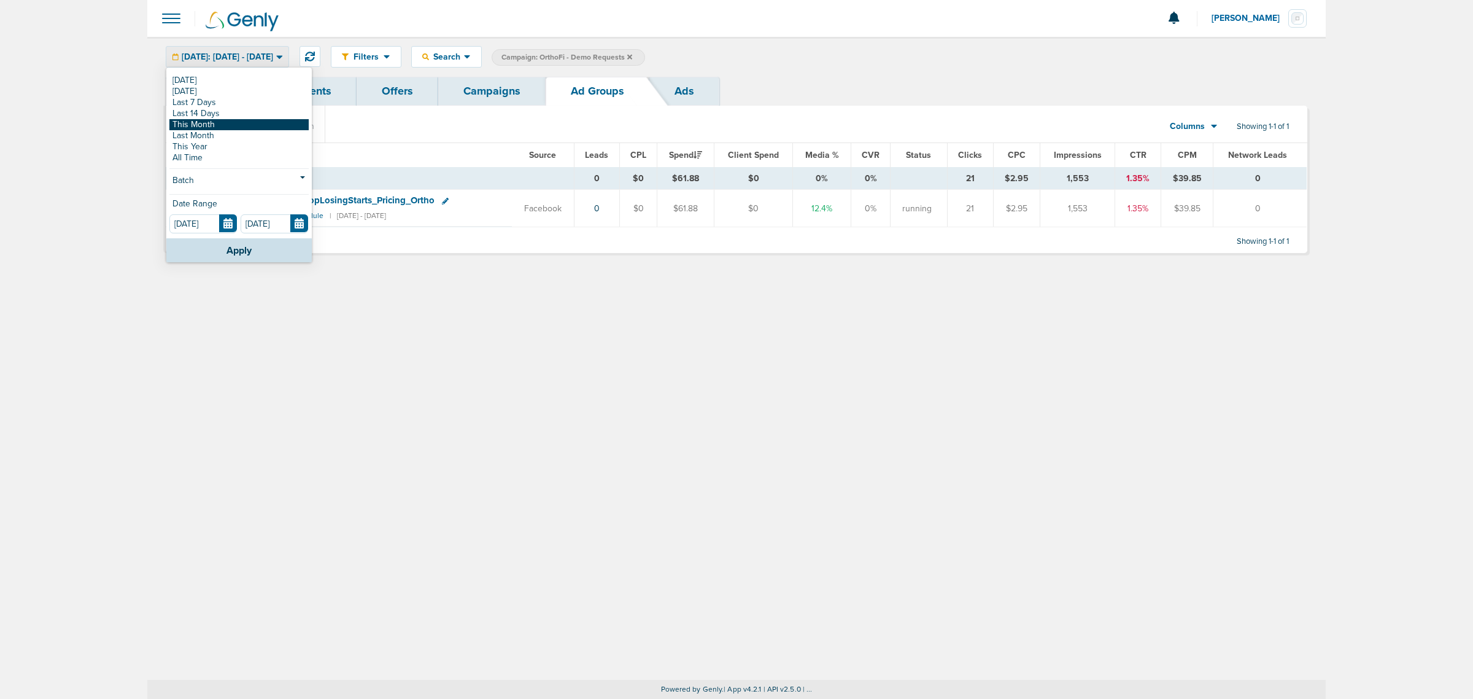
click at [232, 120] on link "This Month" at bounding box center [238, 124] width 139 height 11
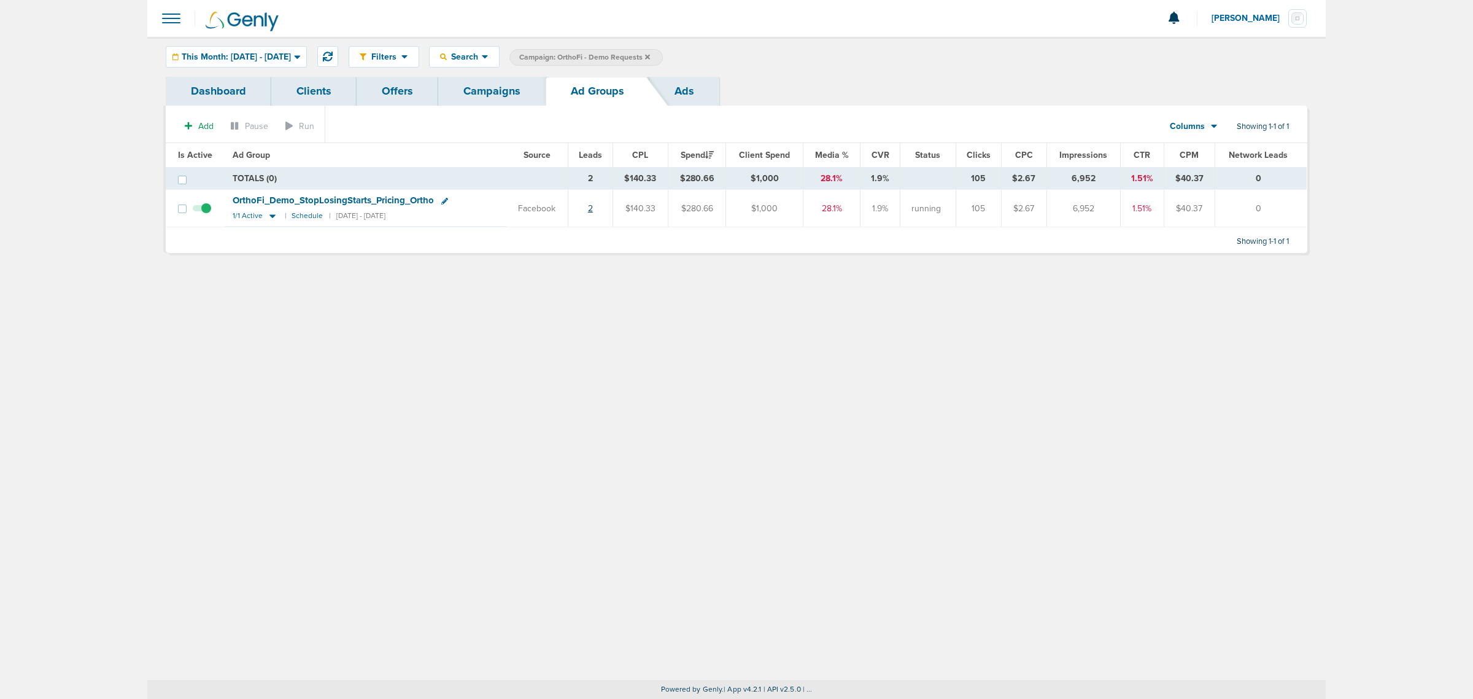
click at [590, 204] on link "2" at bounding box center [590, 208] width 5 height 10
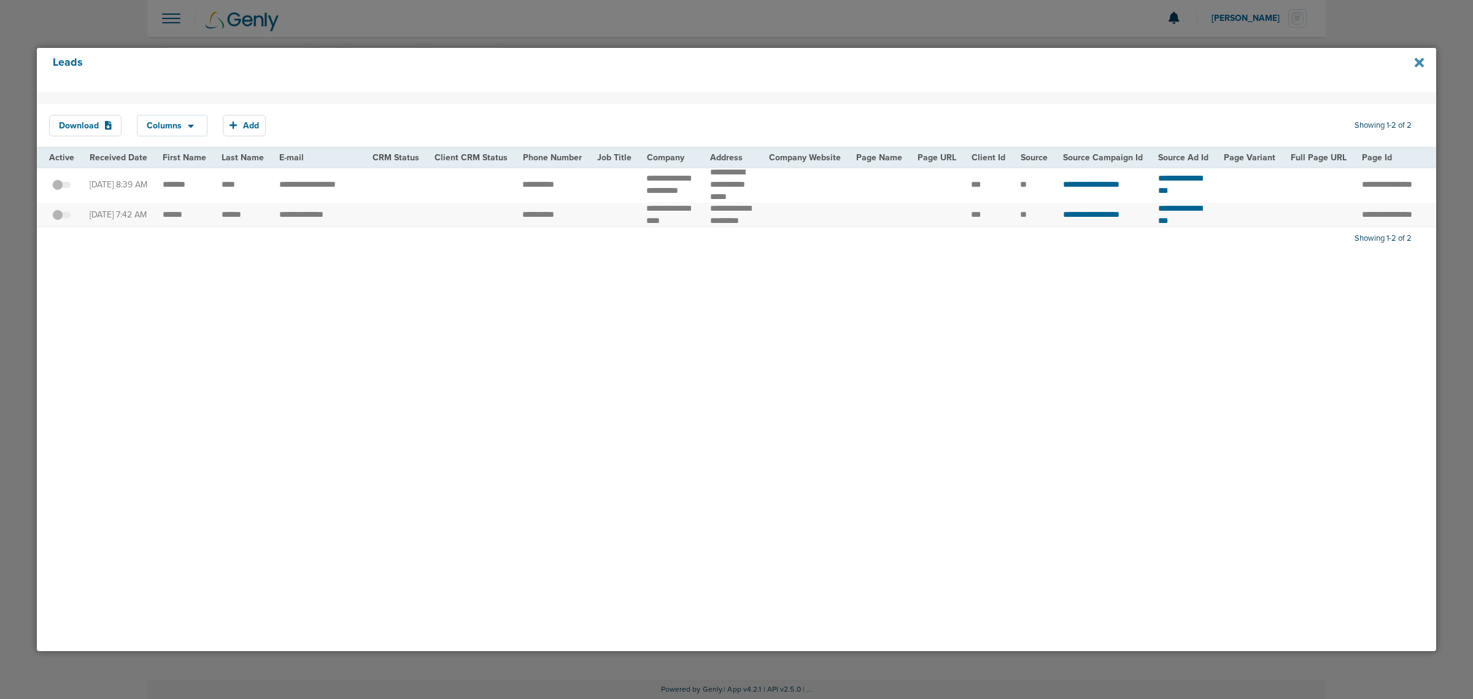
click at [747, 60] on icon at bounding box center [1419, 62] width 9 height 9
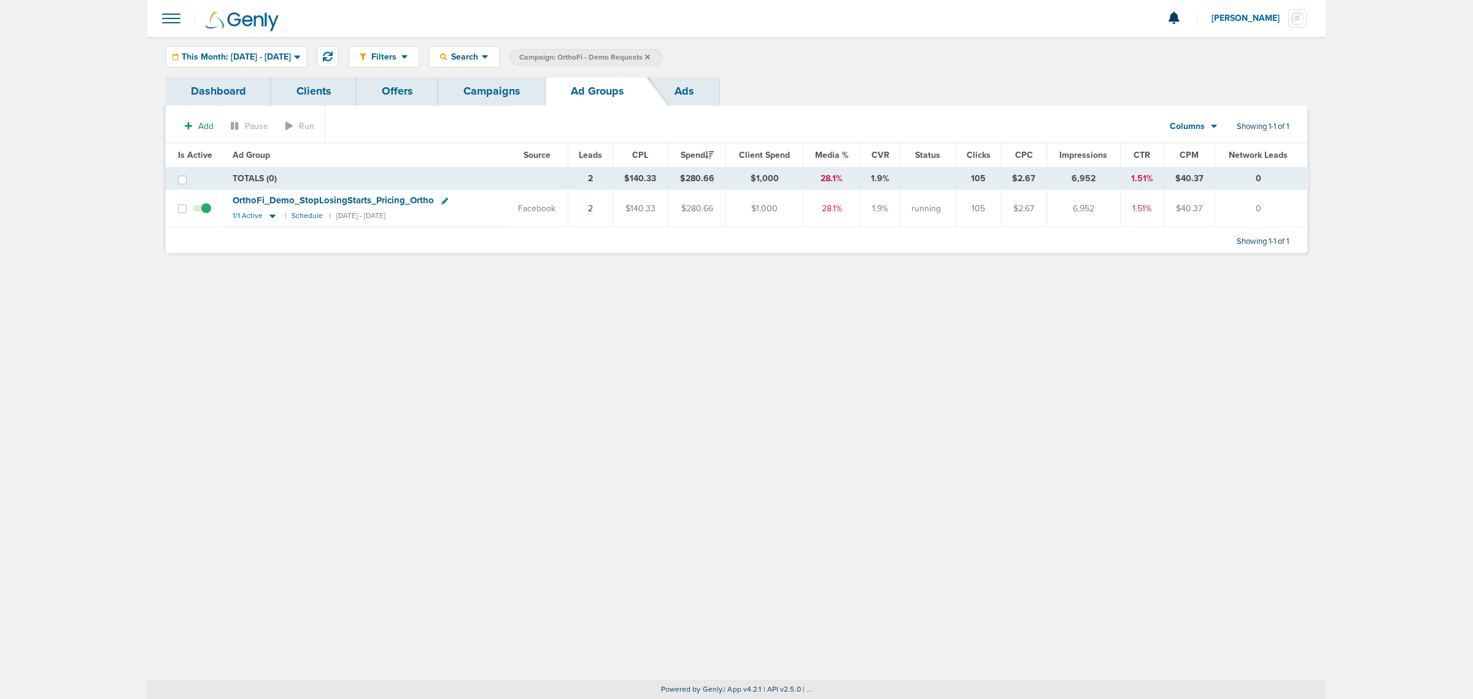
click at [462, 92] on link "Campaigns" at bounding box center [491, 91] width 107 height 29
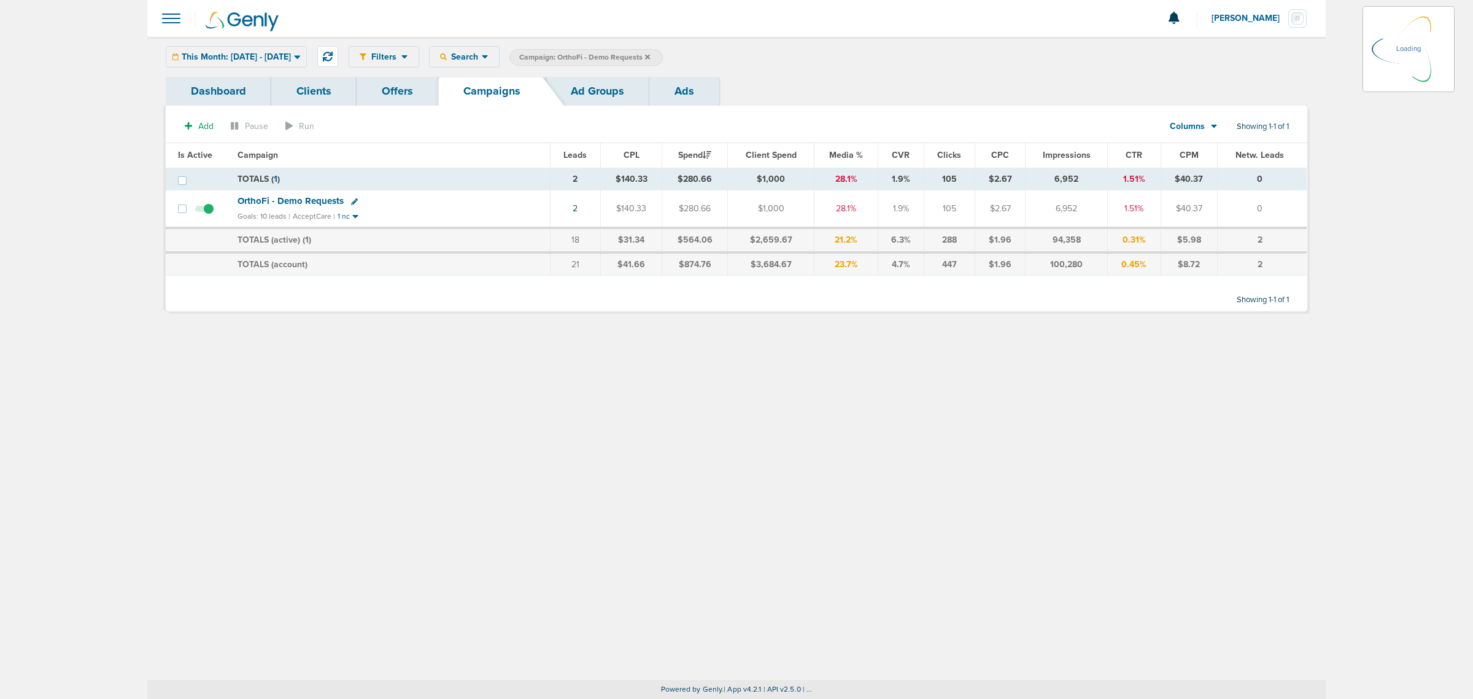
click at [650, 55] on icon at bounding box center [647, 56] width 5 height 7
click at [650, 56] on icon at bounding box center [647, 56] width 5 height 5
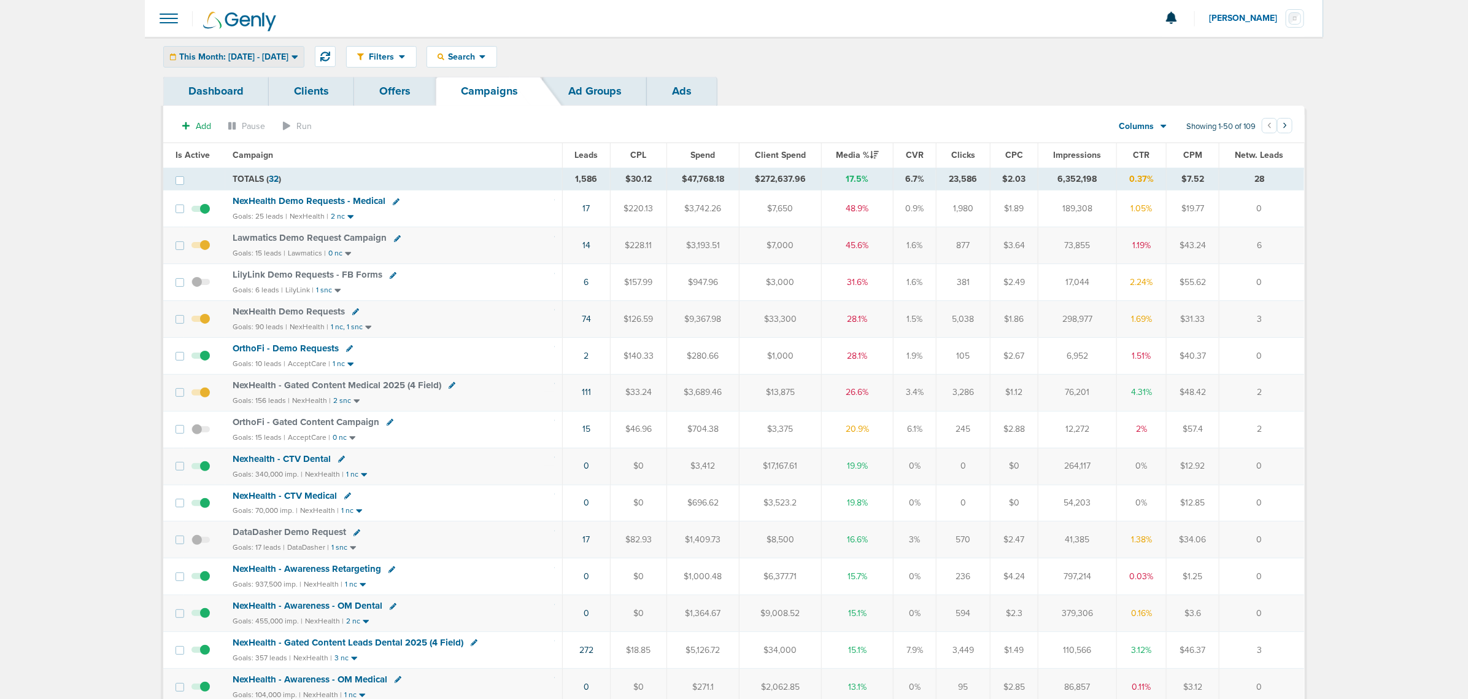
click at [304, 51] on div "This Month: [DATE] - [DATE]" at bounding box center [234, 57] width 140 height 20
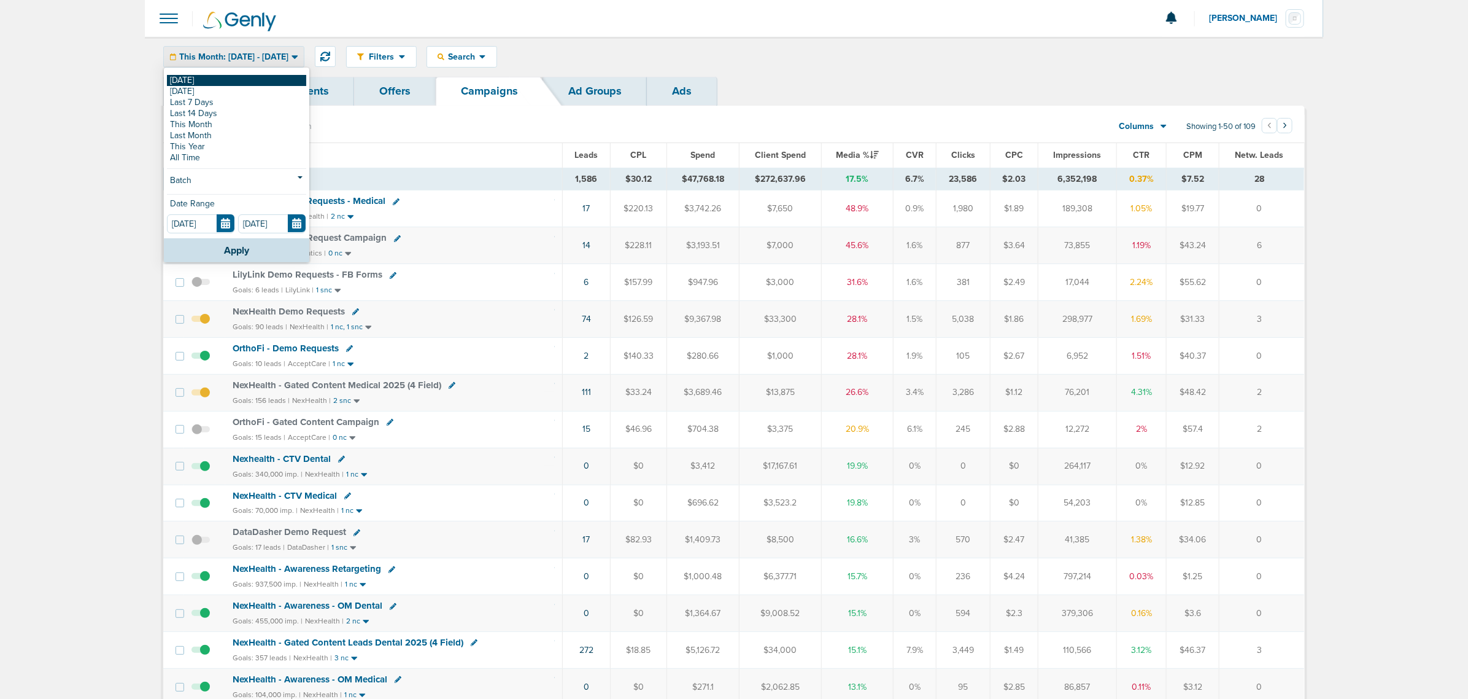
click at [198, 81] on link "[DATE]" at bounding box center [236, 80] width 139 height 11
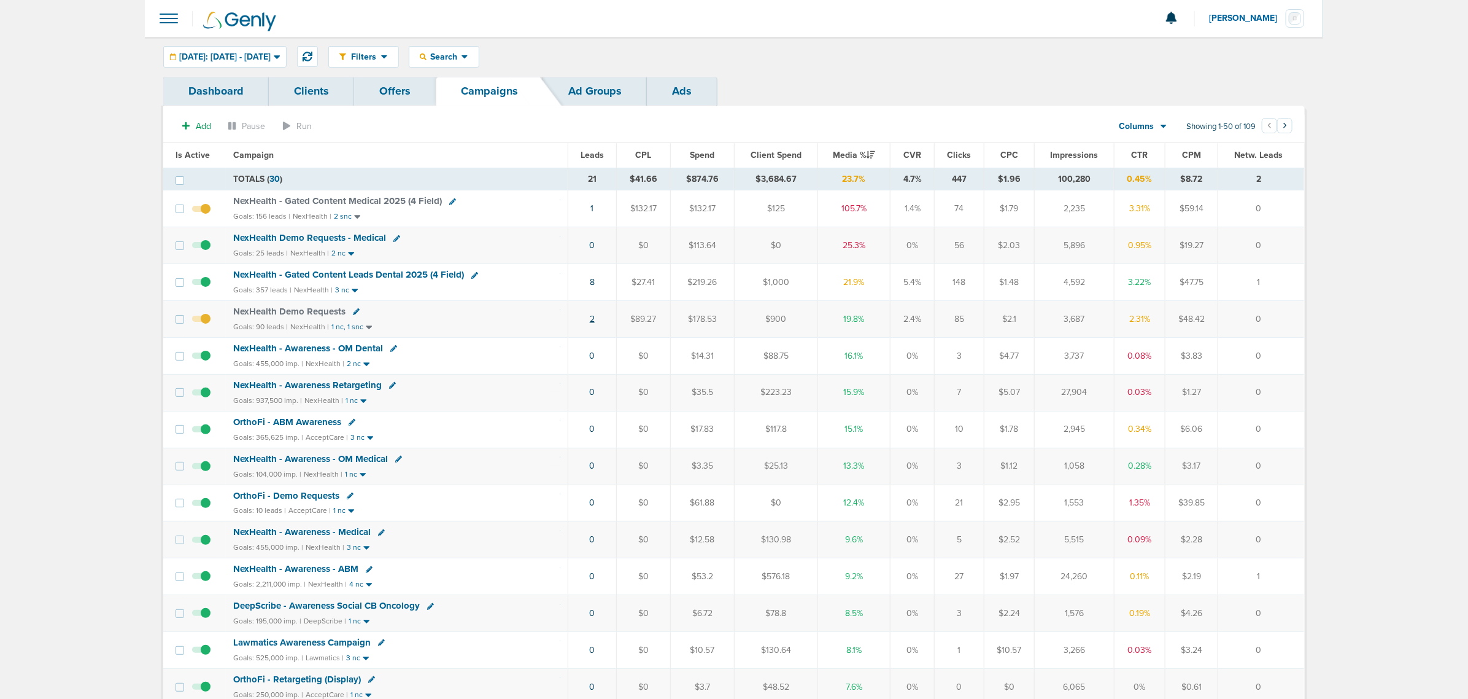
click at [594, 320] on td "2" at bounding box center [592, 319] width 48 height 37
click at [590, 320] on link "2" at bounding box center [592, 319] width 5 height 10
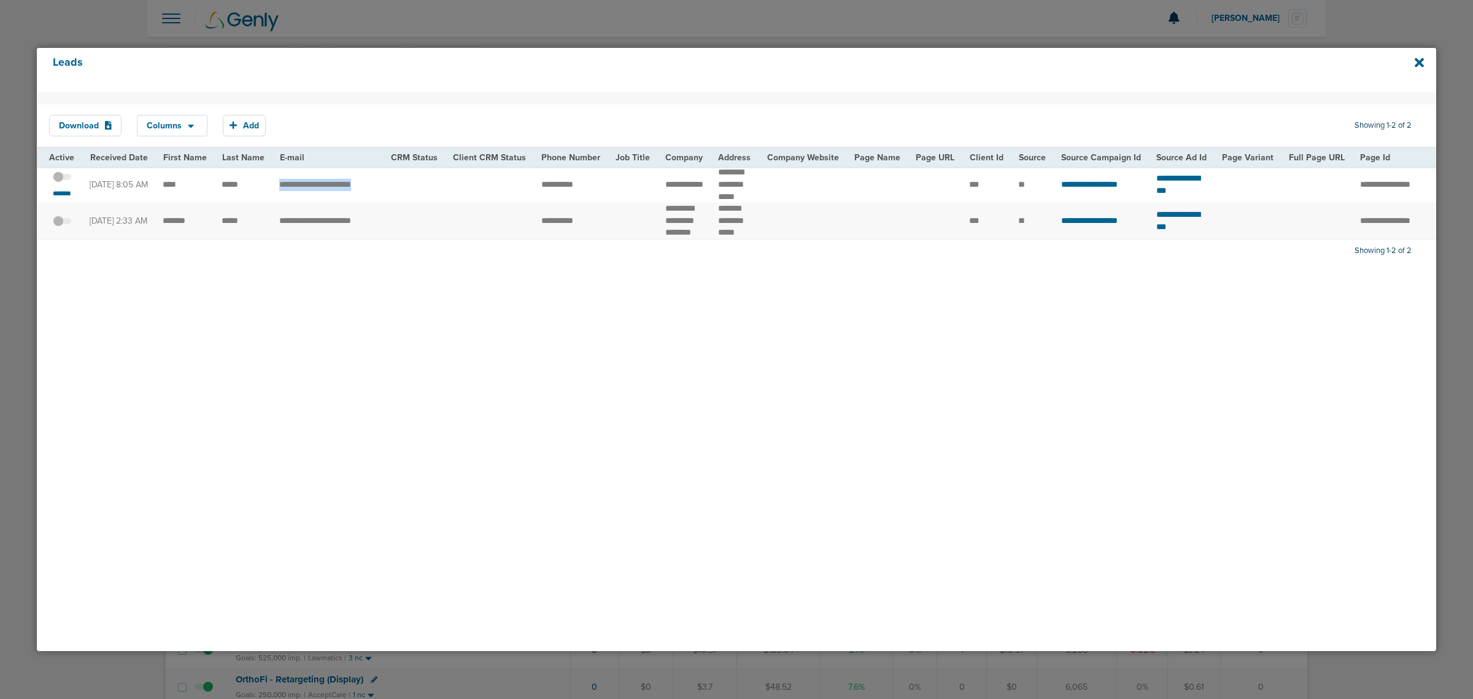
drag, startPoint x: 270, startPoint y: 194, endPoint x: 425, endPoint y: 189, distance: 155.4
click at [425, 189] on tr "**********" at bounding box center [1255, 184] width 2436 height 36
click at [65, 183] on span at bounding box center [62, 183] width 18 height 0
click at [62, 179] on input "checkbox" at bounding box center [62, 179] width 0 height 0
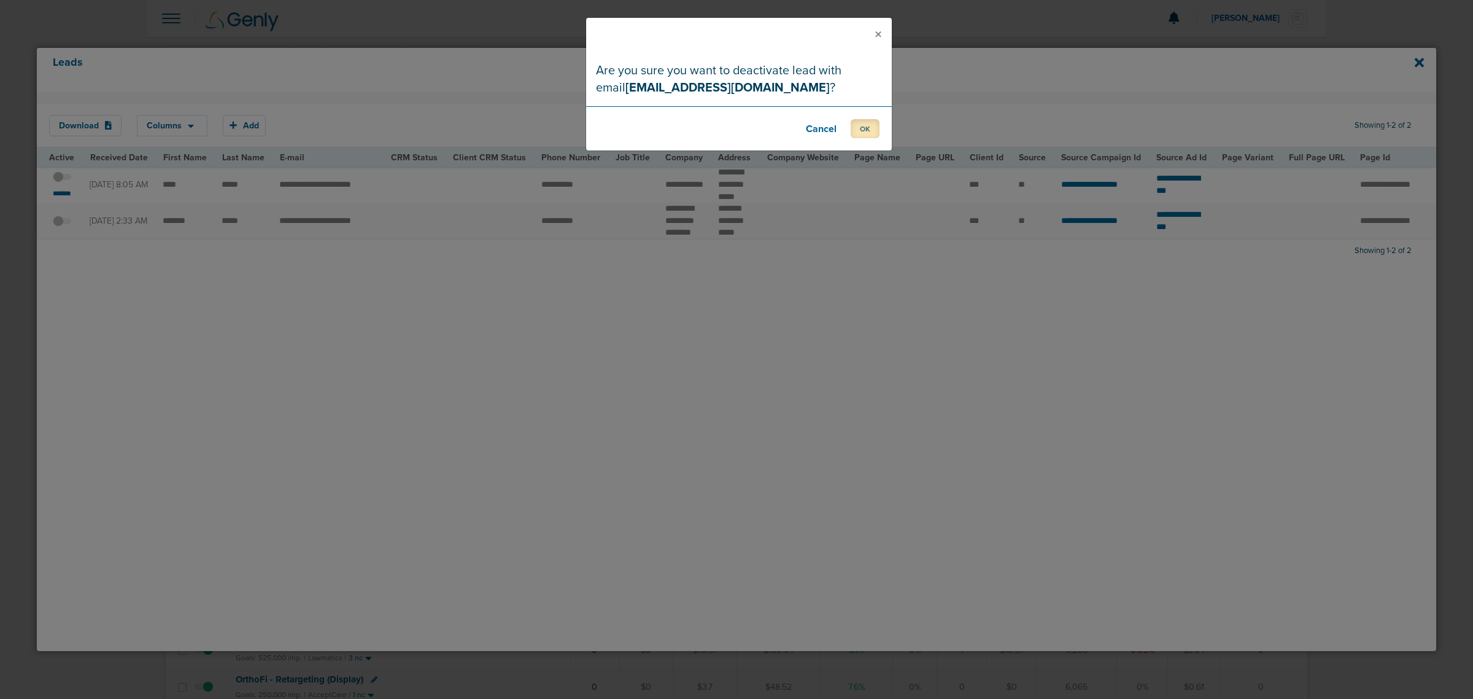
click at [747, 135] on button "OK" at bounding box center [865, 128] width 29 height 19
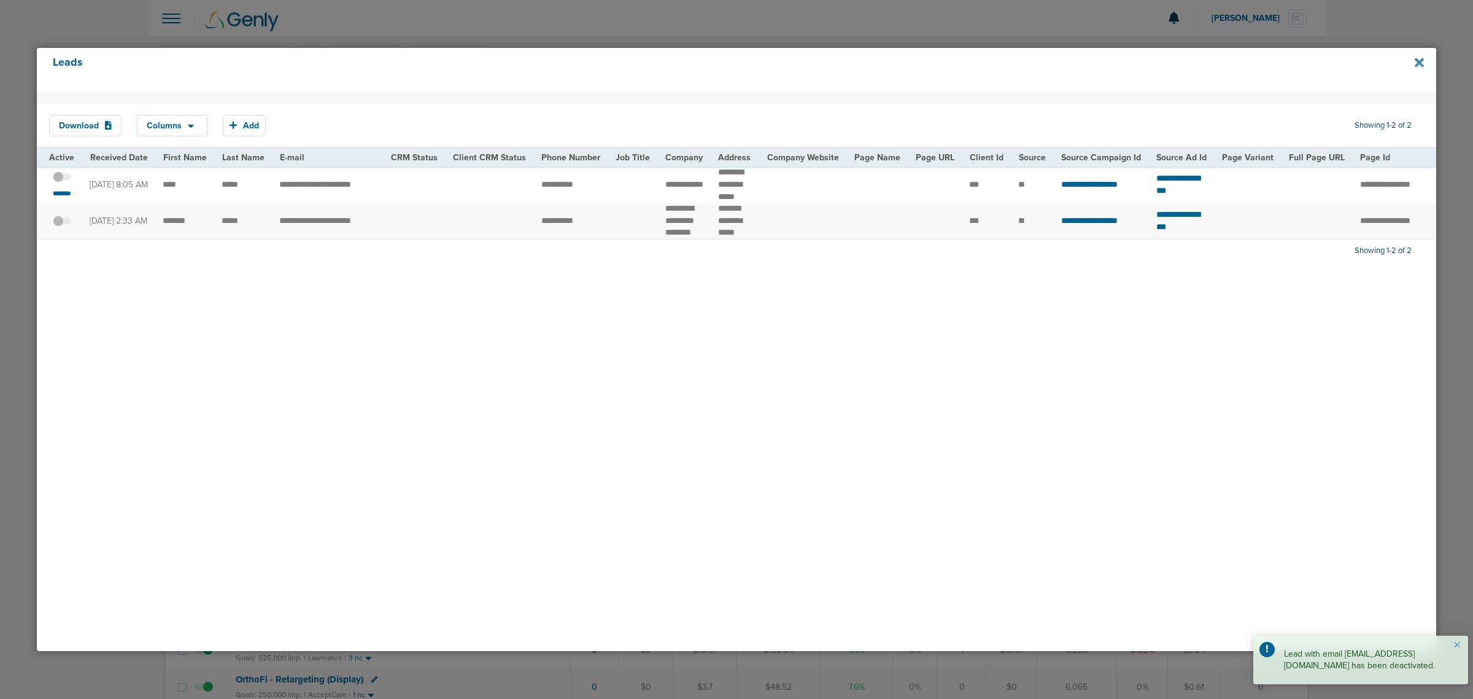
click at [747, 57] on icon at bounding box center [1419, 63] width 9 height 14
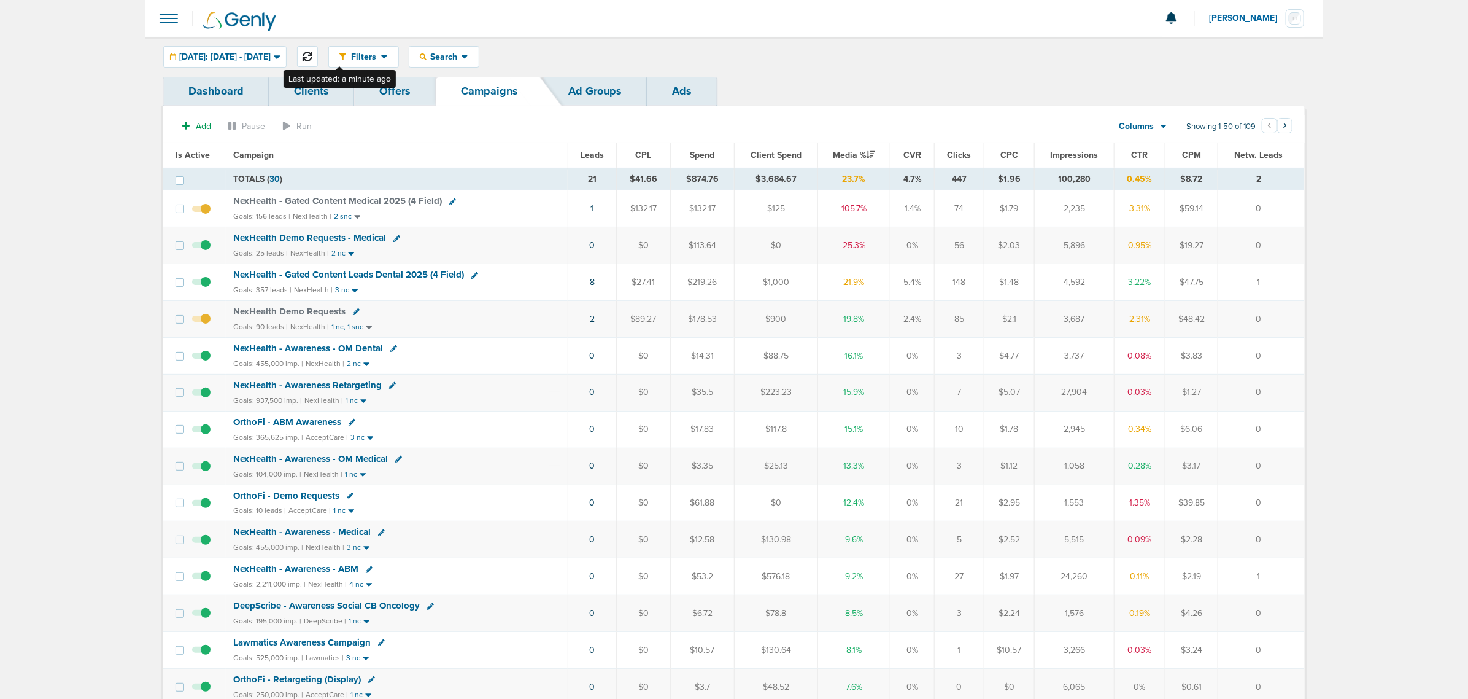
click at [312, 56] on icon at bounding box center [308, 57] width 10 height 10
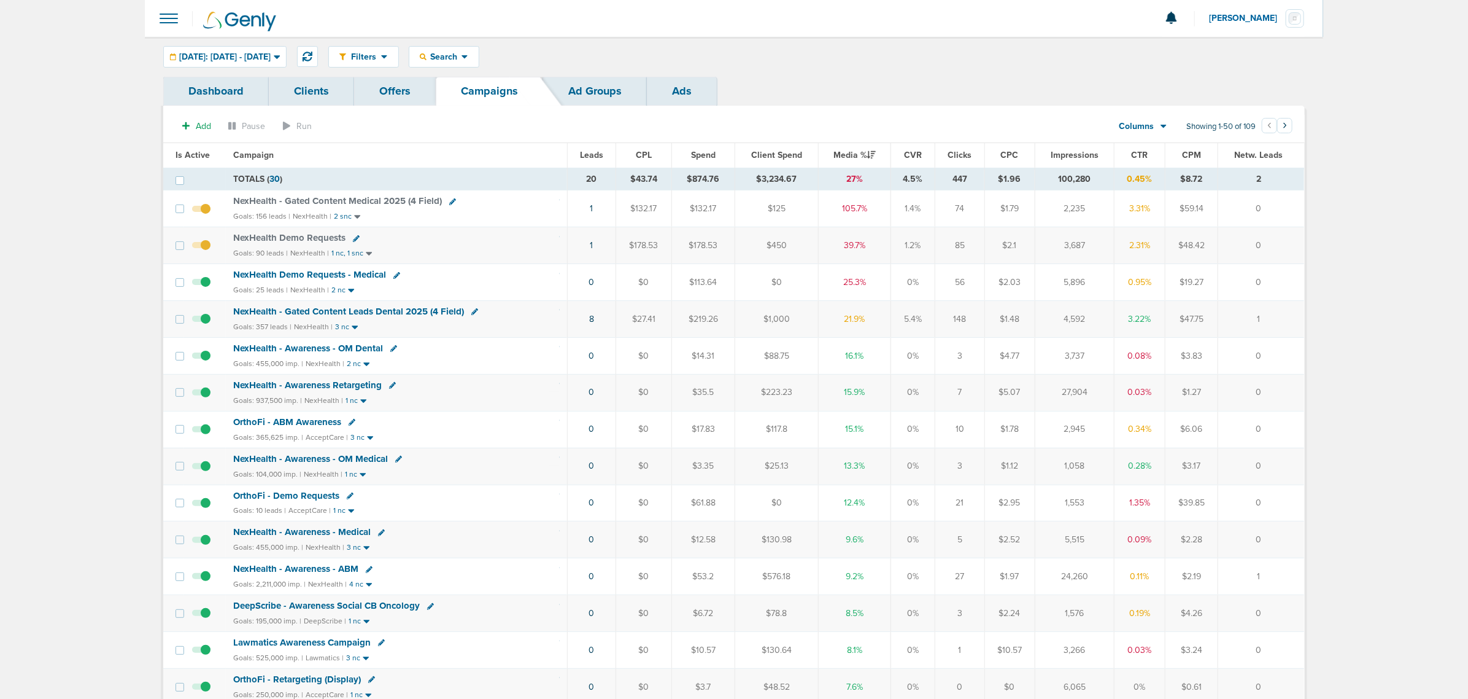
click at [747, 63] on div "Filters Active Only Settings Status Active Inactive Objectives MQL SQL Traffic …" at bounding box center [816, 56] width 977 height 21
click at [351, 234] on div "NexHealth Demo Requests" at bounding box center [396, 238] width 327 height 12
click at [353, 238] on icon at bounding box center [356, 238] width 7 height 7
select select
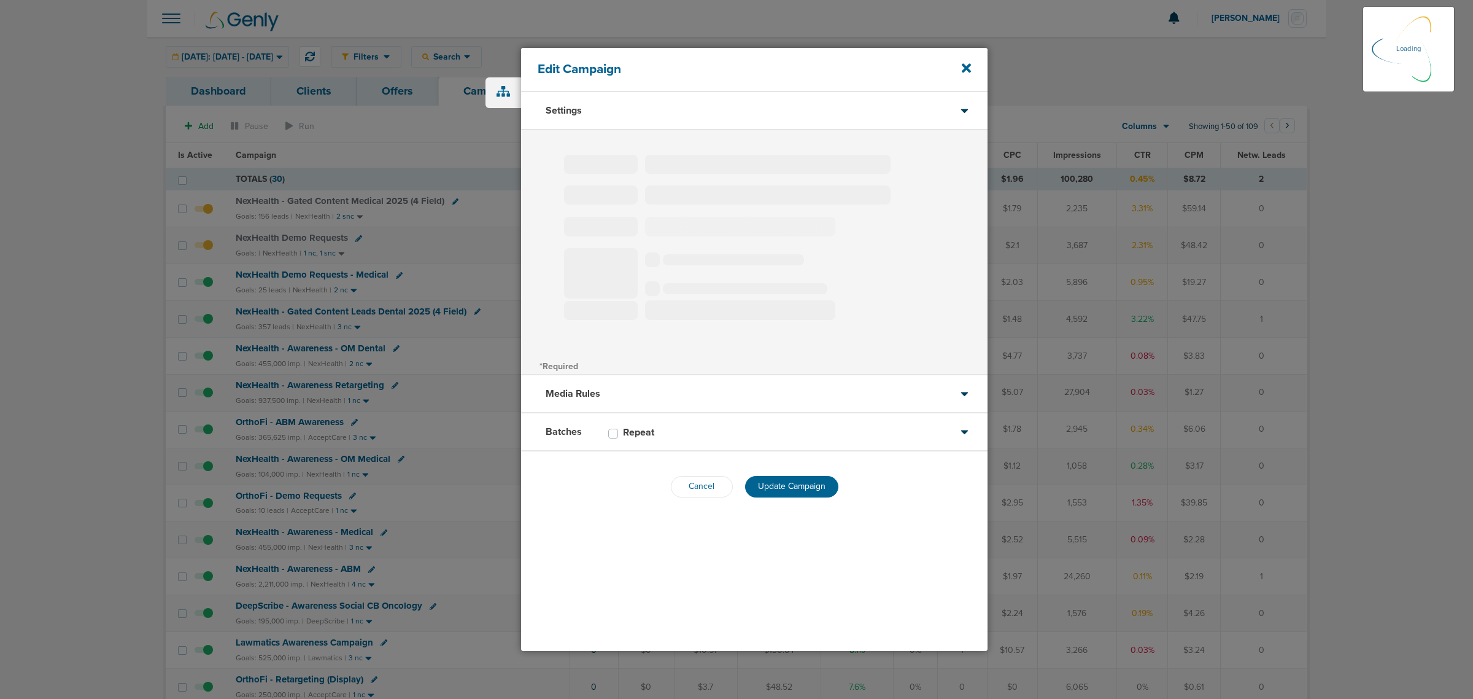
type input "NexHealth Demo Requests"
select select "Leads"
radio input "true"
select select "readWrite"
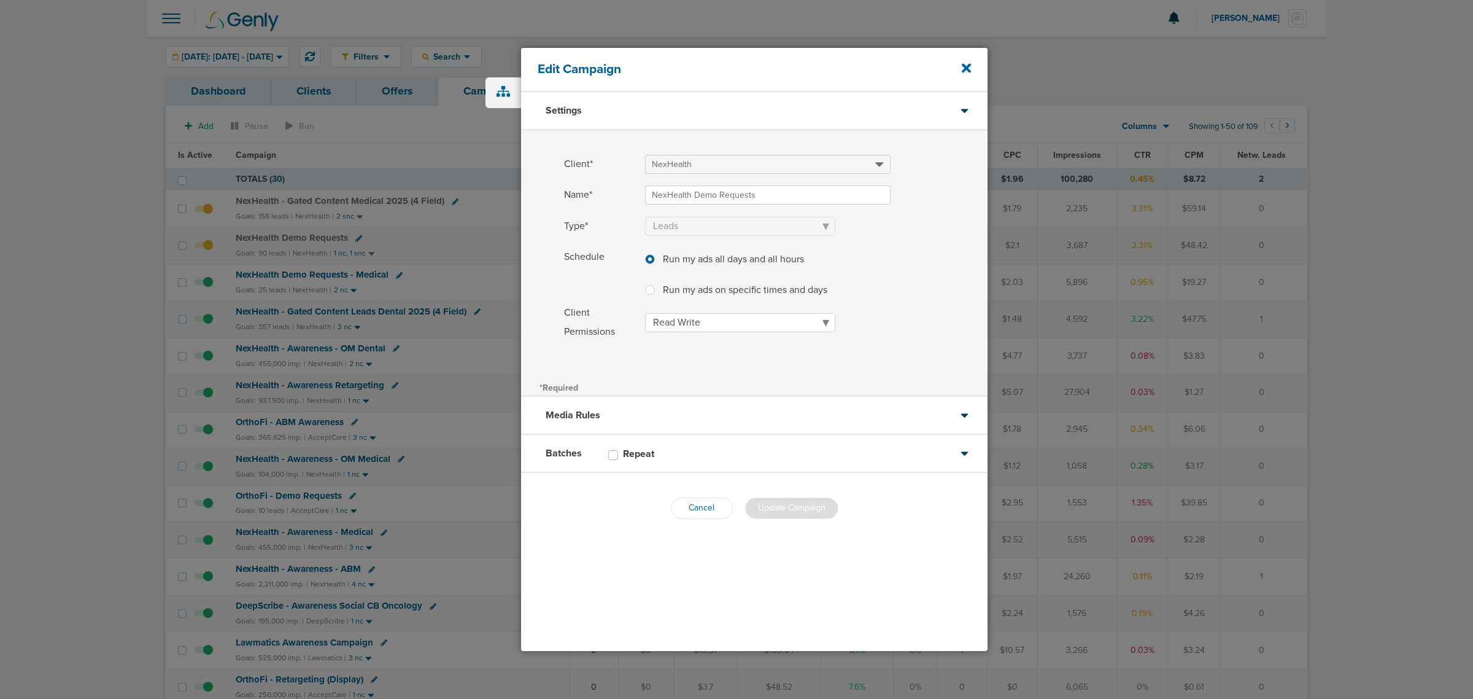
click at [656, 287] on div at bounding box center [652, 289] width 15 height 15
click at [655, 287] on input "Run my ads on specific times and days Run my ads on specific times and days" at bounding box center [650, 288] width 10 height 12
radio input "true"
select select "1"
select select "2"
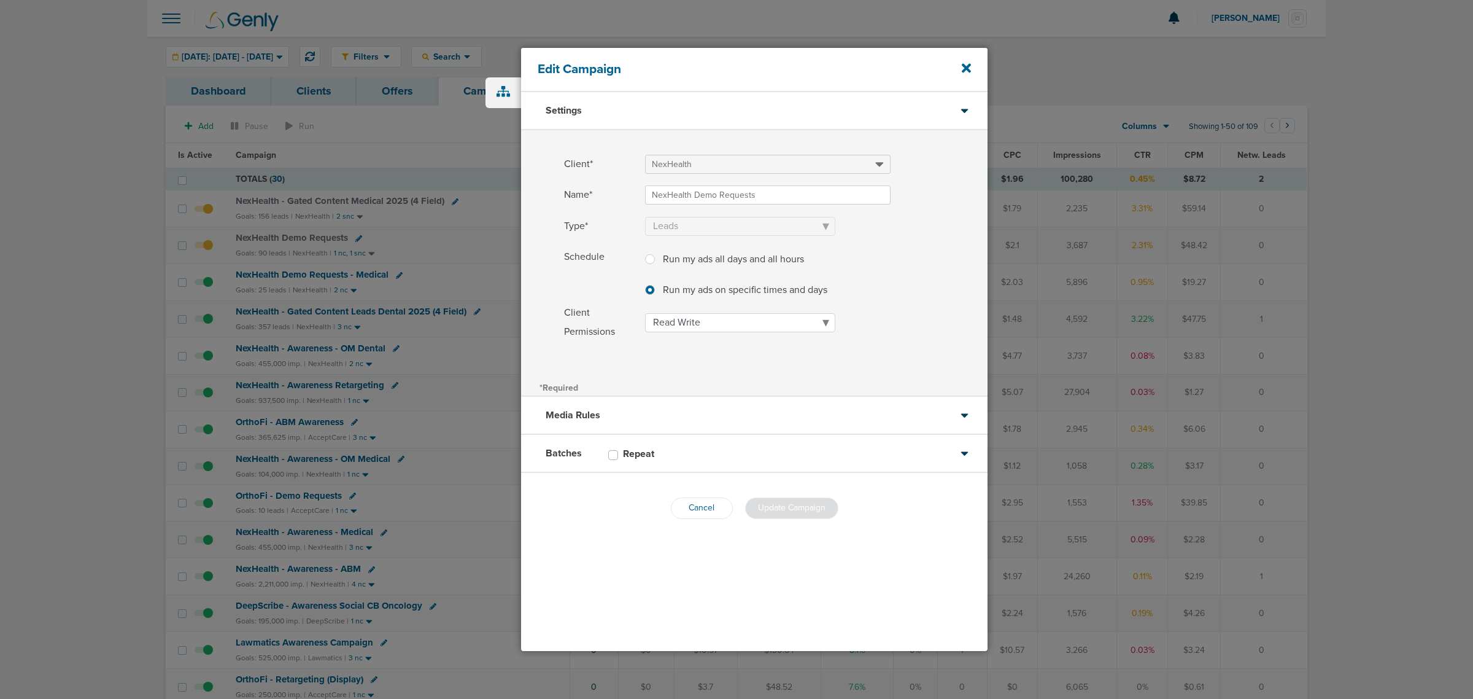
select select "3"
select select "4"
select select "5"
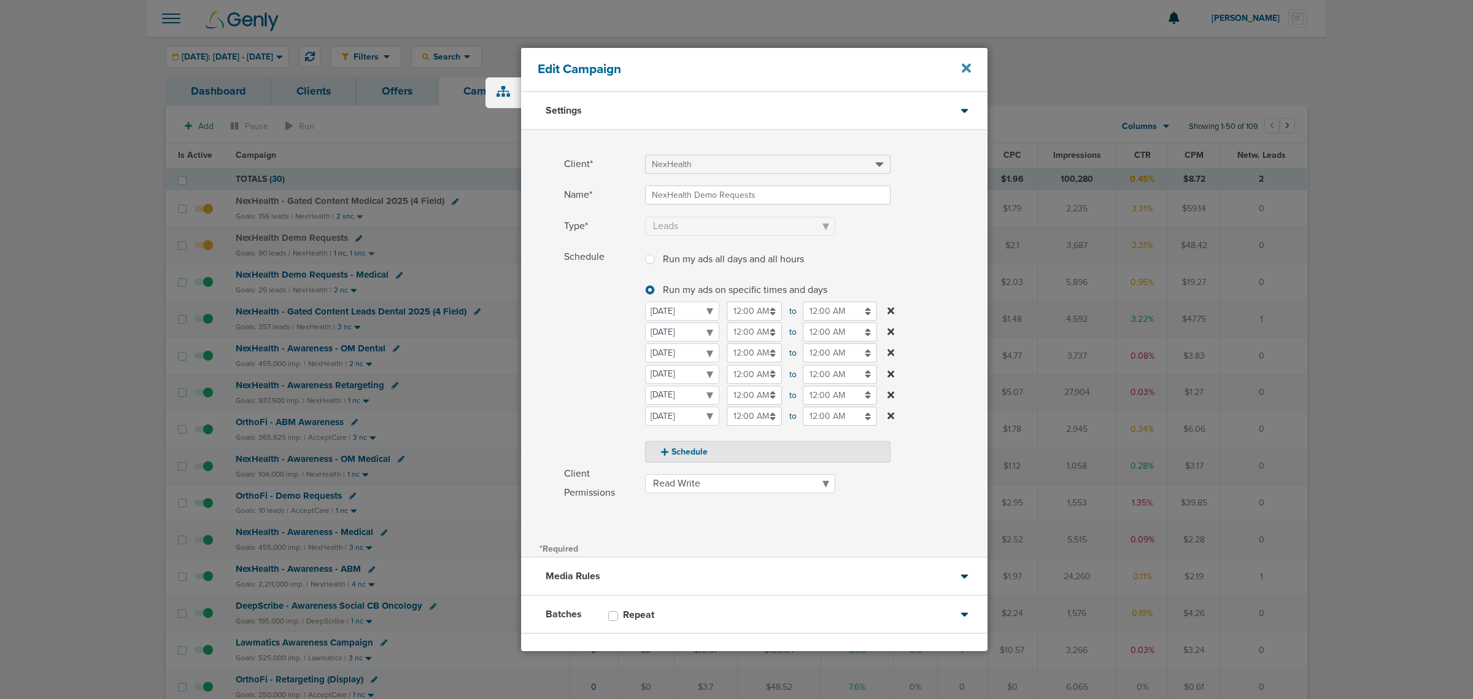
click at [747, 69] on icon at bounding box center [966, 68] width 9 height 9
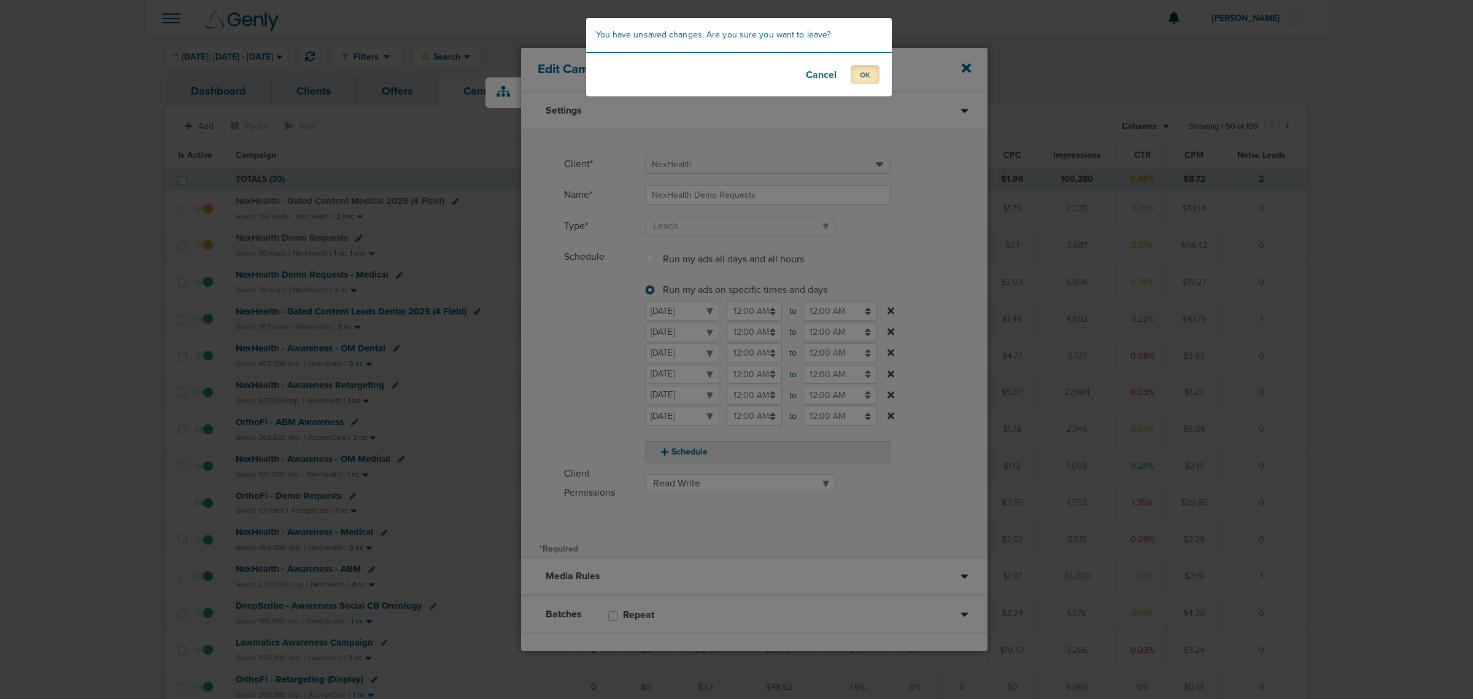
click at [747, 74] on button "OK" at bounding box center [865, 74] width 29 height 19
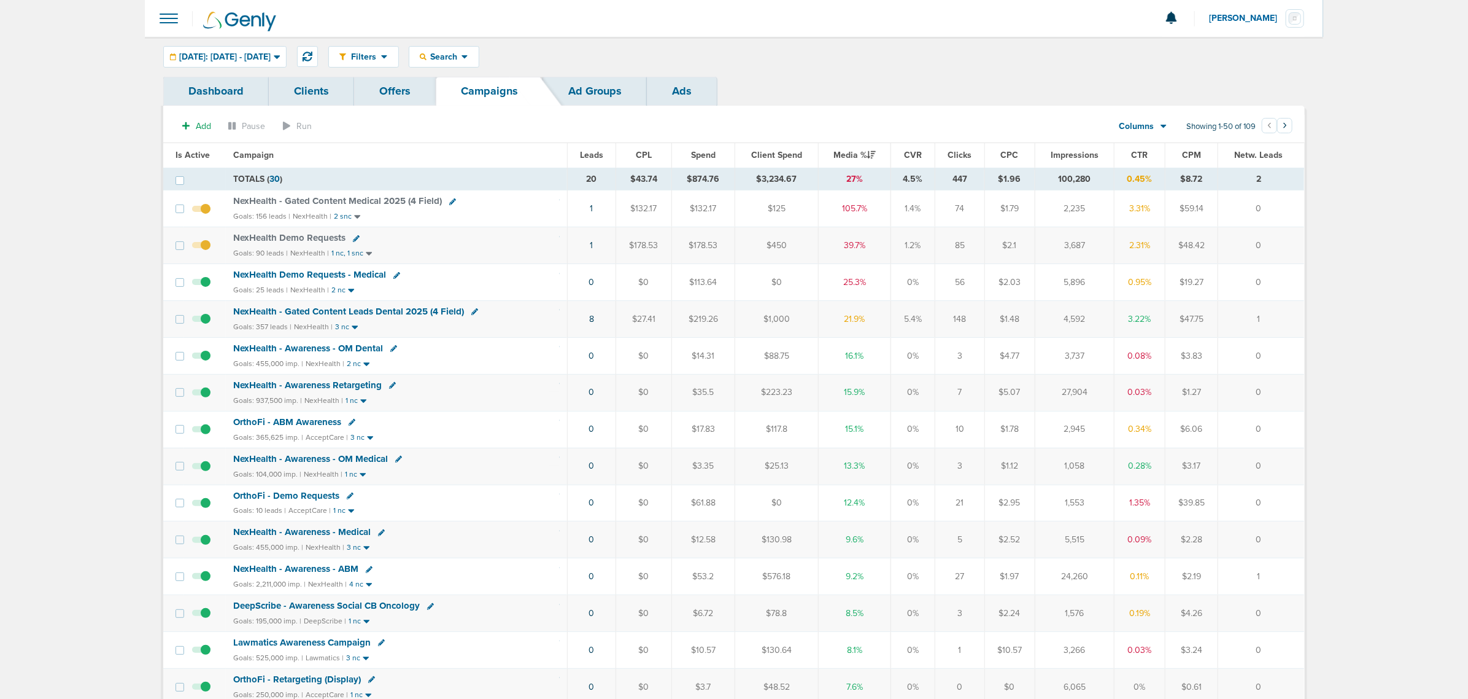
click at [367, 203] on span "NexHealth - Gated Content Medical 2025 (4 Field)" at bounding box center [337, 200] width 209 height 11
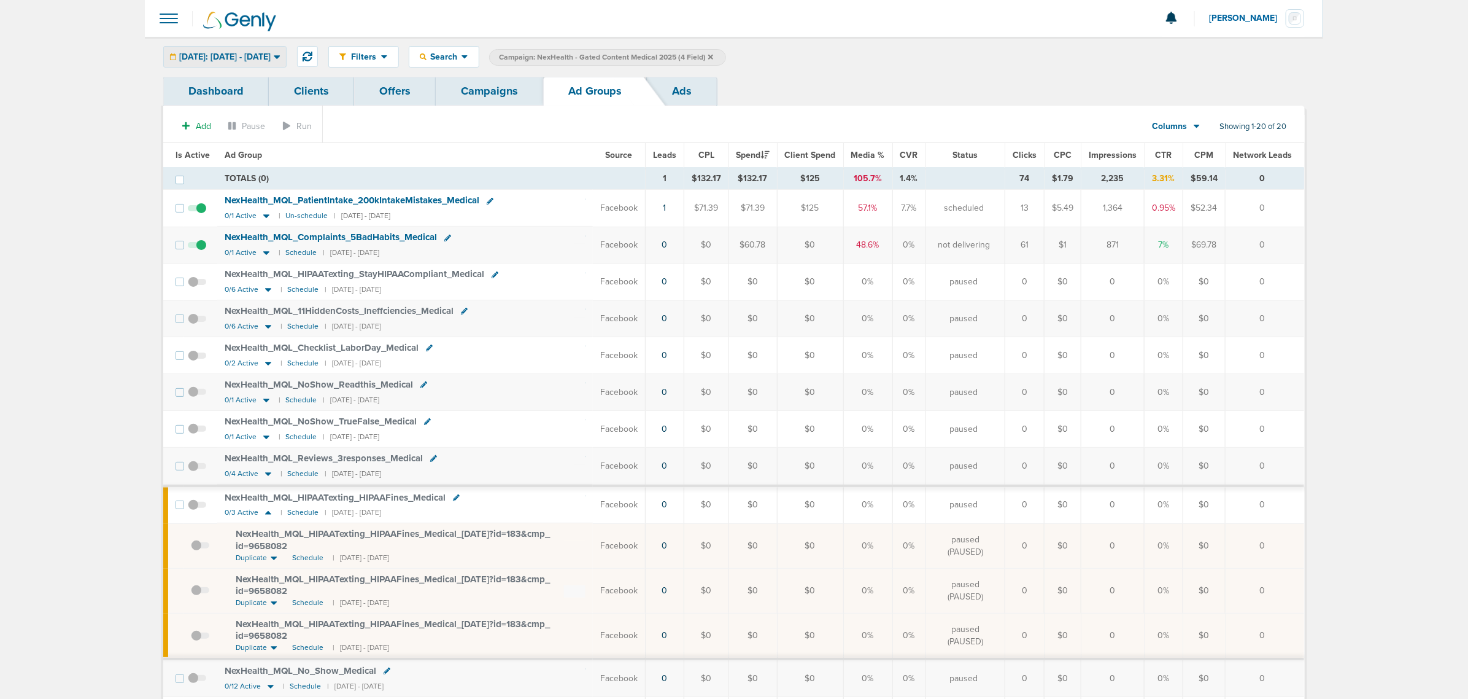
click at [242, 53] on span "[DATE]: [DATE] - [DATE]" at bounding box center [224, 57] width 91 height 9
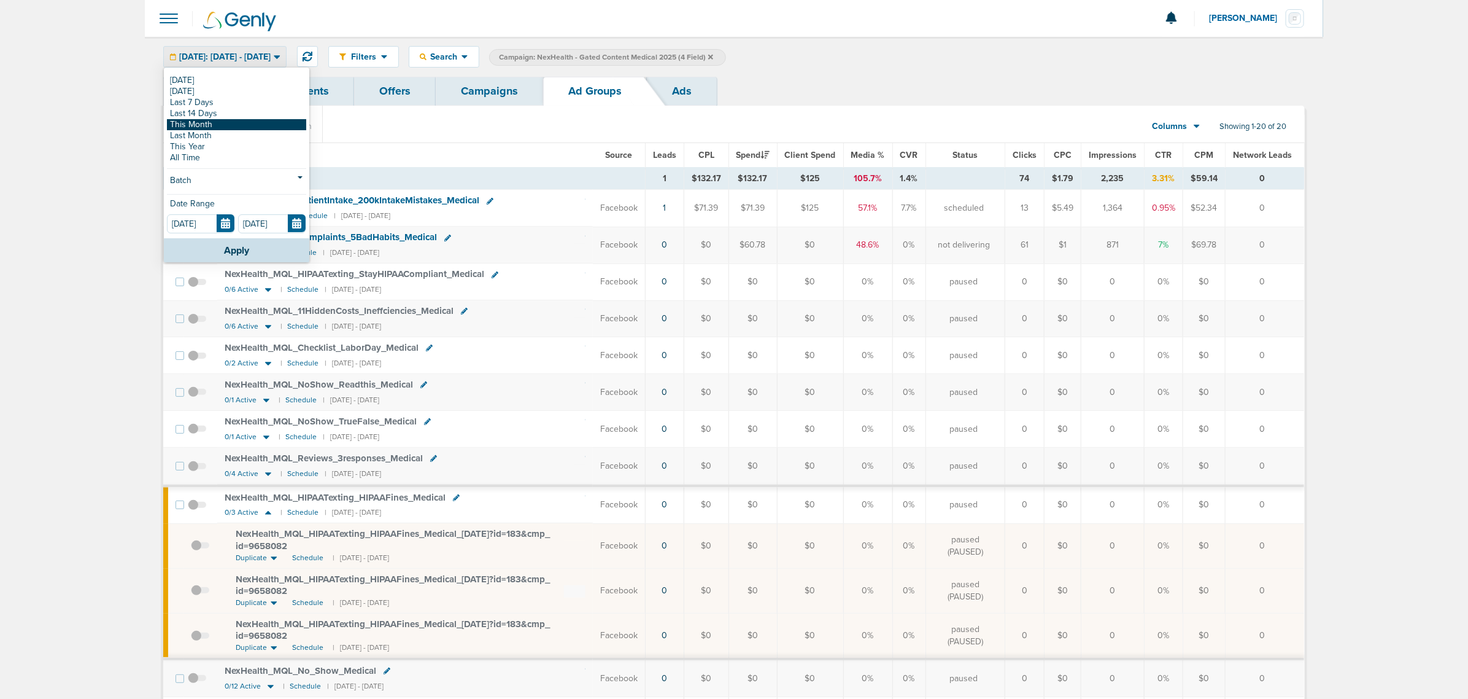
click at [206, 127] on link "This Month" at bounding box center [236, 124] width 139 height 11
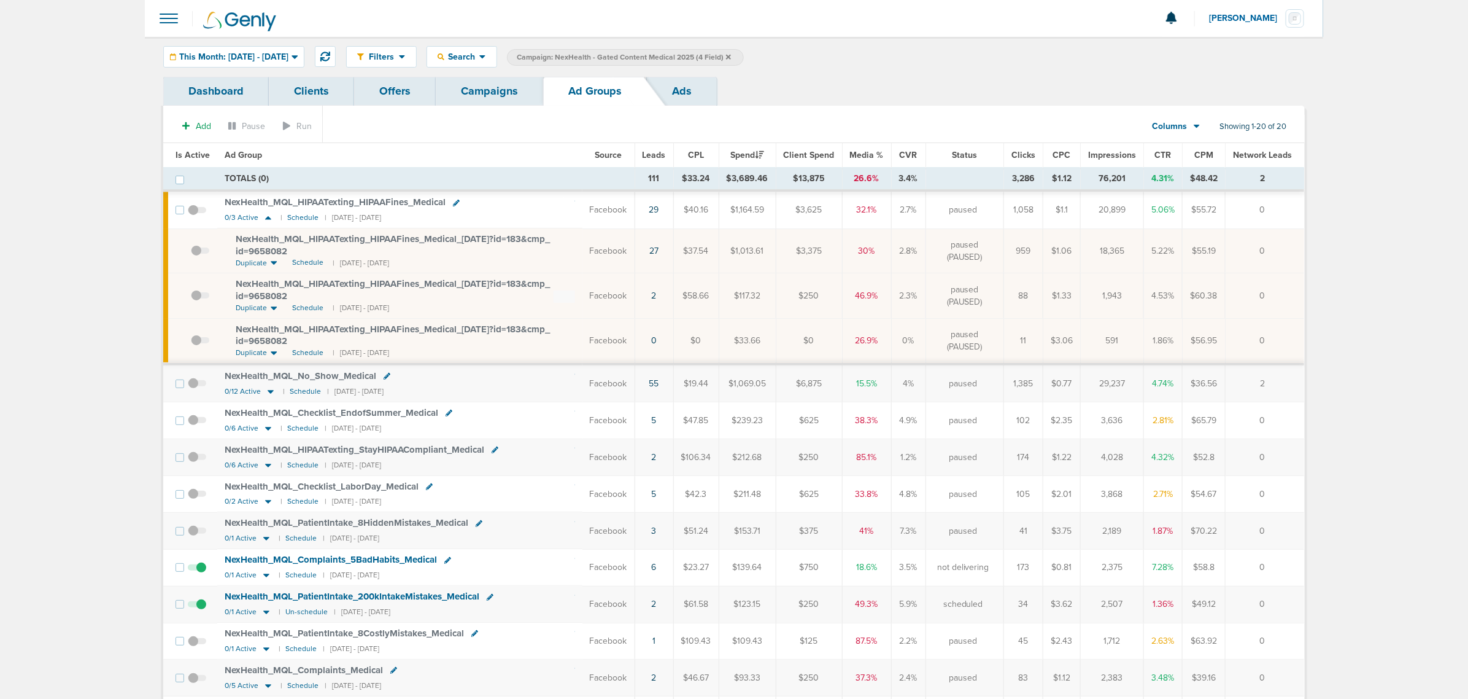
click at [657, 160] on span "Leads" at bounding box center [654, 155] width 23 height 10
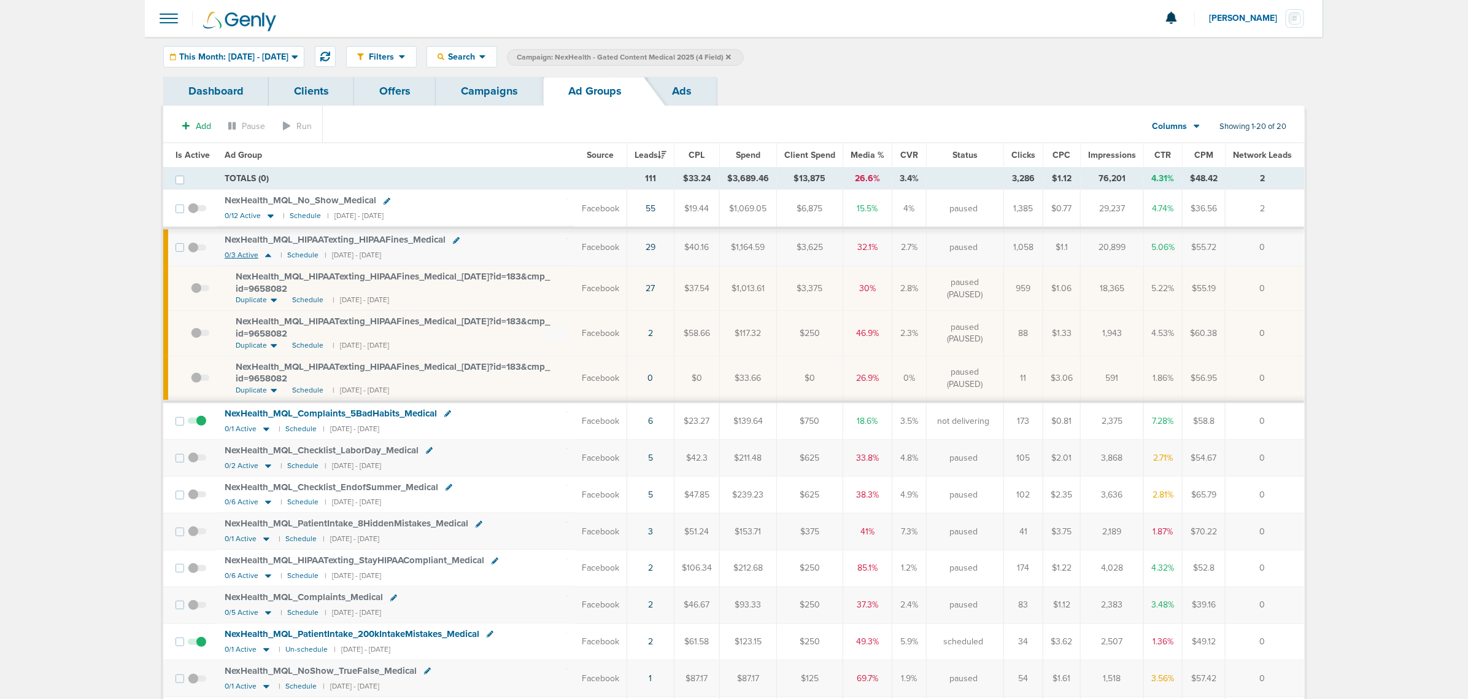
click at [266, 256] on icon at bounding box center [268, 256] width 6 height 4
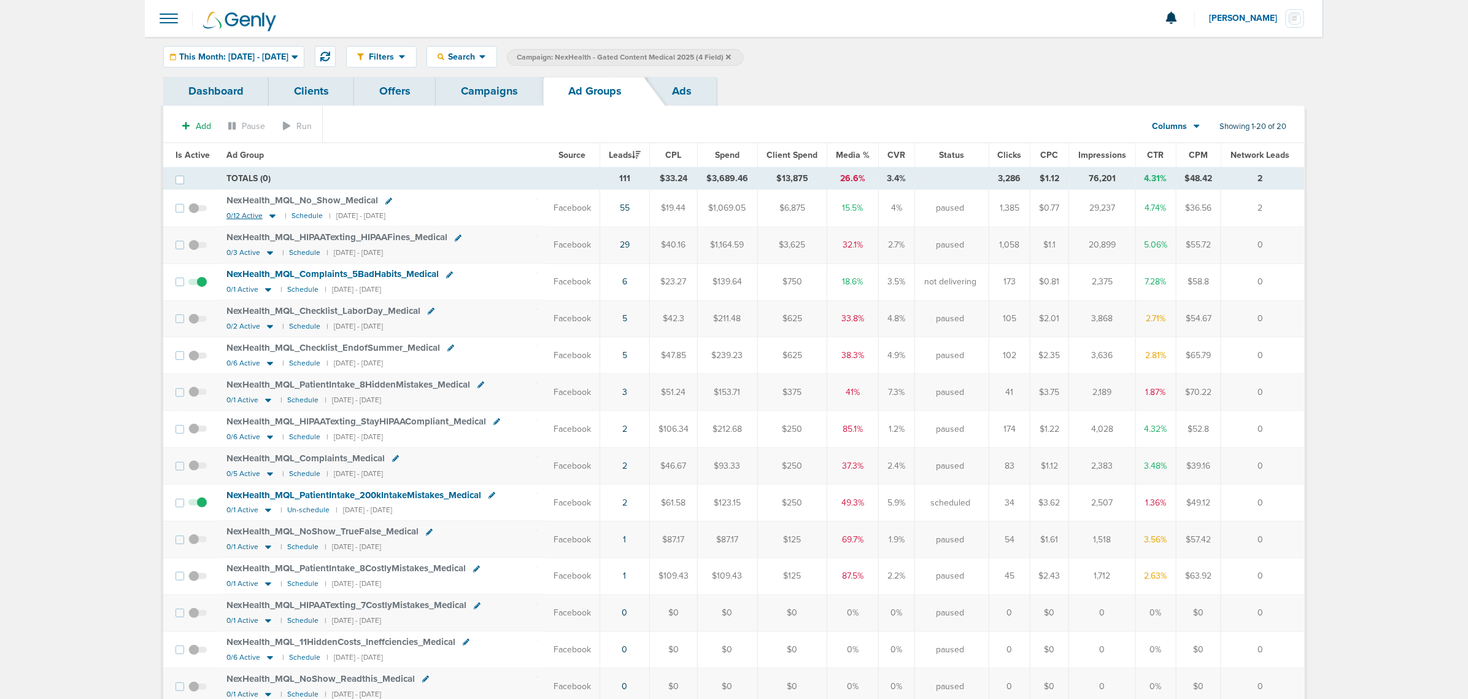
click at [273, 217] on icon at bounding box center [272, 216] width 12 height 10
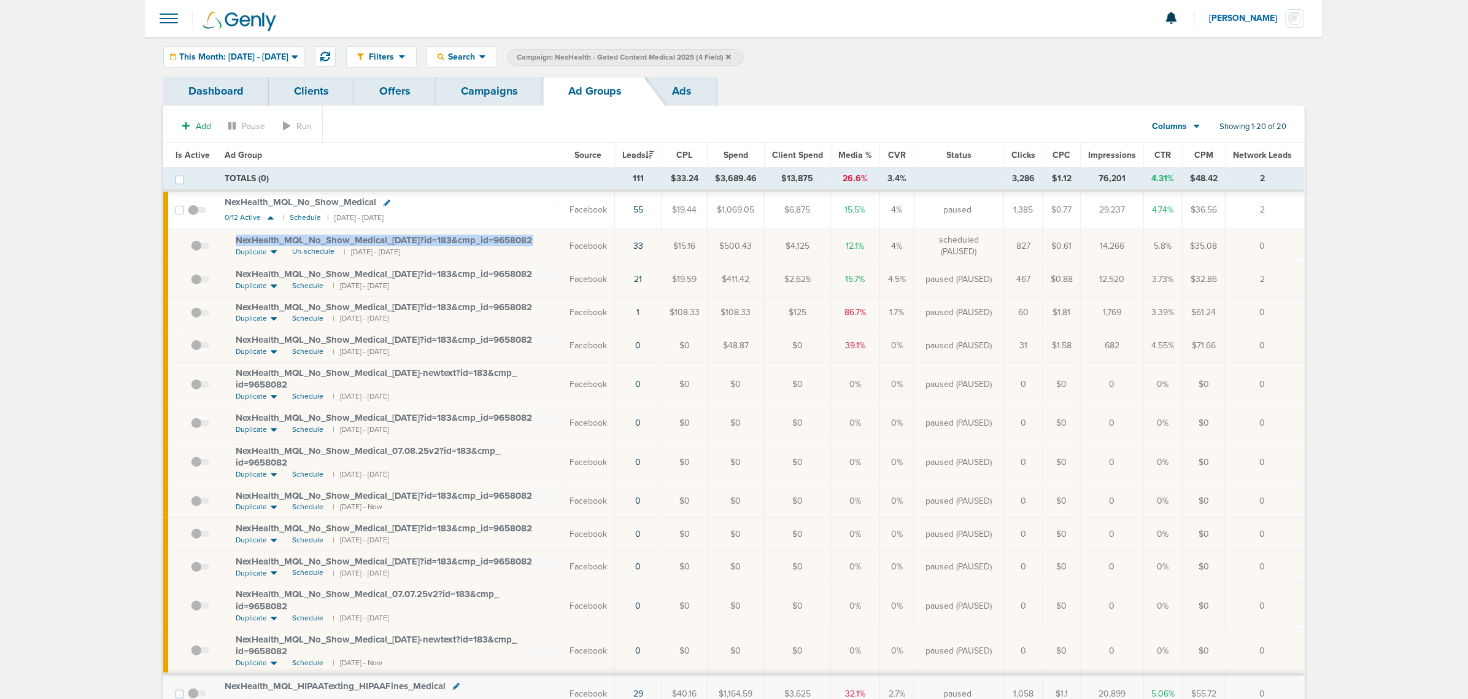
drag, startPoint x: 544, startPoint y: 240, endPoint x: 235, endPoint y: 244, distance: 309.4
click at [236, 244] on div "NexHealth_ MQL_ No_ Show_ Medical_ [DATE]?id=183&cmp_ id=9658082" at bounding box center [395, 240] width 319 height 12
copy td "NexHealth_ MQL_ No_ Show_ Medical_ [DATE]?id=183&cmp_ id=9658082"
click at [462, 157] on th "Ad Group" at bounding box center [389, 155] width 345 height 25
click at [478, 74] on div "Filters Active Only Settings Status Active Inactive Objectives MQL SQL Traffic …" at bounding box center [734, 57] width 1179 height 40
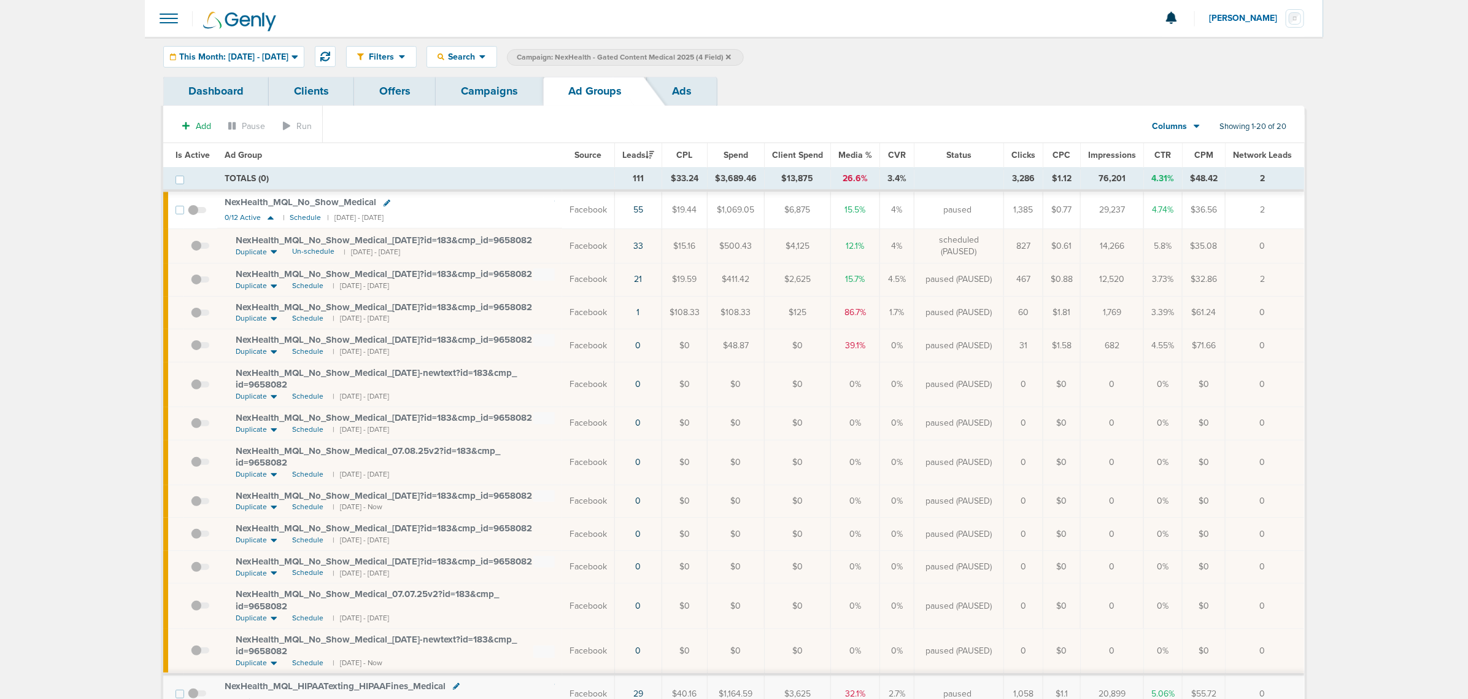
click at [479, 79] on link "Campaigns" at bounding box center [489, 91] width 107 height 29
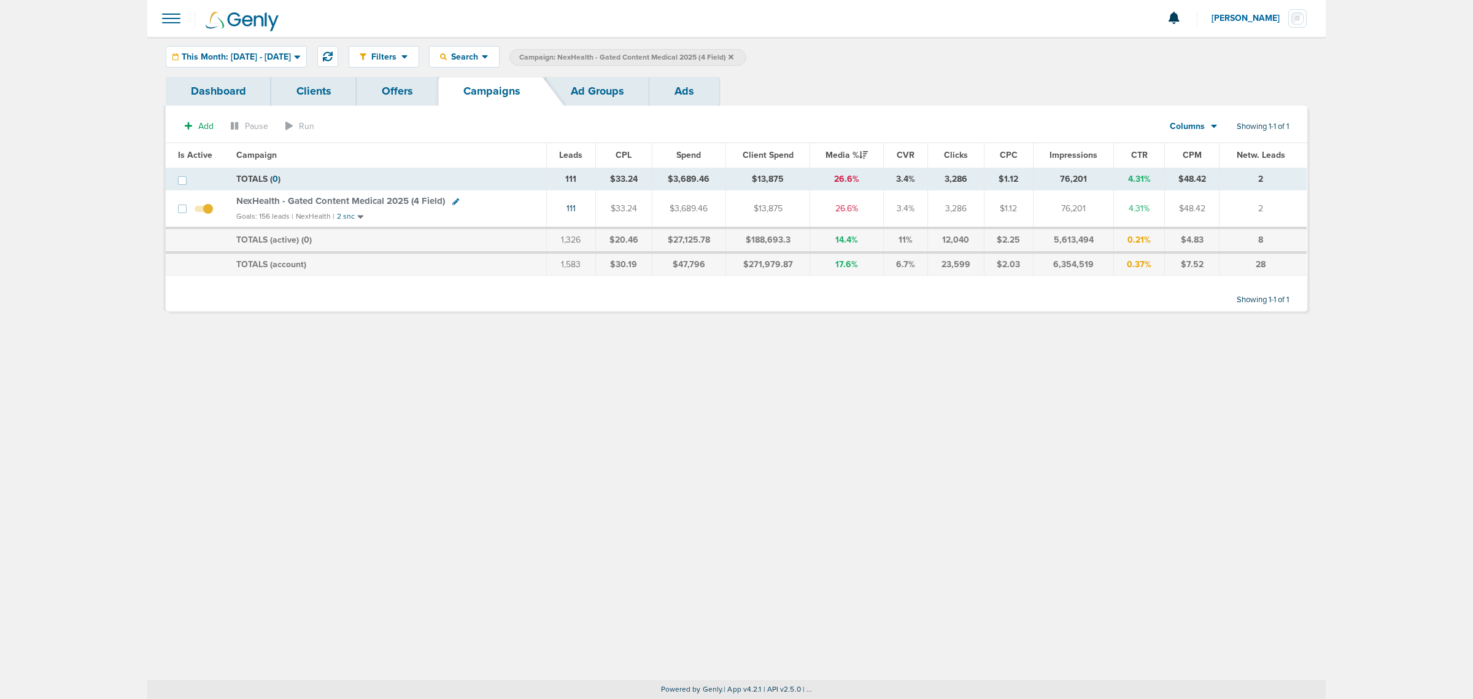
click at [734, 58] on icon at bounding box center [731, 56] width 5 height 5
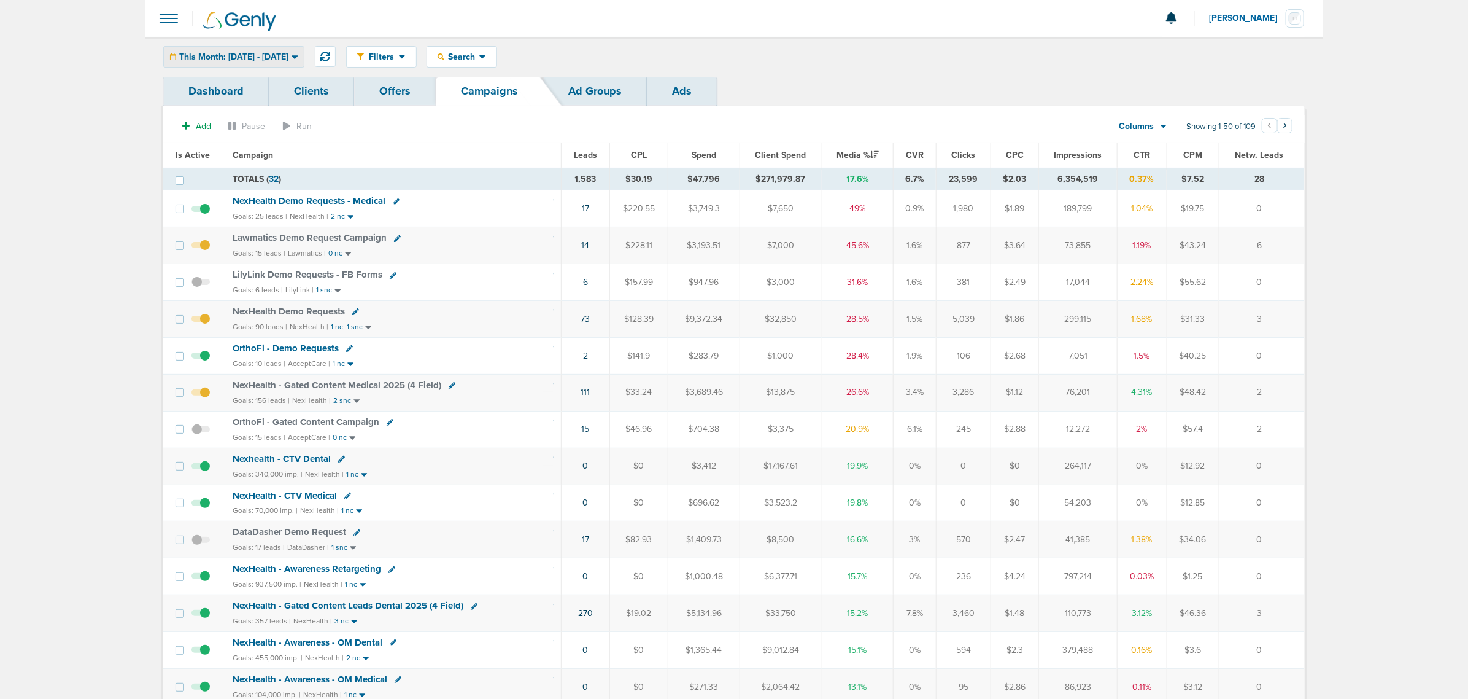
click at [274, 56] on span "This Month: [DATE] - [DATE]" at bounding box center [233, 57] width 109 height 9
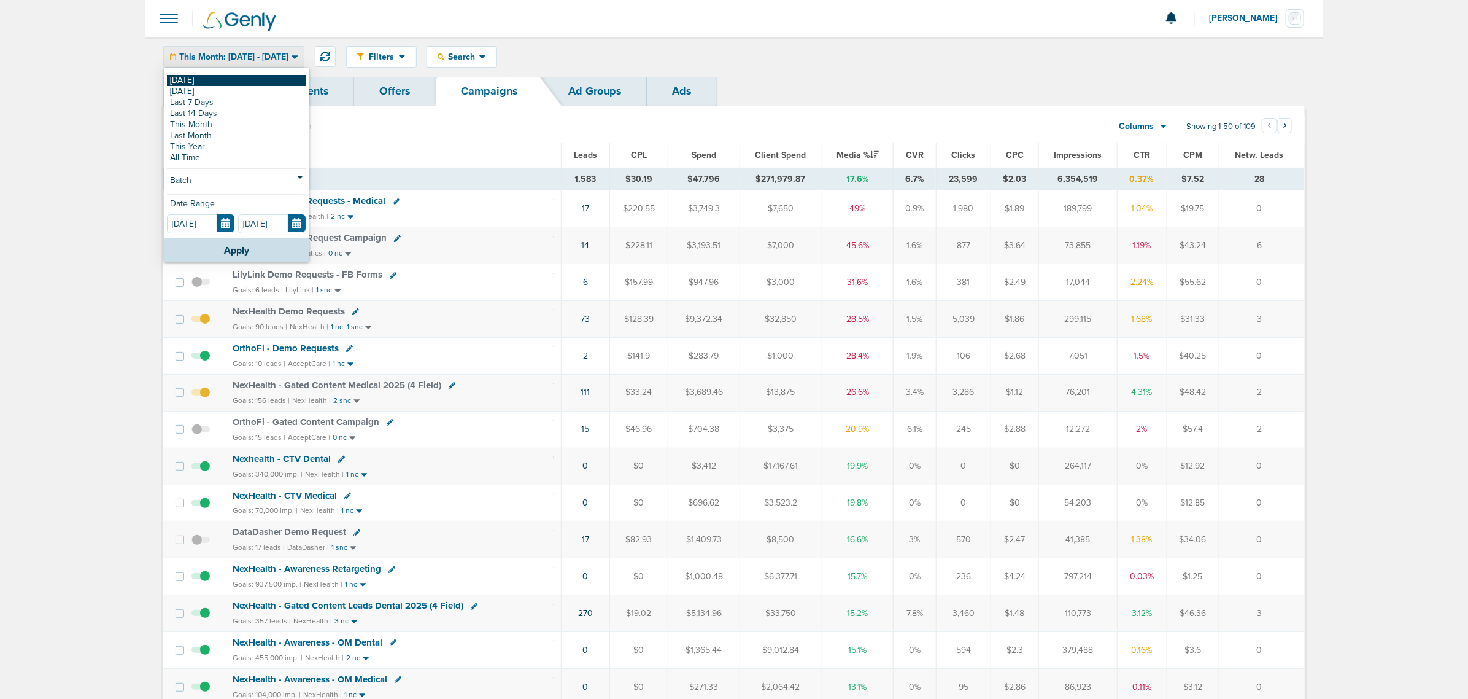
click at [249, 75] on link "[DATE]" at bounding box center [236, 80] width 139 height 11
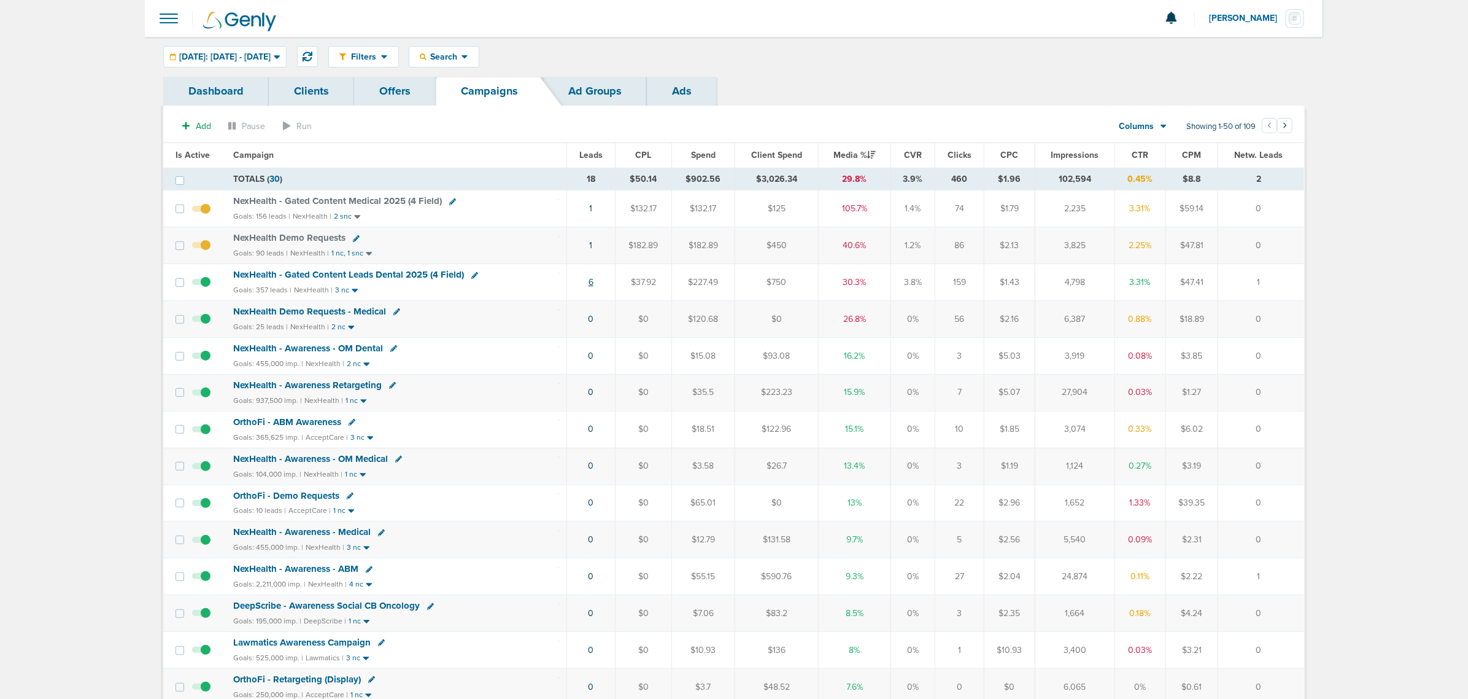
click at [590, 283] on link "6" at bounding box center [591, 282] width 5 height 10
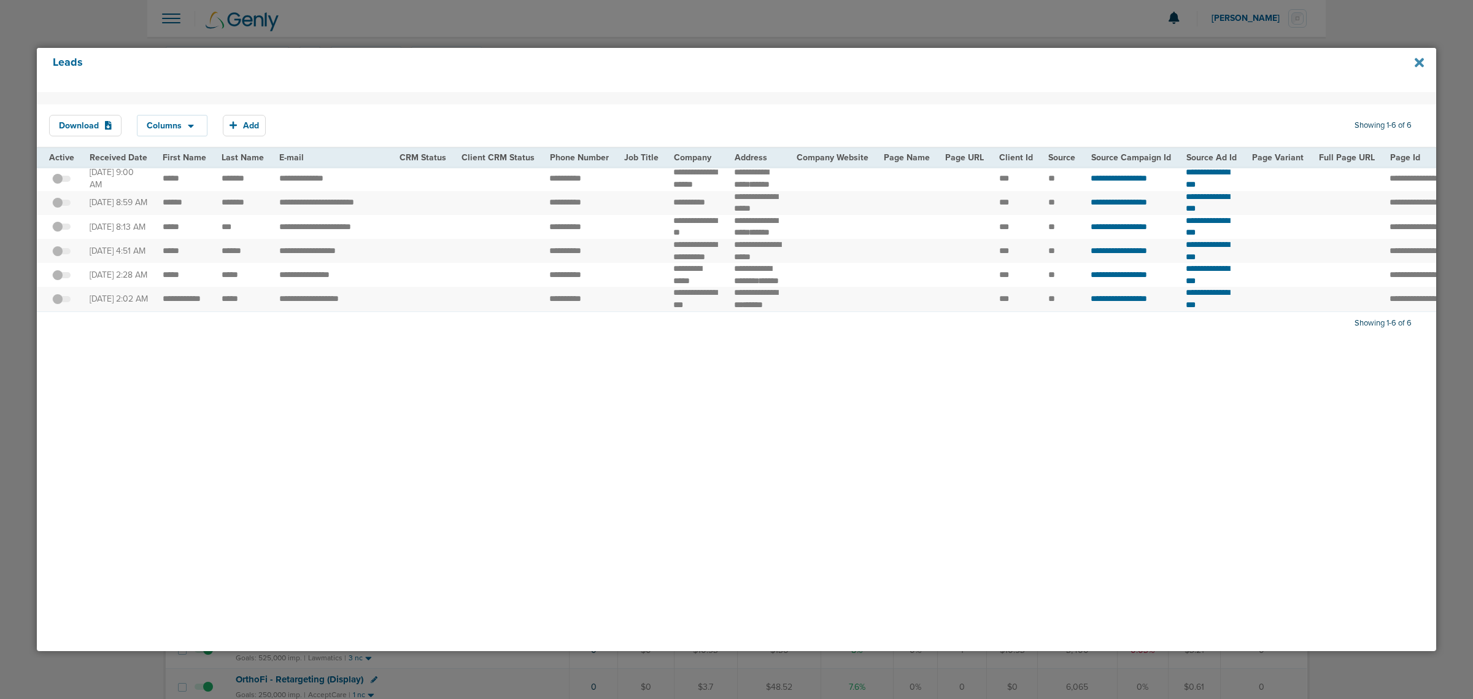
click at [747, 64] on icon at bounding box center [1419, 62] width 9 height 9
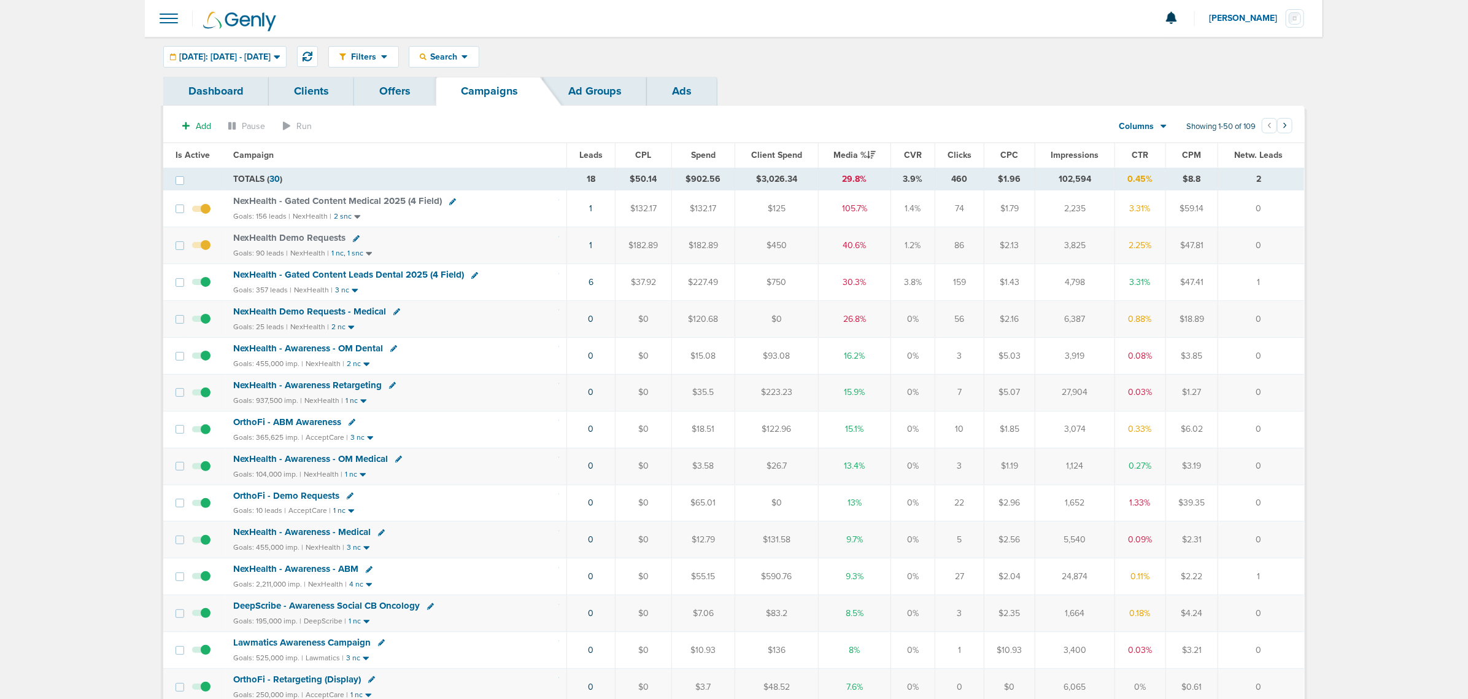
click at [325, 204] on span "NexHealth - Gated Content Medical 2025 (4 Field)" at bounding box center [337, 200] width 209 height 11
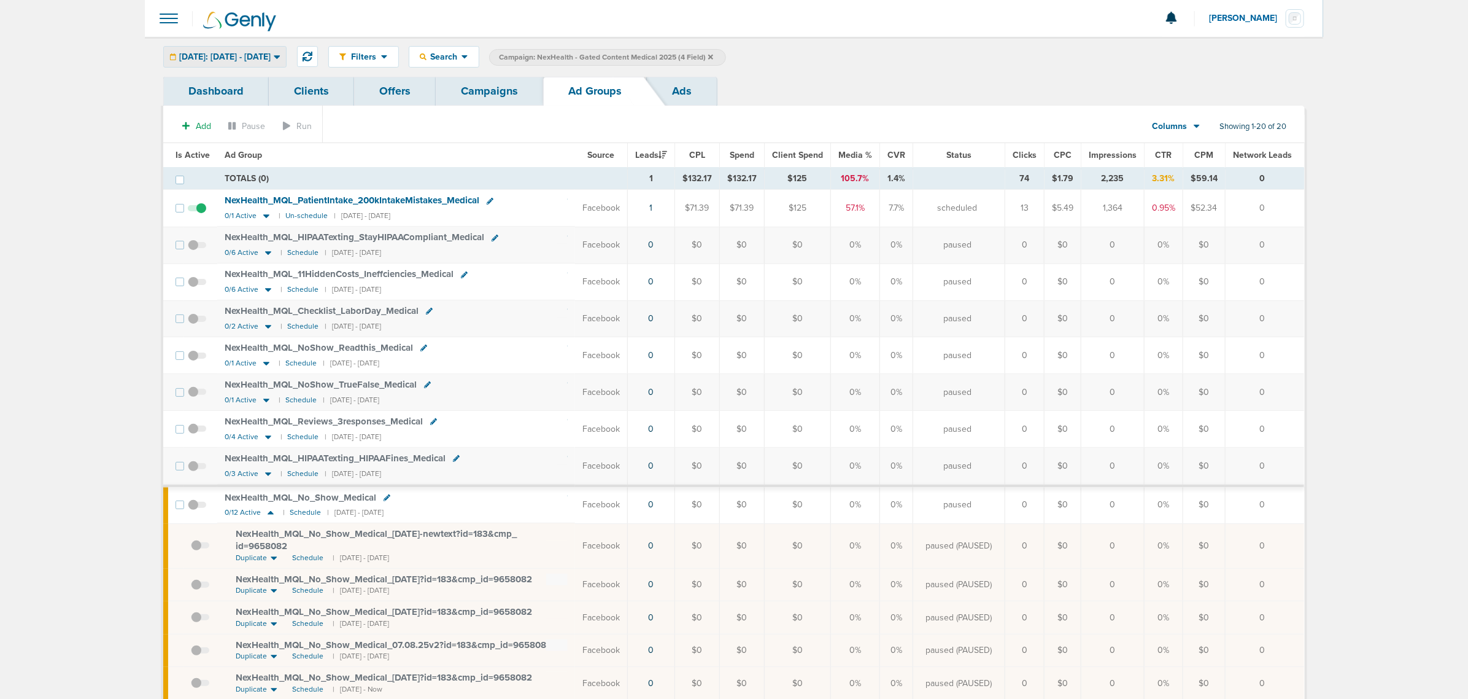
click at [217, 54] on span "[DATE]: [DATE] - [DATE]" at bounding box center [224, 57] width 91 height 9
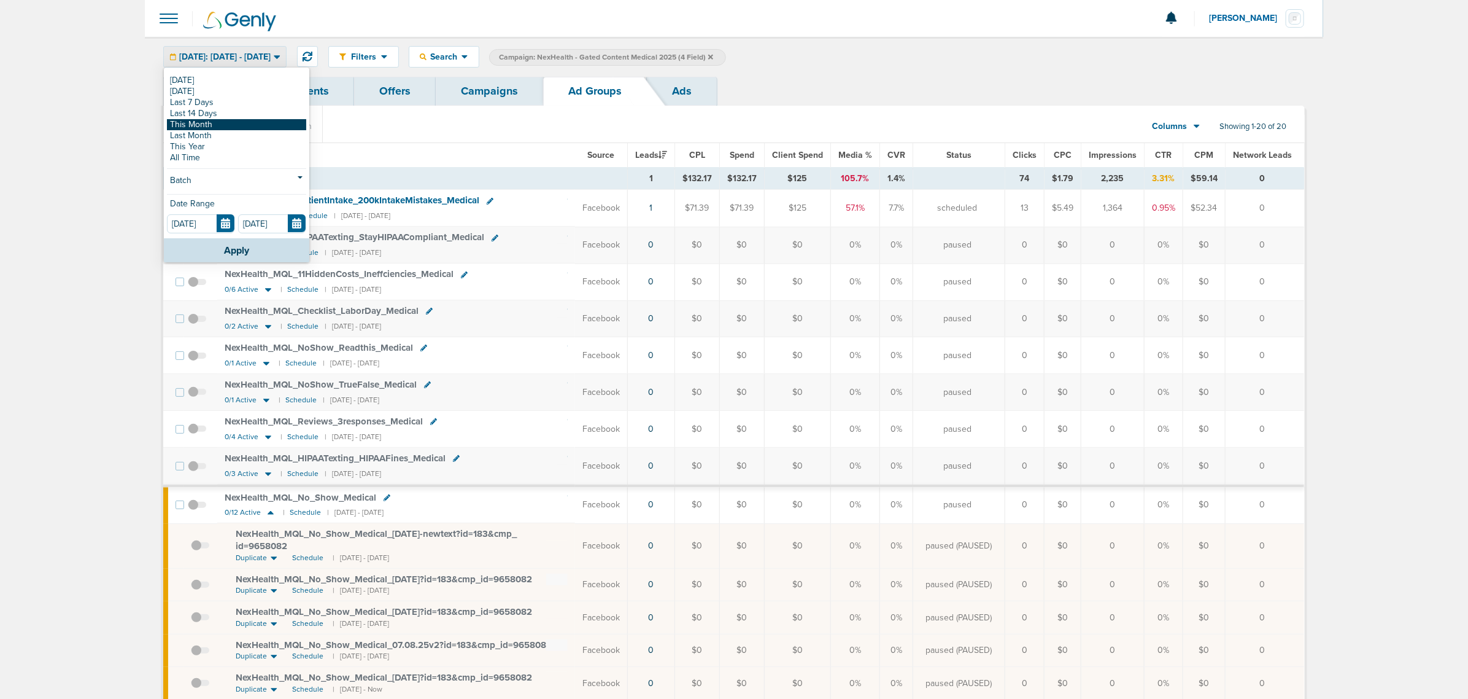
click at [223, 126] on link "This Month" at bounding box center [236, 124] width 139 height 11
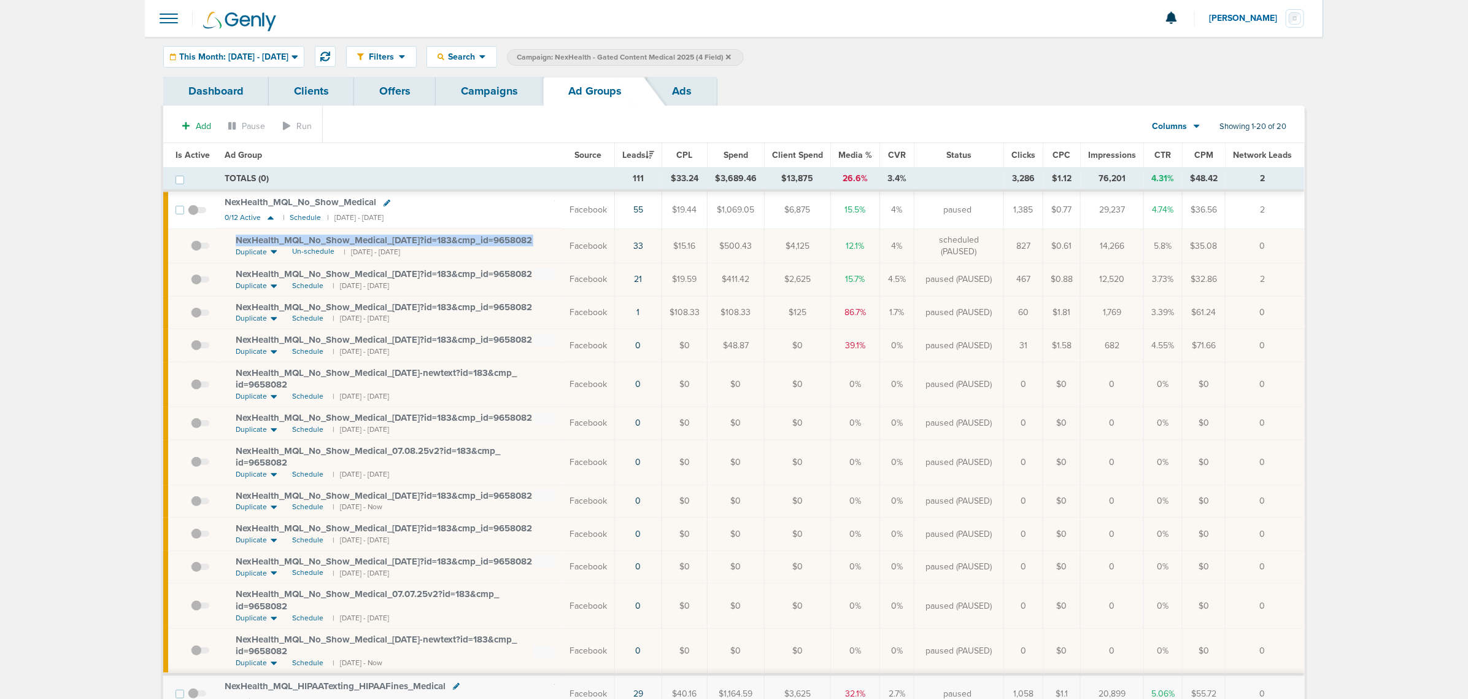
drag, startPoint x: 544, startPoint y: 241, endPoint x: 228, endPoint y: 242, distance: 316.1
click at [228, 242] on td "NexHealth_ MQL_ No_ Show_ Medical_ 08.04.25?id=183&cmp_ id=9658082 Duplicate Un…" at bounding box center [389, 245] width 345 height 34
copy td "NexHealth_ MQL_ No_ Show_ Medical_ [DATE]?id=183&cmp_ id=9658082"
drag, startPoint x: 467, startPoint y: 249, endPoint x: 538, endPoint y: 237, distance: 72.9
click at [519, 220] on td "NexHealth_ MQL_ No_ Show_ Medical 0/12 Active | Schedule | 08/24/2025 - 08/12/2…" at bounding box center [389, 210] width 345 height 37
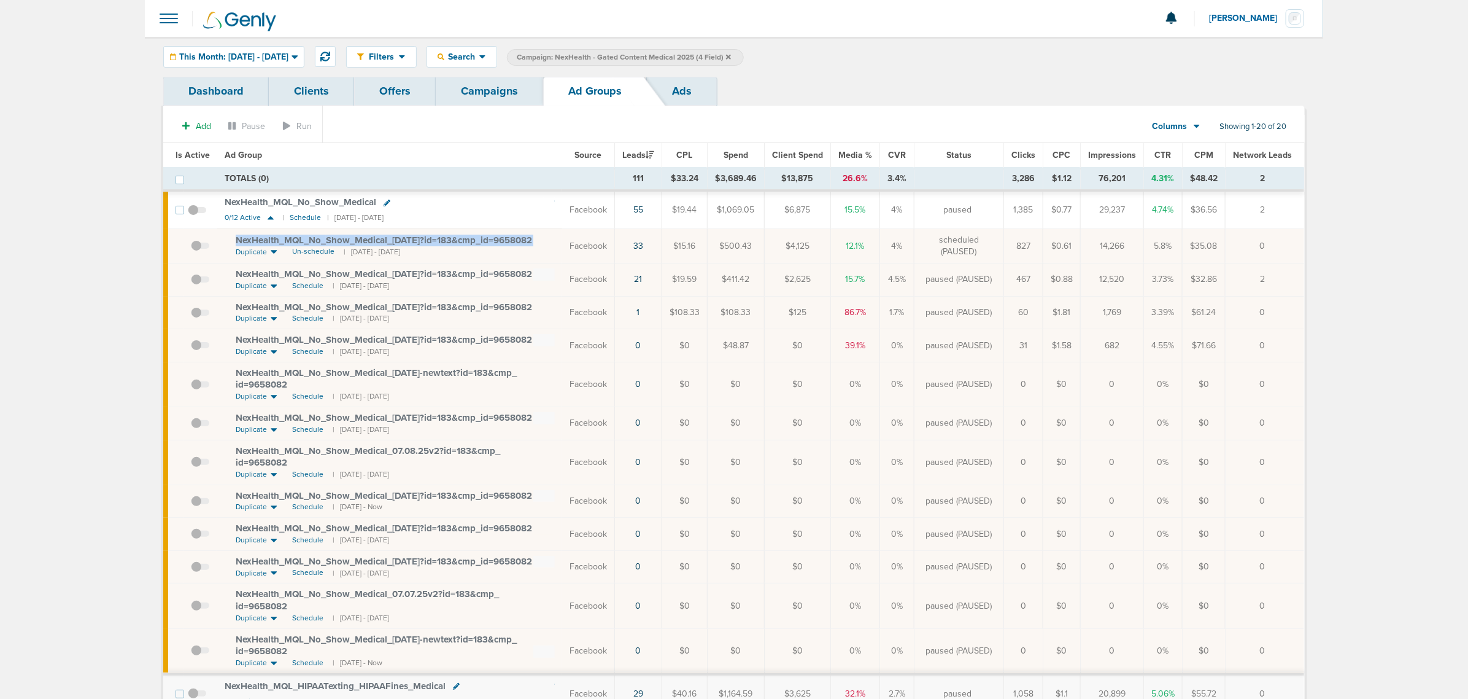
drag, startPoint x: 549, startPoint y: 244, endPoint x: 229, endPoint y: 237, distance: 320.5
click at [228, 238] on td "NexHealth_ MQL_ No_ Show_ Medical_ 08.04.25?id=183&cmp_ id=9658082 Duplicate Un…" at bounding box center [389, 245] width 345 height 34
copy td "NexHealth_ MQL_ No_ Show_ Medical_ [DATE]?id=183&cmp_ id=9658082"
click at [492, 92] on link "Campaigns" at bounding box center [489, 91] width 107 height 29
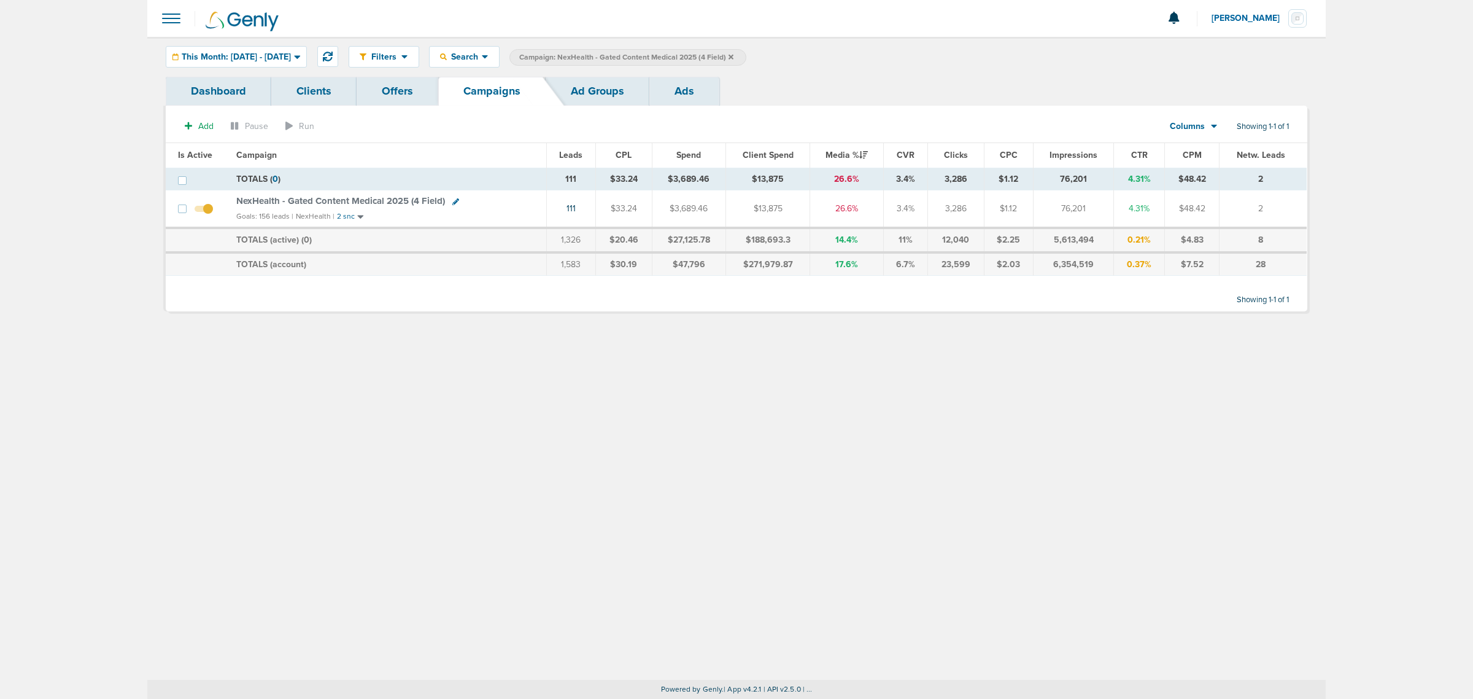
click at [734, 53] on icon at bounding box center [731, 56] width 5 height 7
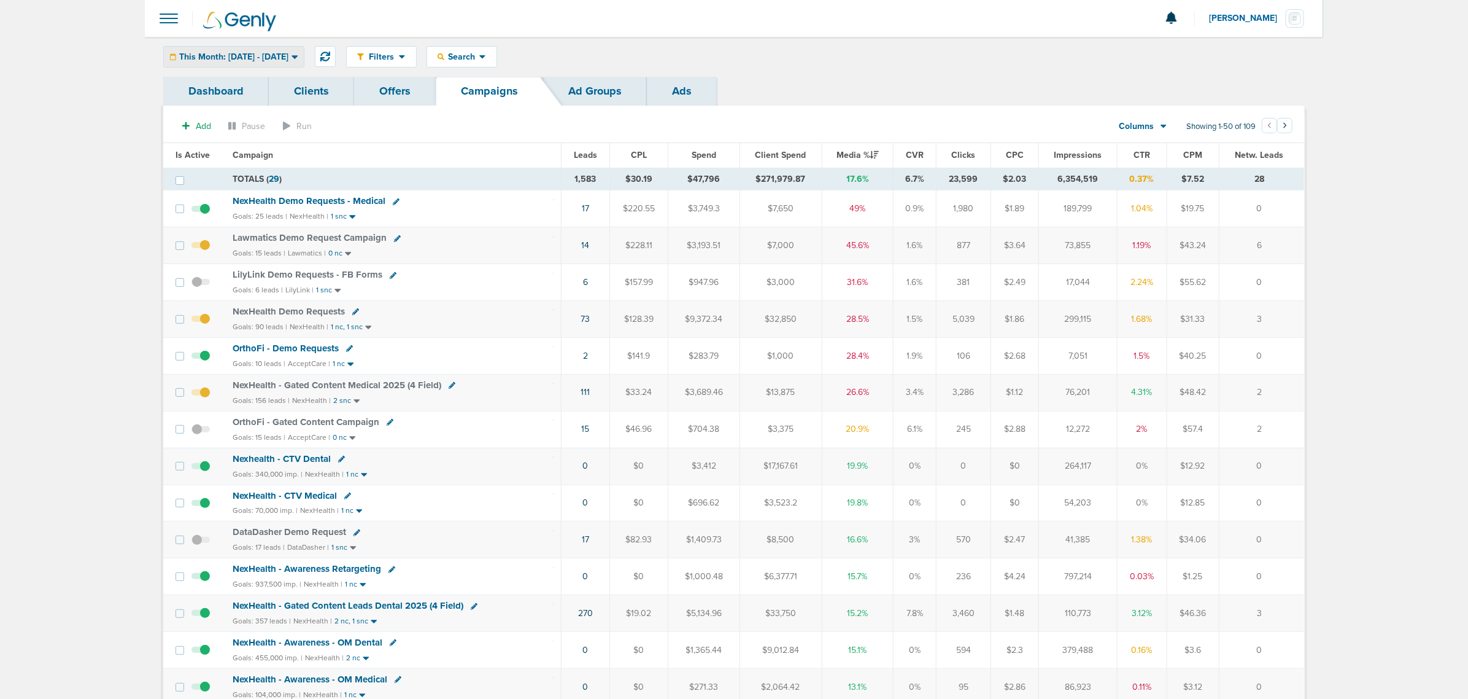
click at [264, 53] on span "This Month: [DATE] - [DATE]" at bounding box center [233, 57] width 109 height 9
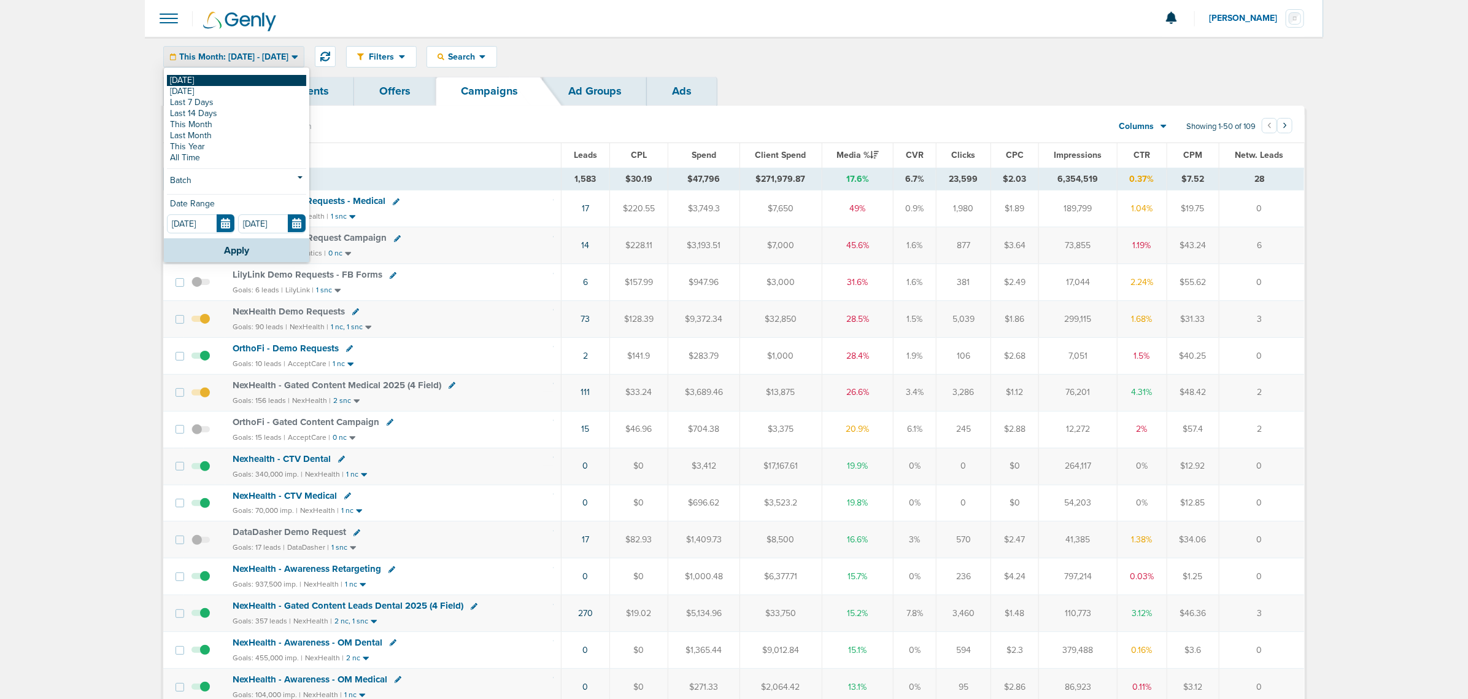
click at [236, 80] on link "[DATE]" at bounding box center [236, 80] width 139 height 11
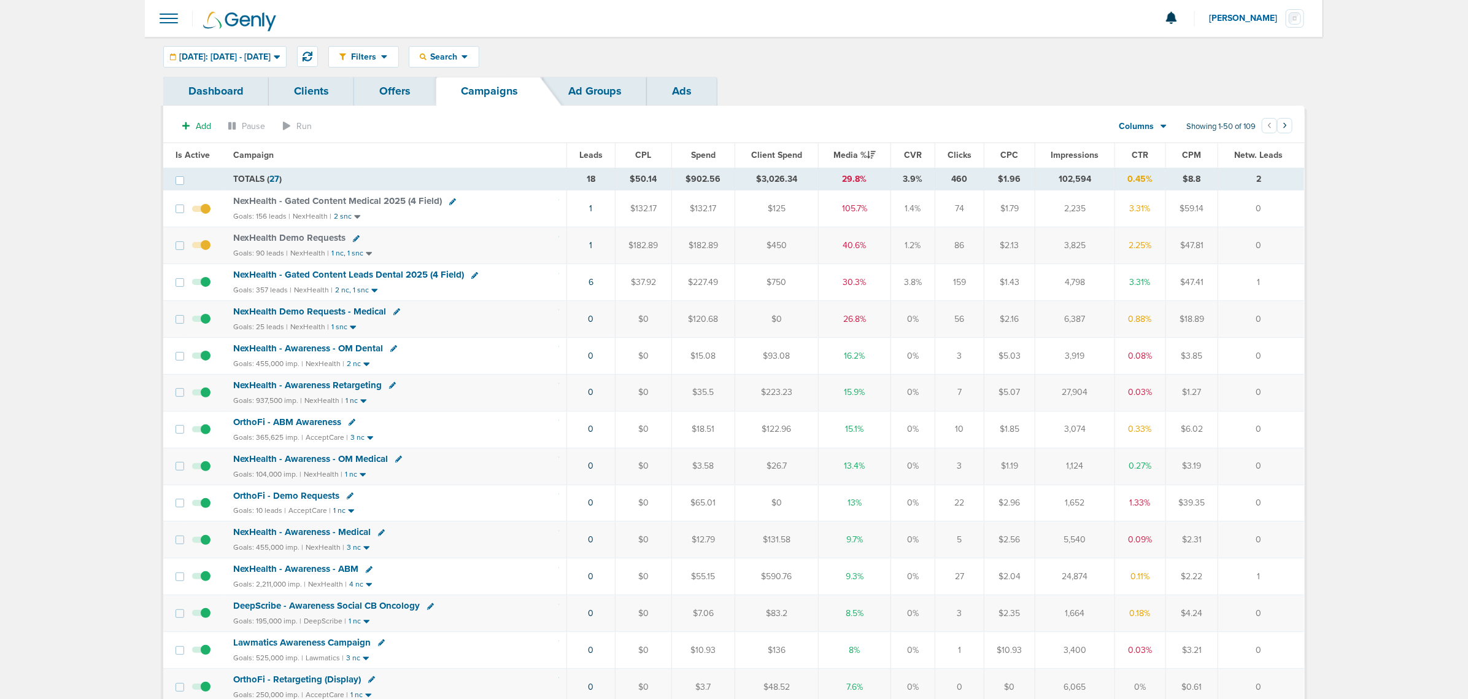
drag, startPoint x: 115, startPoint y: 148, endPoint x: 1428, endPoint y: 409, distance: 1338.0
drag, startPoint x: 370, startPoint y: 244, endPoint x: 356, endPoint y: 244, distance: 13.5
click at [364, 244] on div "NexHealth Demo Requests" at bounding box center [396, 238] width 326 height 12
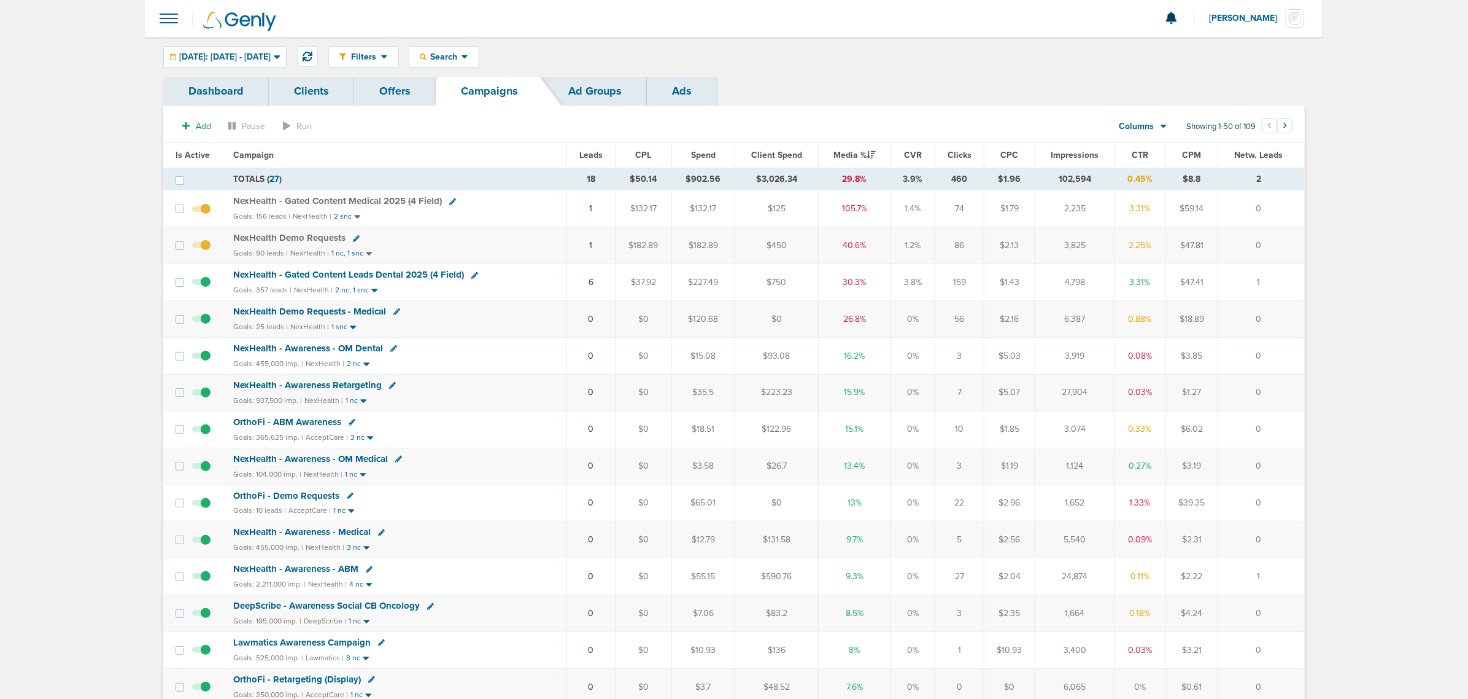
click at [350, 237] on div "NexHealth Demo Requests" at bounding box center [293, 238] width 120 height 10
click at [353, 238] on icon at bounding box center [356, 238] width 7 height 7
select select
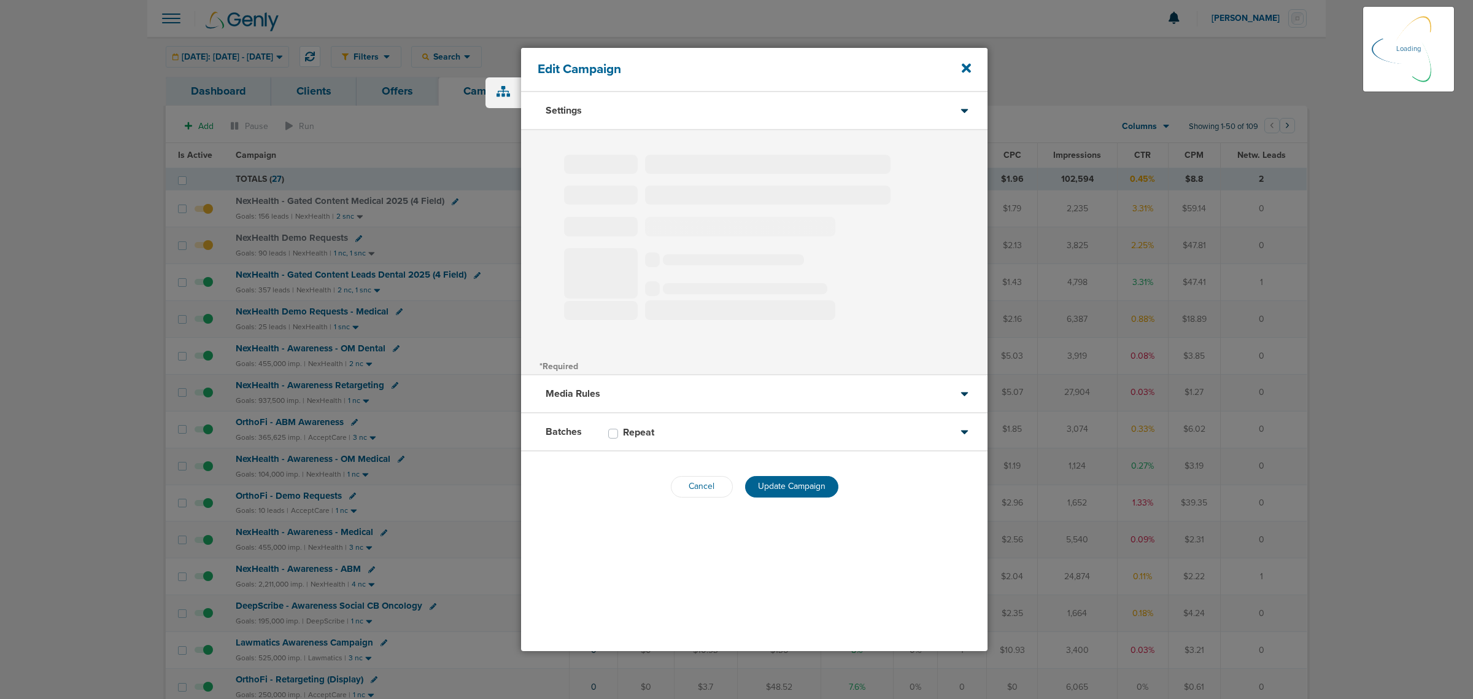
type input "NexHealth Demo Requests"
select select "Leads"
radio input "true"
select select "readWrite"
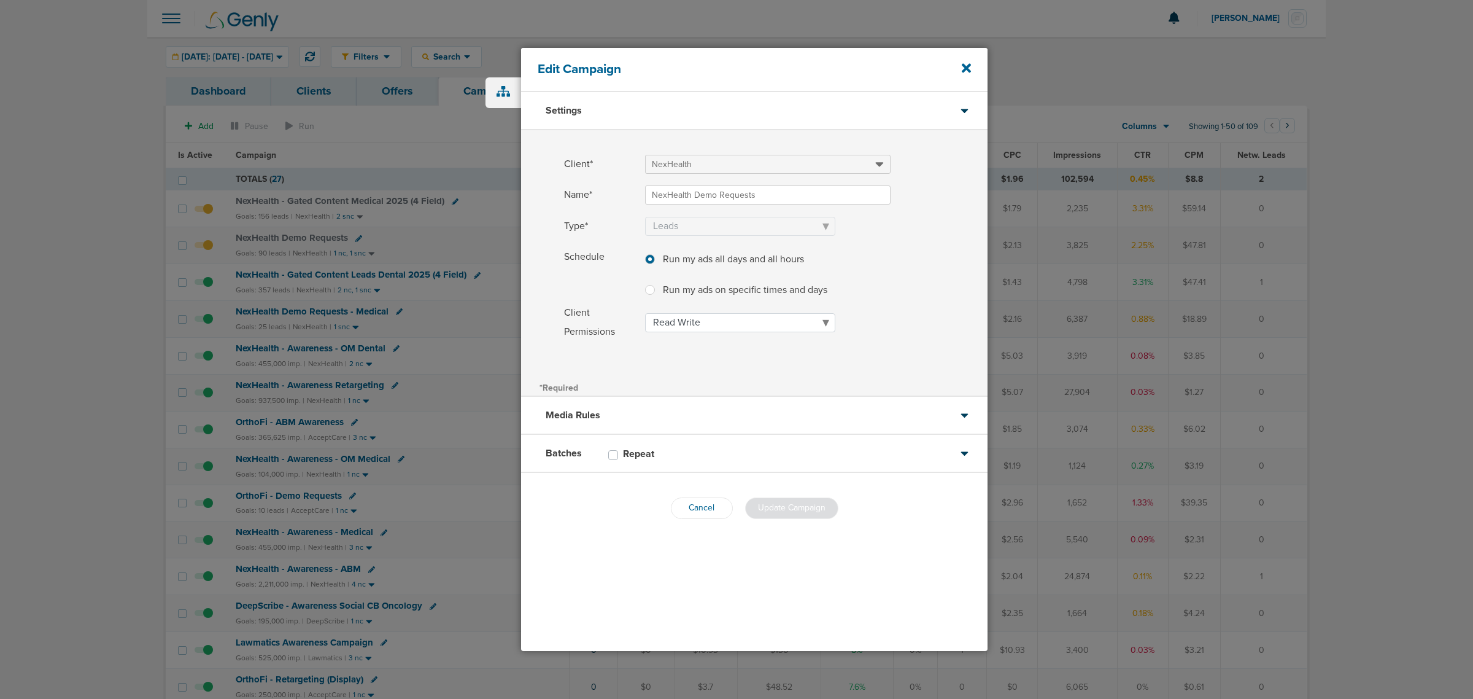
click at [660, 282] on label at bounding box center [660, 282] width 0 height 0
click at [651, 287] on input "Run my ads on specific times and days Run my ads on specific times and days" at bounding box center [650, 288] width 10 height 12
radio input "true"
select select "1"
select select "2"
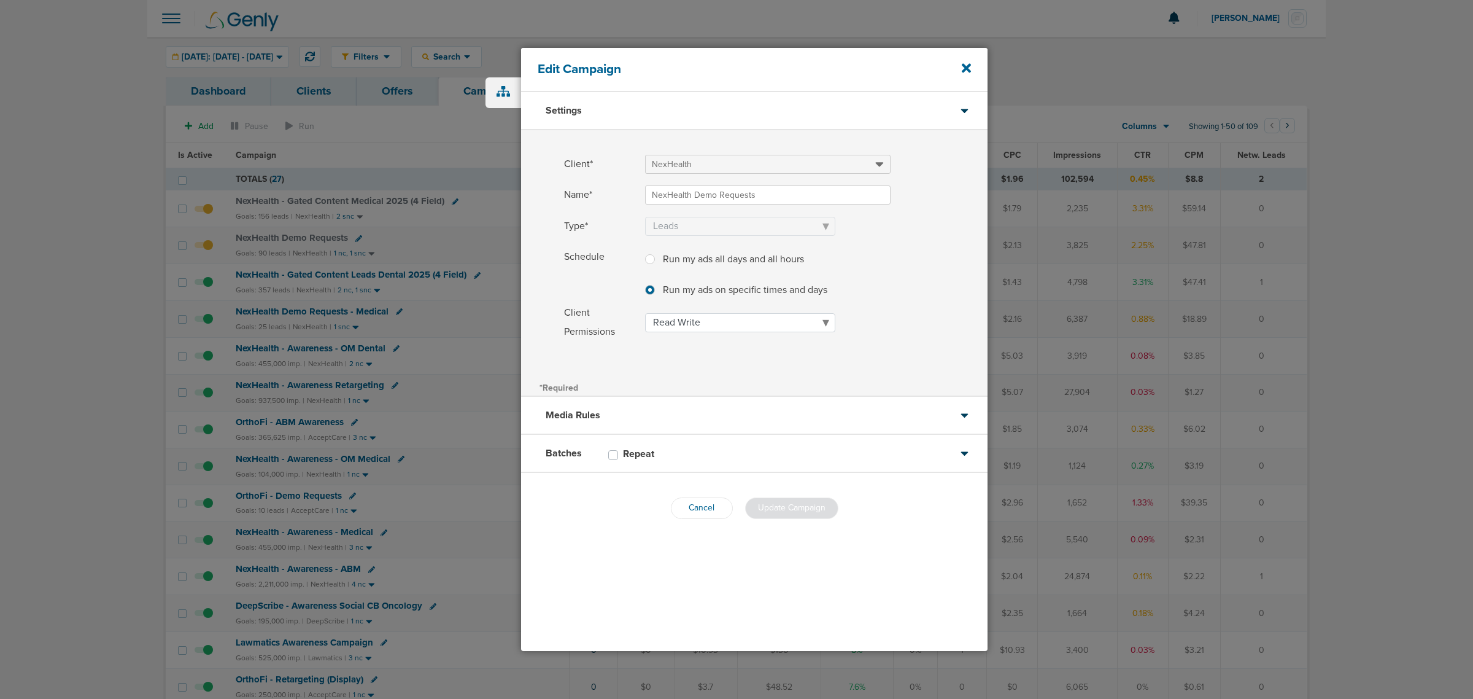
select select "3"
select select "4"
select select "5"
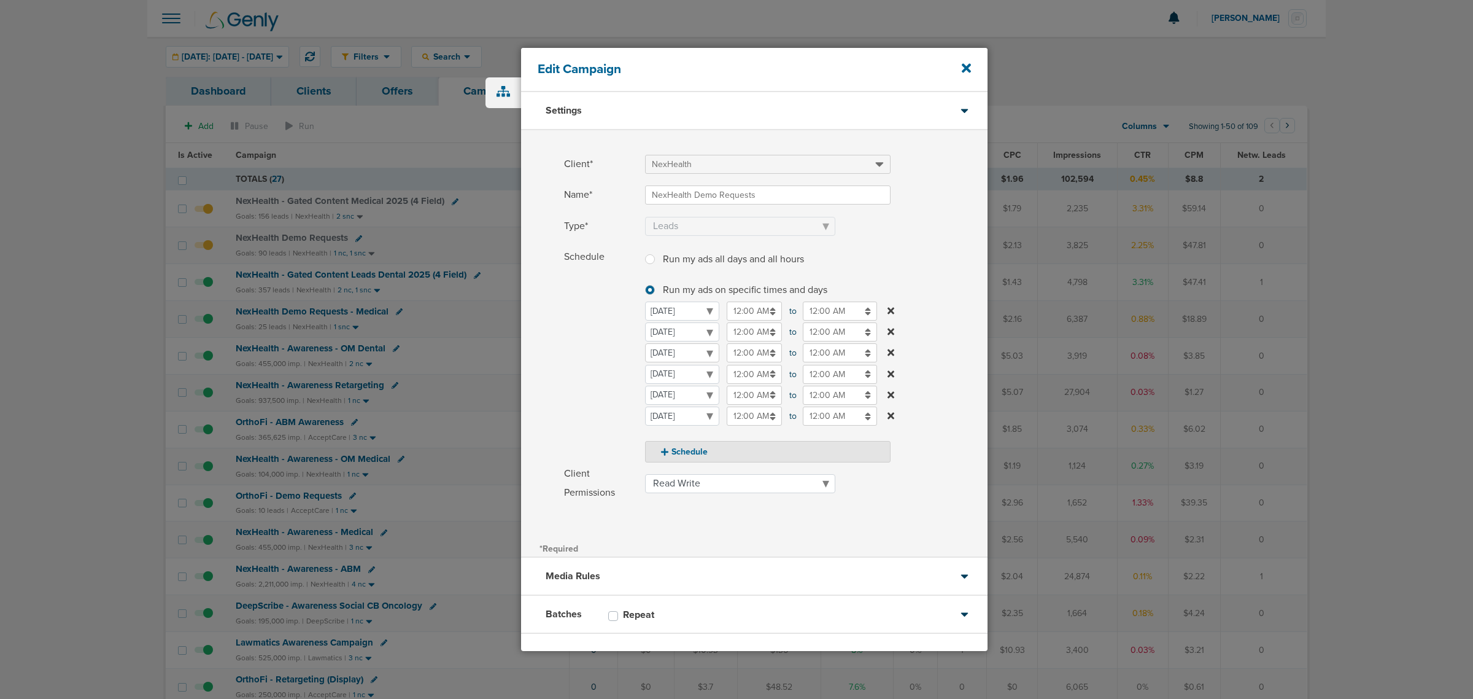
click at [694, 351] on select "Monday Tuesday Wednesday Thursday Friday Saturday Sunday" at bounding box center [682, 352] width 74 height 19
click at [645, 343] on select "Monday Tuesday Wednesday Thursday Friday Saturday Sunday" at bounding box center [682, 352] width 74 height 19
click at [740, 332] on input "12:00 AM" at bounding box center [754, 331] width 55 height 19
click at [726, 411] on link at bounding box center [731, 419] width 21 height 19
click at [726, 411] on link at bounding box center [732, 419] width 21 height 19
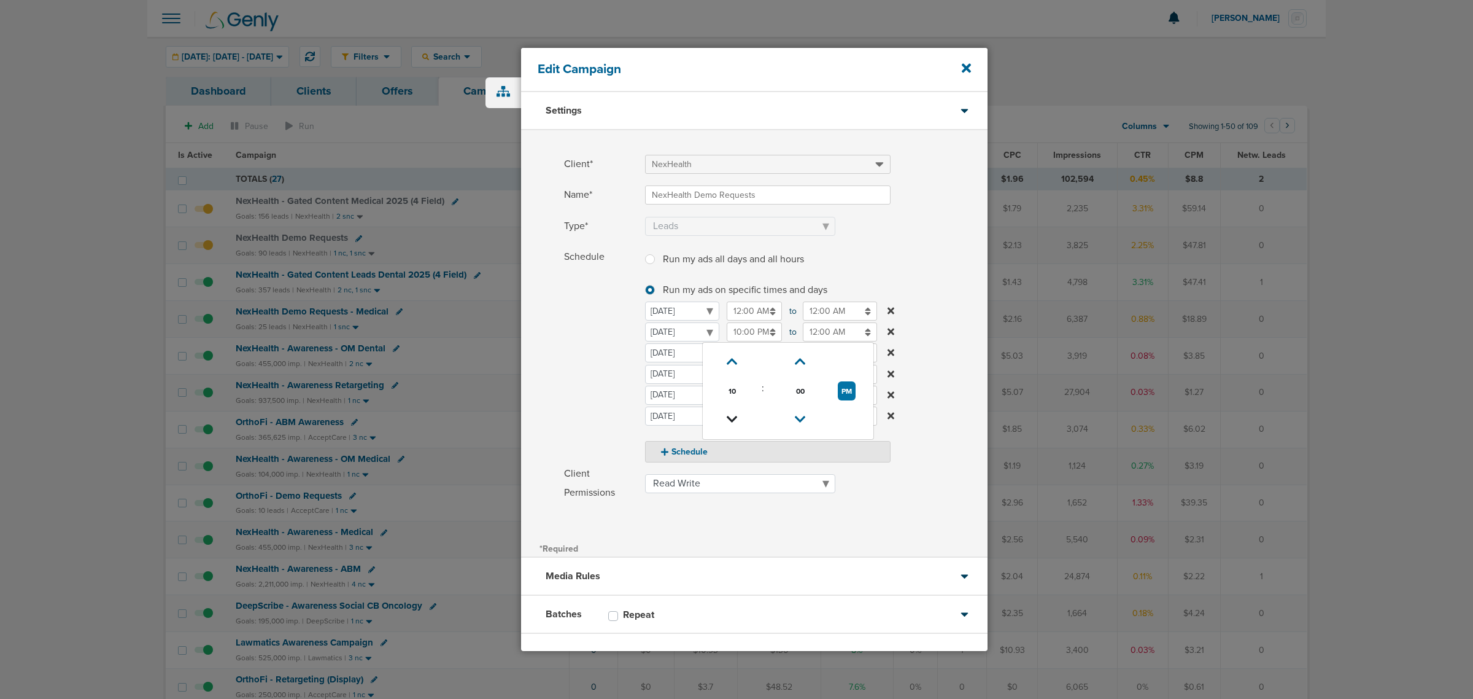
click at [726, 411] on link at bounding box center [732, 419] width 21 height 19
type input "9:00 PM"
click at [747, 338] on input "12:00 AM" at bounding box center [840, 331] width 74 height 19
click at [747, 418] on icon at bounding box center [808, 419] width 11 height 7
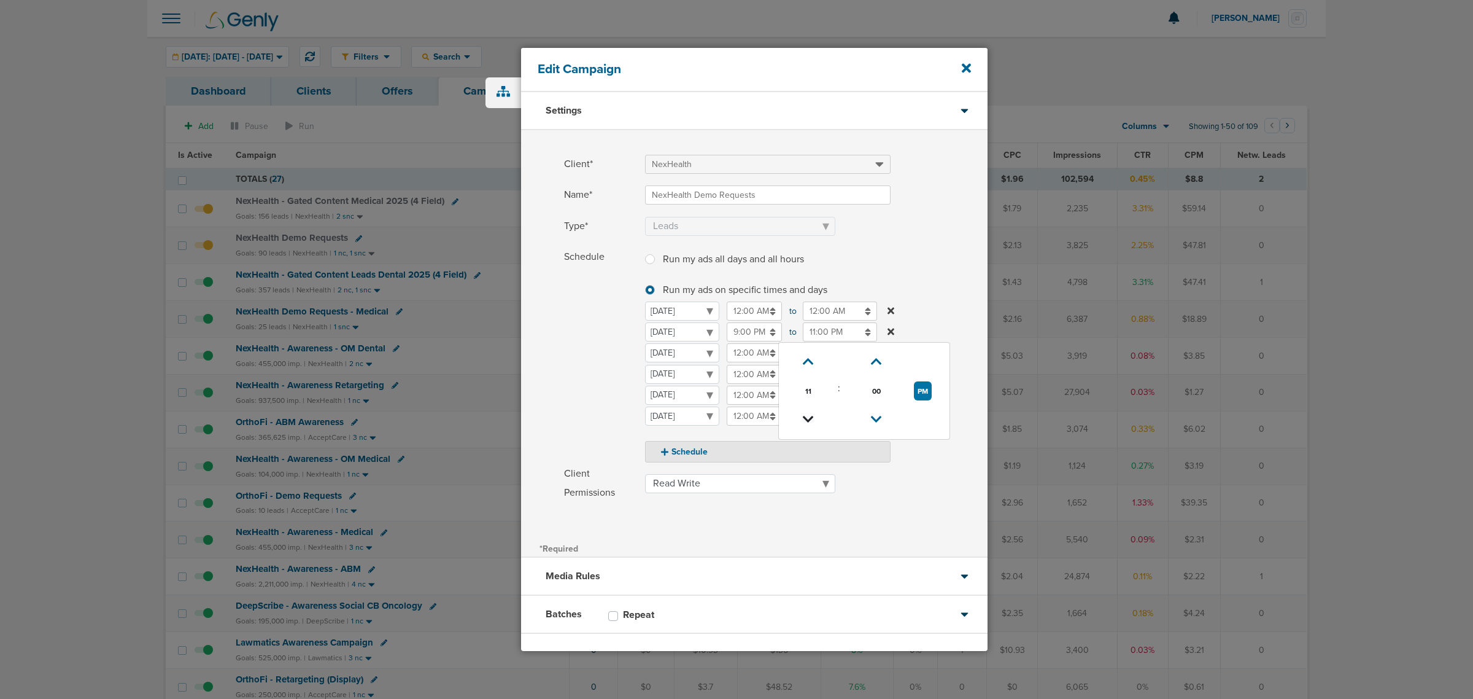
type input "10:00 PM"
click at [747, 273] on label "Schedule Run my ads all days and all hours Run my ads all days and all hours Ru…" at bounding box center [776, 354] width 424 height 215
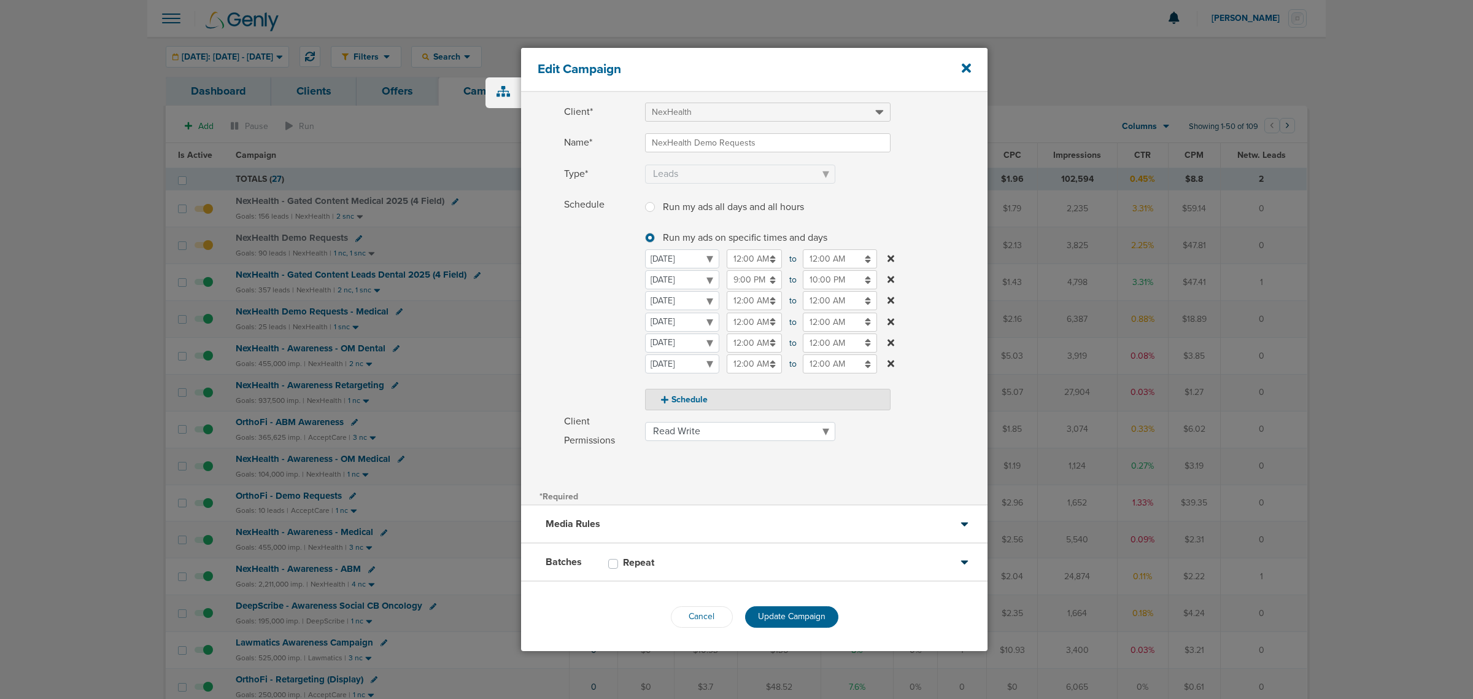
click at [747, 281] on input "9:00 PM" at bounding box center [754, 279] width 55 height 19
click at [747, 335] on button "PM" at bounding box center [847, 338] width 18 height 19
type input "9:00 AM"
drag, startPoint x: 934, startPoint y: 221, endPoint x: 927, endPoint y: 258, distance: 37.9
click at [747, 234] on label "Schedule Run my ads all days and all hours Run my ads all days and all hours Ru…" at bounding box center [776, 302] width 424 height 215
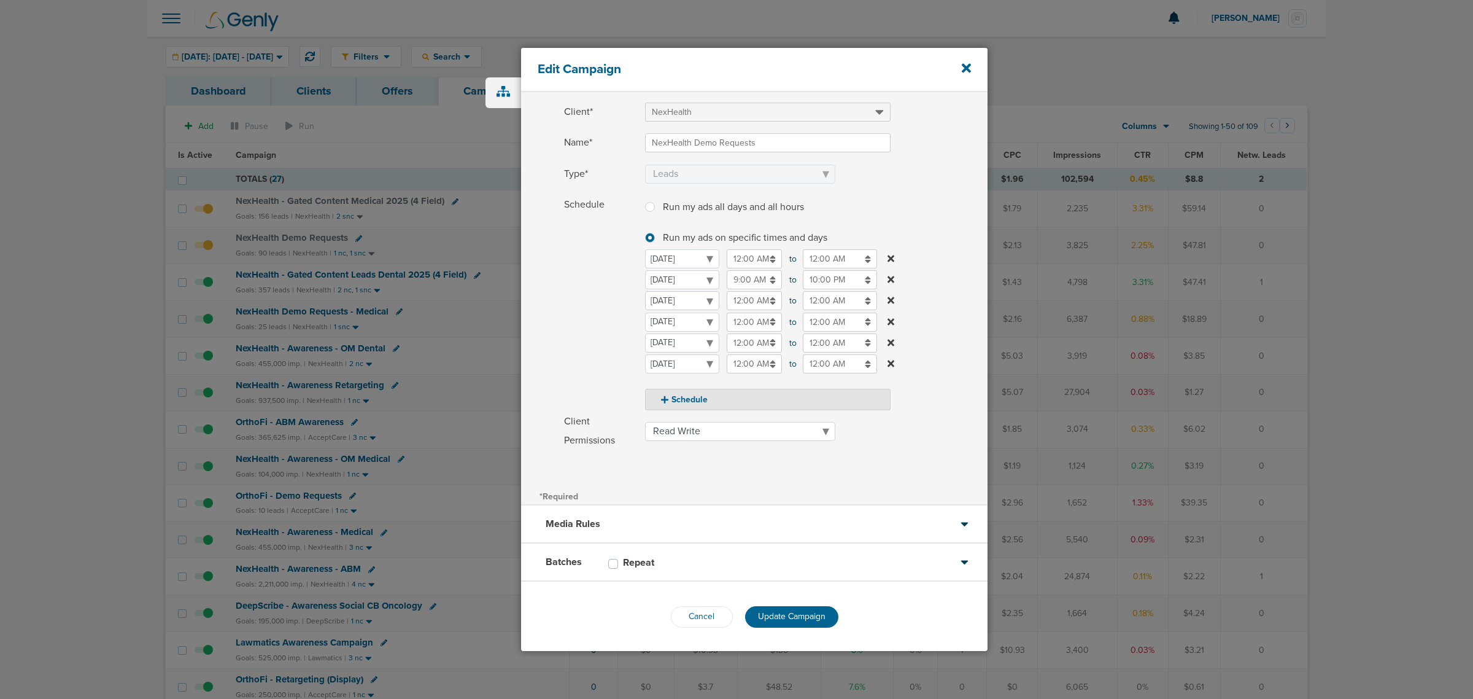
click at [687, 299] on select "Monday Tuesday Wednesday Thursday Friday Saturday Sunday" at bounding box center [682, 300] width 74 height 19
click at [744, 304] on input "12:00 AM" at bounding box center [754, 300] width 55 height 19
click at [737, 381] on link at bounding box center [731, 388] width 21 height 19
click at [737, 381] on link at bounding box center [732, 388] width 21 height 19
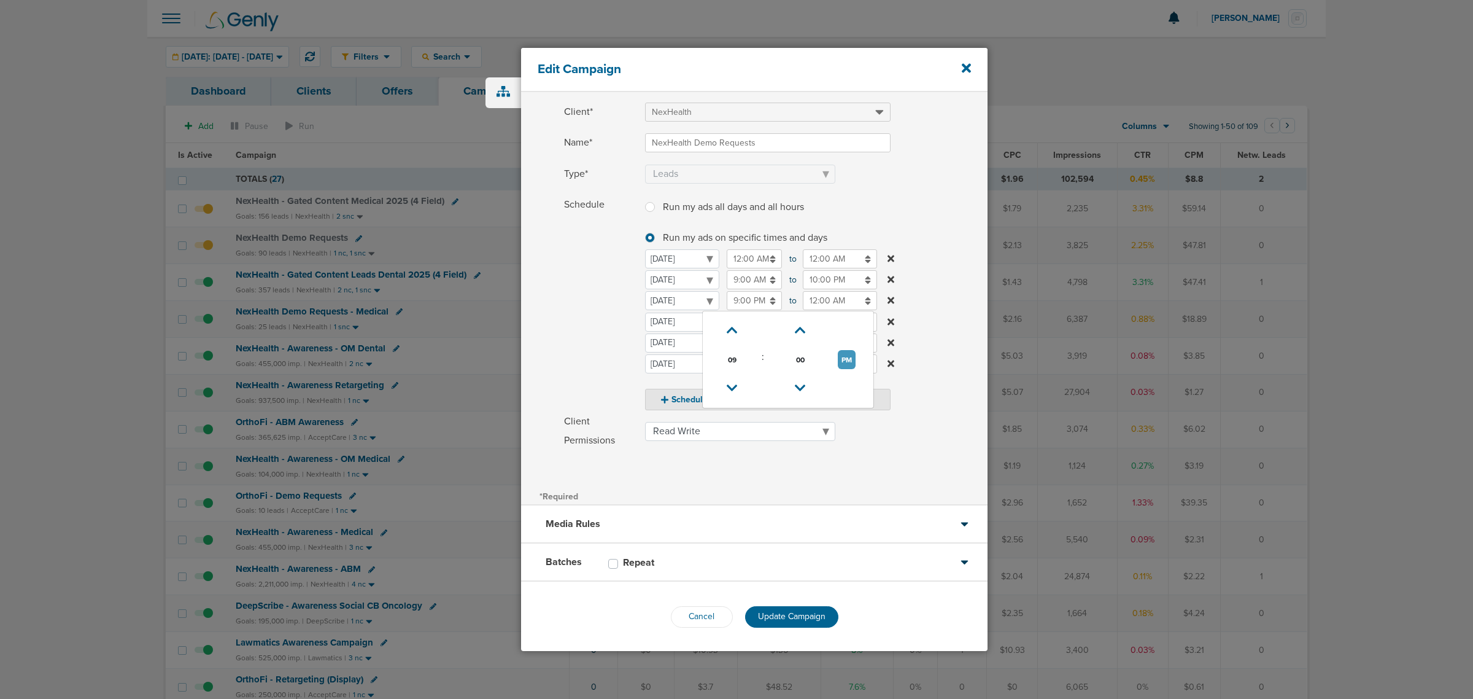
click at [747, 362] on button "PM" at bounding box center [847, 359] width 18 height 19
type input "9:00 AM"
click at [747, 300] on input "12:00 AM" at bounding box center [840, 300] width 74 height 19
click at [747, 388] on icon at bounding box center [808, 387] width 11 height 7
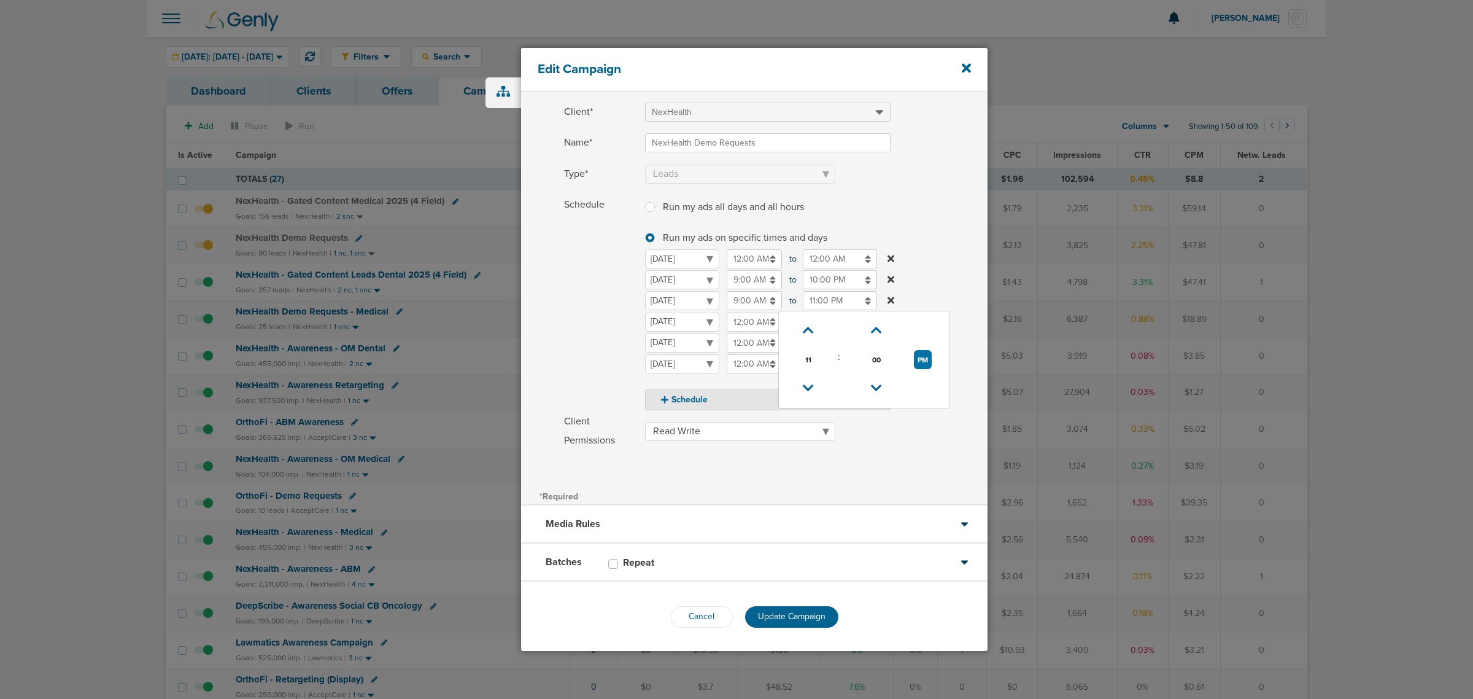
type input "10:00 PM"
click at [747, 482] on div "Client* NexHealth Name* NexHealth Demo Requests Type* Awareness Traffic Leads C…" at bounding box center [754, 282] width 467 height 409
click at [747, 606] on button "Update Campaign" at bounding box center [791, 616] width 93 height 21
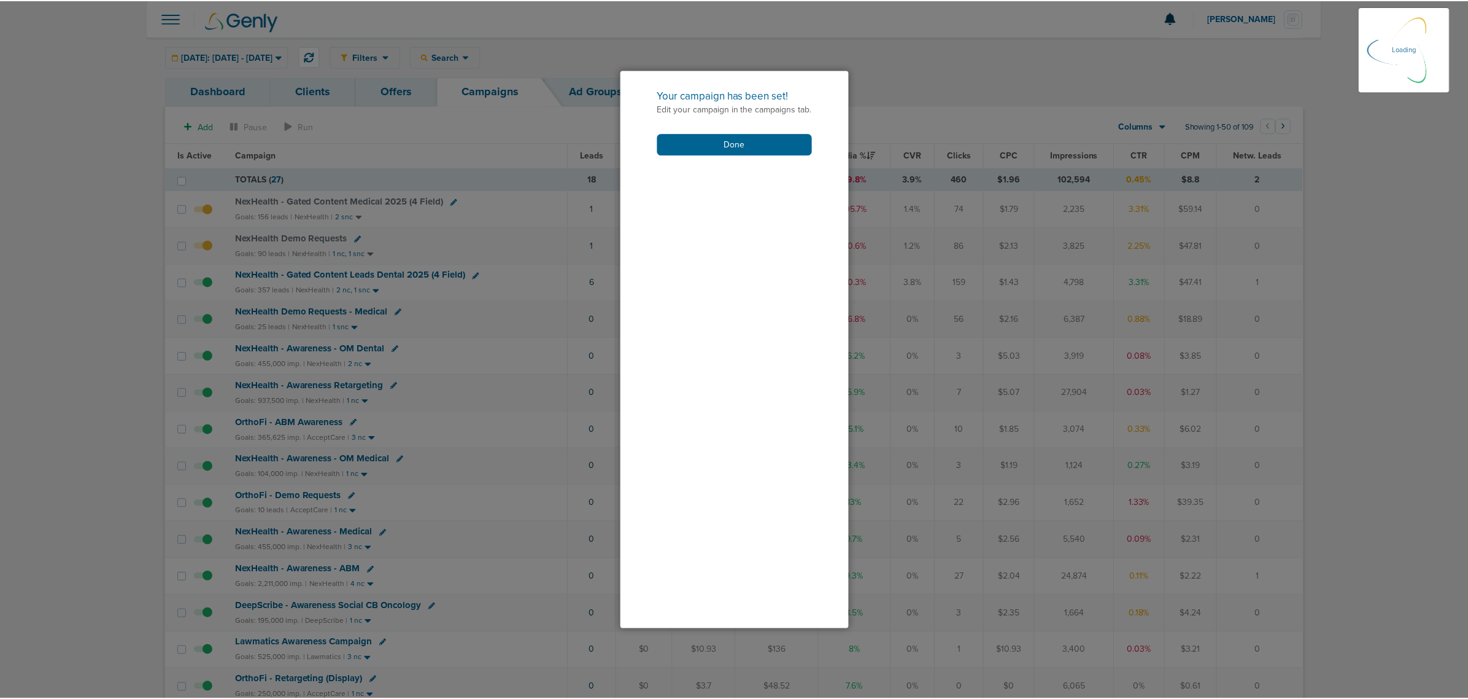
scroll to position [13, 0]
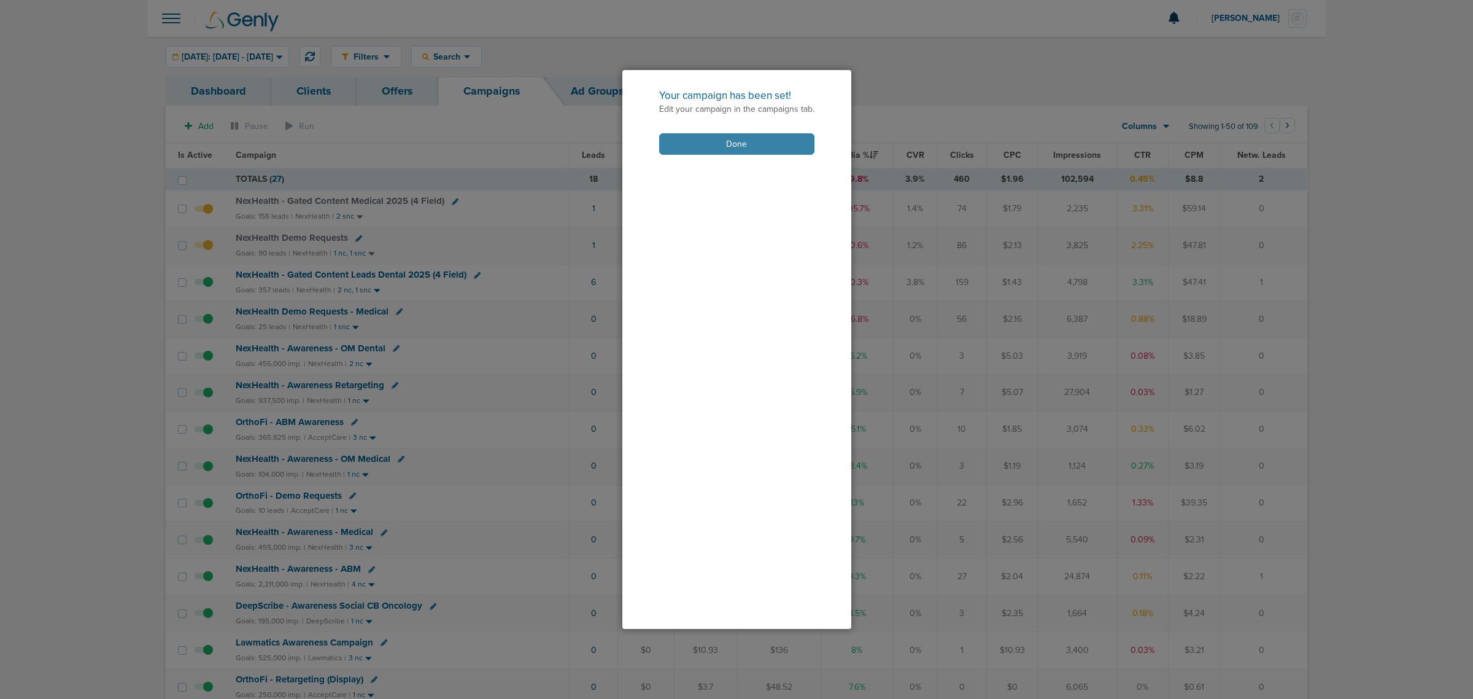
click at [747, 145] on button "Done" at bounding box center [736, 143] width 155 height 21
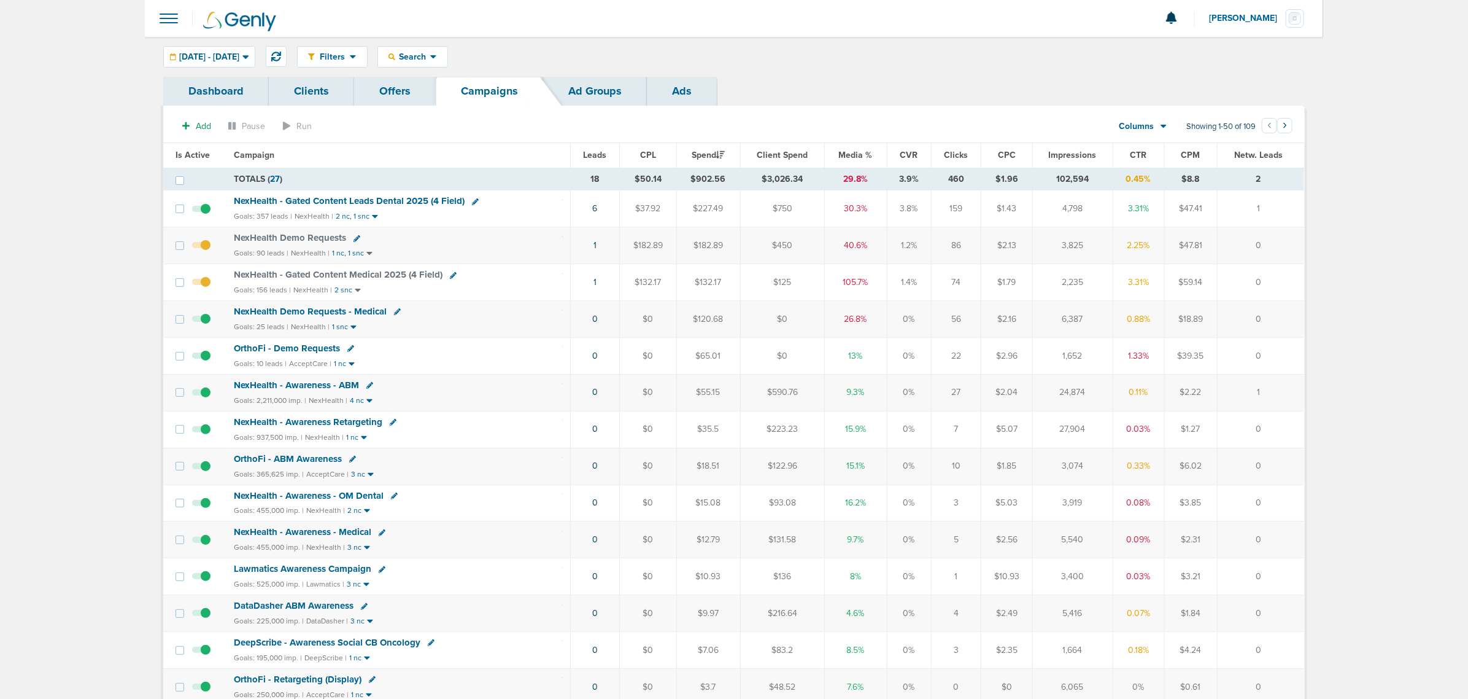
click at [265, 234] on span "NexHealth Demo Requests" at bounding box center [290, 237] width 112 height 11
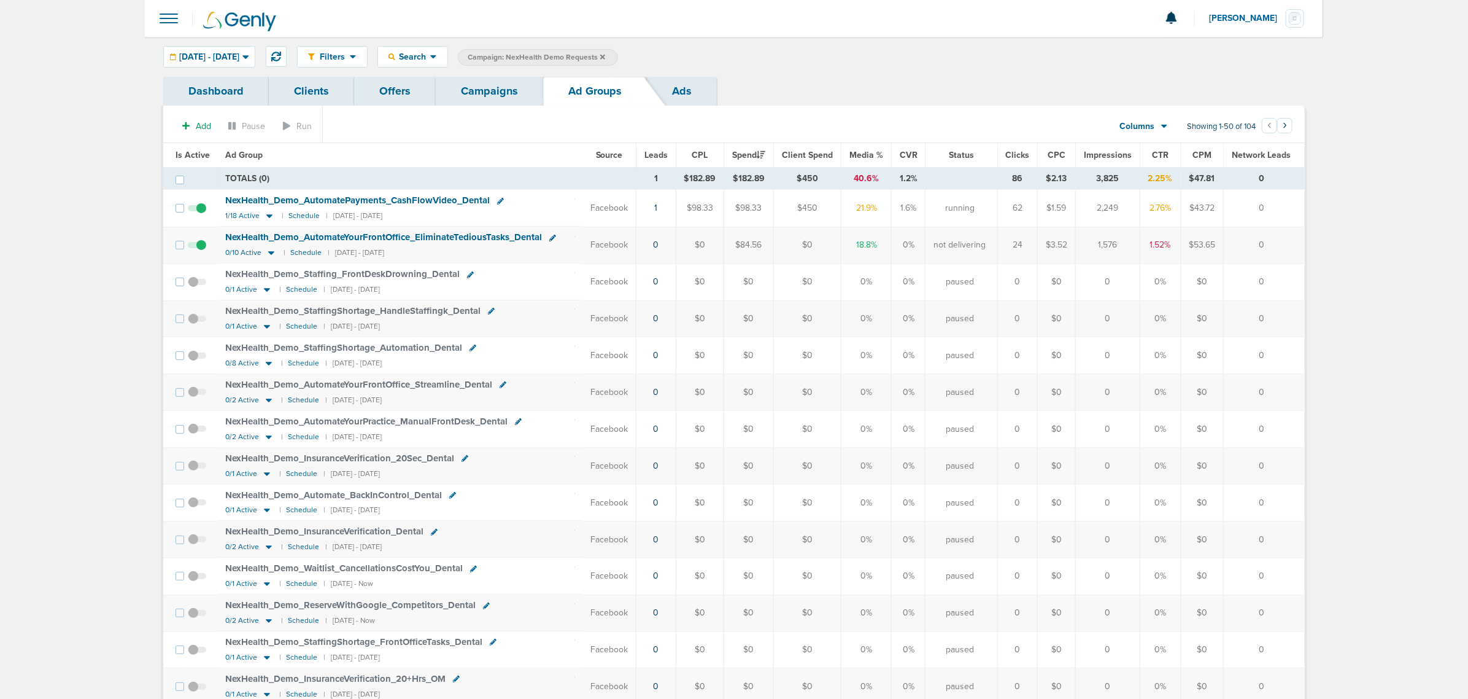
click at [637, 48] on div "Filters Active Only Settings Status Active Inactive Objectives MQL SQL Traffic …" at bounding box center [801, 56] width 1008 height 21
click at [605, 59] on icon at bounding box center [602, 56] width 5 height 7
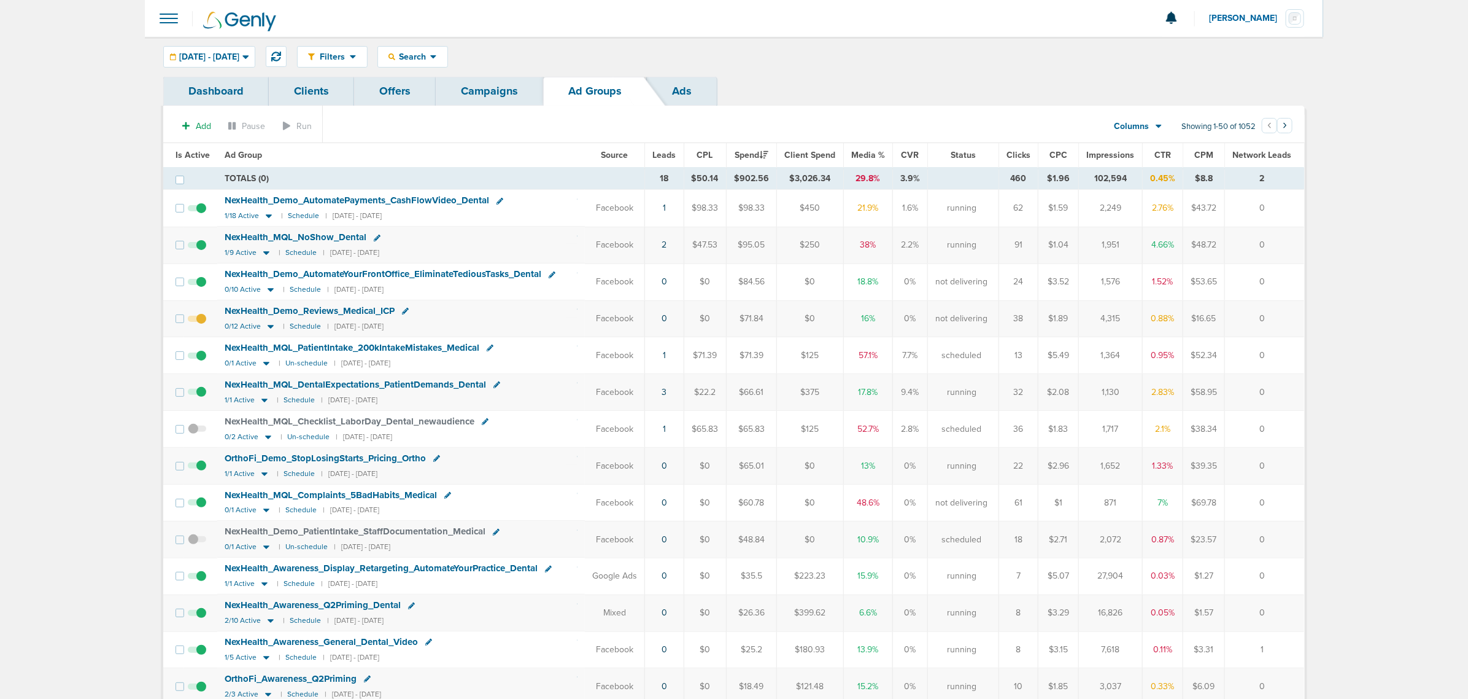
click at [811, 46] on div "Filters Active Only Settings Status Active Inactive Objectives MQL SQL Traffic …" at bounding box center [801, 56] width 1008 height 21
drag, startPoint x: 304, startPoint y: 250, endPoint x: 1307, endPoint y: 449, distance: 1023.1
click at [852, 81] on div "Dashboard Clients Offers Campaigns Ad Groups Ads" at bounding box center [734, 91] width 1142 height 29
click at [471, 75] on div "Filters Active Only Settings Status Active Inactive Objectives MQL SQL Traffic …" at bounding box center [734, 57] width 1179 height 40
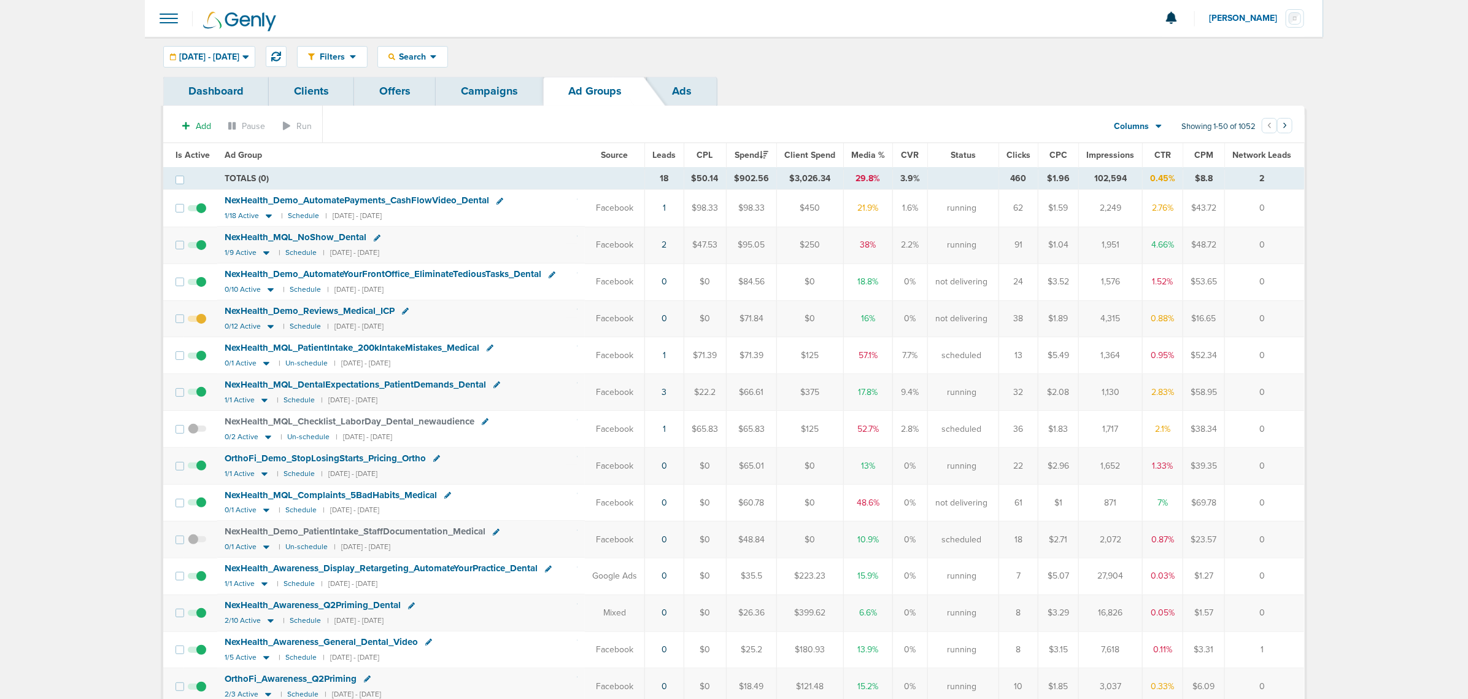
click at [479, 90] on link "Campaigns" at bounding box center [489, 91] width 107 height 29
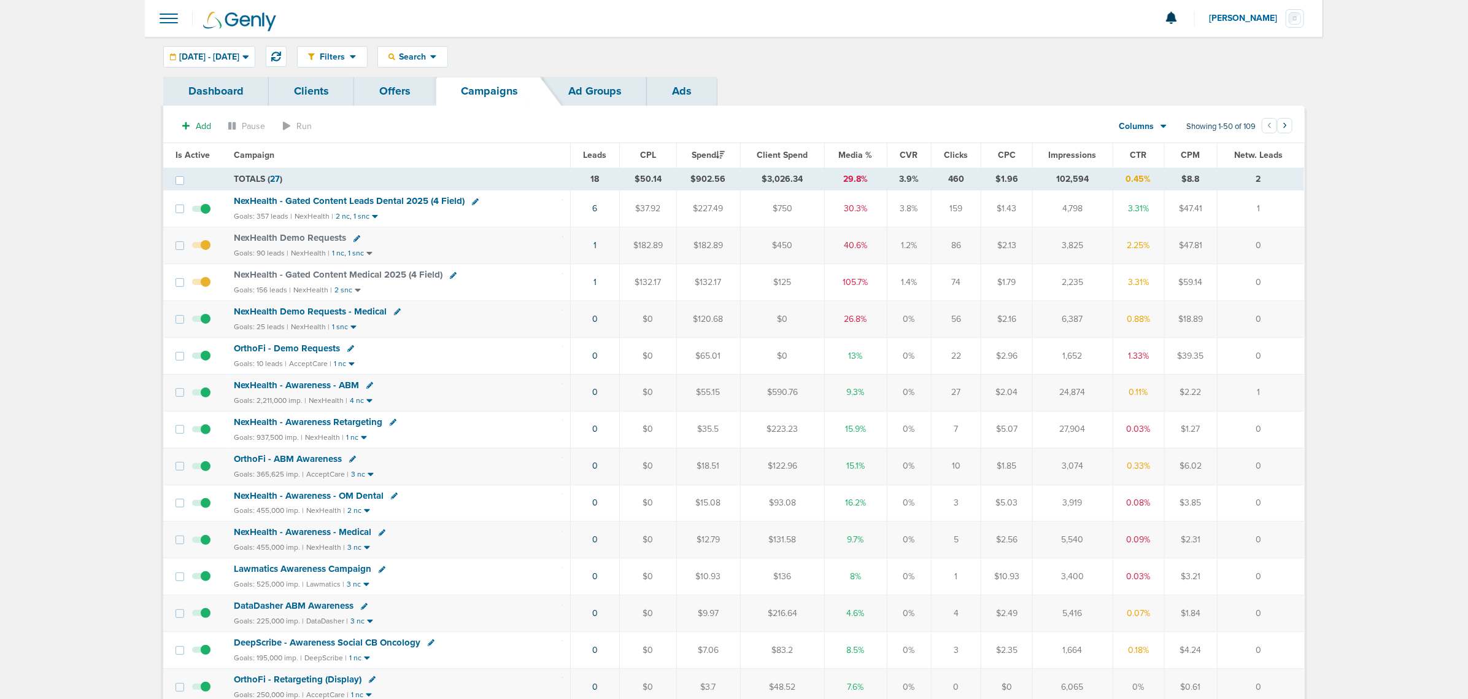
click at [307, 233] on span "NexHealth Demo Requests" at bounding box center [290, 237] width 112 height 11
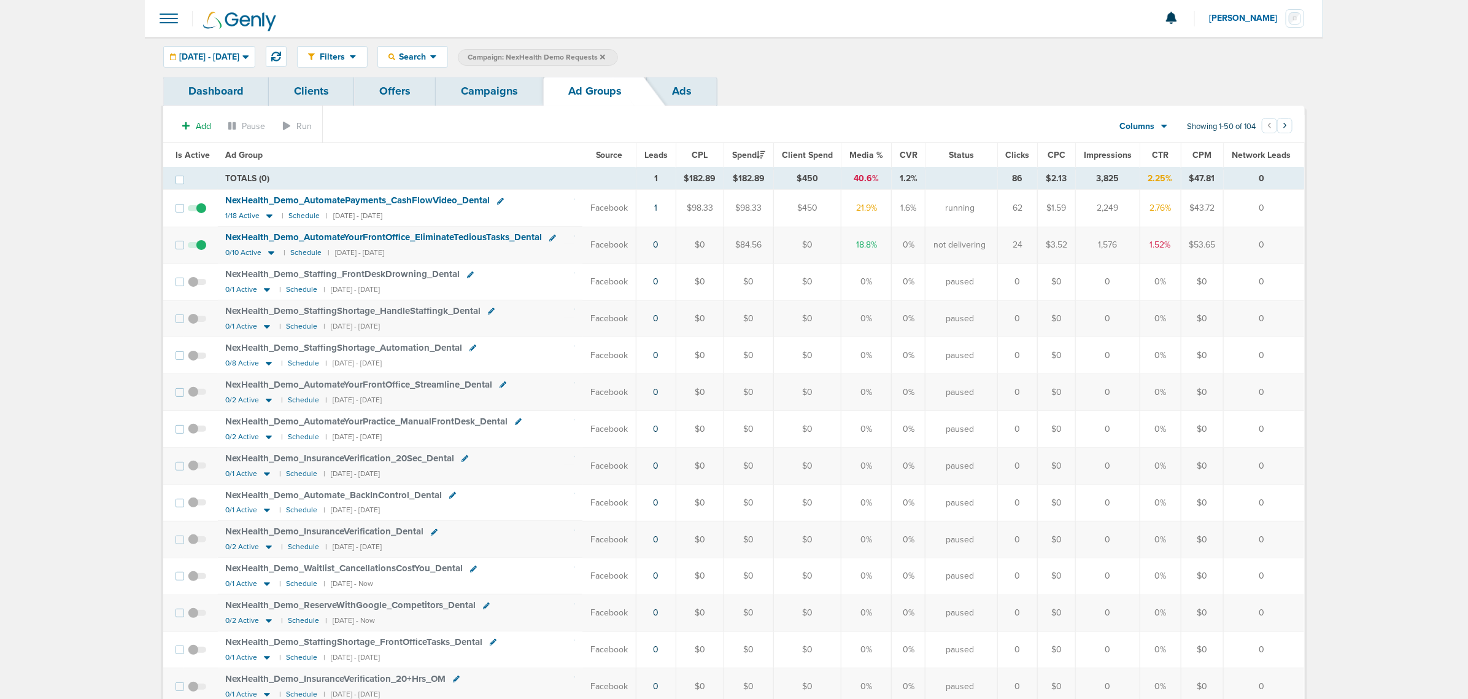
click at [482, 90] on link "Campaigns" at bounding box center [489, 91] width 107 height 29
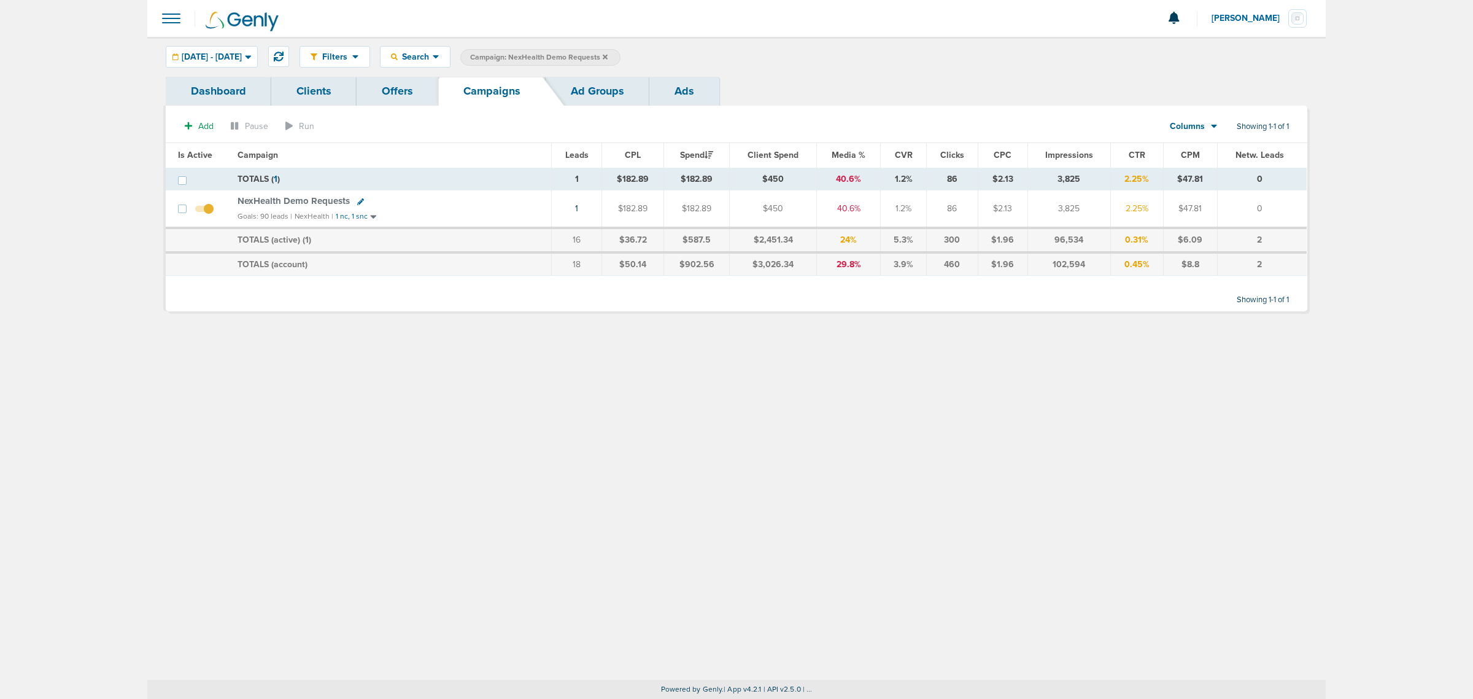
drag, startPoint x: 867, startPoint y: 471, endPoint x: 737, endPoint y: 308, distance: 208.4
click at [861, 455] on div "Filters Active Only Settings Status Active Inactive Objectives MQL SQL Traffic …" at bounding box center [736, 358] width 1179 height 643
click at [608, 53] on icon at bounding box center [605, 56] width 5 height 7
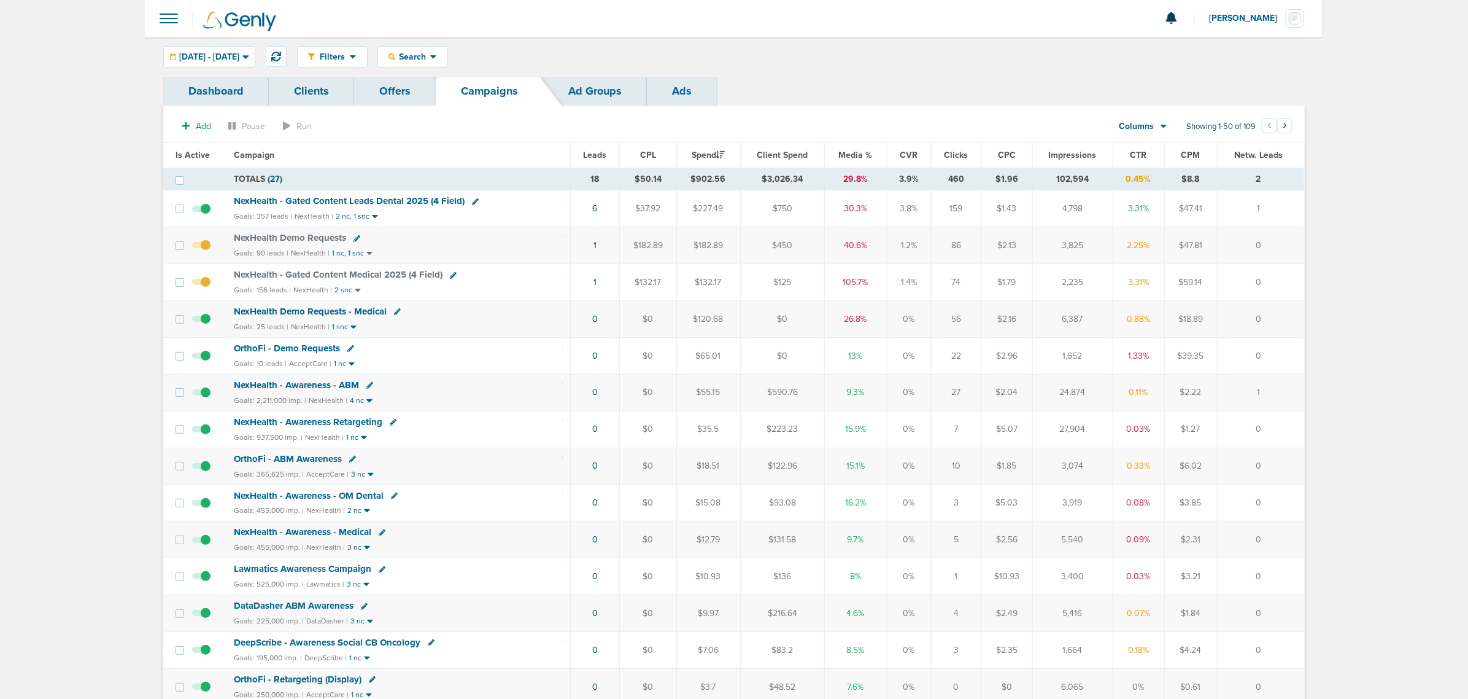
click at [422, 241] on div "NexHealth Demo Requests" at bounding box center [398, 238] width 329 height 12
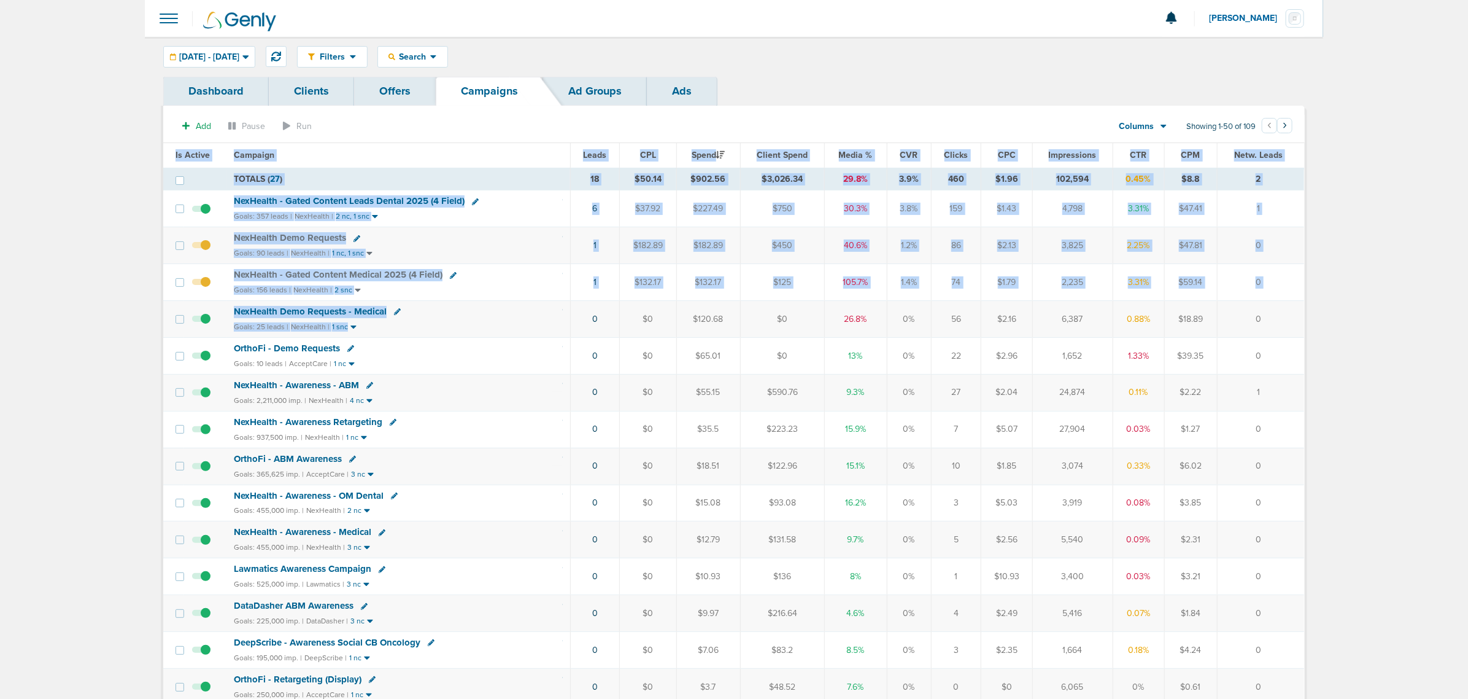
drag, startPoint x: 624, startPoint y: 323, endPoint x: 1348, endPoint y: 318, distance: 723.7
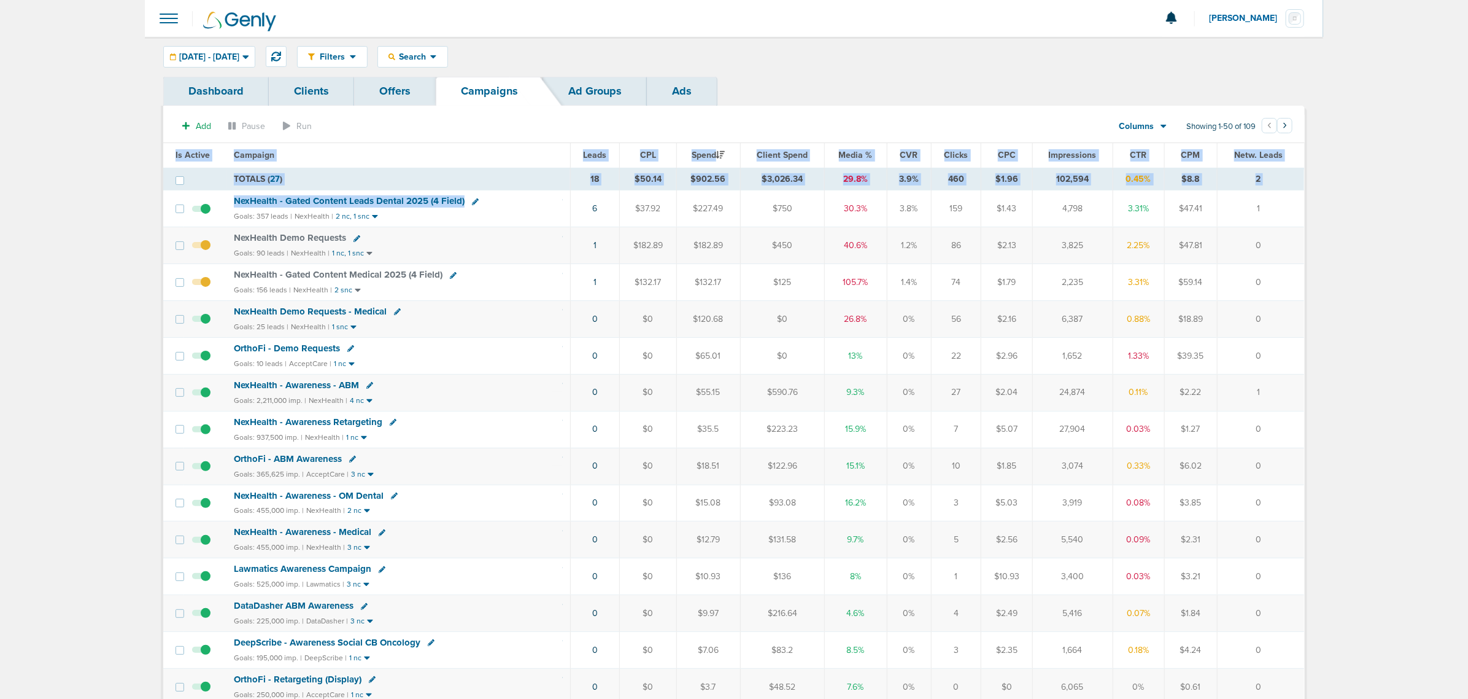
drag, startPoint x: 526, startPoint y: 198, endPoint x: 1325, endPoint y: 359, distance: 814.7
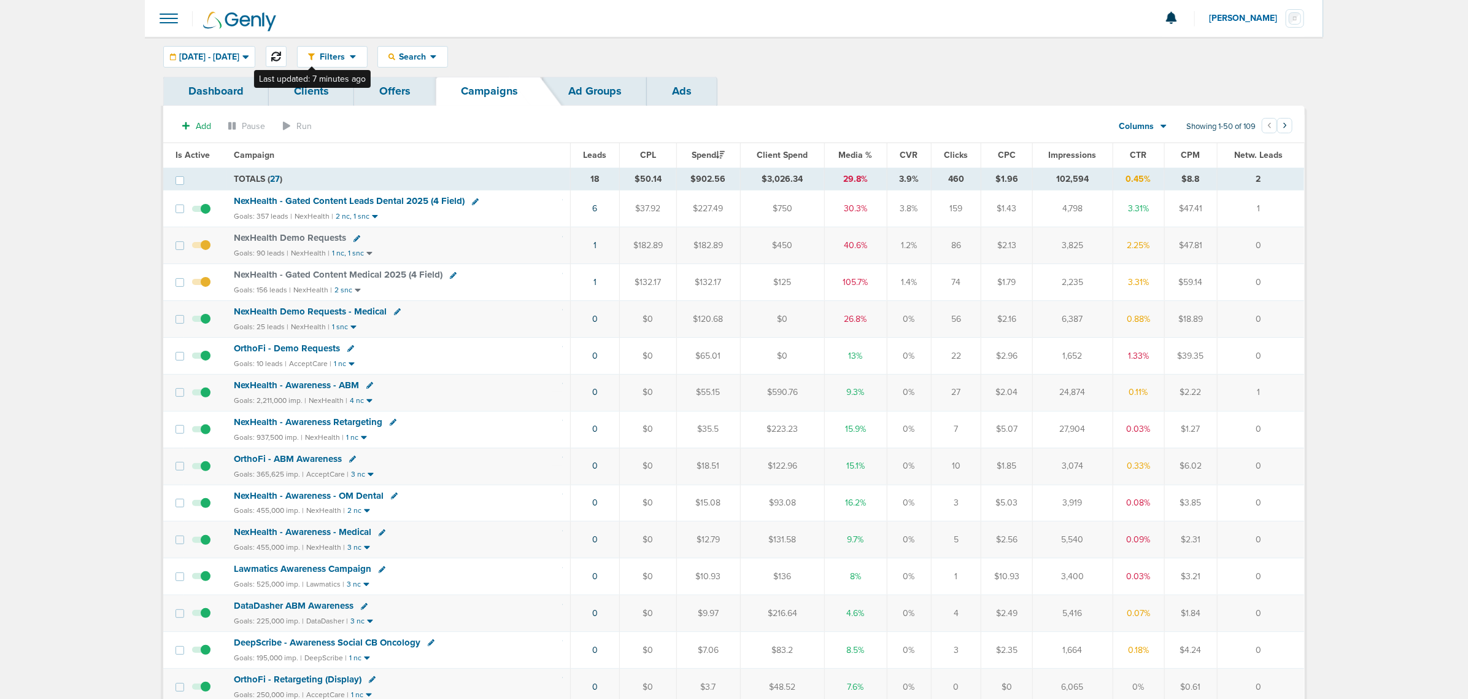
click at [287, 47] on button at bounding box center [276, 56] width 21 height 21
click at [598, 211] on td "7" at bounding box center [595, 208] width 49 height 37
click at [598, 210] on td "7" at bounding box center [595, 208] width 49 height 37
click at [594, 206] on link "7" at bounding box center [596, 208] width 4 height 10
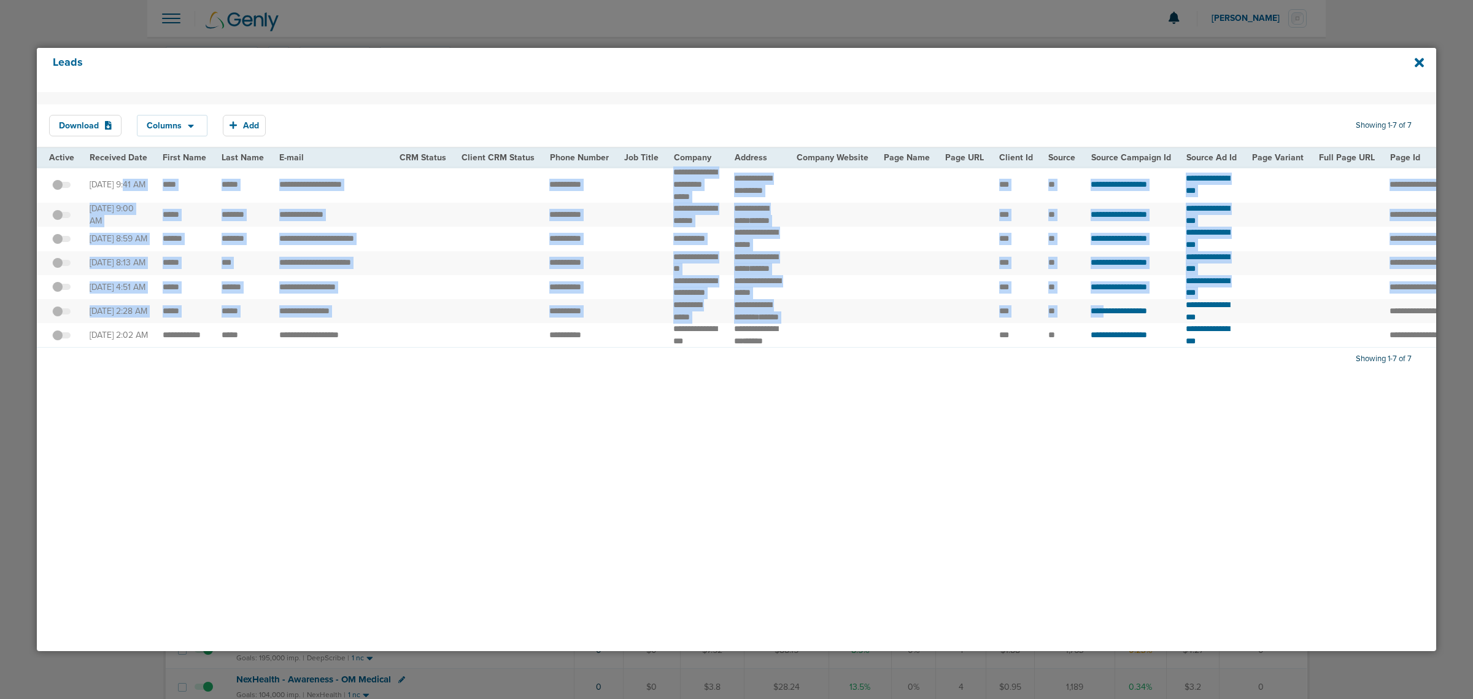
drag, startPoint x: 90, startPoint y: 172, endPoint x: 1098, endPoint y: 376, distance: 1027.7
click at [1097, 347] on tbody "**********" at bounding box center [1269, 256] width 2464 height 180
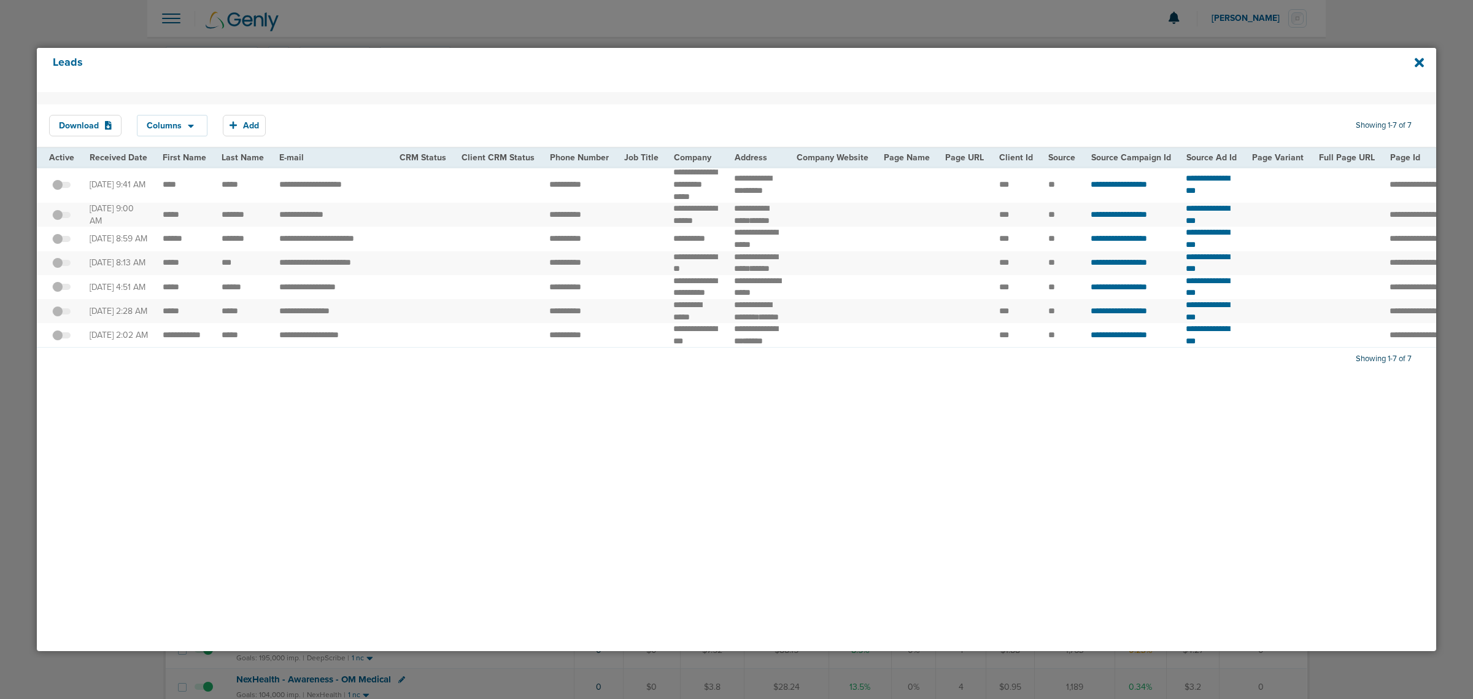
click at [1059, 511] on div "Download Columns Save selections Reset to defaults Is Active Received Date Firs…" at bounding box center [737, 371] width 1400 height 559
click at [1419, 60] on icon at bounding box center [1419, 63] width 9 height 14
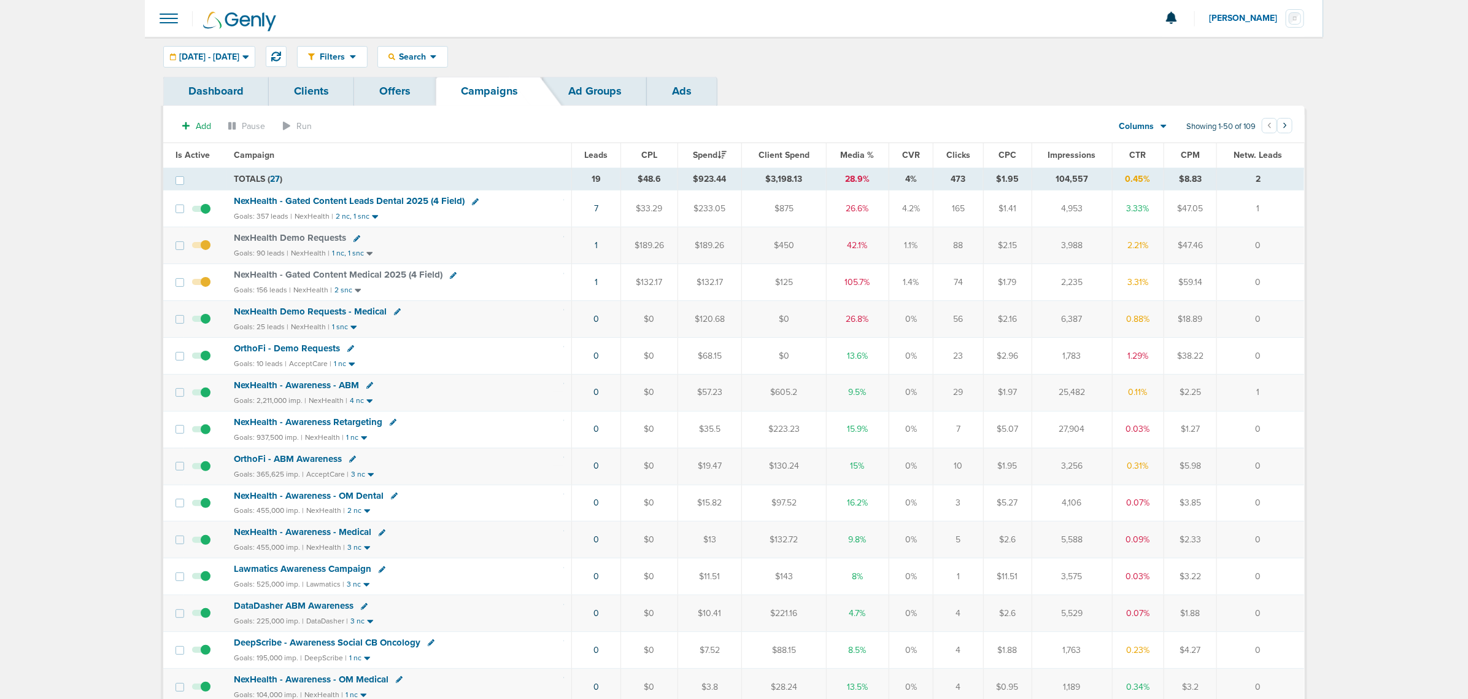
click at [495, 250] on div "Goals: 90 leads | NexHealth | 1 nc, 1 snc" at bounding box center [399, 253] width 330 height 10
click at [281, 59] on icon at bounding box center [276, 57] width 10 height 10
click at [287, 236] on span "NexHealth Demo Requests" at bounding box center [290, 237] width 112 height 11
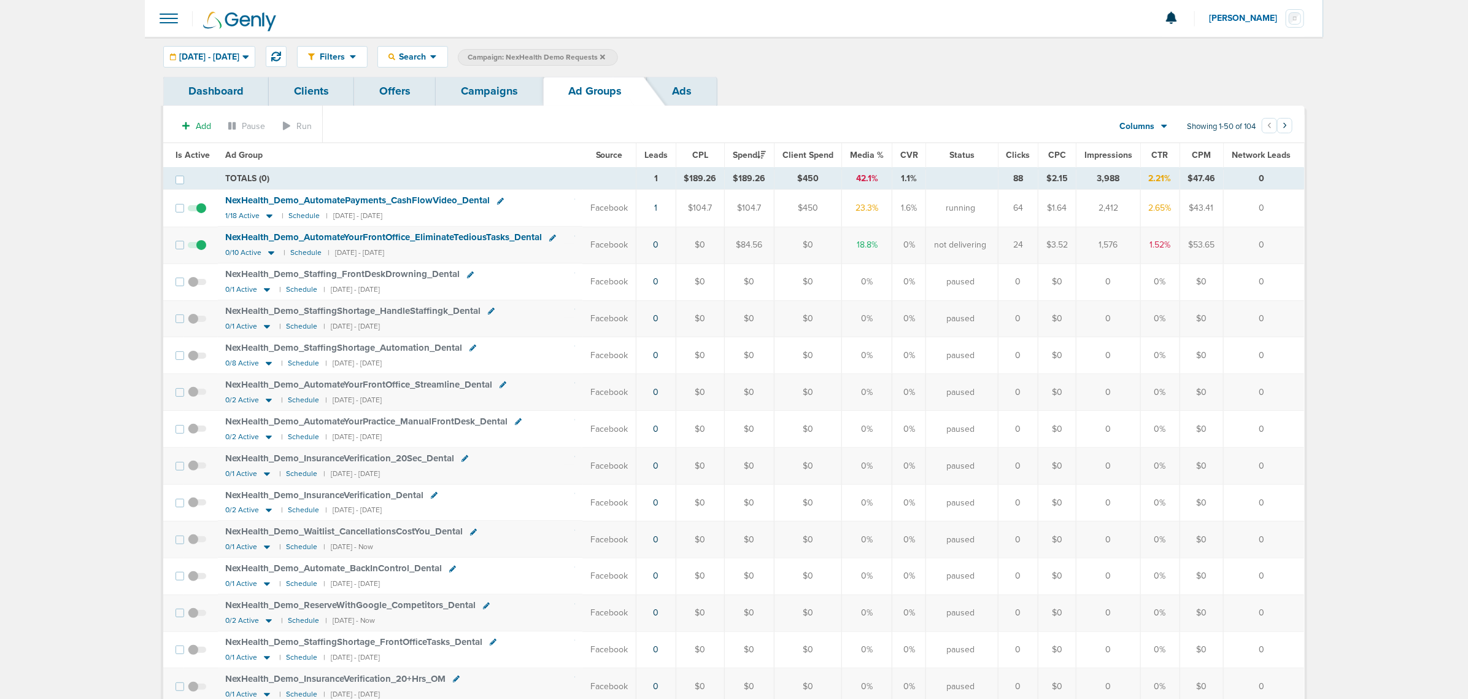
click at [658, 161] on th "Leads" at bounding box center [656, 155] width 39 height 25
click at [655, 152] on span "Leads" at bounding box center [656, 155] width 23 height 10
click at [660, 207] on link "1" at bounding box center [658, 208] width 3 height 10
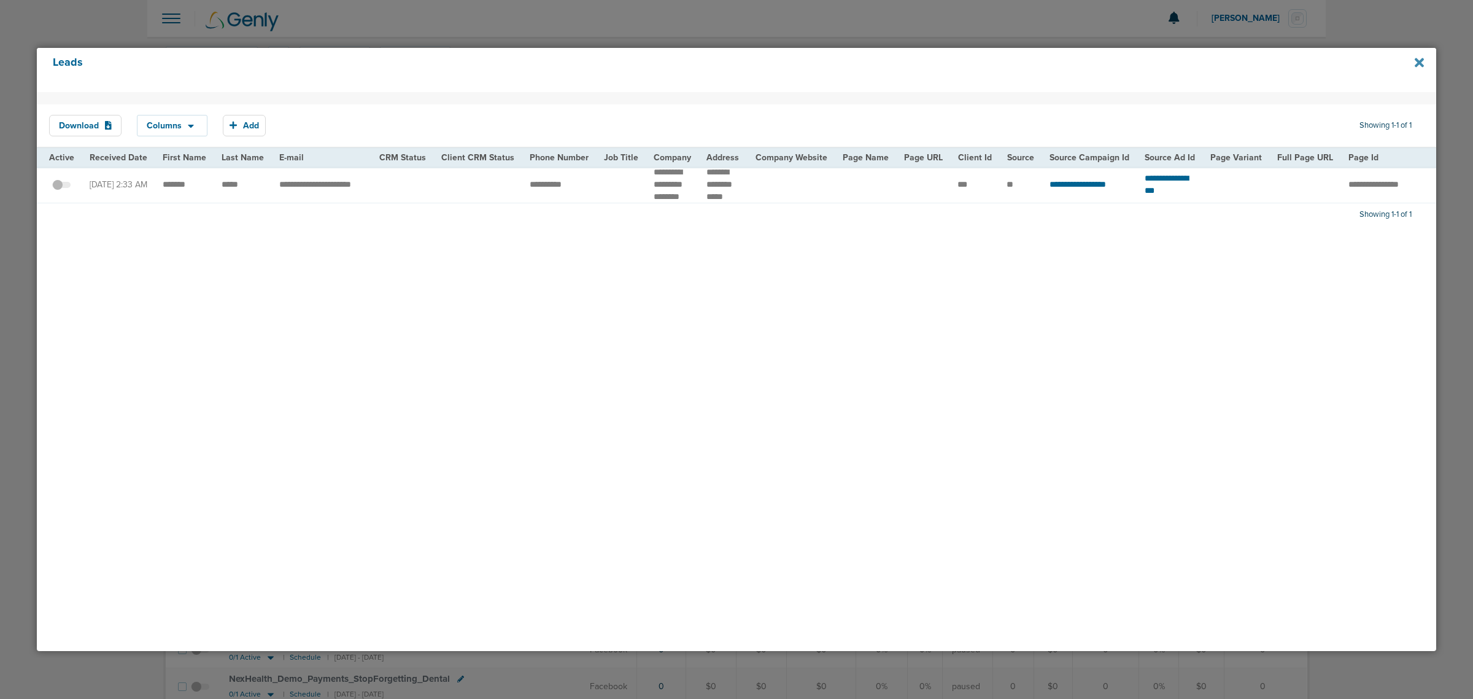
click at [1421, 63] on icon at bounding box center [1419, 62] width 9 height 9
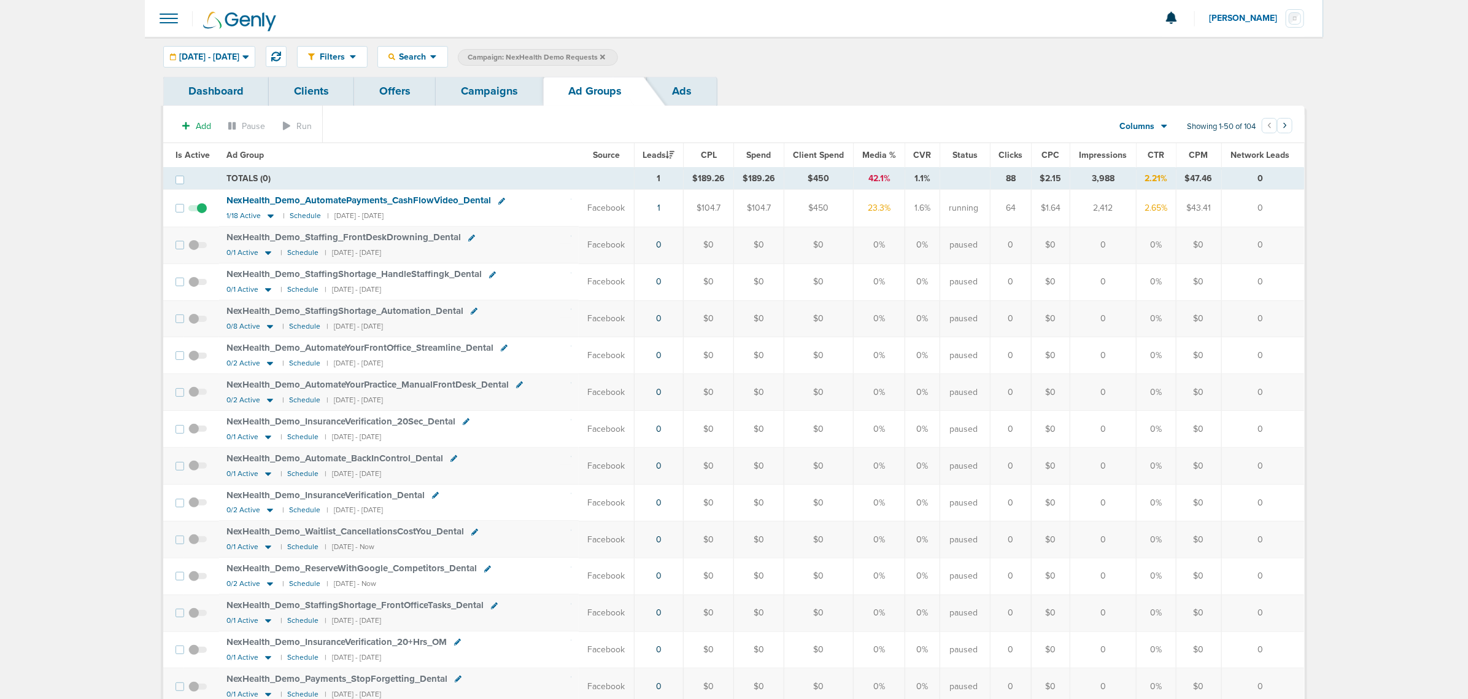
click at [161, 10] on span at bounding box center [168, 18] width 27 height 27
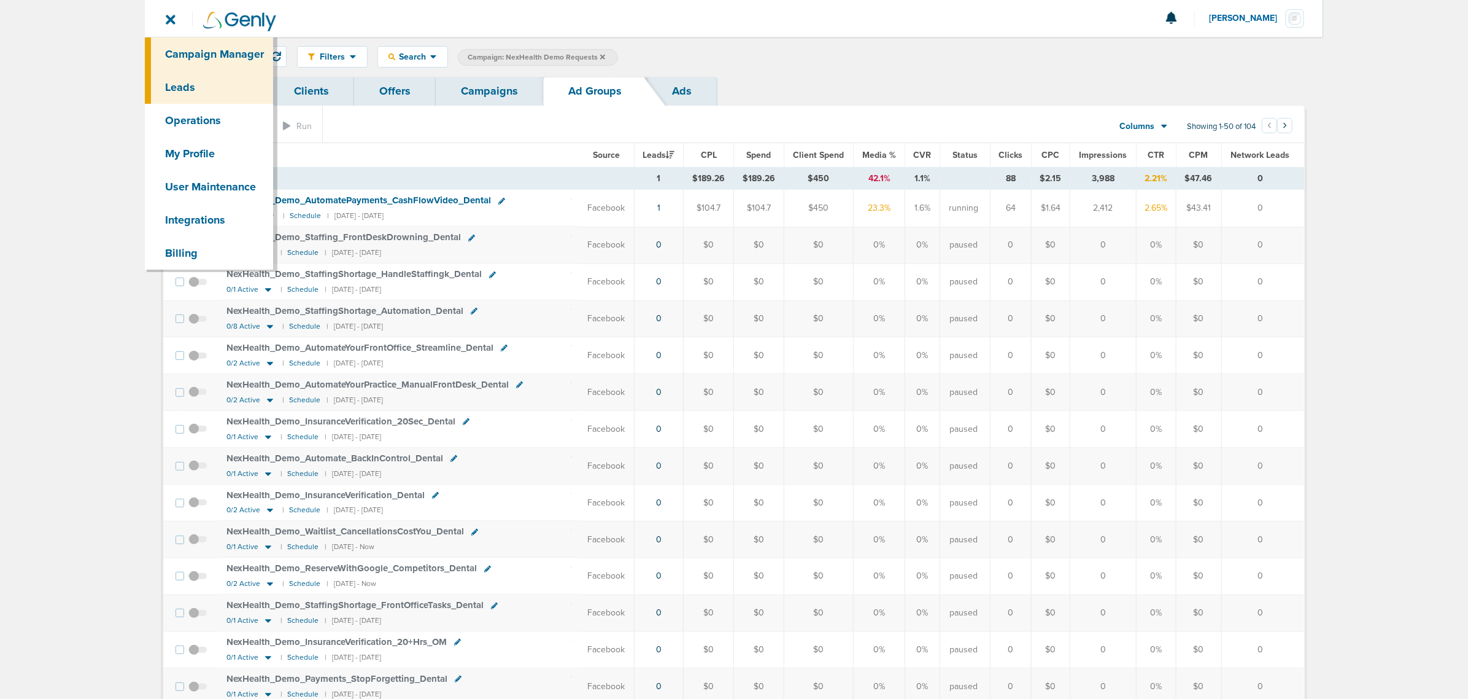
click at [204, 88] on link "Leads" at bounding box center [209, 87] width 128 height 33
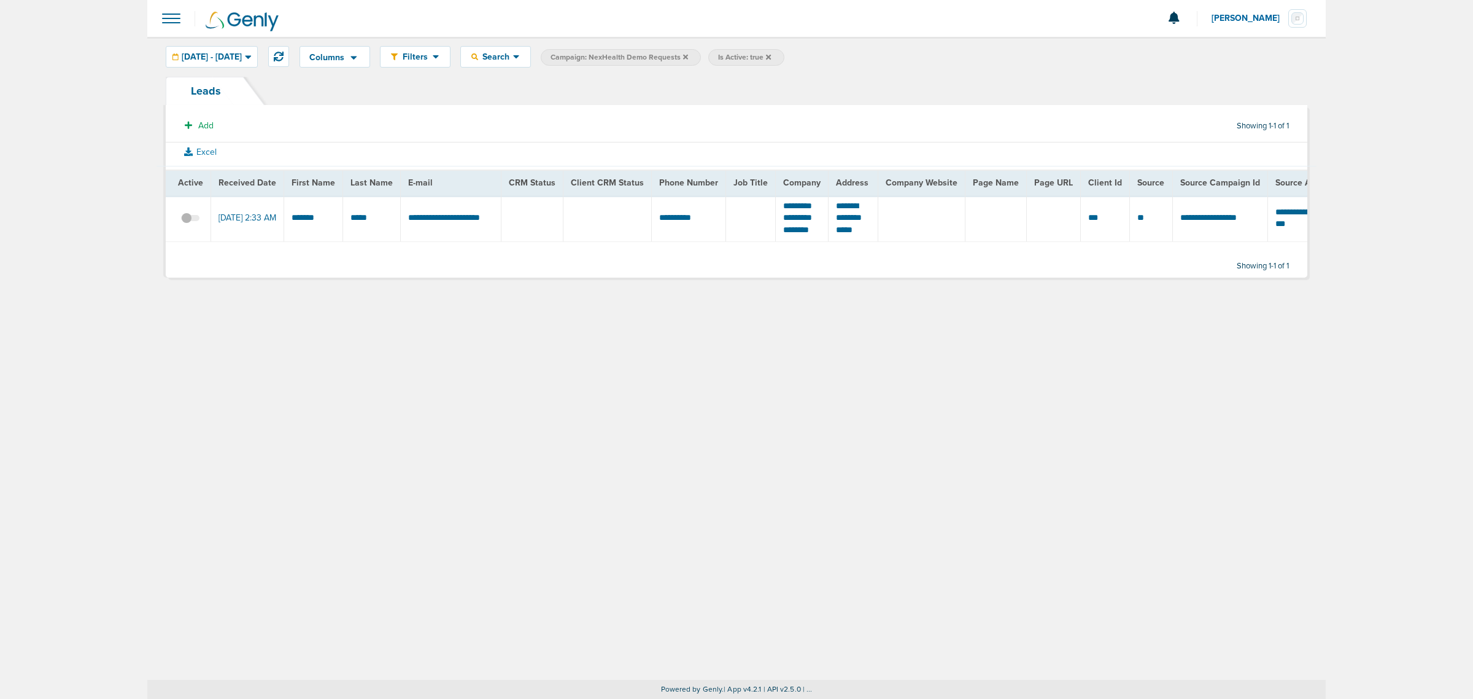
click at [688, 56] on icon at bounding box center [685, 56] width 5 height 5
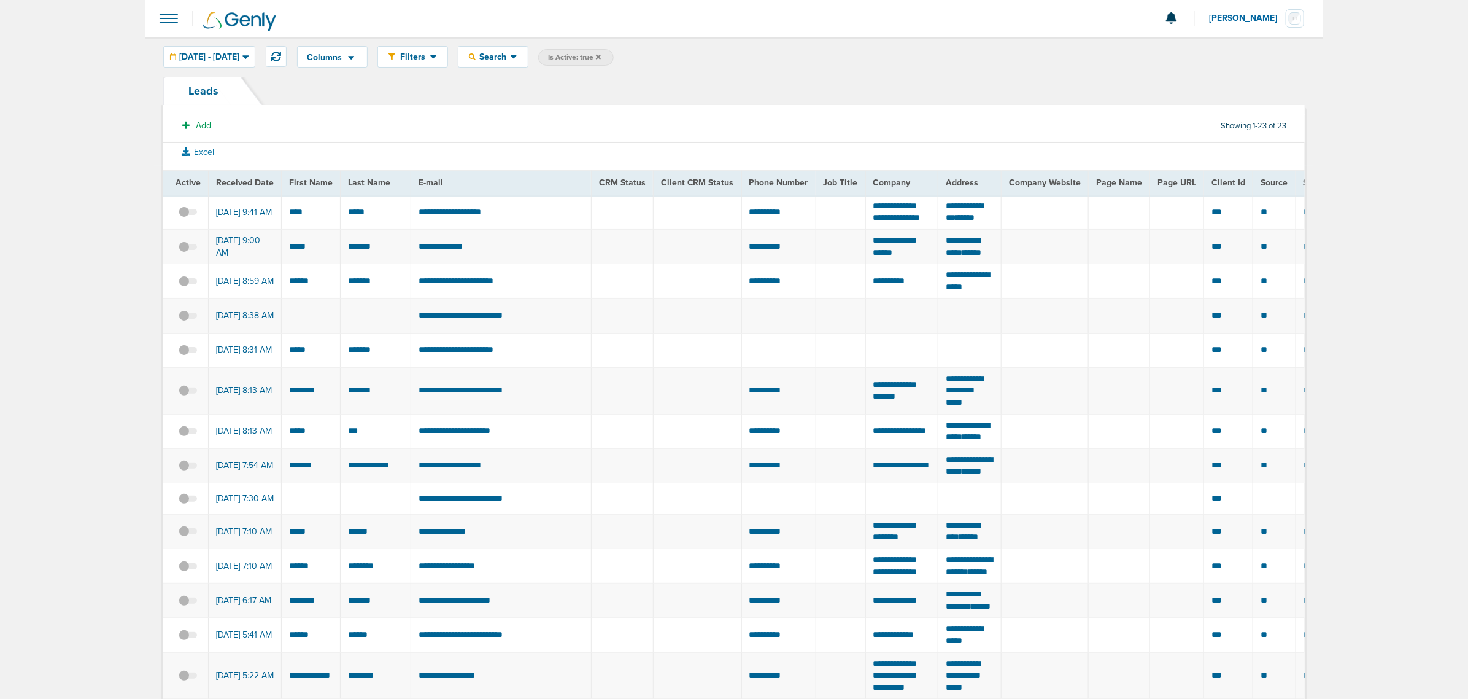
click at [601, 53] on icon at bounding box center [598, 56] width 5 height 7
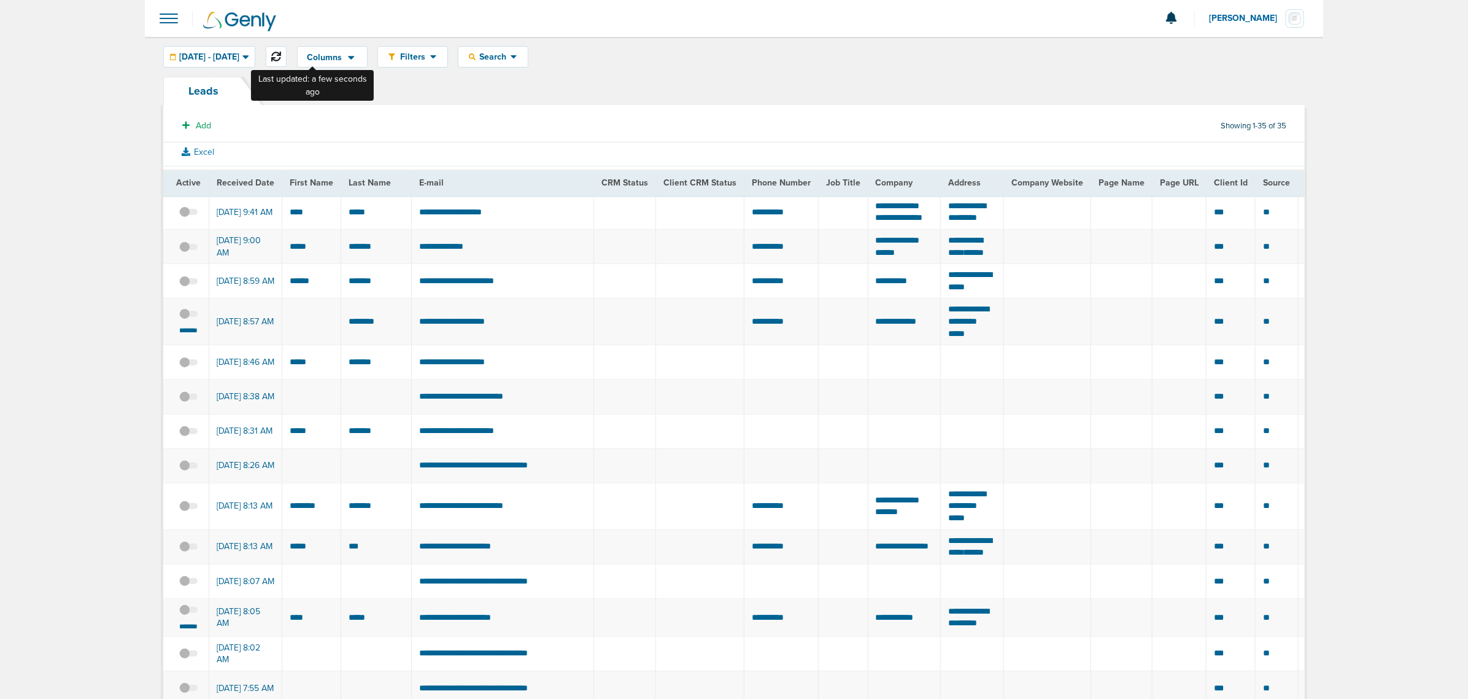
click at [281, 58] on icon at bounding box center [276, 57] width 10 height 10
click at [186, 17] on div at bounding box center [734, 18] width 1179 height 37
click at [178, 17] on span at bounding box center [168, 18] width 27 height 27
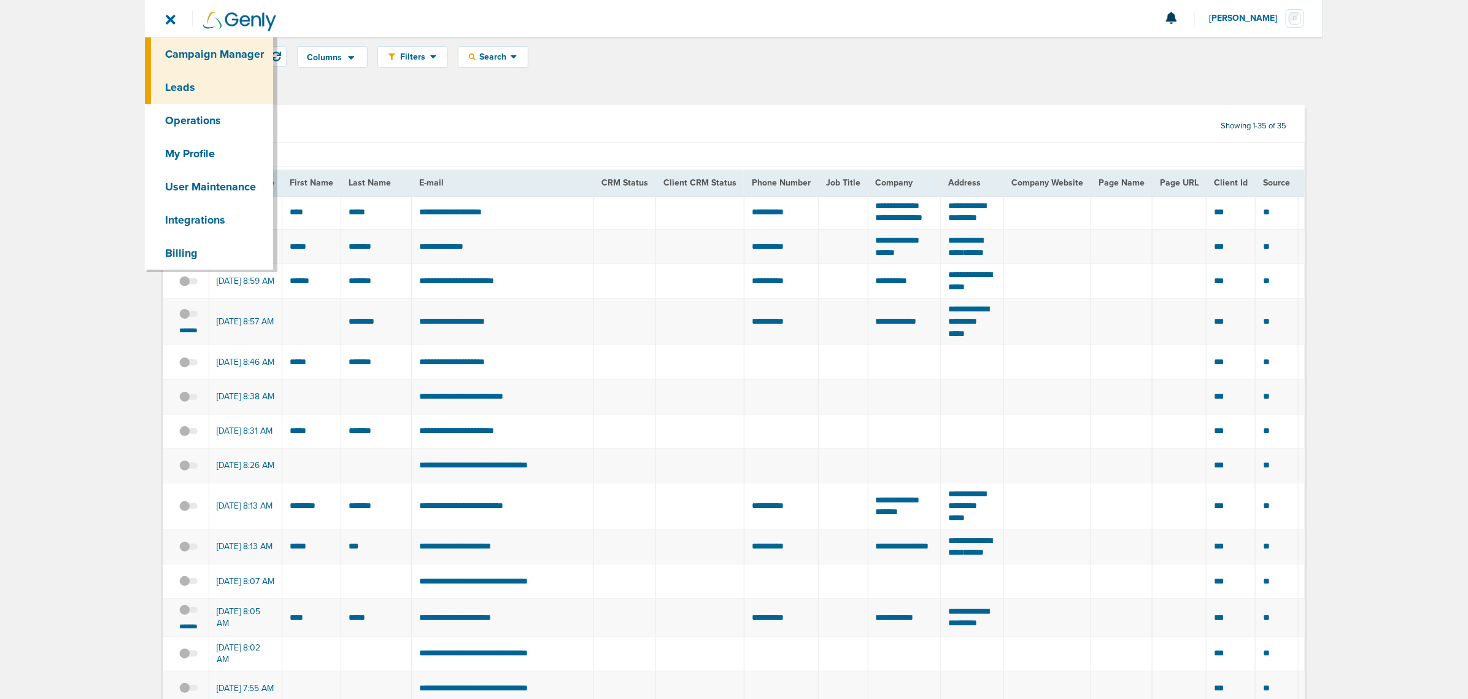
click at [213, 48] on link "Campaign Manager" at bounding box center [209, 53] width 128 height 33
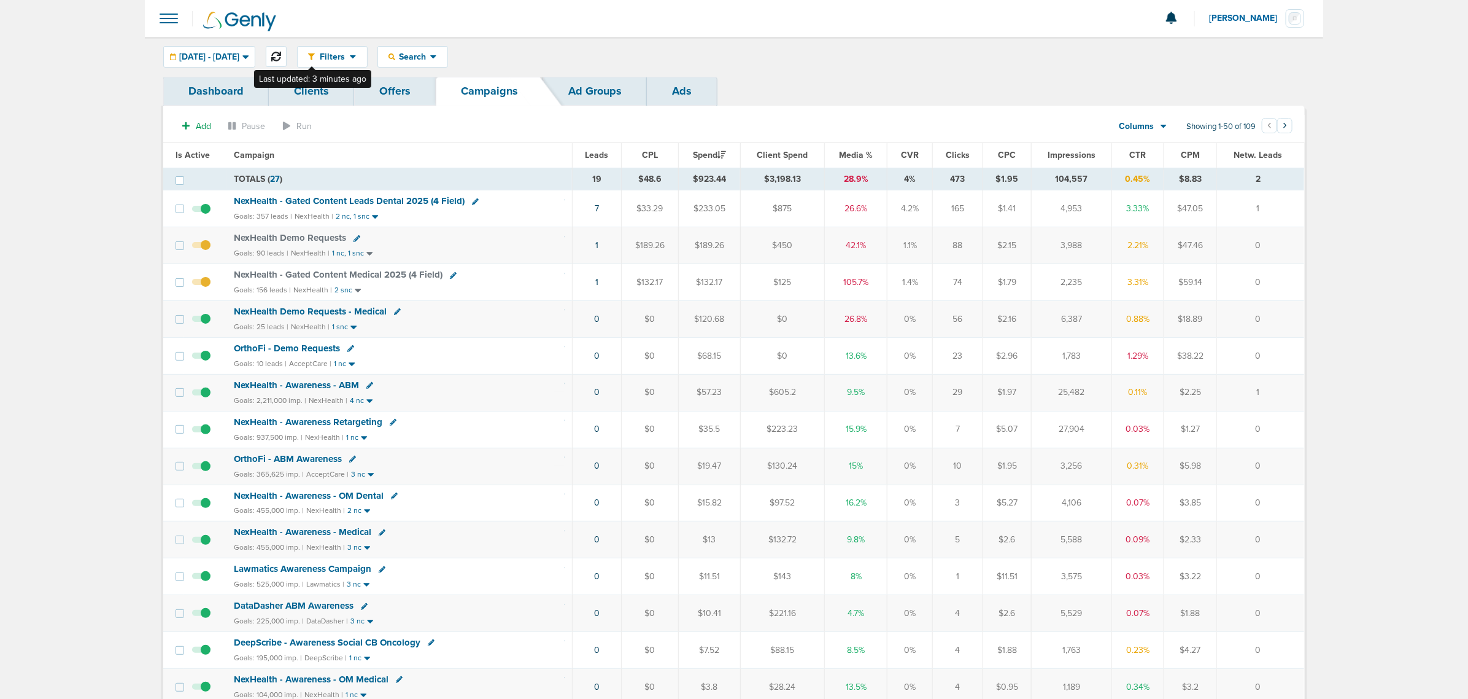
click at [287, 49] on button at bounding box center [276, 56] width 21 height 21
click at [864, 19] on div at bounding box center [734, 18] width 1179 height 37
click at [288, 235] on span "NexHealth Demo Requests" at bounding box center [290, 237] width 112 height 11
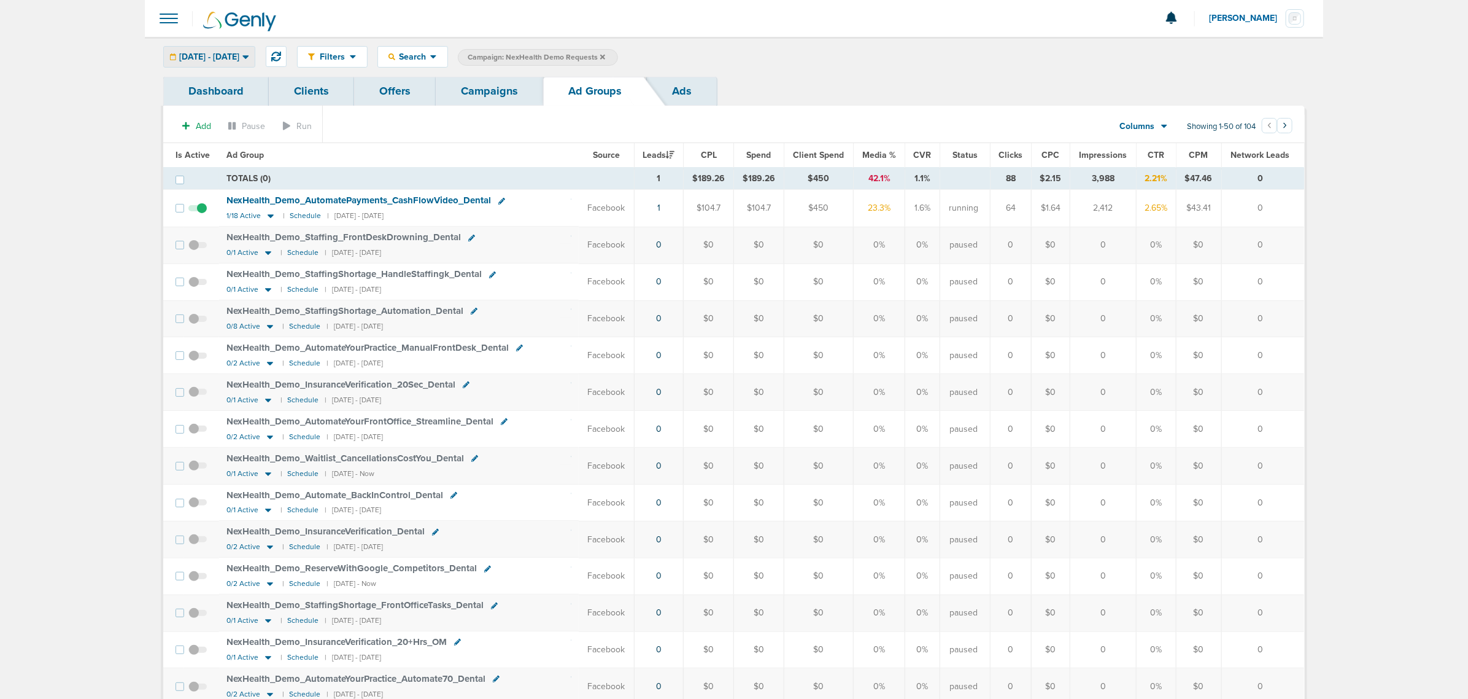
click at [255, 63] on div "08.27.2025 - 08.27.2025" at bounding box center [209, 57] width 91 height 20
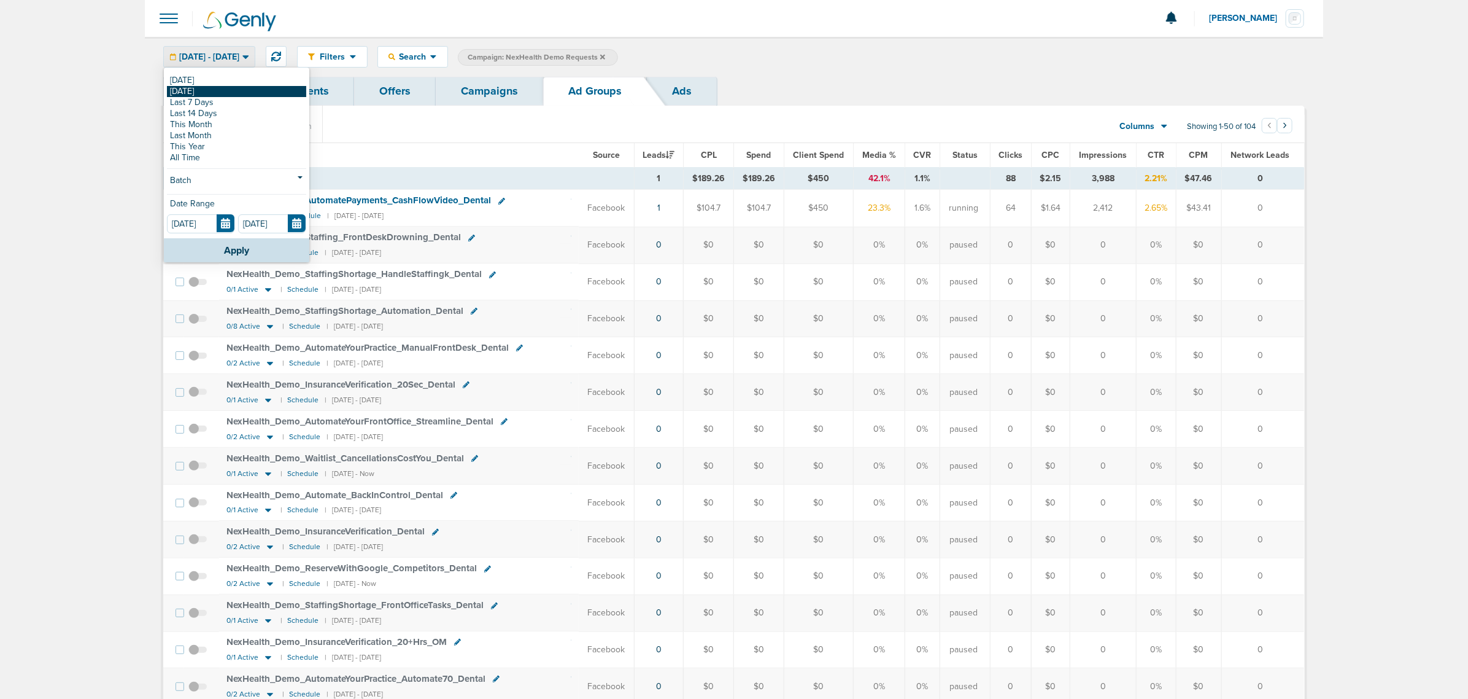
click at [228, 92] on link "[DATE]" at bounding box center [236, 91] width 139 height 11
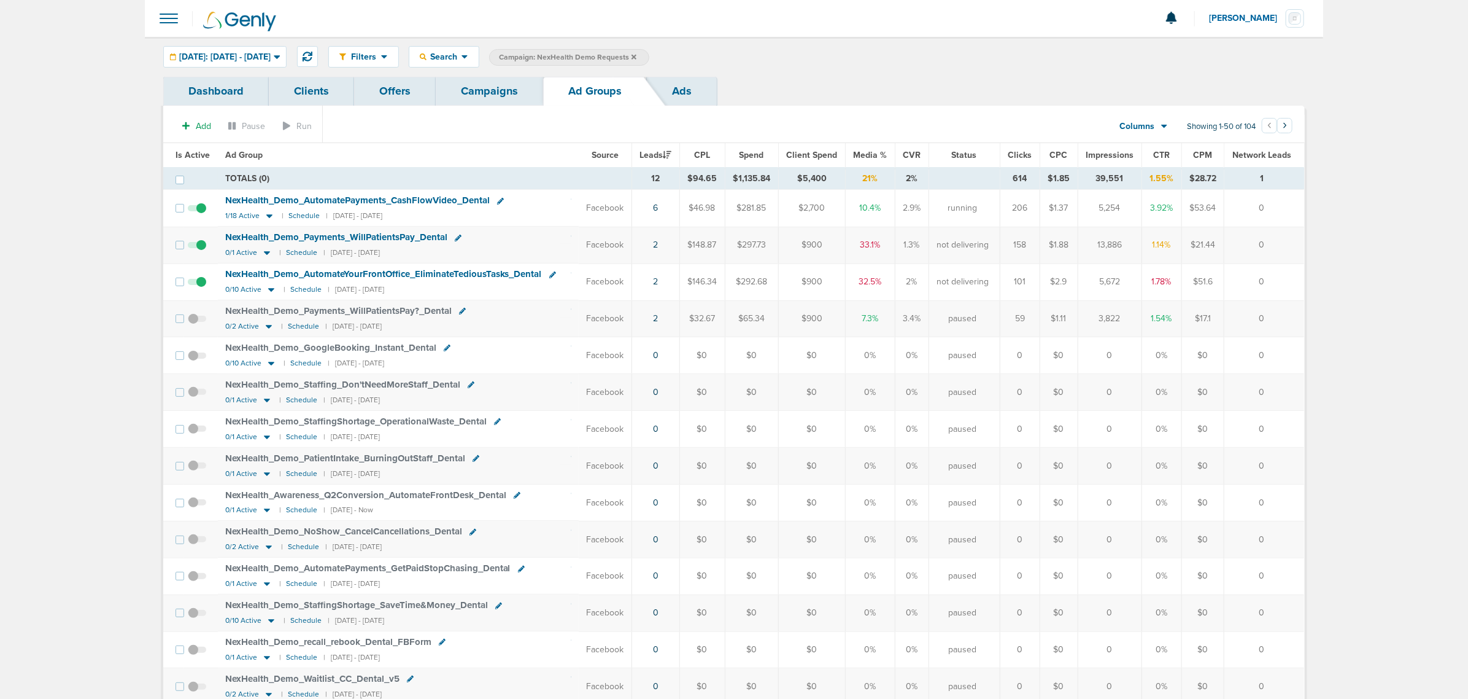
click at [486, 88] on link "Campaigns" at bounding box center [489, 91] width 107 height 29
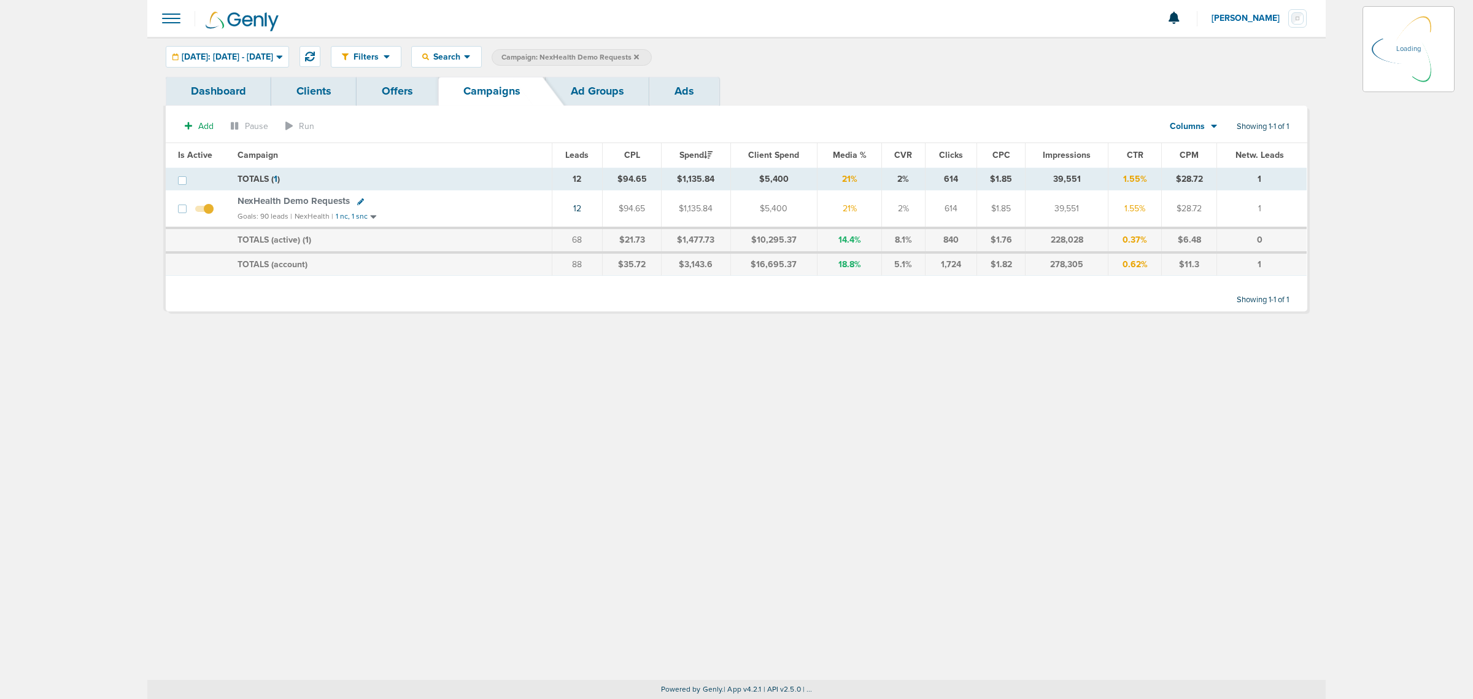
click at [639, 56] on icon at bounding box center [636, 56] width 5 height 5
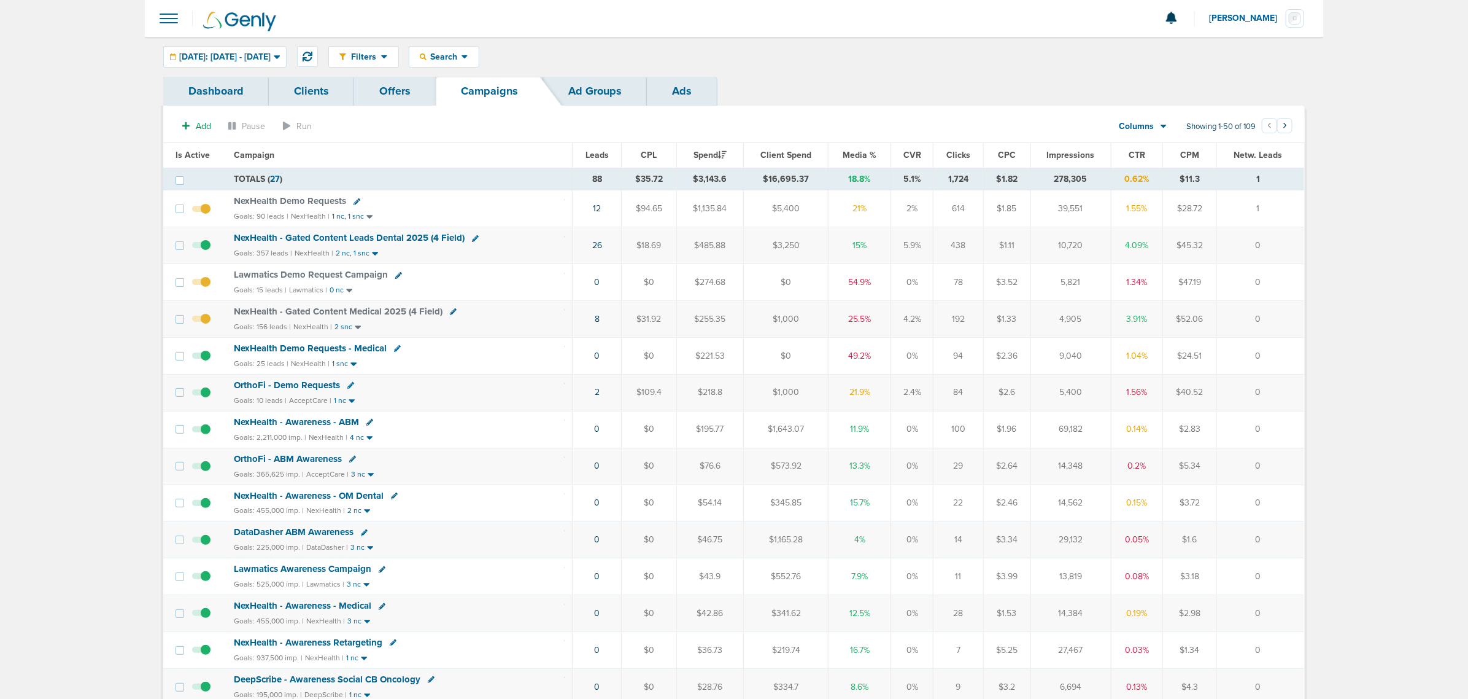
click at [325, 354] on span "NexHealth Demo Requests - Medical" at bounding box center [310, 348] width 153 height 11
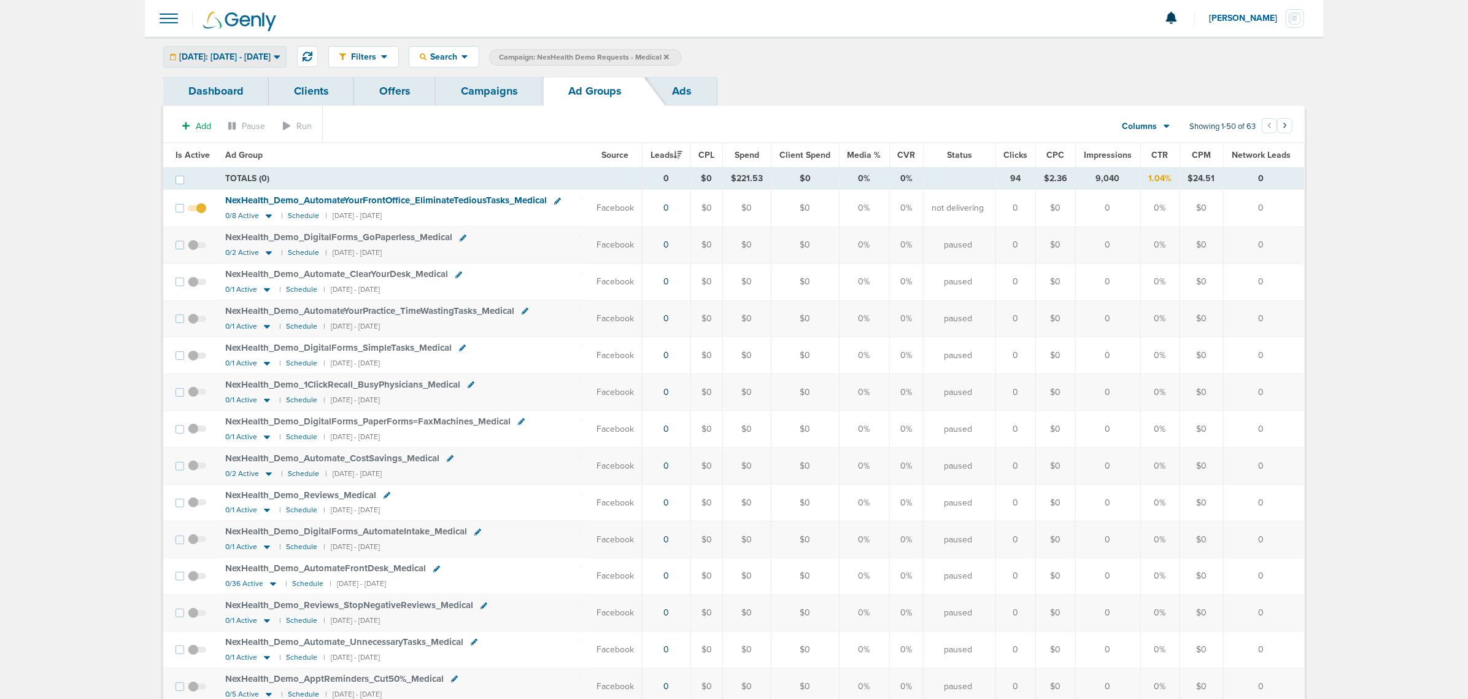
click at [227, 54] on span "[DATE]: [DATE] - [DATE]" at bounding box center [224, 57] width 91 height 9
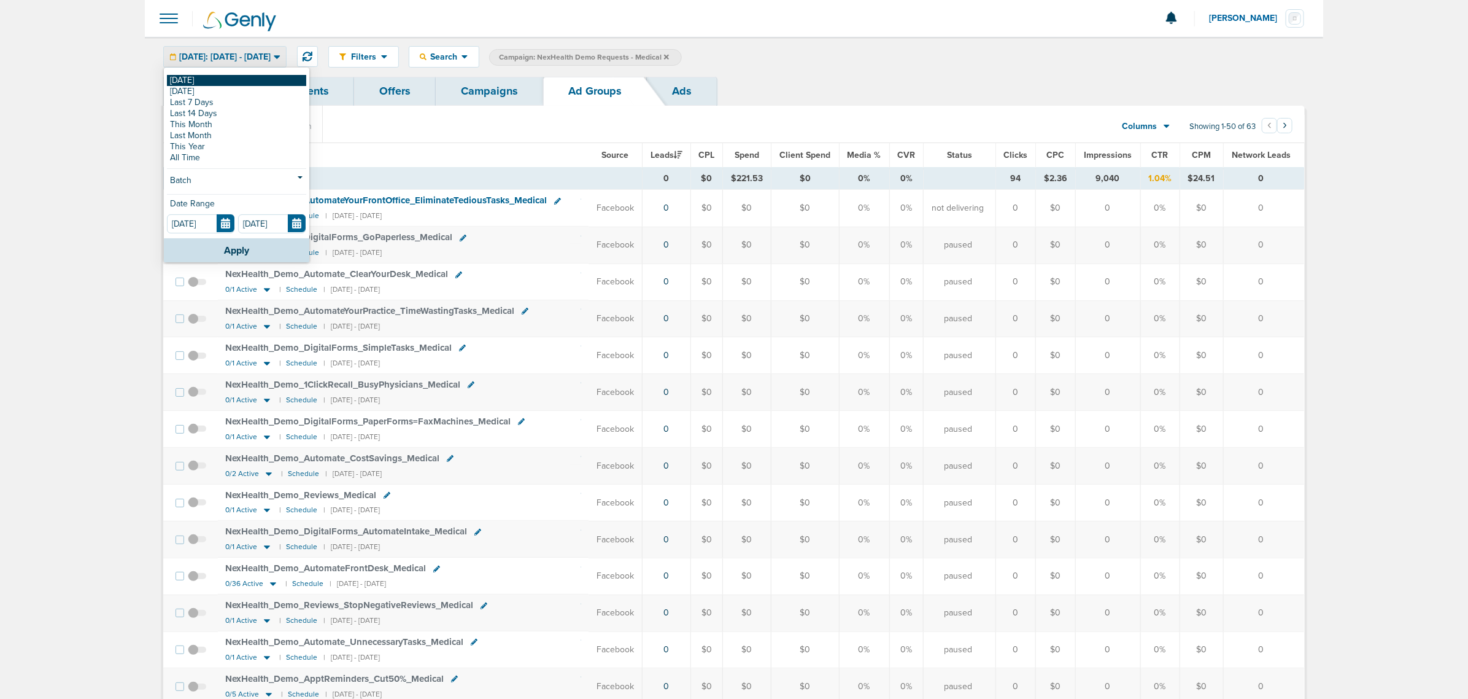
click at [211, 79] on link "[DATE]" at bounding box center [236, 80] width 139 height 11
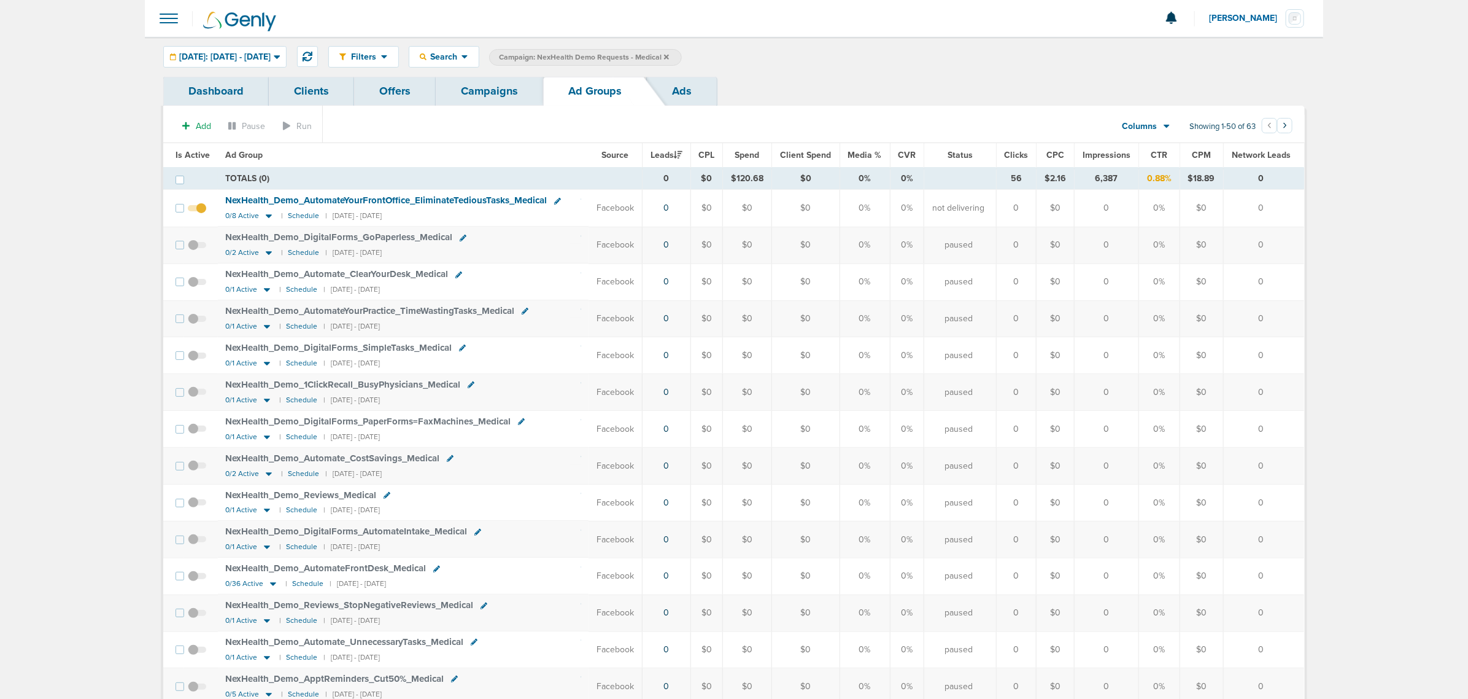
click at [818, 155] on span "Client Spend" at bounding box center [805, 155] width 51 height 10
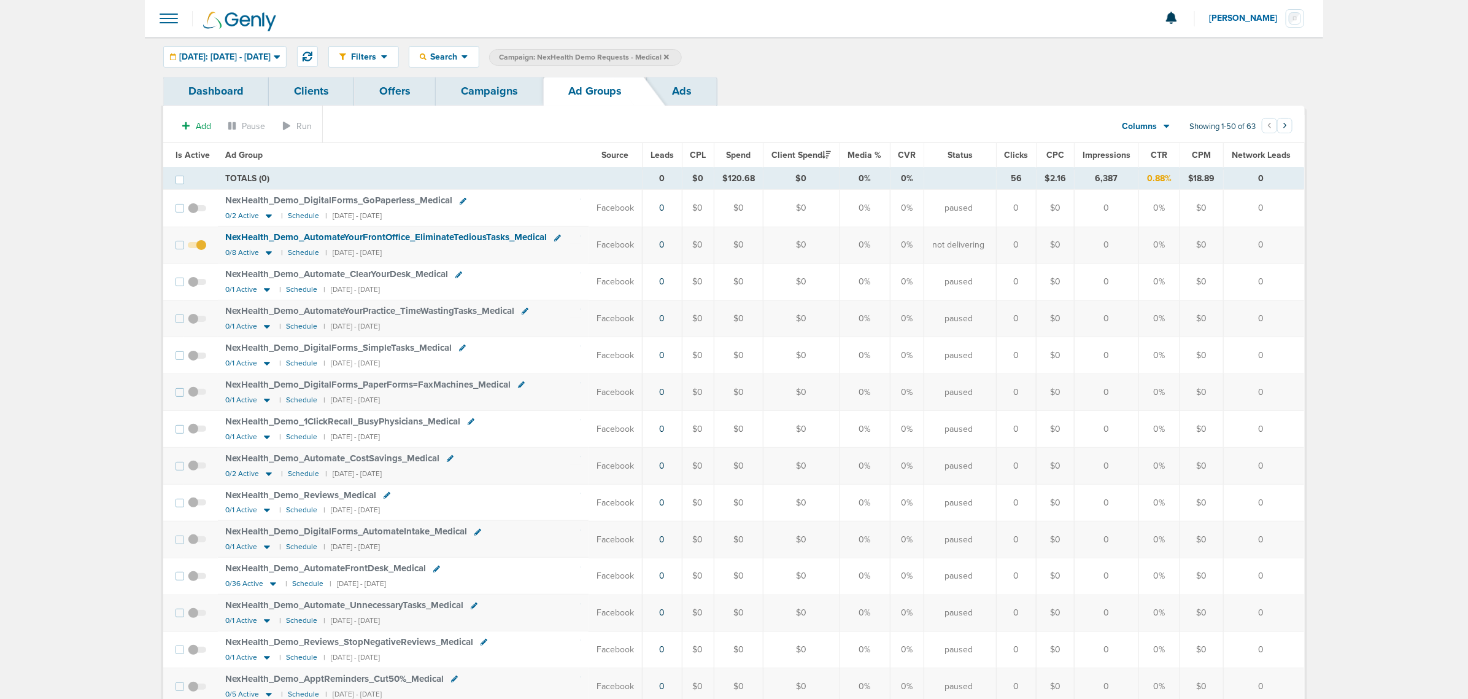
click at [803, 150] on span "Client Spend" at bounding box center [802, 155] width 60 height 10
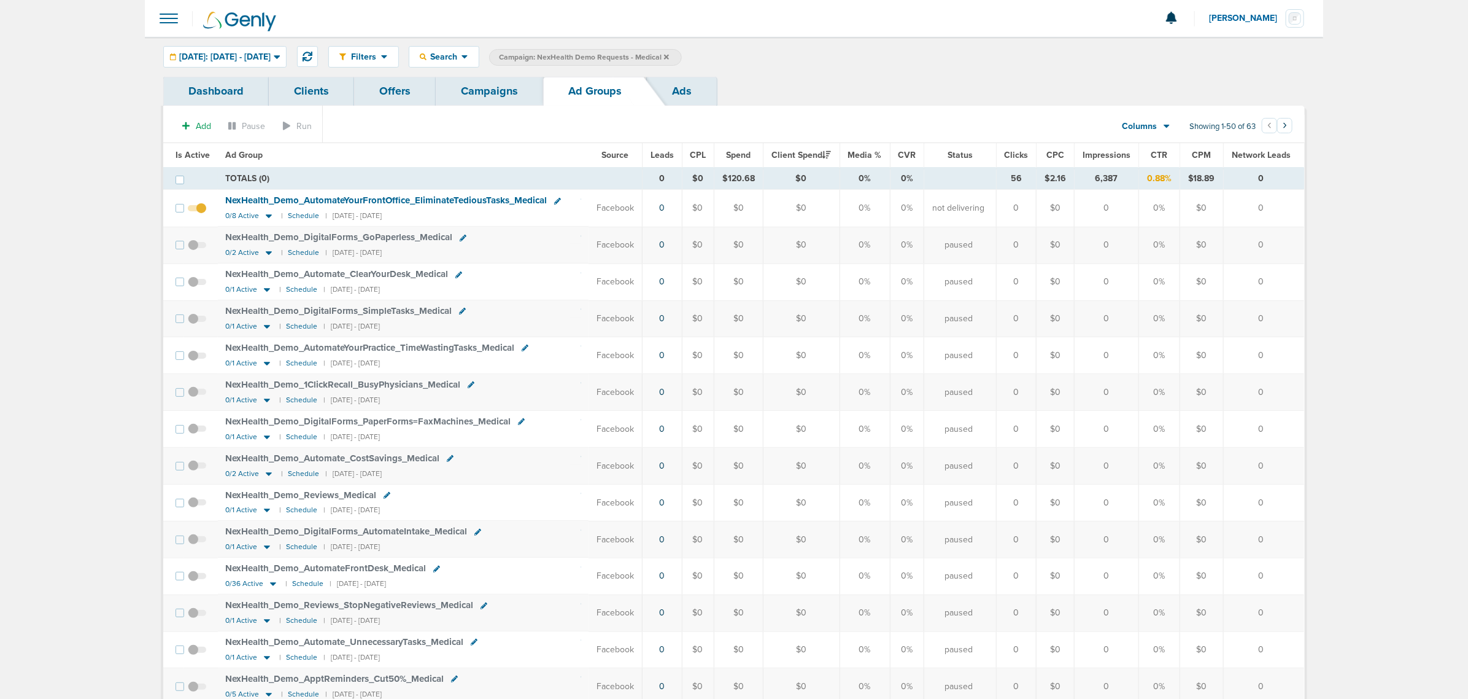
click at [803, 150] on span "Client Spend" at bounding box center [802, 155] width 60 height 10
click at [502, 96] on link "Campaigns" at bounding box center [489, 91] width 107 height 29
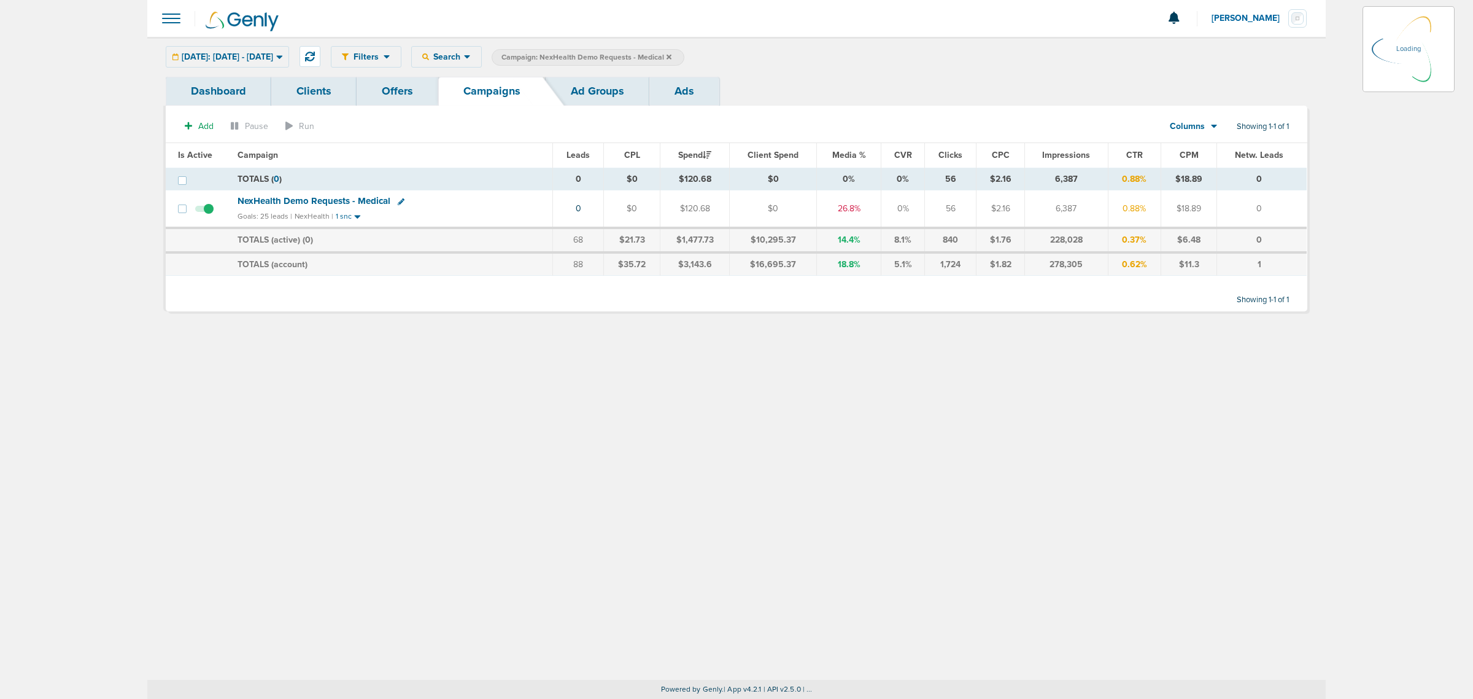
click at [672, 56] on icon at bounding box center [669, 56] width 5 height 7
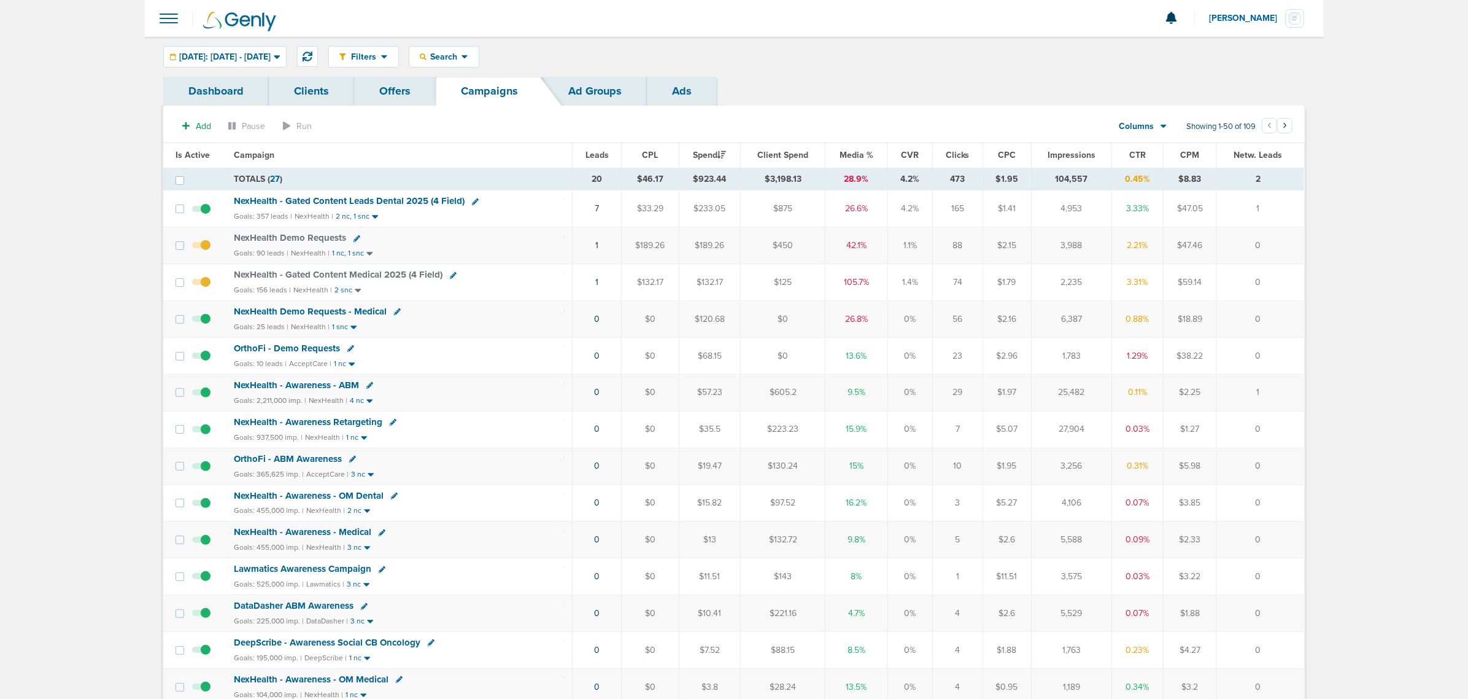
click at [325, 314] on span "NexHealth Demo Requests - Medical" at bounding box center [310, 311] width 153 height 11
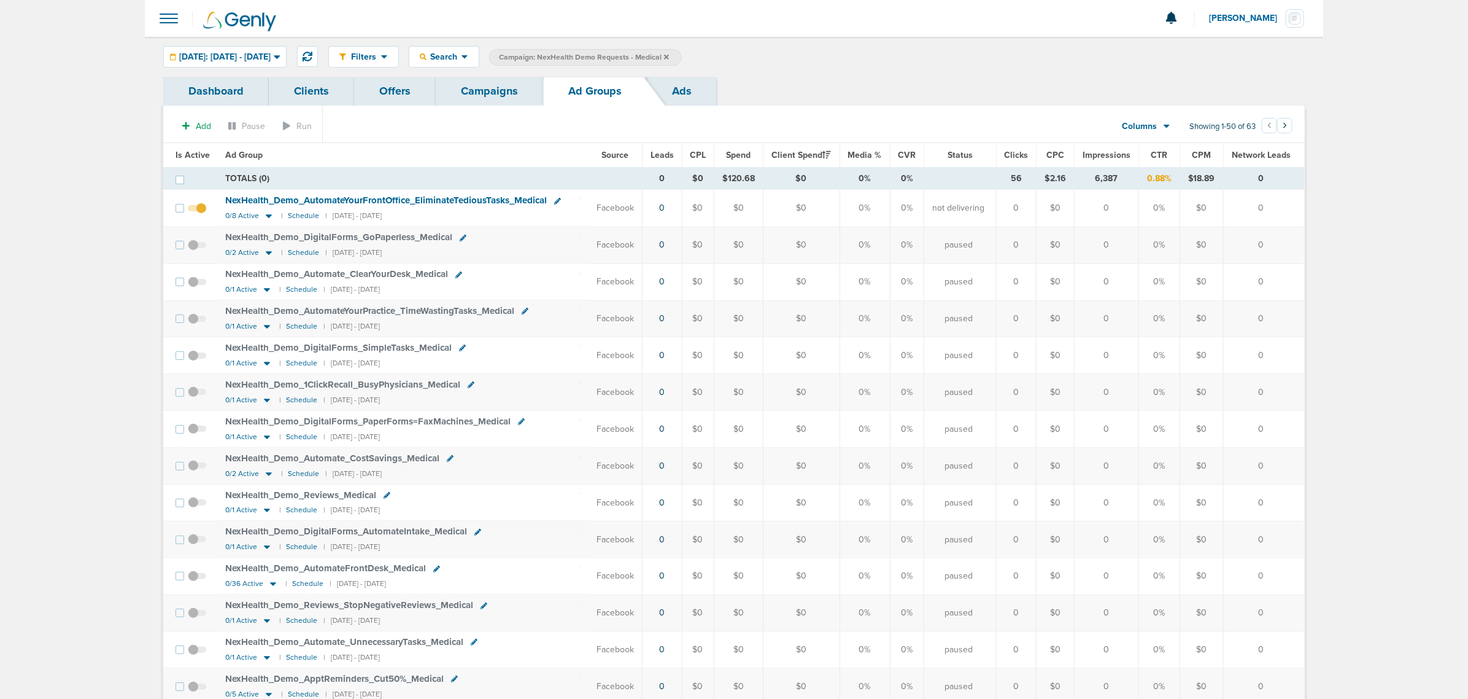
click at [809, 155] on span "Client Spend" at bounding box center [802, 155] width 60 height 10
click at [185, 152] on span "Is Active" at bounding box center [193, 155] width 34 height 10
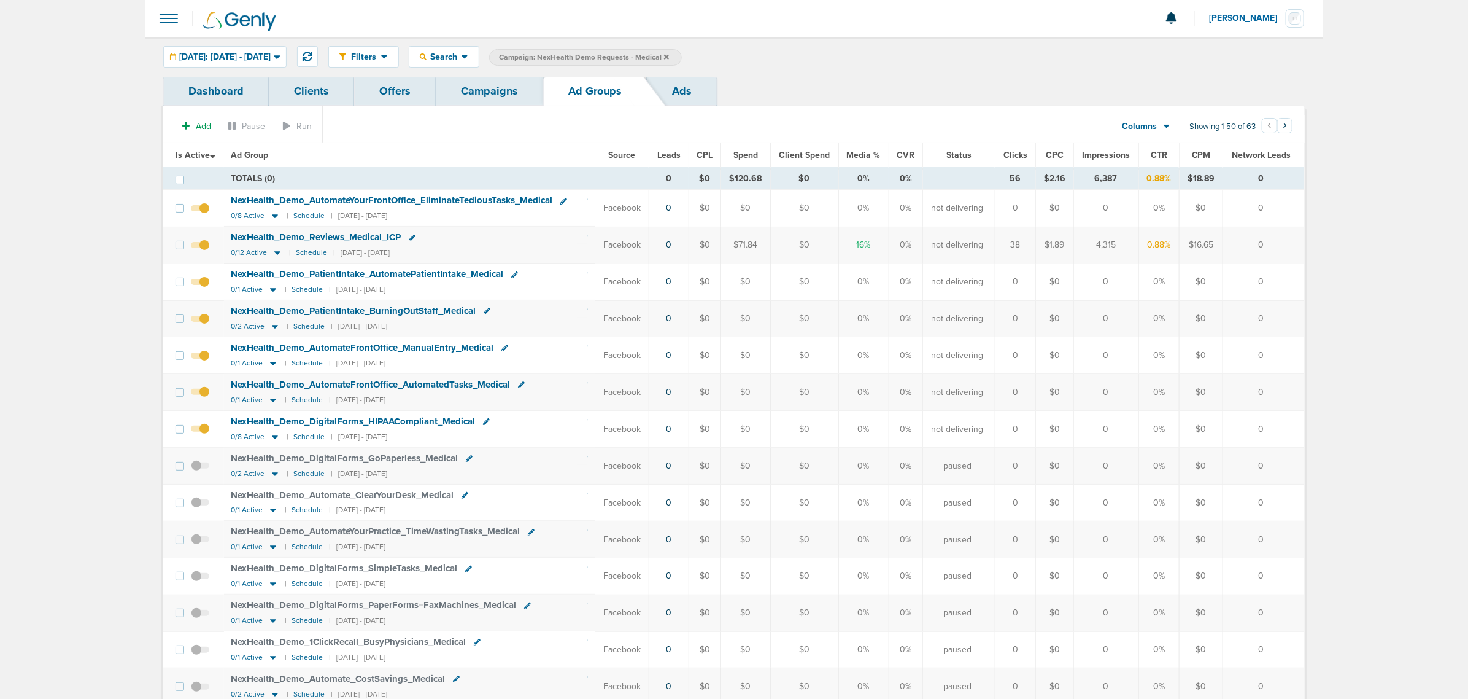
click at [1160, 157] on span "CTR" at bounding box center [1159, 155] width 17 height 10
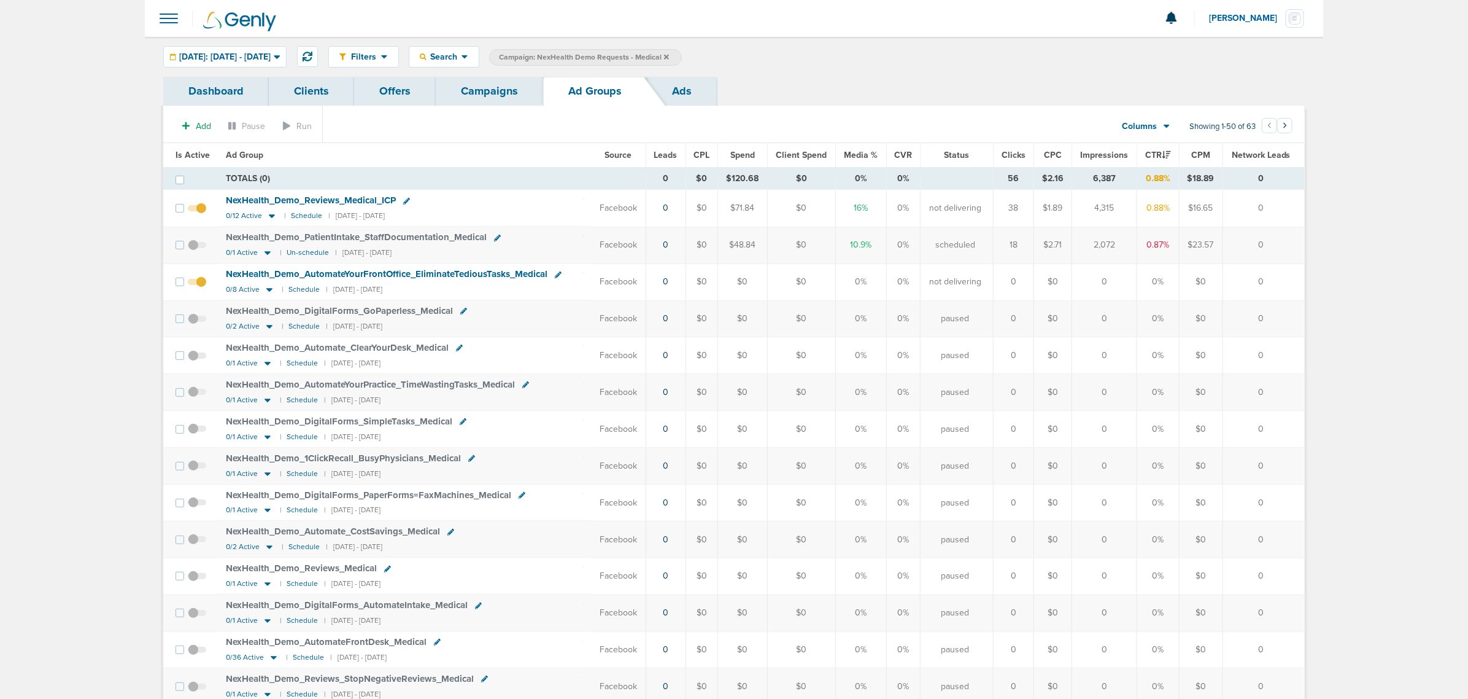
click at [306, 38] on div "Filters Active Only Settings Status Active Inactive Objectives MQL SQL Traffic …" at bounding box center [734, 57] width 1179 height 40
click at [473, 272] on span "NexHealth_ Demo_ AutomateYourFrontOffice_ EliminateTediousTasks_ Medical" at bounding box center [387, 273] width 322 height 11
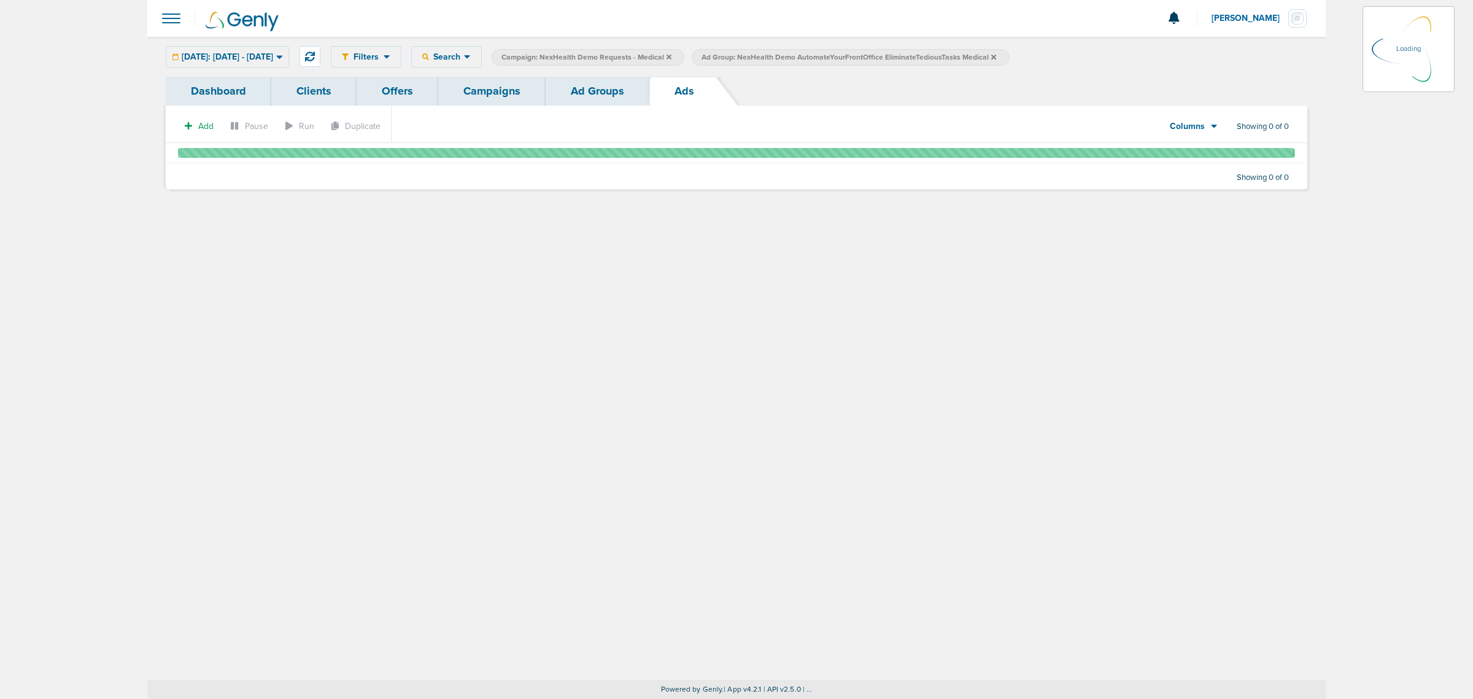
click at [616, 85] on link "Ad Groups" at bounding box center [598, 91] width 104 height 29
click at [488, 87] on link "Campaigns" at bounding box center [491, 91] width 107 height 29
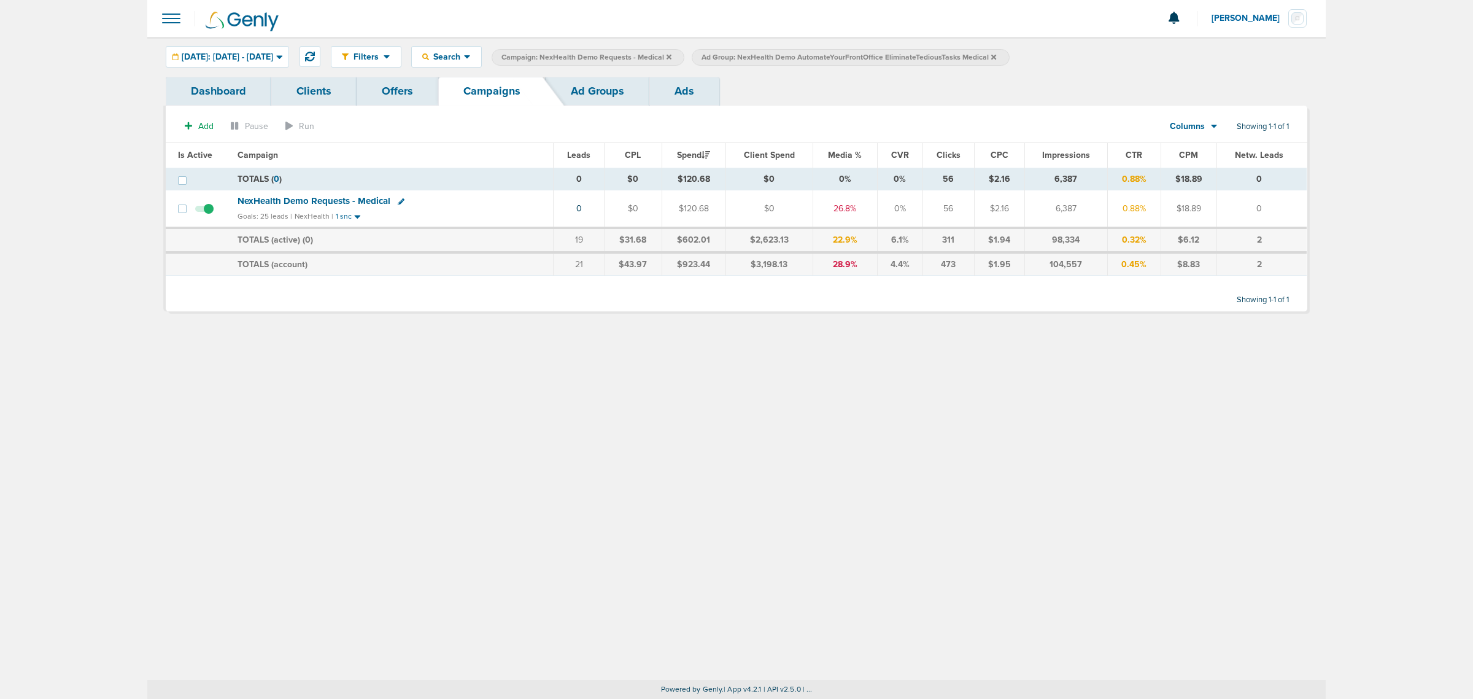
click at [357, 196] on span "NexHealth Demo Requests - Medical" at bounding box center [314, 200] width 153 height 11
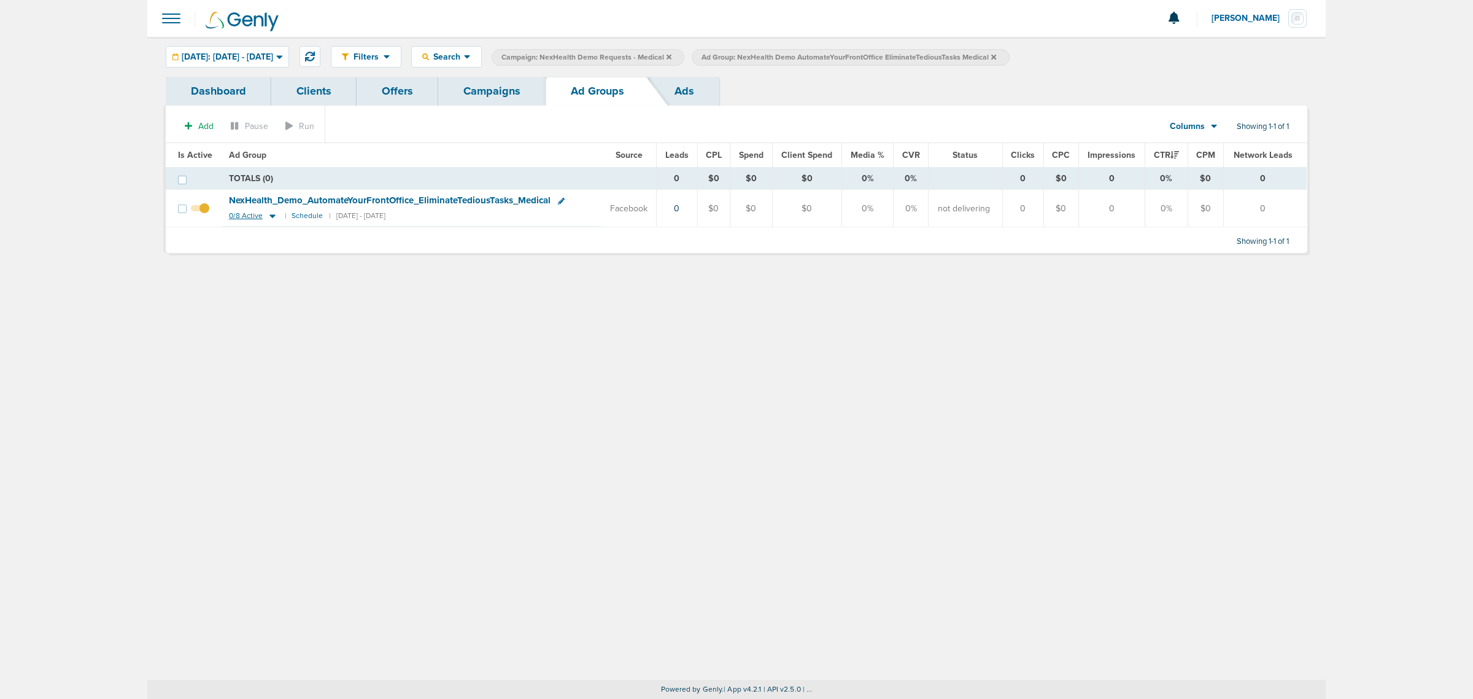
click at [270, 217] on icon at bounding box center [272, 217] width 6 height 4
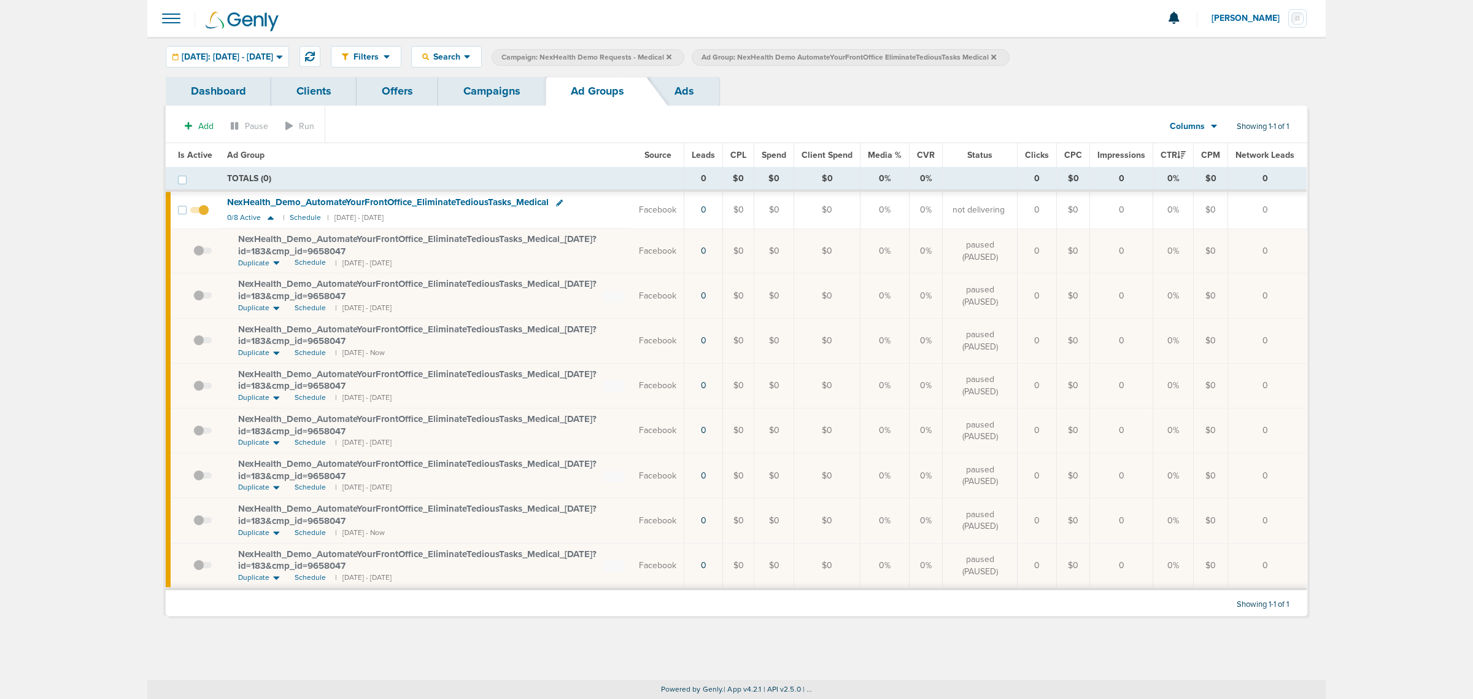
click at [303, 335] on span "NexHealth_ Demo_ AutomateYourFrontOffice_ EliminateTediousTasks_ Medical_ 08.25…" at bounding box center [417, 334] width 358 height 23
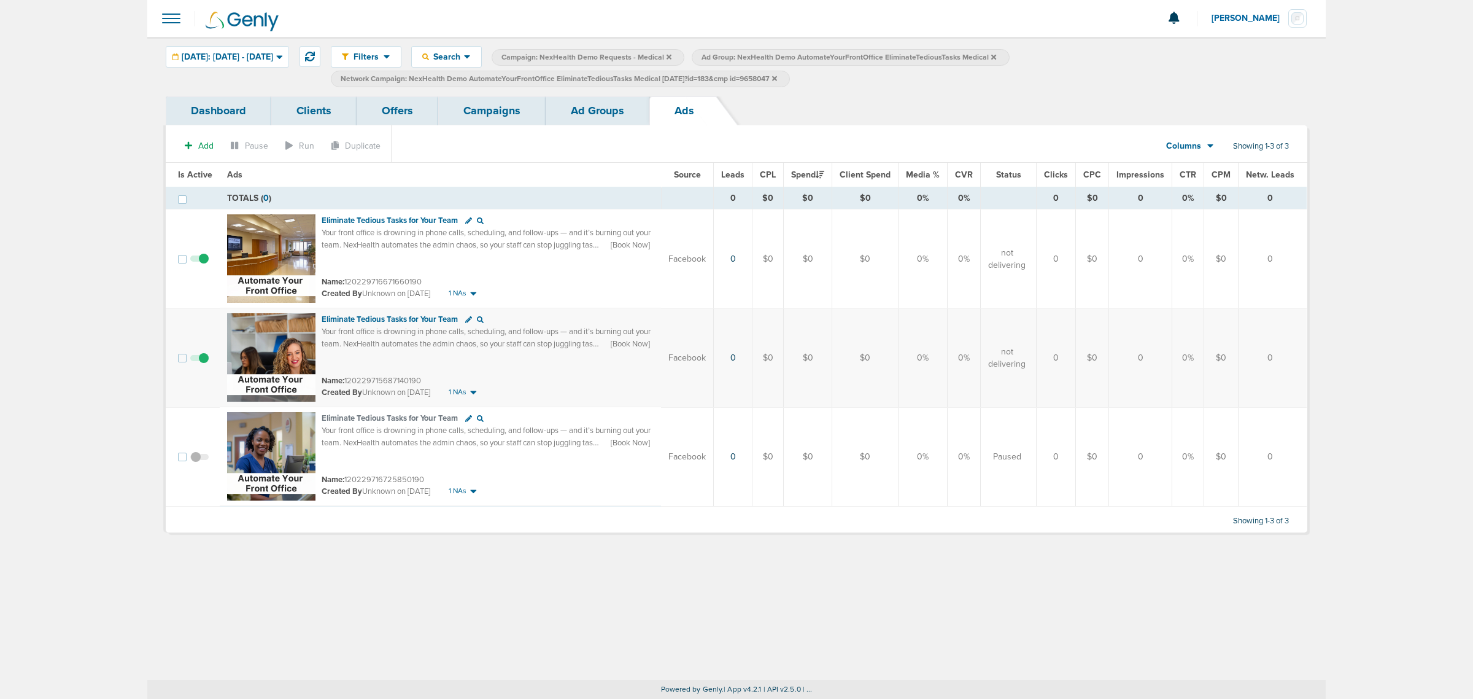
click at [505, 99] on link "Campaigns" at bounding box center [491, 110] width 107 height 29
click at [507, 107] on link "Campaigns" at bounding box center [491, 110] width 107 height 29
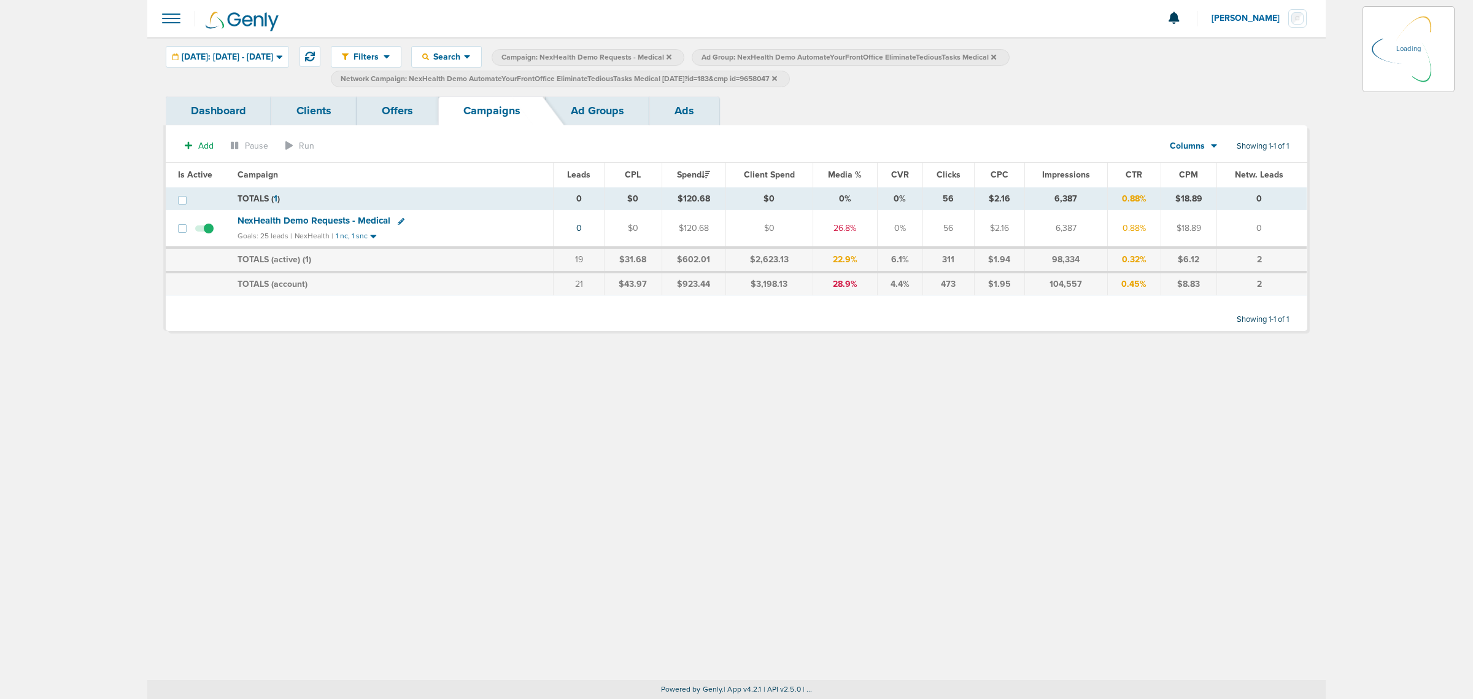
click at [777, 78] on icon at bounding box center [774, 78] width 5 height 7
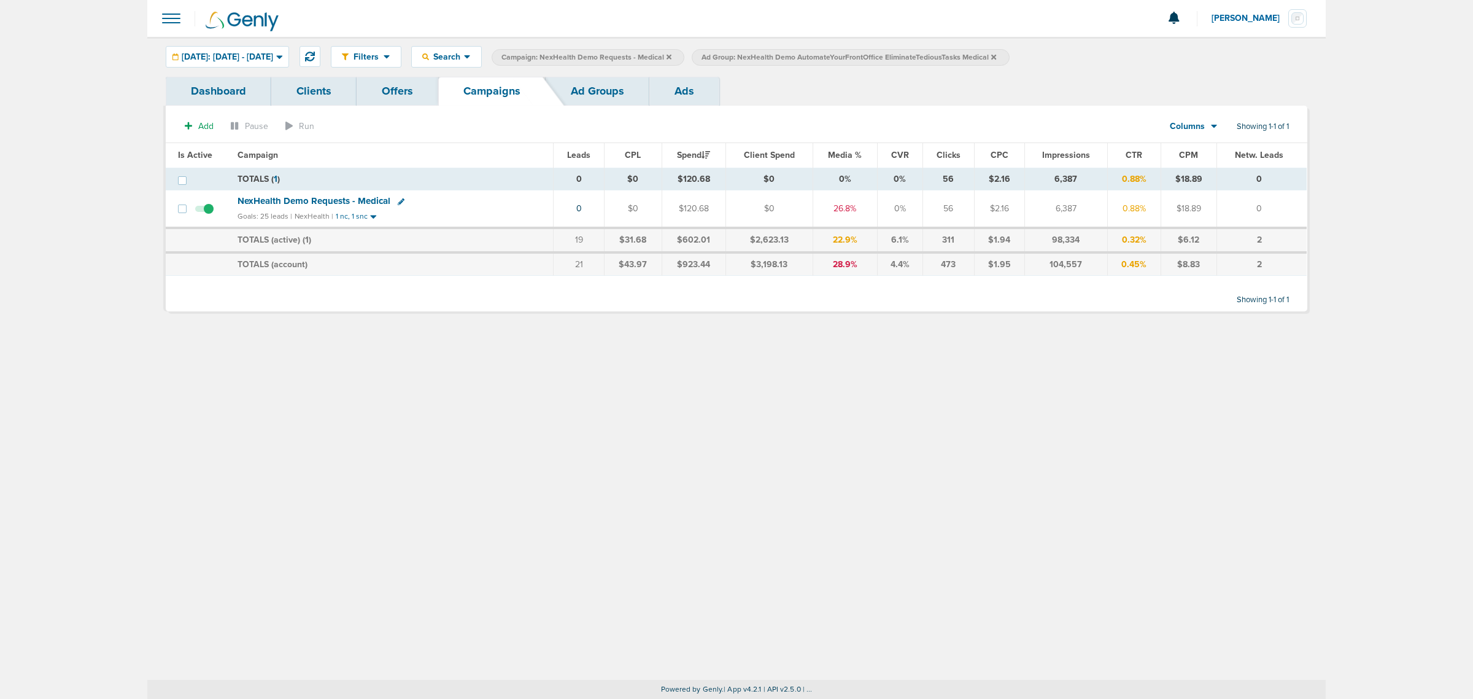
click at [996, 56] on icon at bounding box center [993, 56] width 5 height 5
click at [672, 56] on icon at bounding box center [669, 56] width 5 height 7
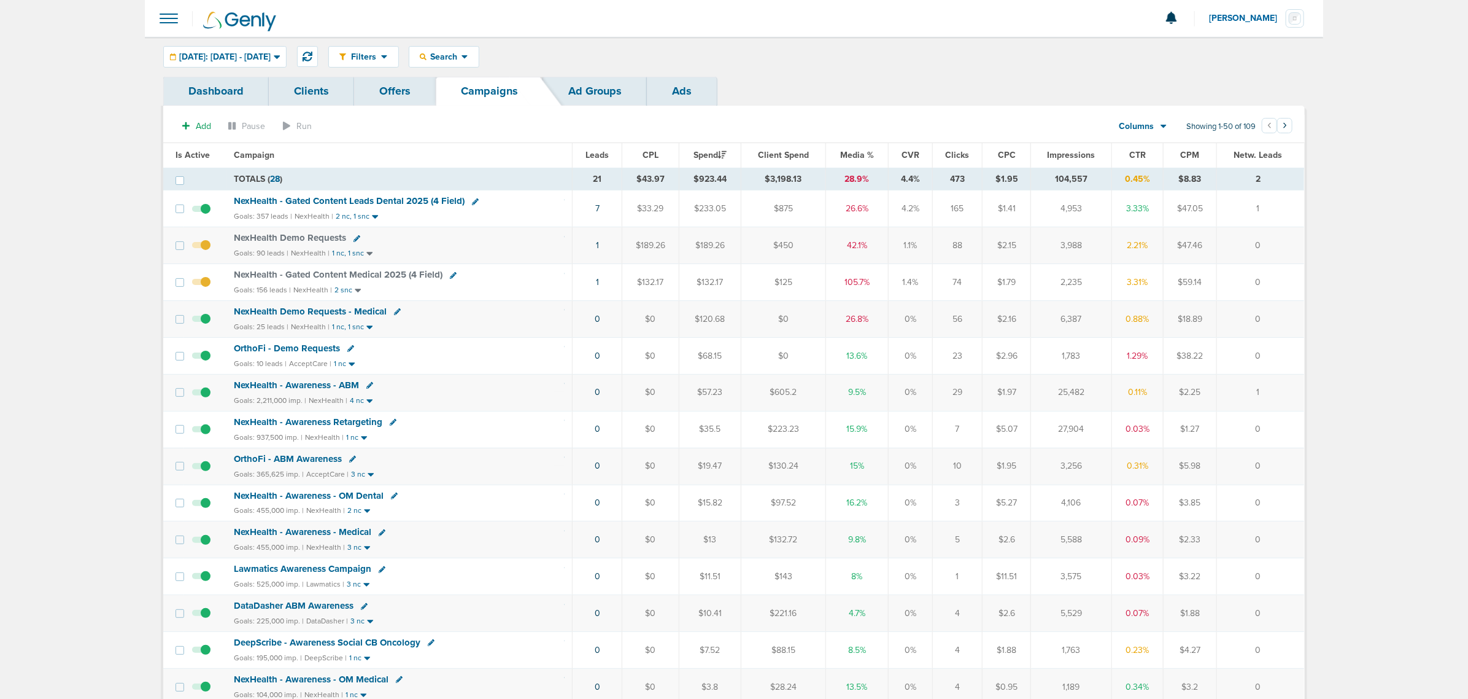
click at [332, 239] on span "NexHealth Demo Requests" at bounding box center [290, 237] width 112 height 11
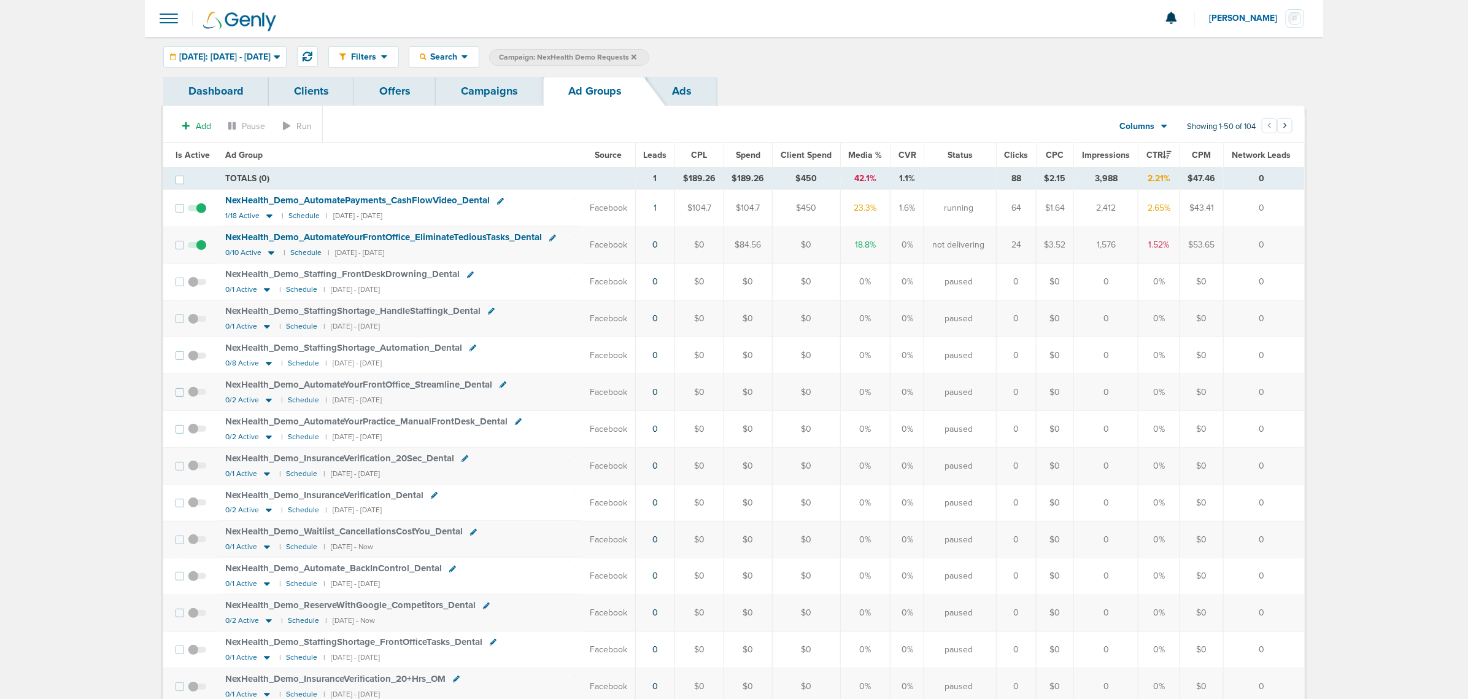
click at [271, 53] on span "[DATE]: [DATE] - [DATE]" at bounding box center [224, 57] width 91 height 9
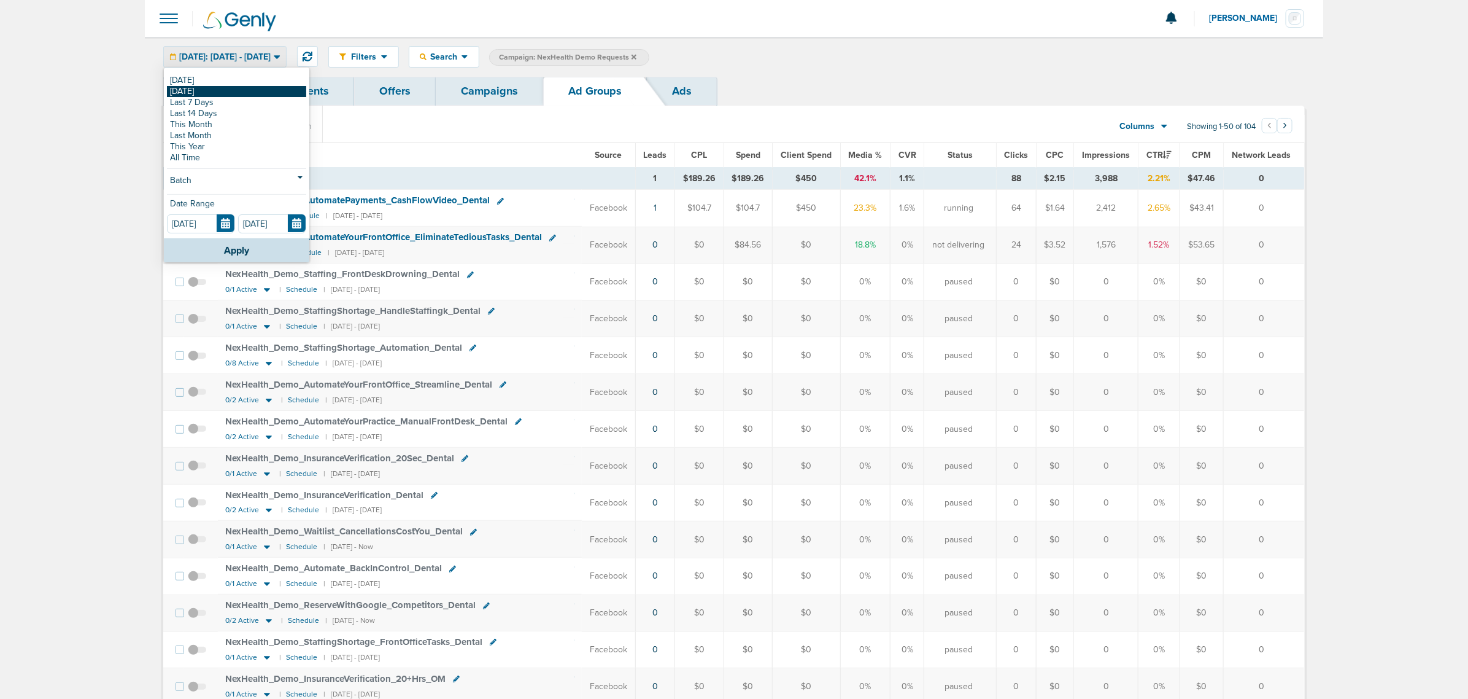
click at [222, 92] on link "[DATE]" at bounding box center [236, 91] width 139 height 11
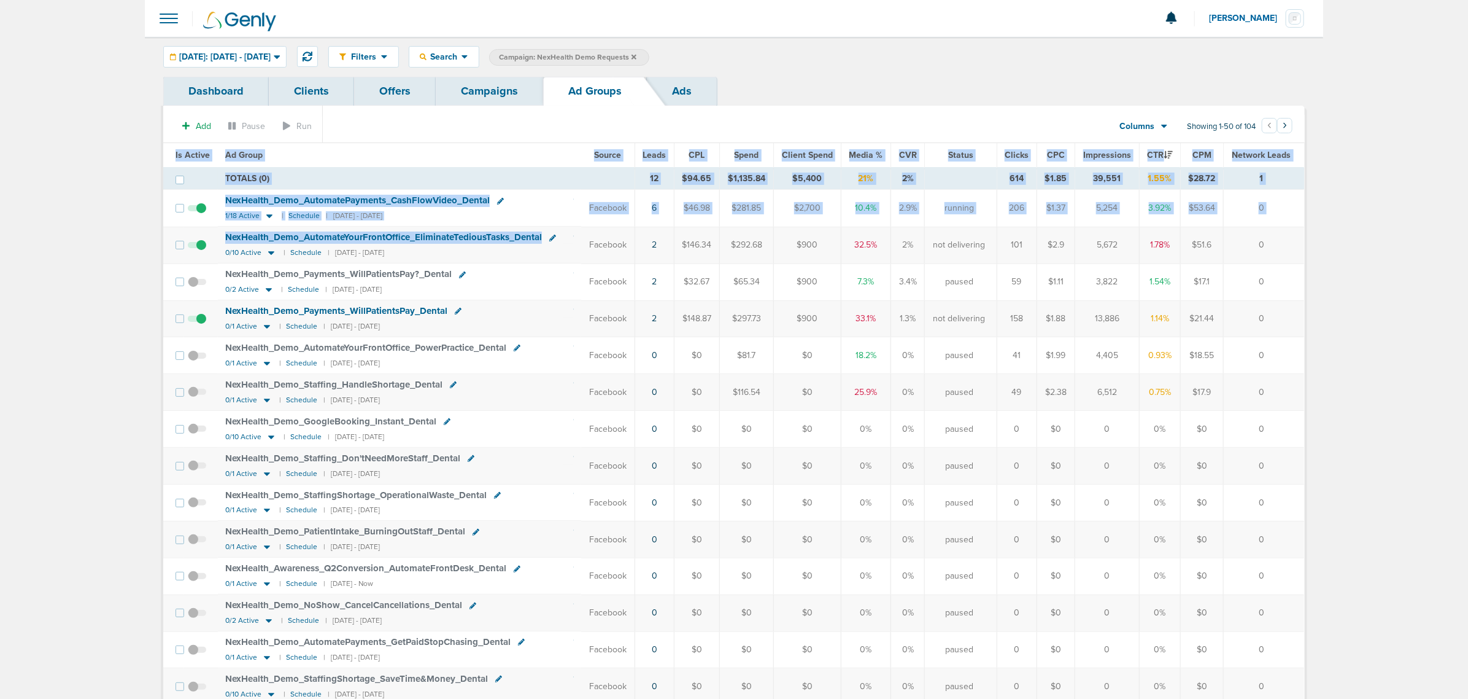
drag, startPoint x: 577, startPoint y: 241, endPoint x: 1339, endPoint y: 238, distance: 761.8
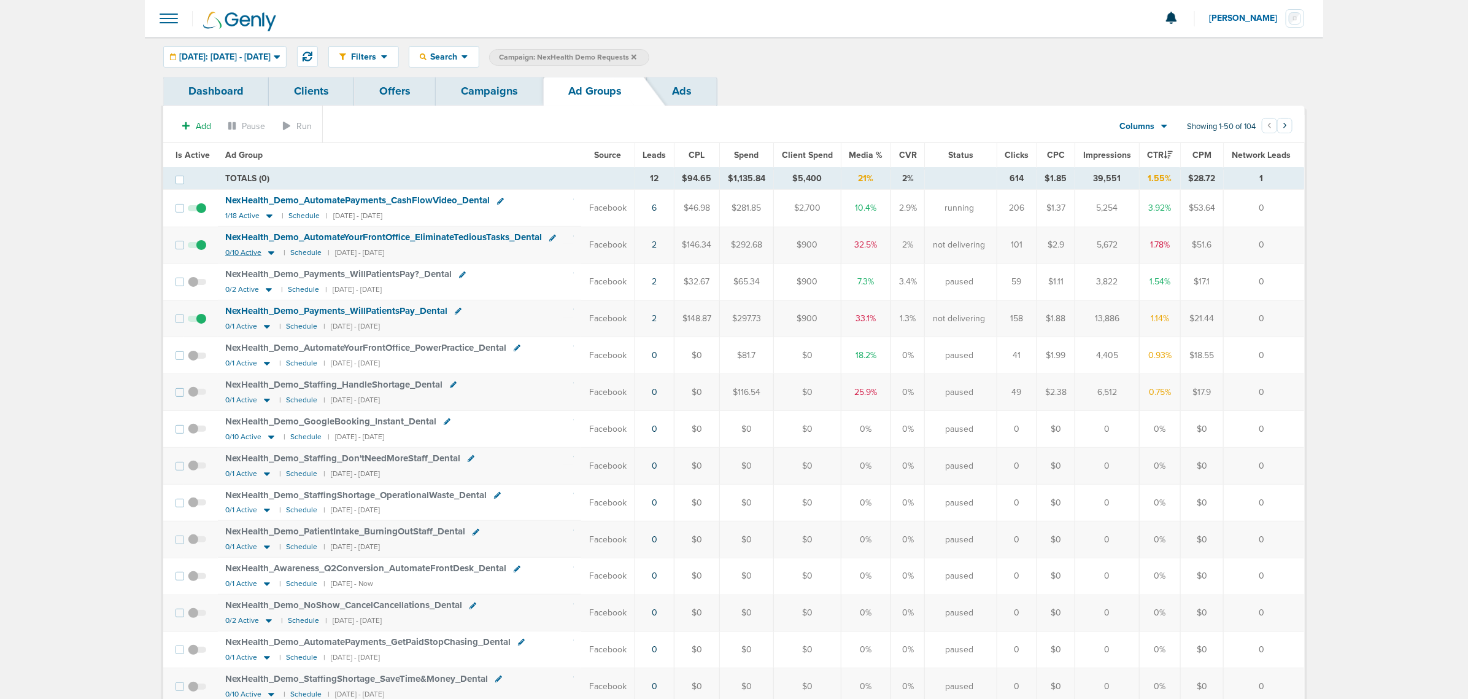
click at [269, 254] on icon at bounding box center [271, 254] width 6 height 4
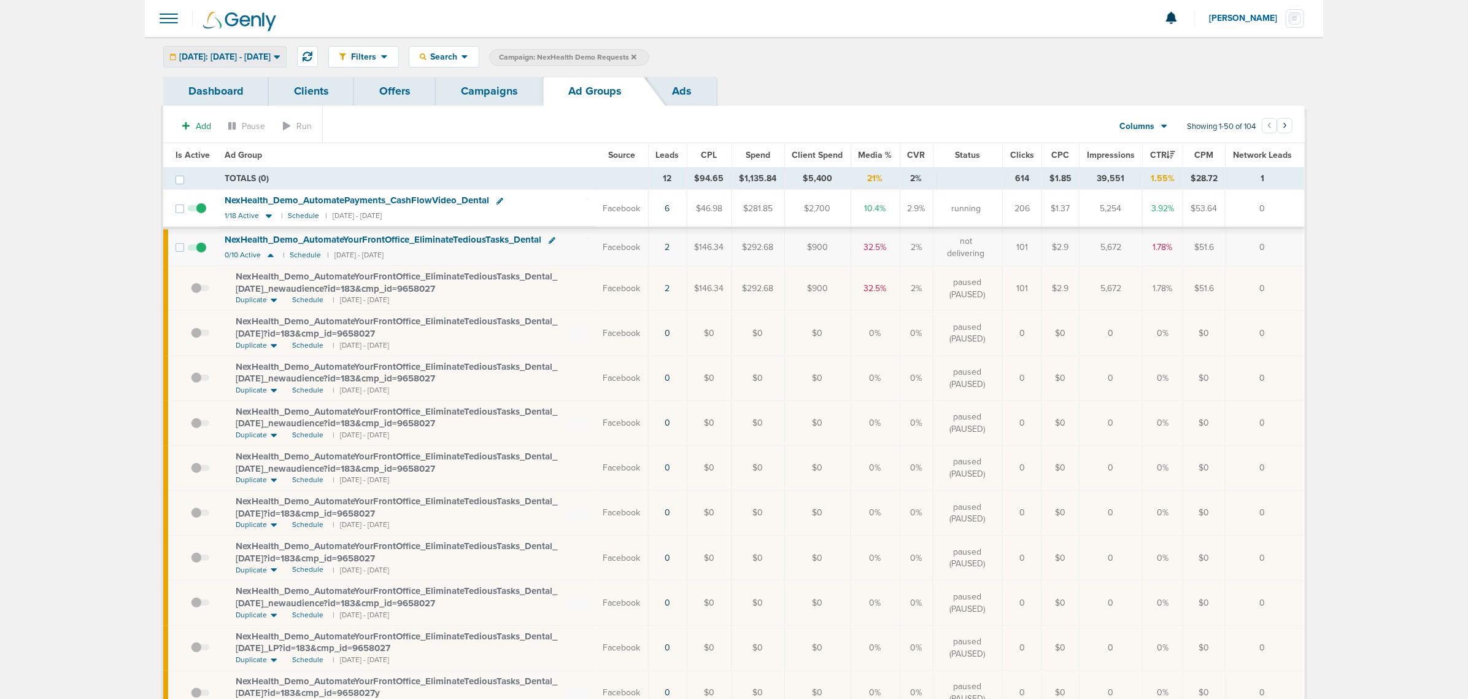
click at [264, 53] on span "[DATE]: [DATE] - [DATE]" at bounding box center [224, 57] width 91 height 9
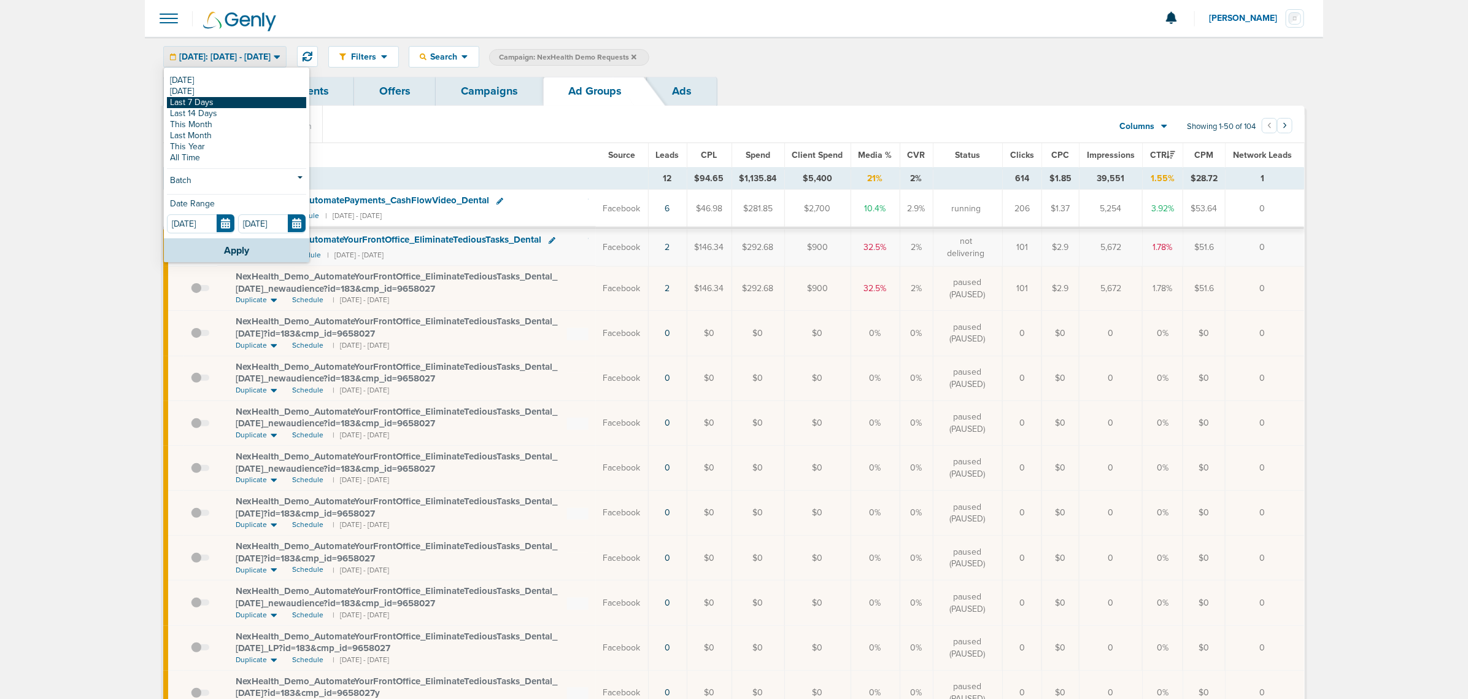
click at [210, 100] on link "Last 7 Days" at bounding box center [236, 102] width 139 height 11
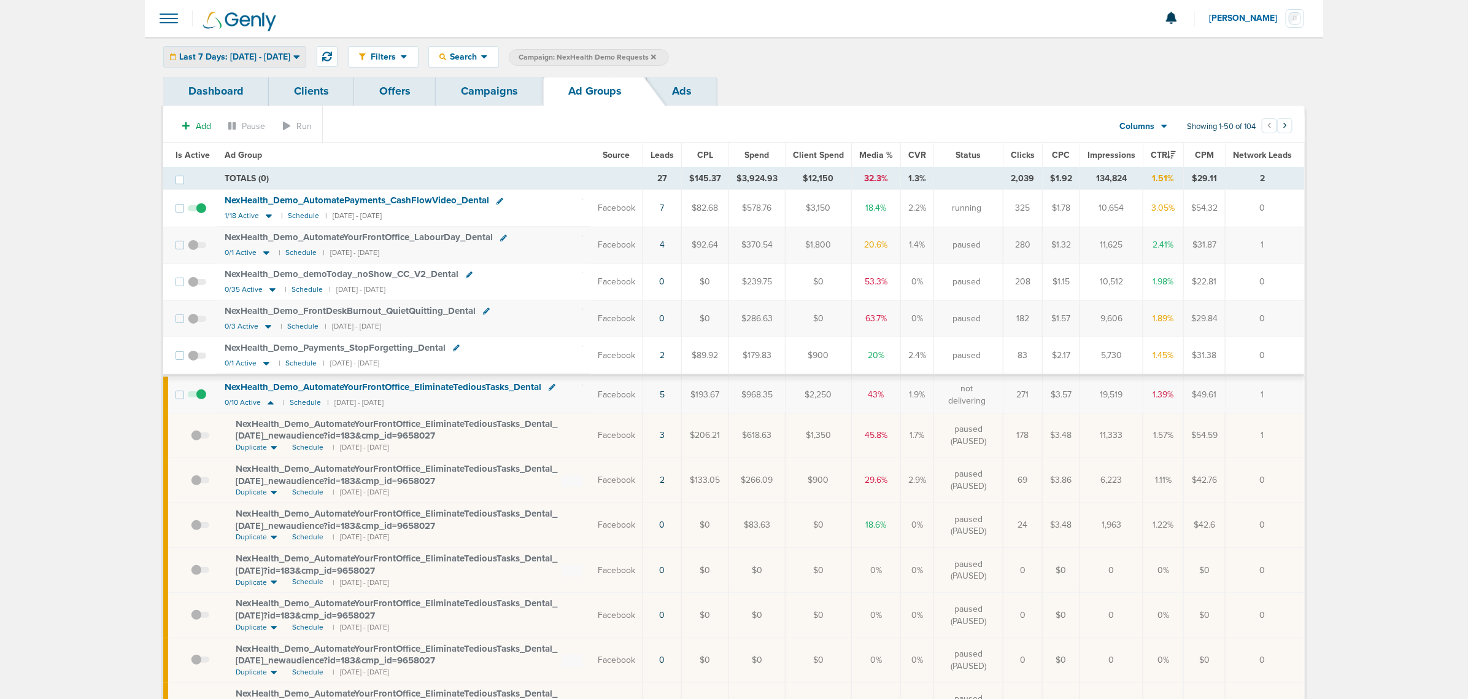
click at [262, 58] on span "Last 7 Days: [DATE] - [DATE]" at bounding box center [234, 57] width 111 height 9
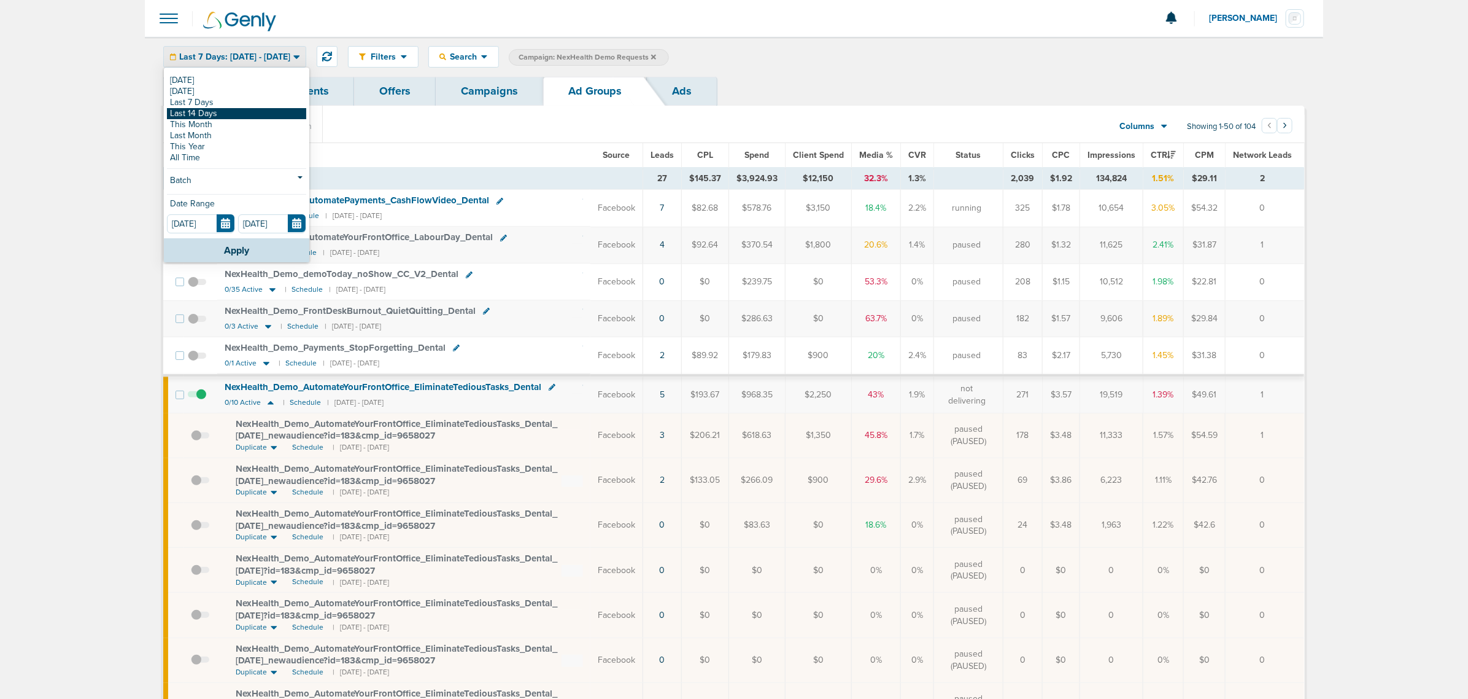
click at [224, 110] on link "Last 14 Days" at bounding box center [236, 113] width 139 height 11
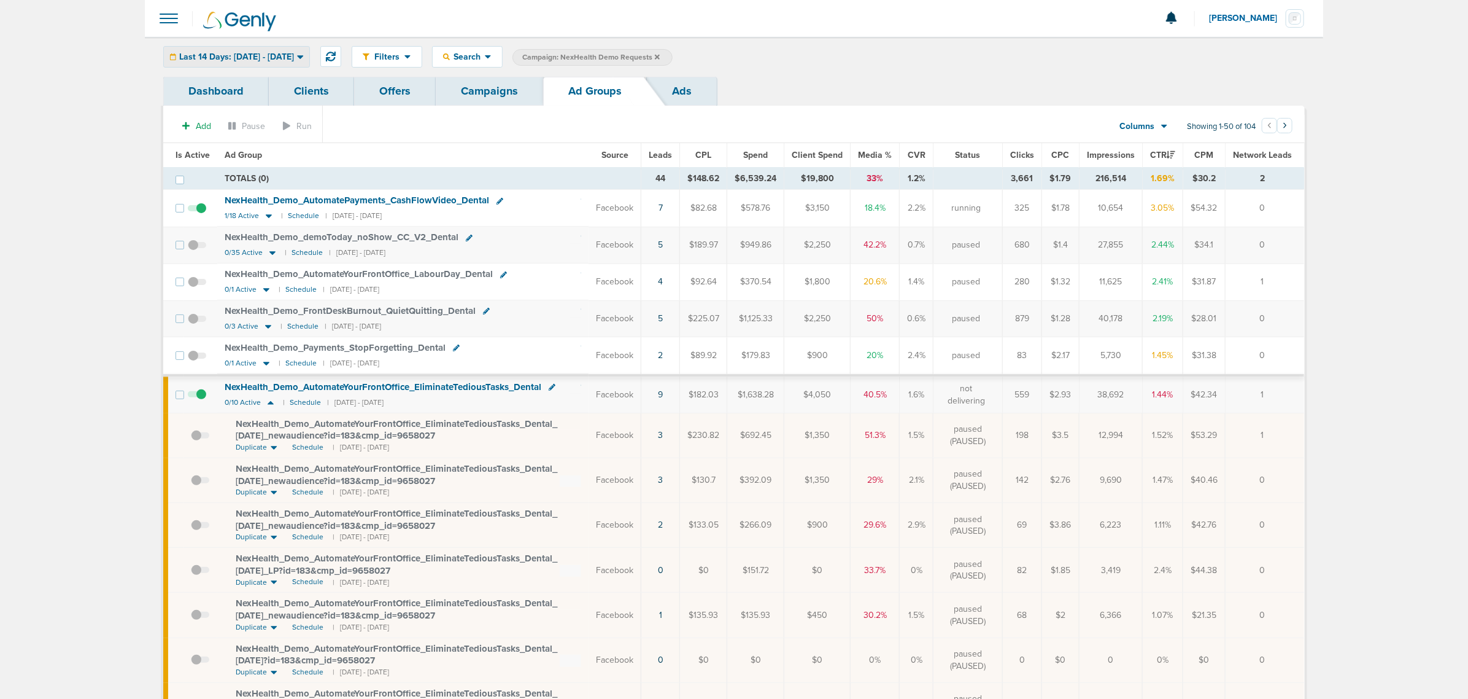
click at [288, 47] on div "Last 14 Days: 08.13.2025 - 08.27.2025" at bounding box center [236, 57] width 145 height 20
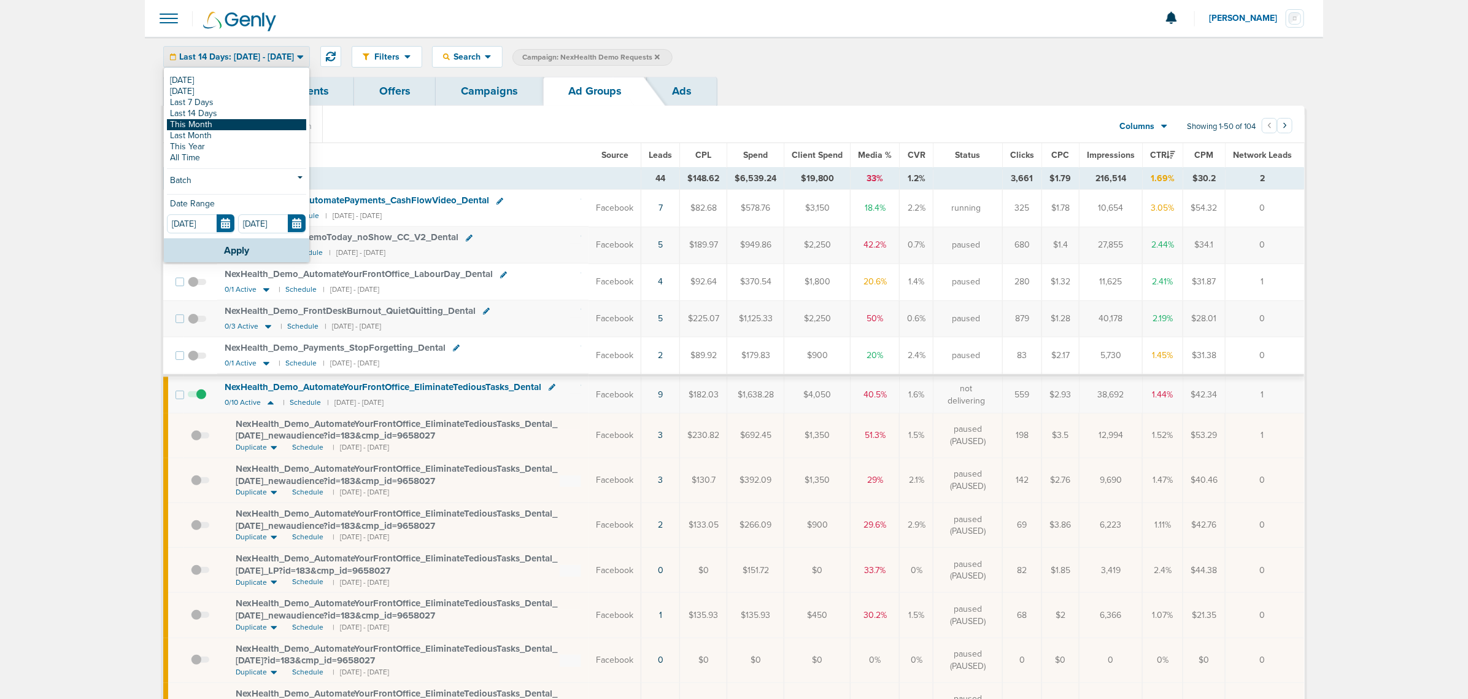
click at [236, 121] on link "This Month" at bounding box center [236, 124] width 139 height 11
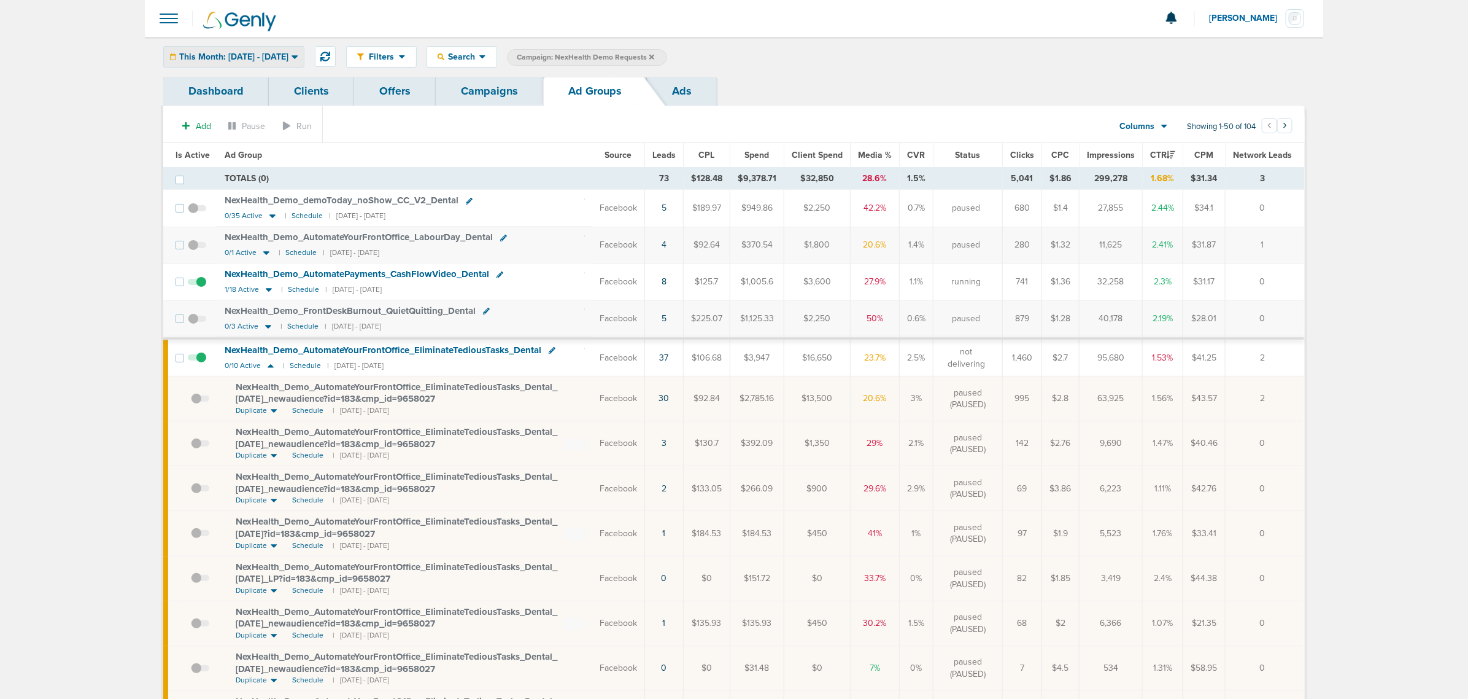
click at [276, 50] on div "This Month: [DATE] - [DATE]" at bounding box center [234, 57] width 140 height 20
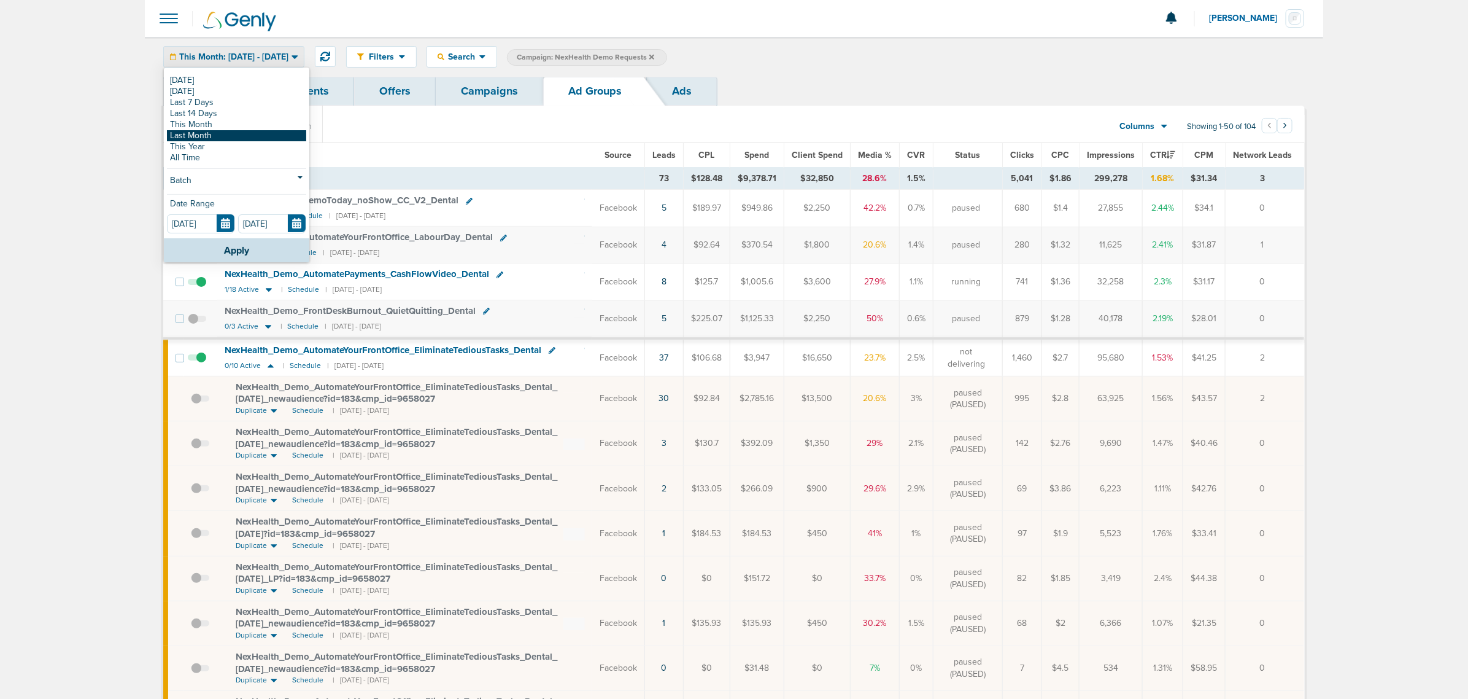
click at [227, 133] on link "Last Month" at bounding box center [236, 135] width 139 height 11
